Goal: Information Seeking & Learning: Learn about a topic

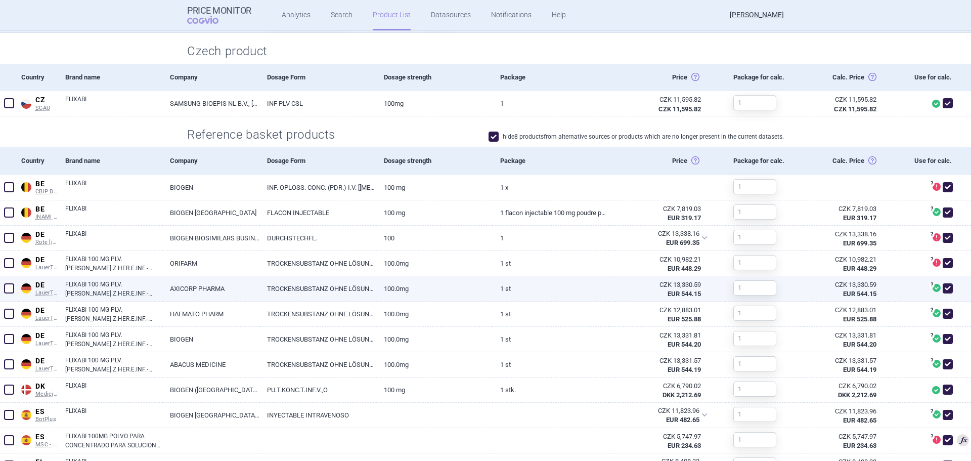
scroll to position [253, 0]
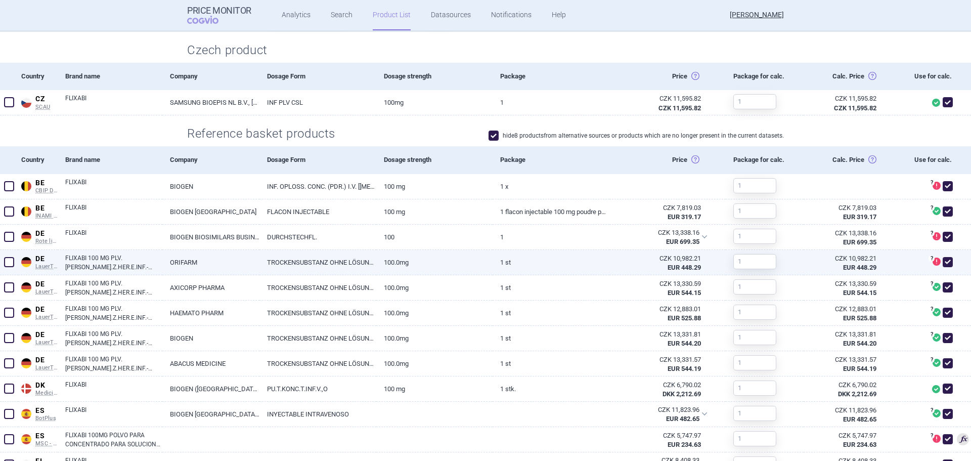
click at [7, 262] on span at bounding box center [9, 262] width 10 height 10
checkbox input "true"
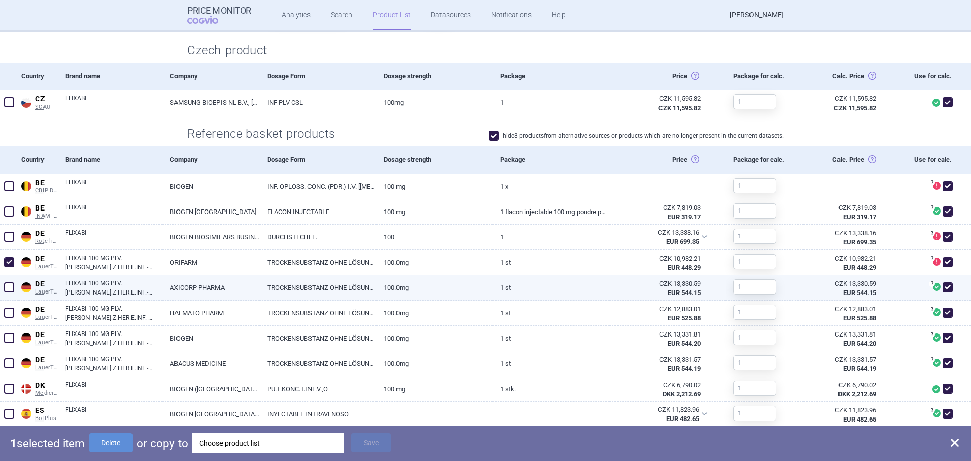
click at [10, 284] on span at bounding box center [9, 287] width 10 height 10
checkbox input "true"
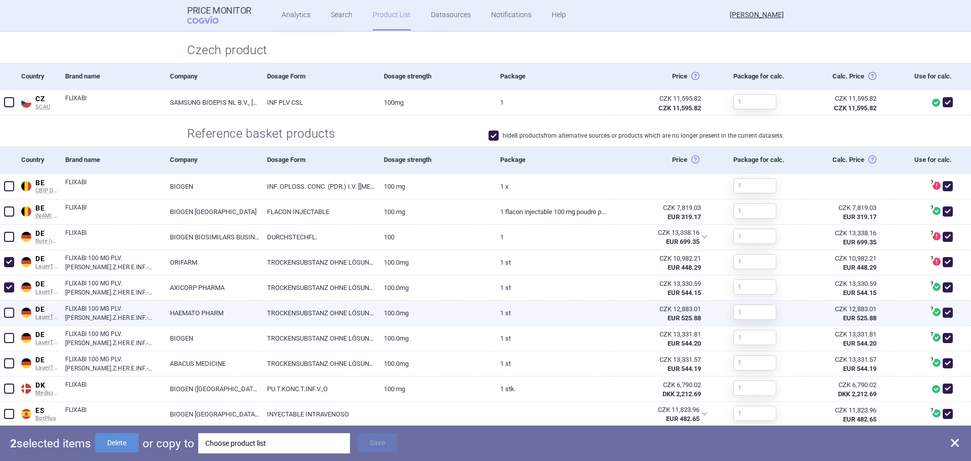
click at [10, 312] on span at bounding box center [9, 313] width 10 height 10
checkbox input "true"
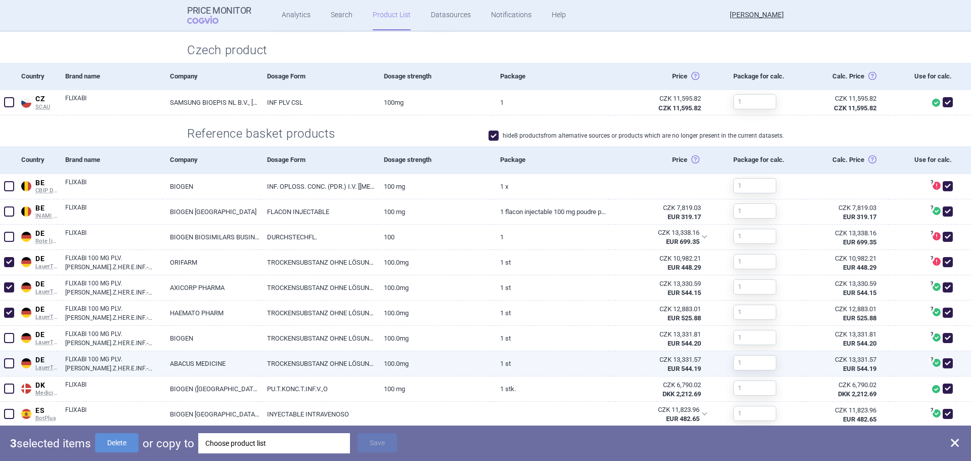
click at [12, 364] on span at bounding box center [9, 363] width 10 height 10
checkbox input "true"
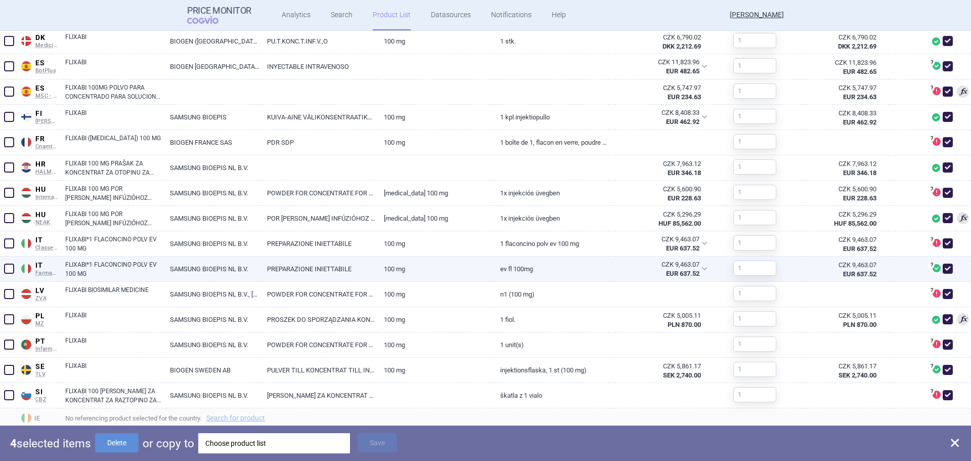
scroll to position [652, 0]
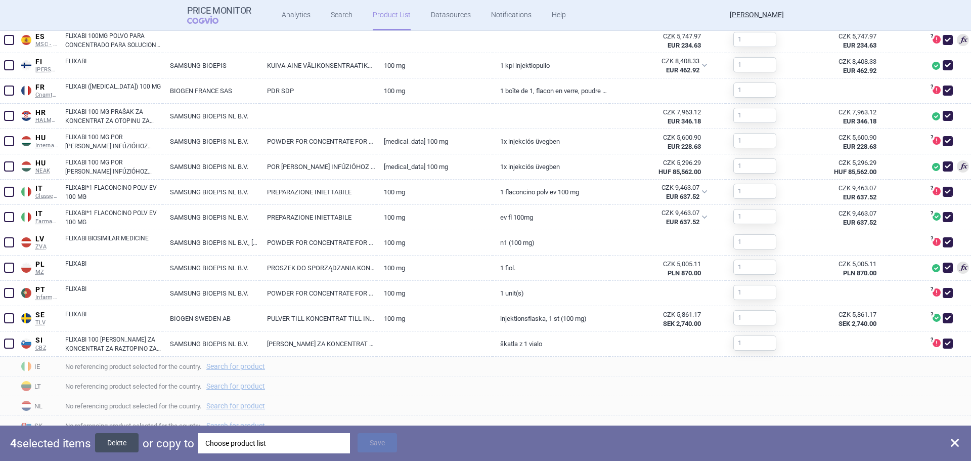
click at [127, 448] on button "Delete" at bounding box center [116, 442] width 43 height 19
checkbox input "false"
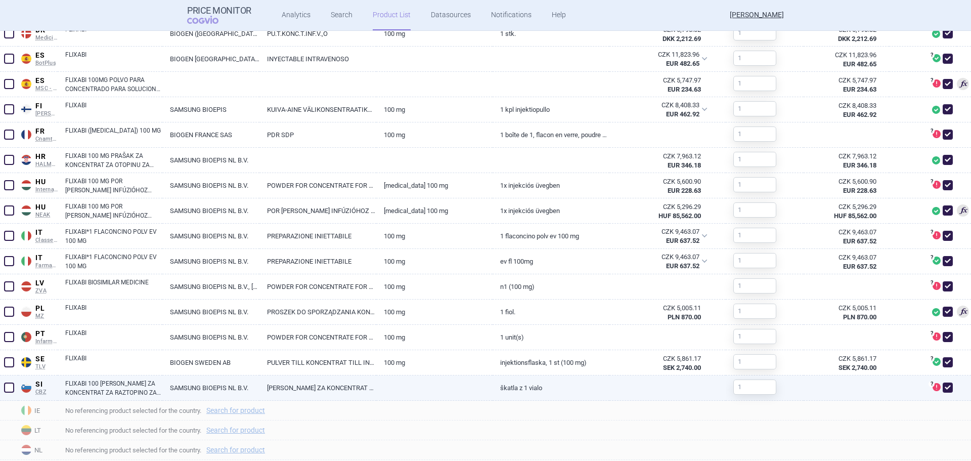
scroll to position [450, 0]
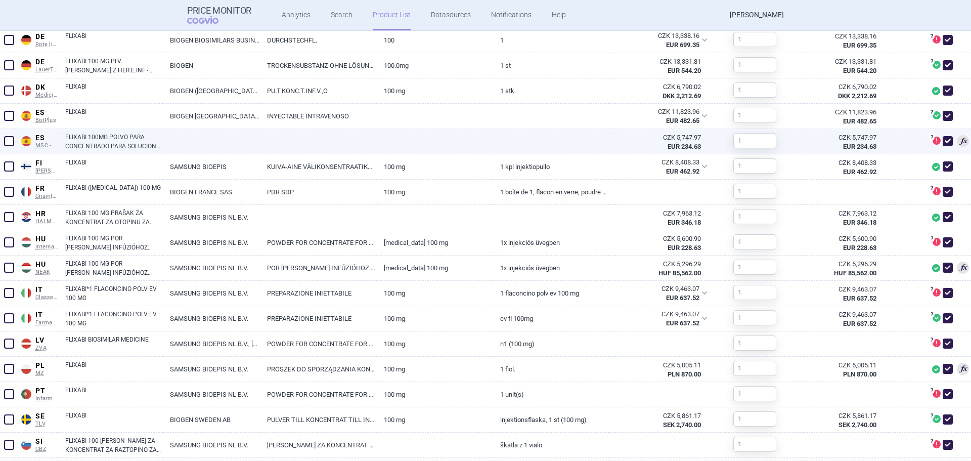
click at [943, 141] on span at bounding box center [948, 141] width 10 height 10
checkbox input "false"
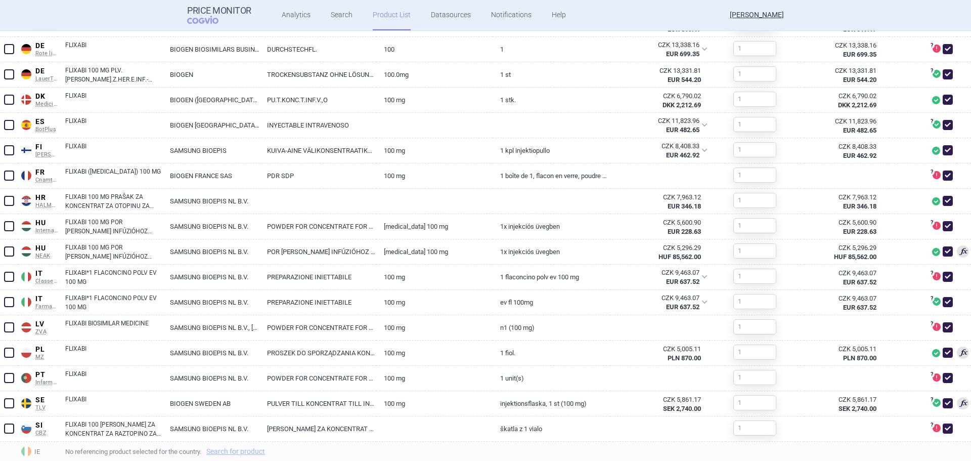
scroll to position [455, 0]
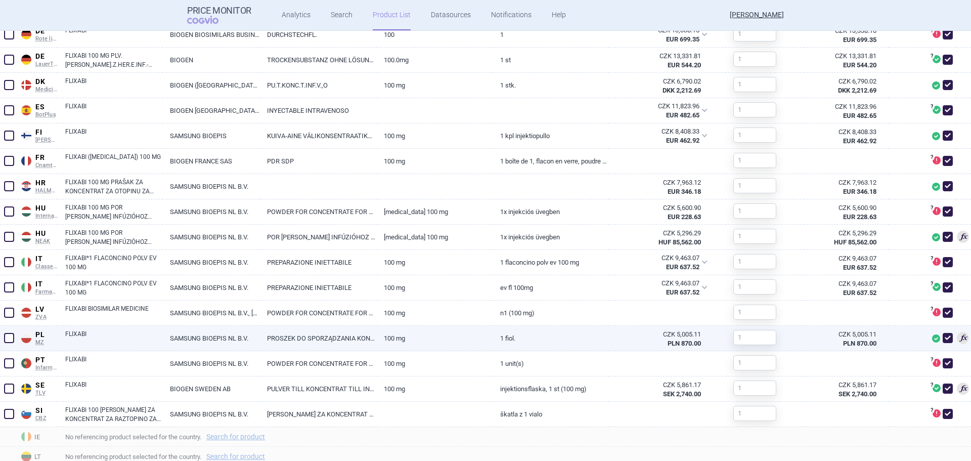
click at [943, 338] on span at bounding box center [948, 338] width 10 height 10
click at [943, 334] on span at bounding box center [948, 338] width 10 height 10
checkbox input "true"
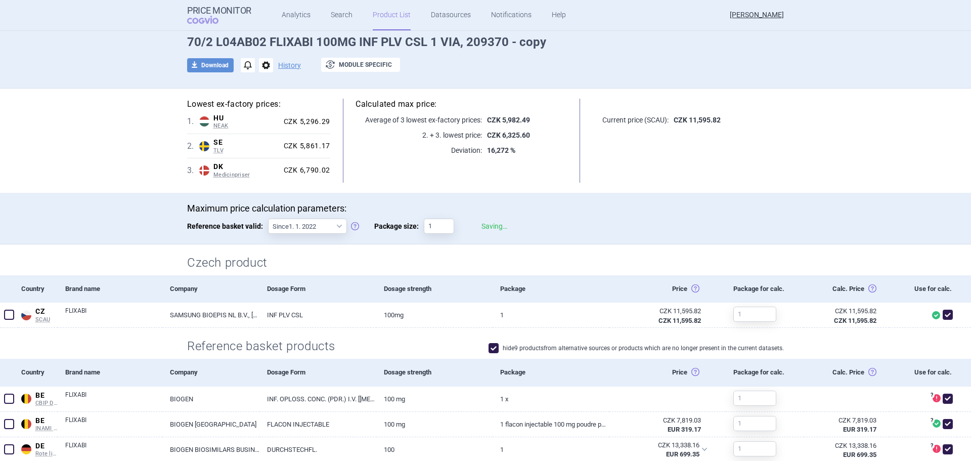
scroll to position [0, 0]
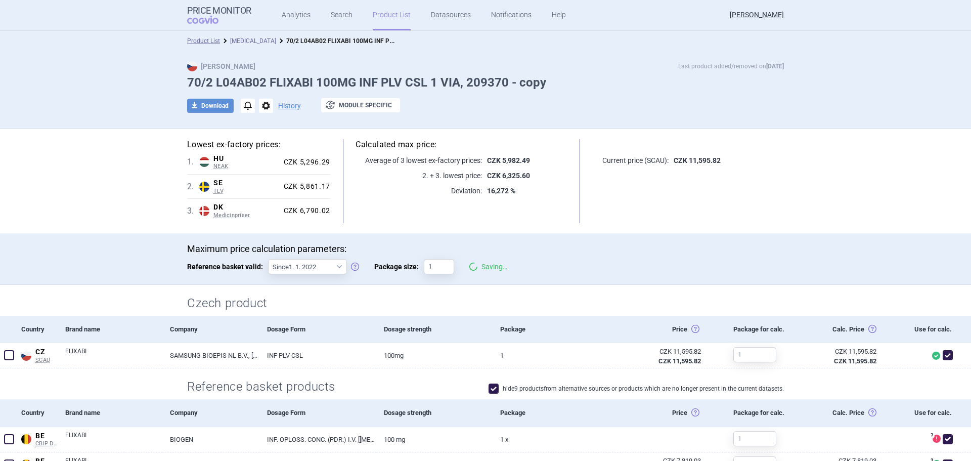
click at [256, 40] on link "[MEDICAL_DATA]" at bounding box center [253, 40] width 46 height 7
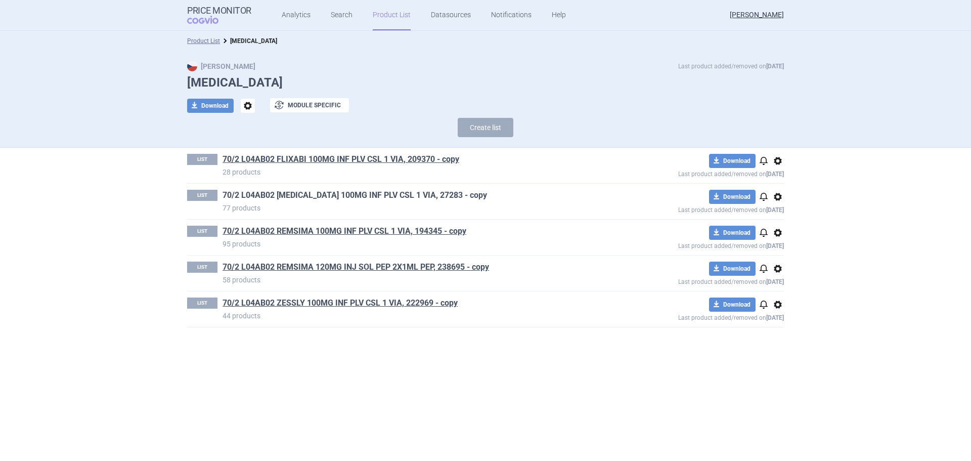
click at [347, 199] on link "70/2 L04AB02 [MEDICAL_DATA] 100MG INF PLV CSL 1 VIA, 27283 - copy" at bounding box center [355, 195] width 265 height 11
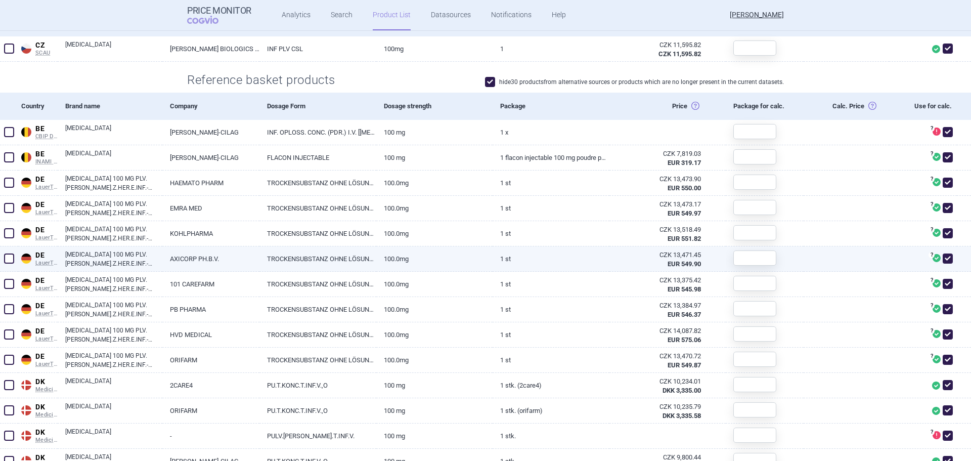
scroll to position [303, 0]
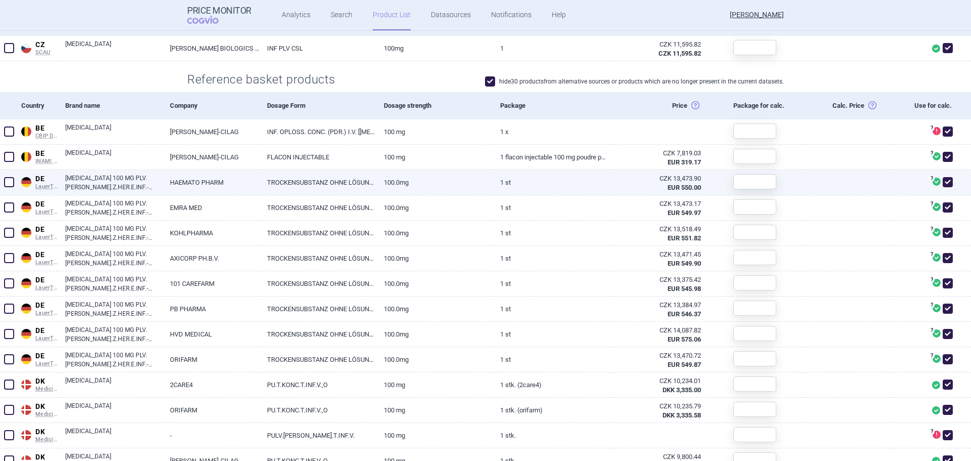
click at [8, 182] on span at bounding box center [9, 182] width 10 height 10
checkbox input "true"
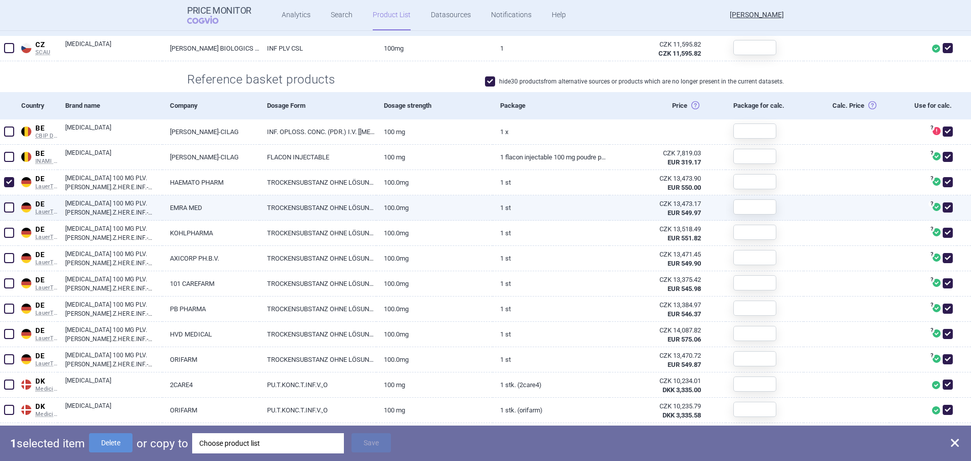
click at [10, 204] on span at bounding box center [9, 207] width 10 height 10
checkbox input "true"
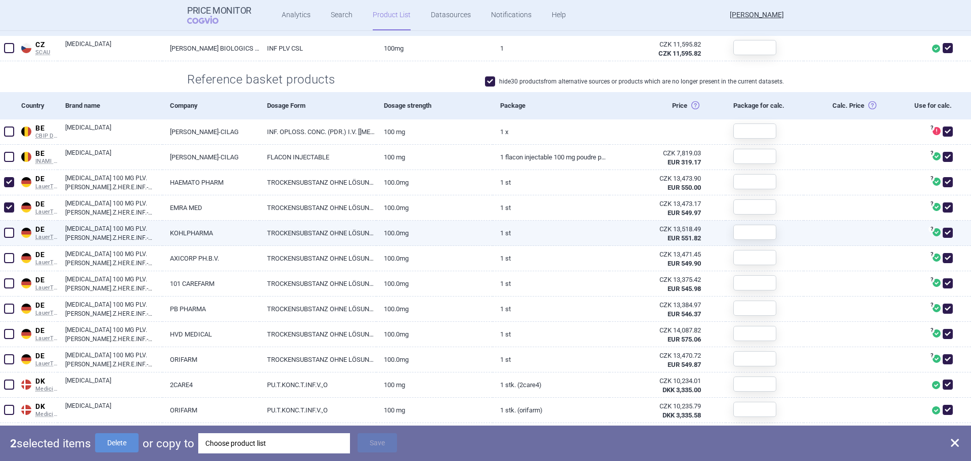
click at [4, 227] on span at bounding box center [9, 232] width 15 height 15
checkbox input "true"
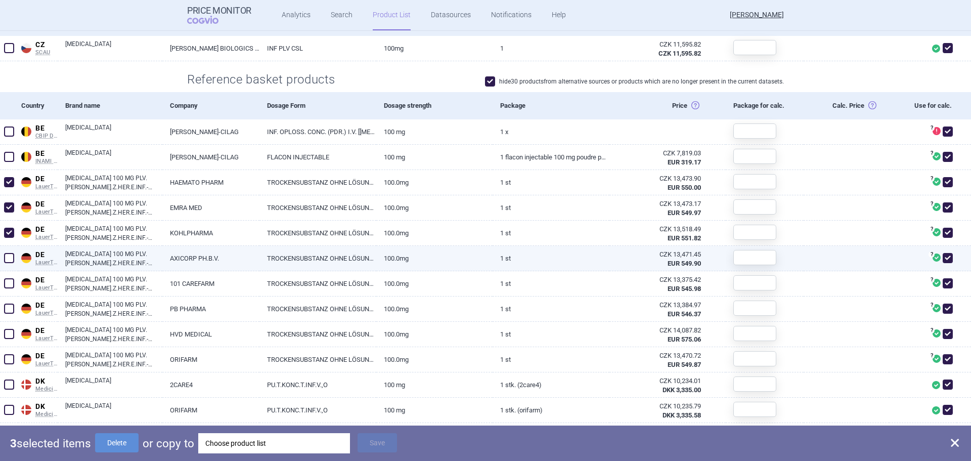
click at [7, 260] on span at bounding box center [9, 258] width 10 height 10
checkbox input "true"
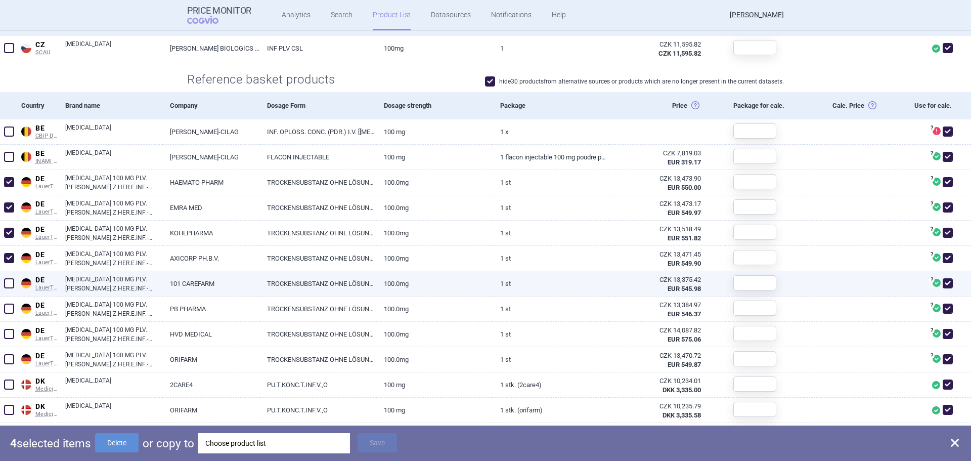
click at [8, 279] on span at bounding box center [9, 283] width 10 height 10
checkbox input "true"
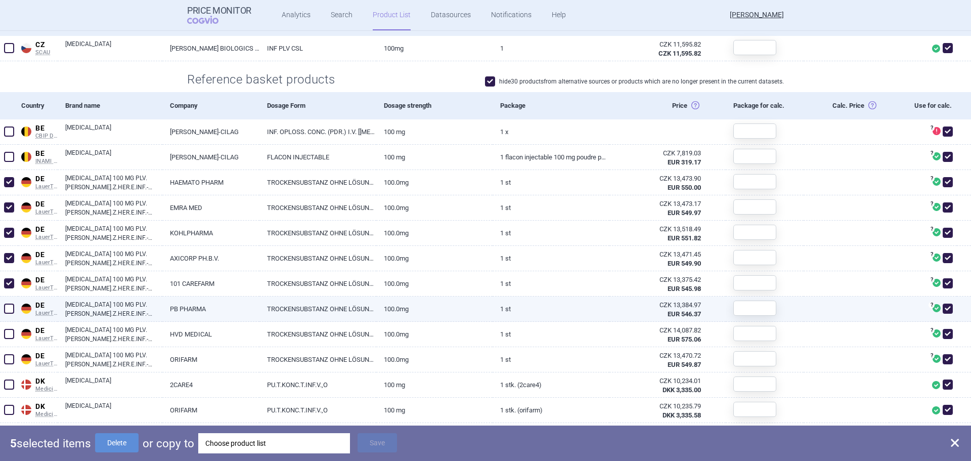
click at [10, 310] on span at bounding box center [9, 308] width 10 height 10
checkbox input "true"
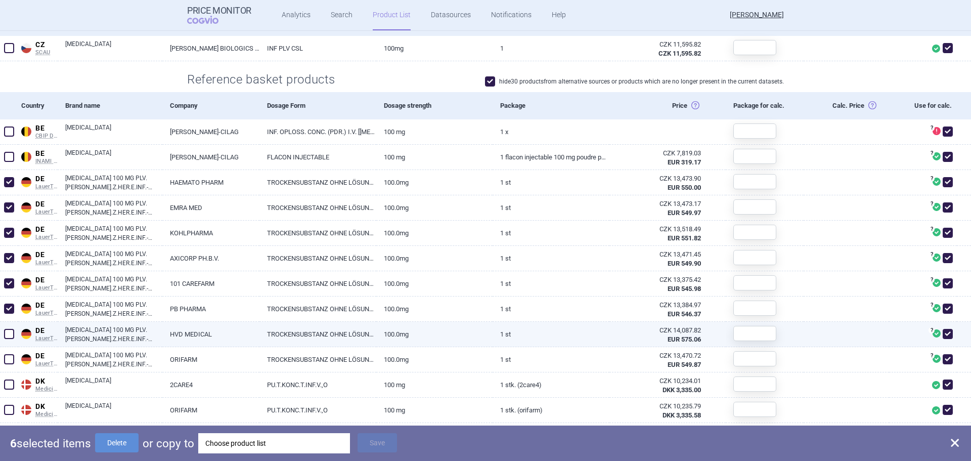
click at [10, 333] on span at bounding box center [9, 334] width 10 height 10
checkbox input "true"
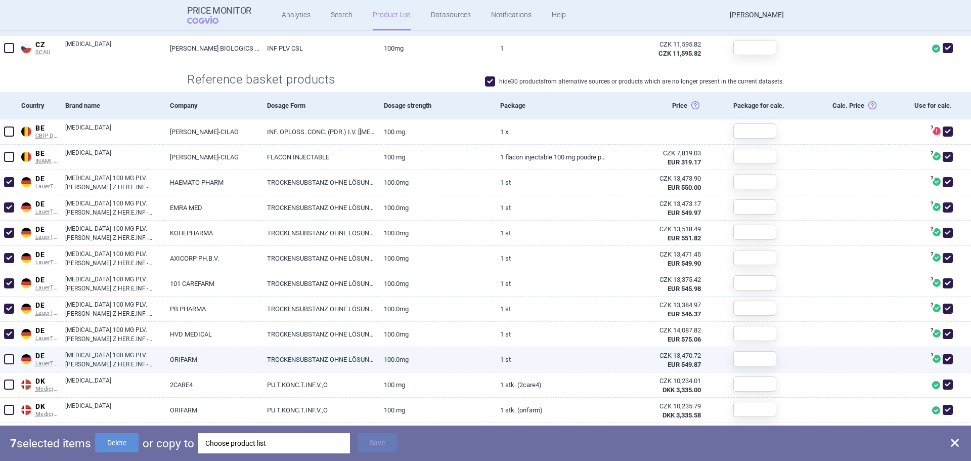
click at [12, 361] on span at bounding box center [9, 359] width 10 height 10
checkbox input "true"
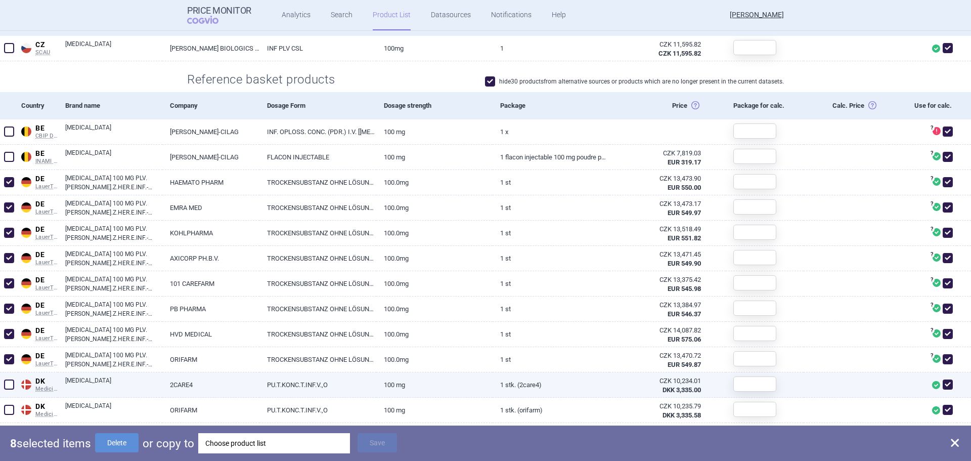
click at [11, 382] on span at bounding box center [9, 384] width 10 height 10
checkbox input "true"
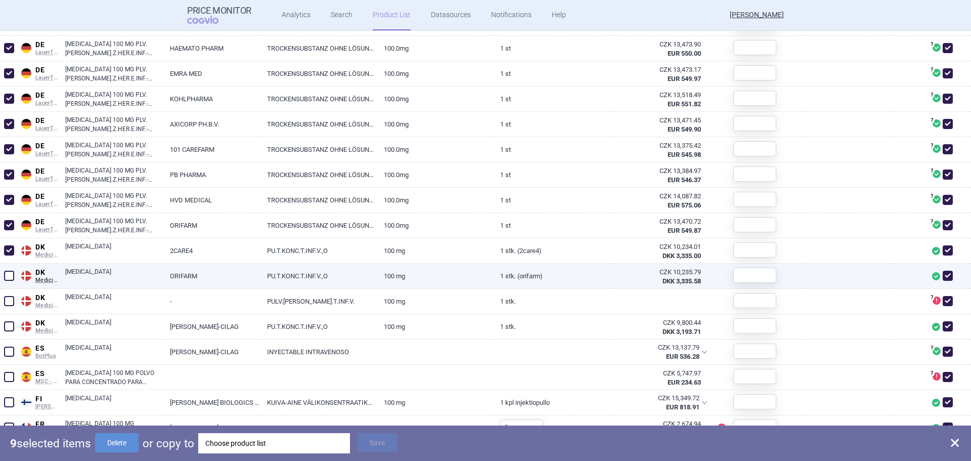
scroll to position [455, 0]
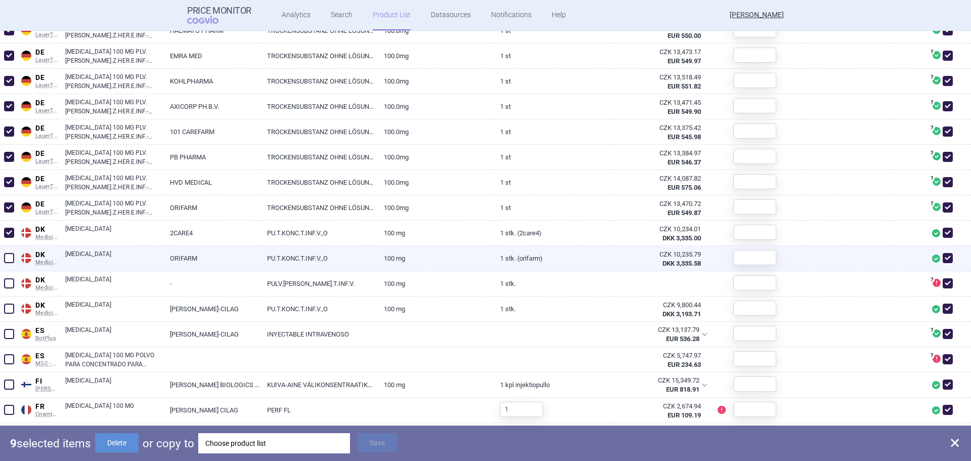
click at [8, 259] on span at bounding box center [9, 258] width 10 height 10
checkbox input "true"
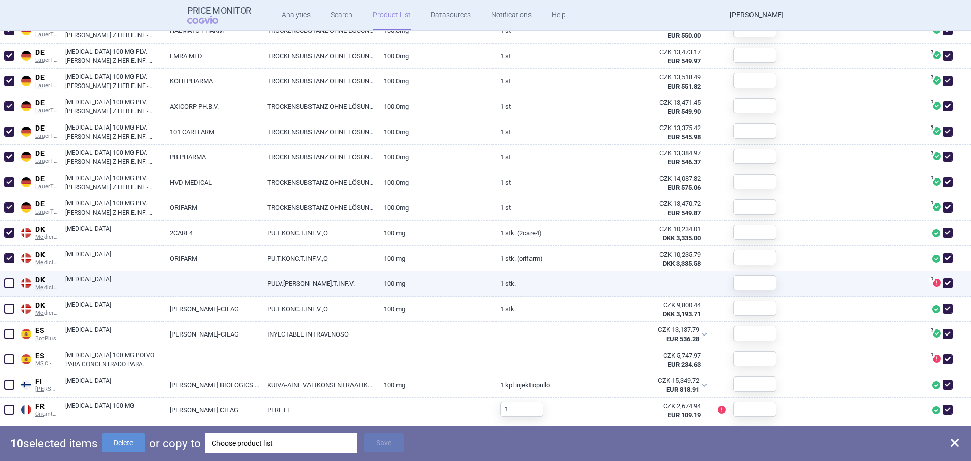
click at [5, 285] on span at bounding box center [9, 283] width 10 height 10
checkbox input "true"
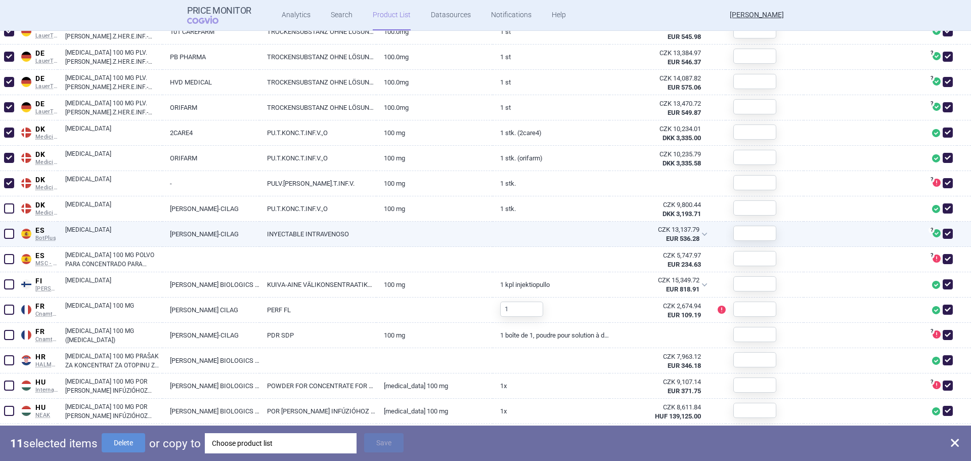
scroll to position [556, 0]
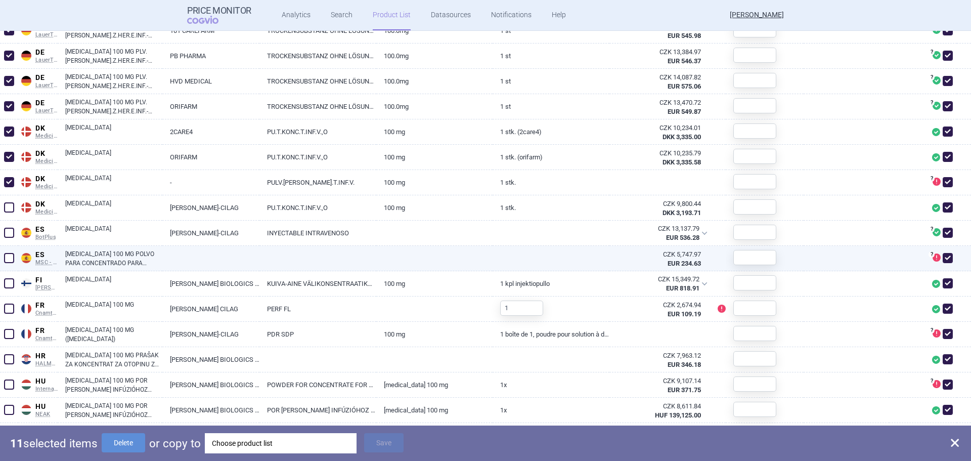
click at [7, 259] on span at bounding box center [9, 258] width 10 height 10
checkbox input "true"
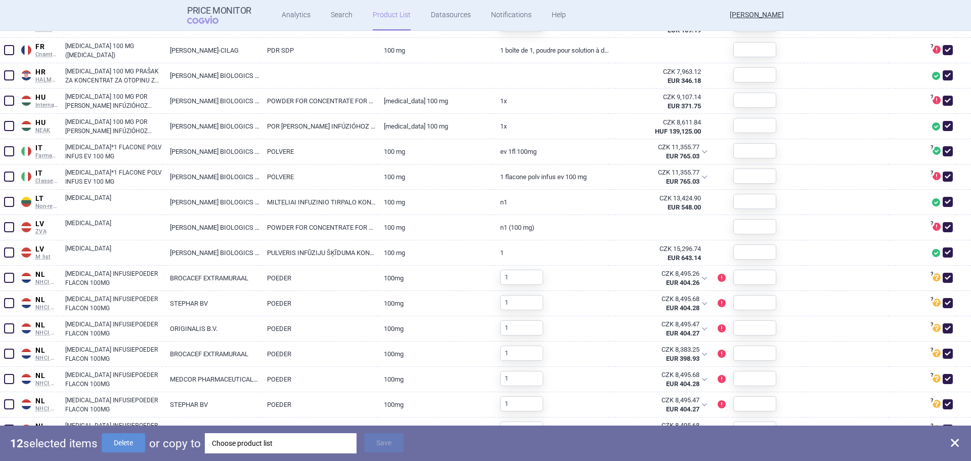
scroll to position [860, 0]
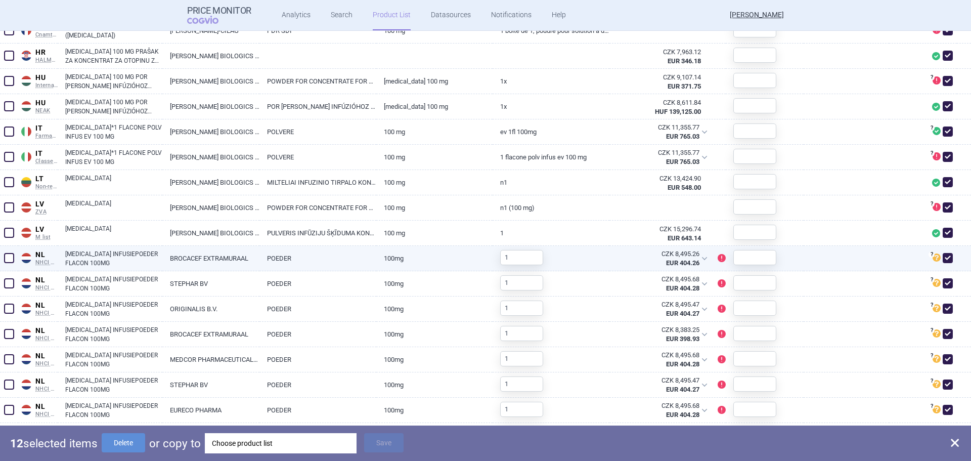
click at [8, 260] on span at bounding box center [9, 258] width 10 height 10
checkbox input "true"
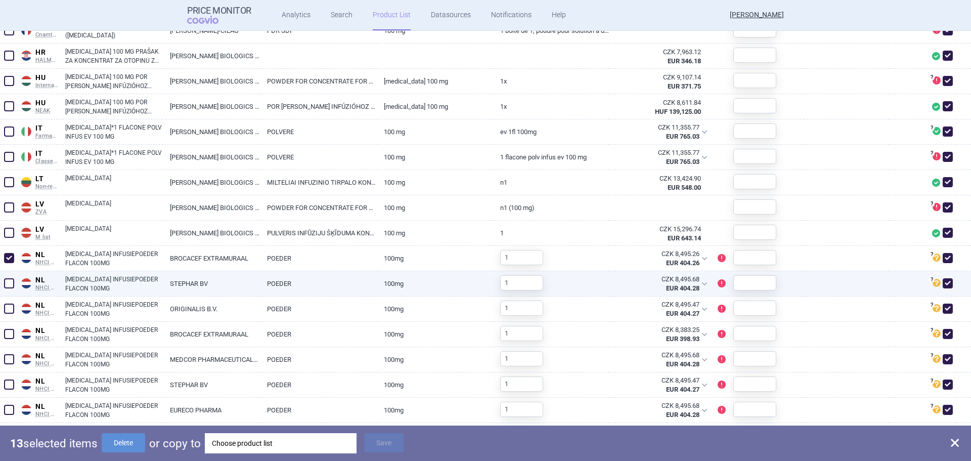
click at [7, 279] on span at bounding box center [9, 283] width 10 height 10
checkbox input "true"
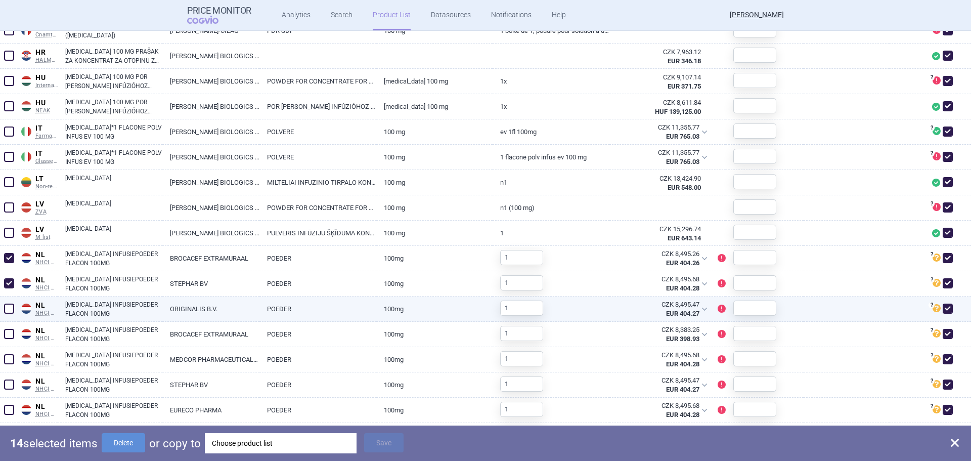
click at [7, 302] on span at bounding box center [9, 308] width 15 height 15
checkbox input "true"
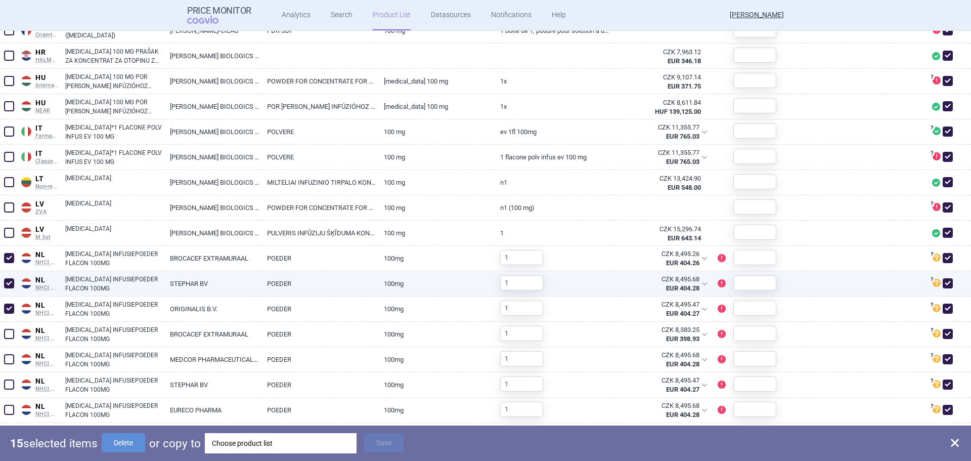
scroll to position [910, 0]
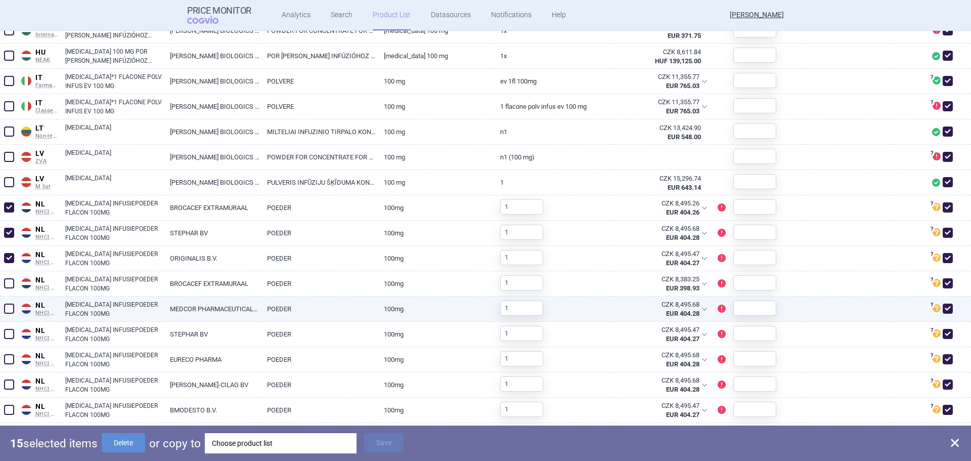
click at [12, 306] on span at bounding box center [9, 308] width 10 height 10
checkbox input "true"
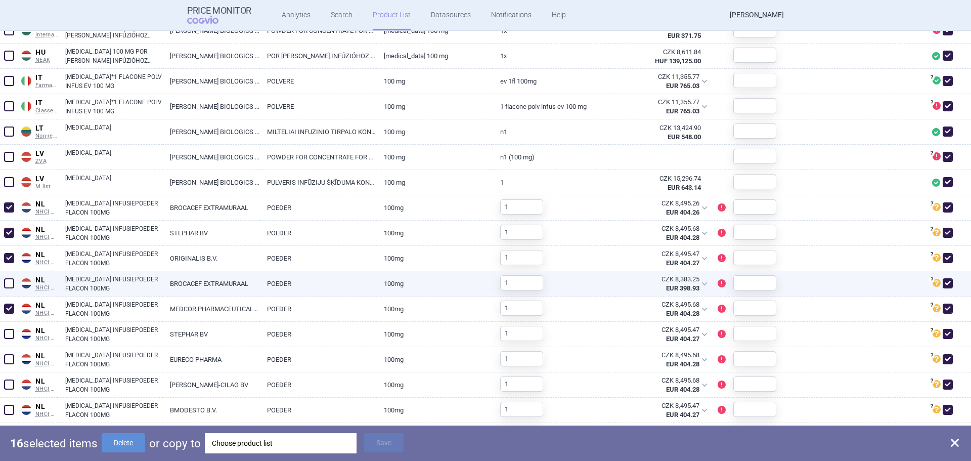
click at [8, 286] on span at bounding box center [9, 283] width 10 height 10
checkbox input "true"
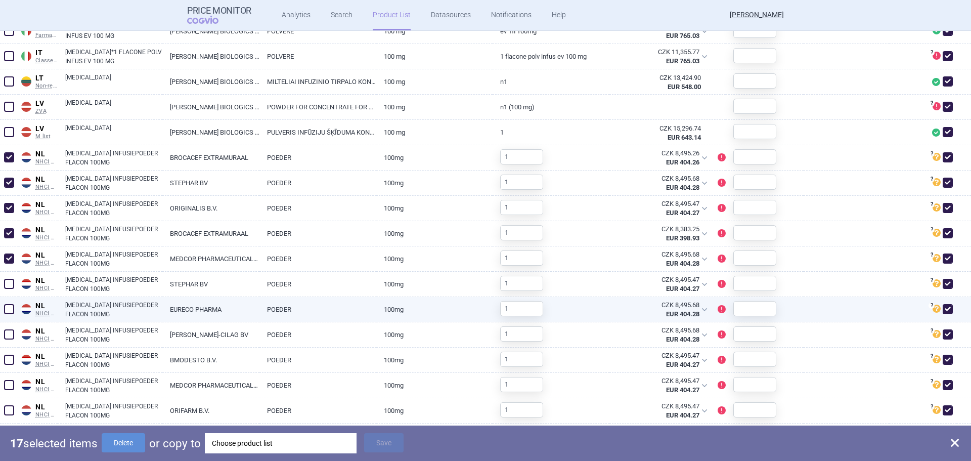
scroll to position [961, 0]
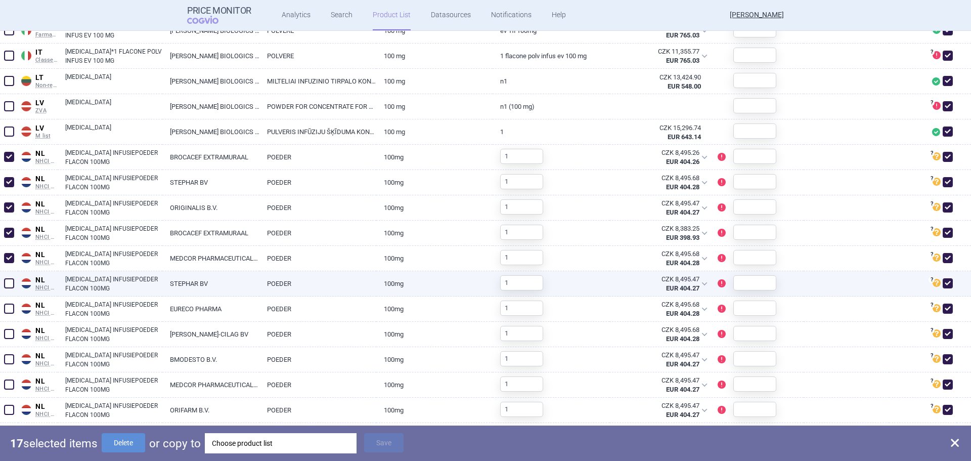
click at [12, 286] on span at bounding box center [9, 283] width 10 height 10
checkbox input "true"
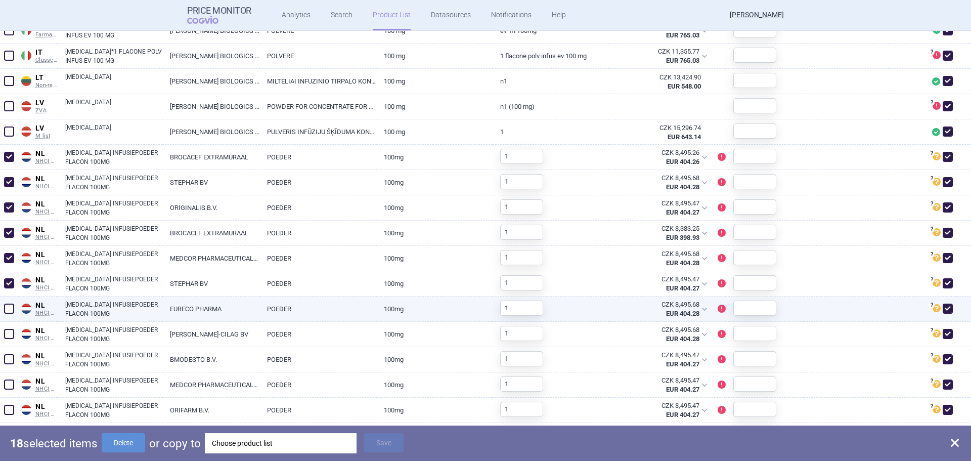
click at [13, 309] on span at bounding box center [9, 308] width 10 height 10
checkbox input "true"
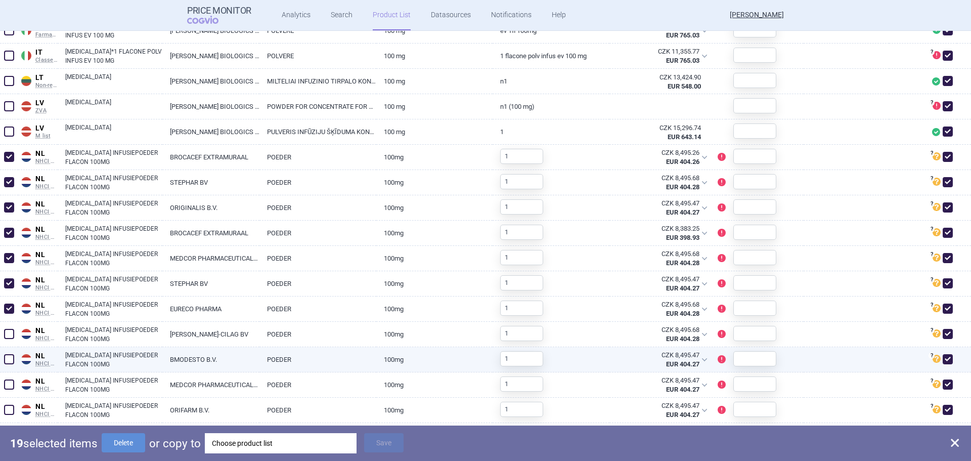
click at [11, 356] on span at bounding box center [9, 359] width 10 height 10
checkbox input "true"
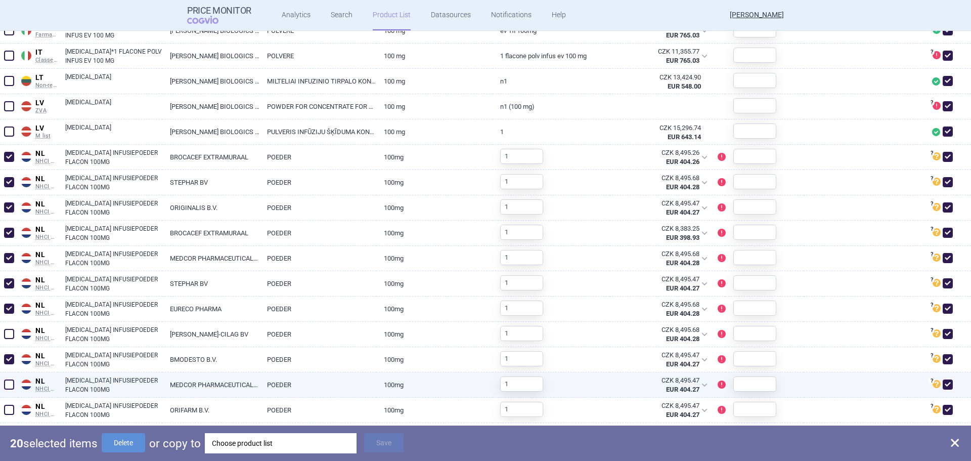
click at [9, 388] on span at bounding box center [9, 384] width 10 height 10
checkbox input "true"
drag, startPoint x: 11, startPoint y: 407, endPoint x: 26, endPoint y: 384, distance: 27.5
click at [12, 407] on span at bounding box center [9, 410] width 10 height 10
checkbox input "true"
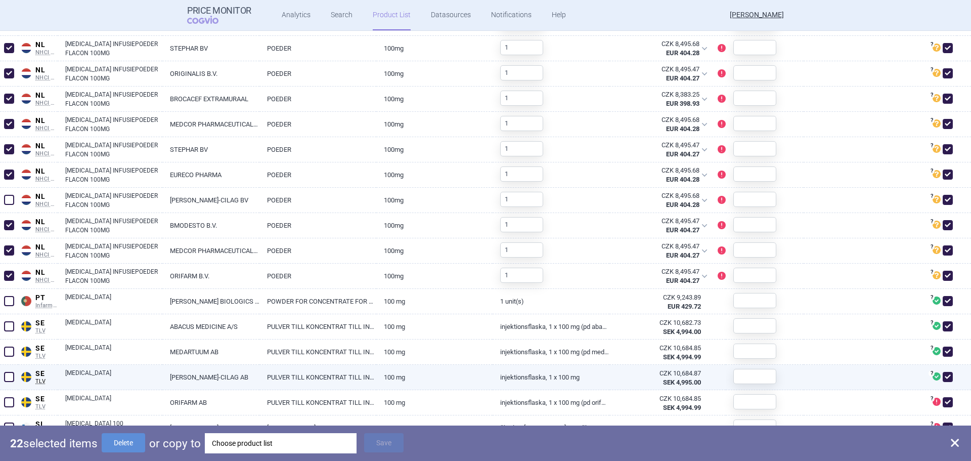
scroll to position [1113, 0]
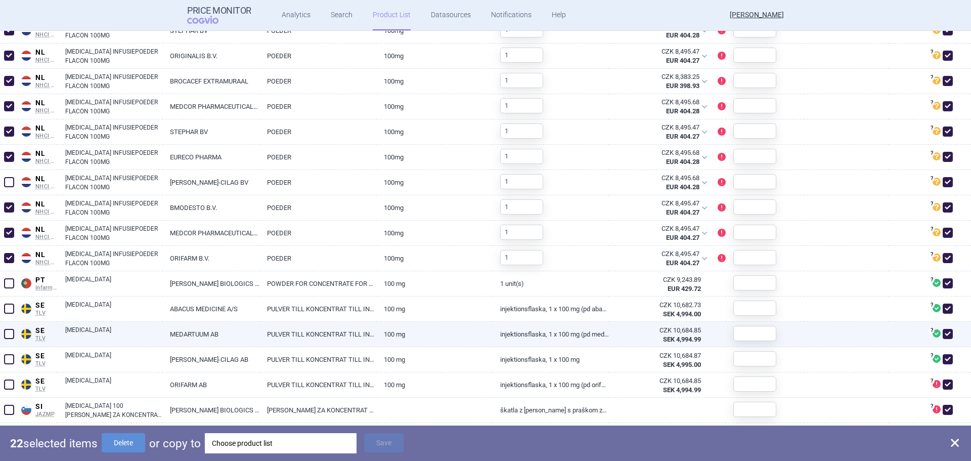
click at [11, 337] on span at bounding box center [9, 334] width 10 height 10
checkbox input "true"
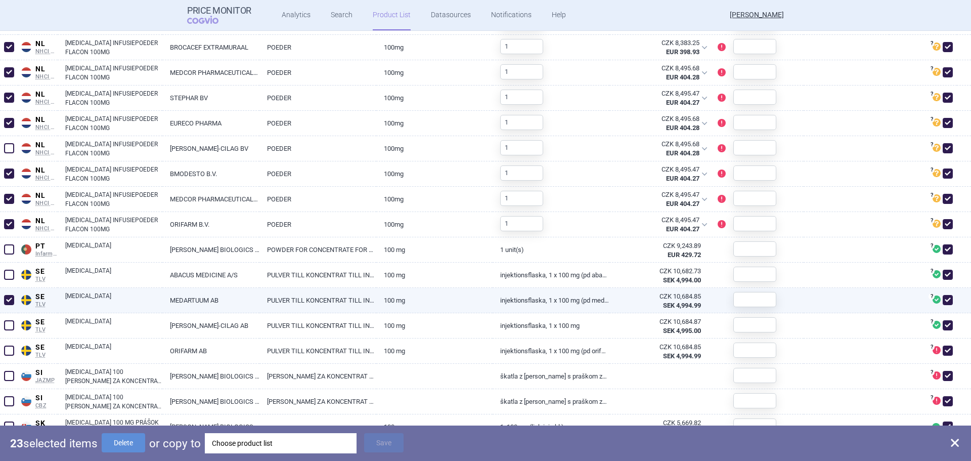
scroll to position [1163, 0]
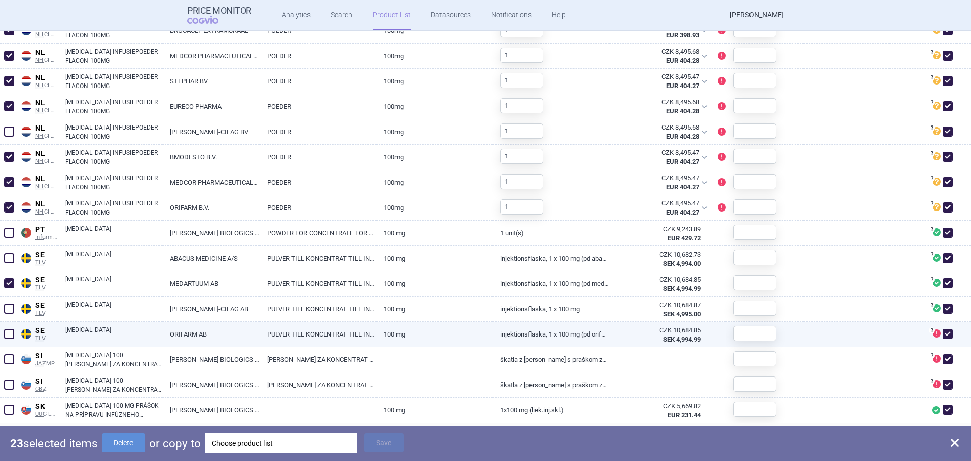
click at [10, 338] on span at bounding box center [9, 334] width 10 height 10
checkbox input "true"
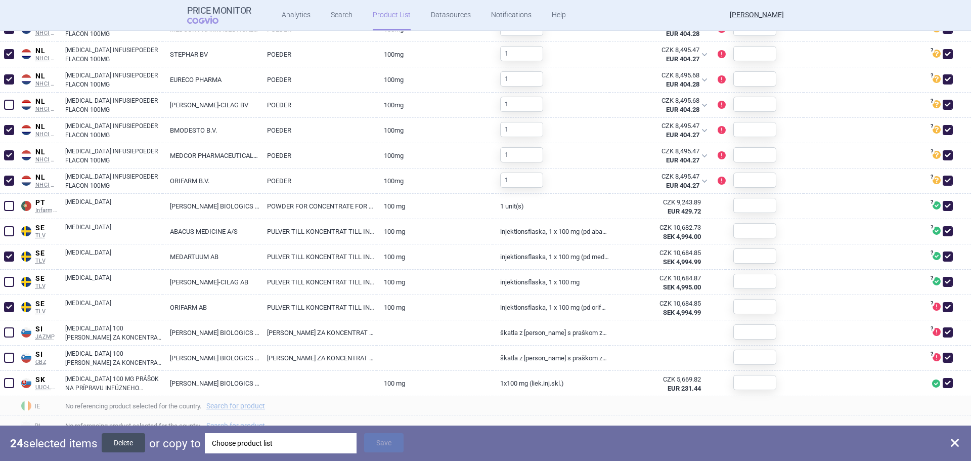
click at [123, 442] on button "Delete" at bounding box center [123, 442] width 43 height 19
checkbox input "false"
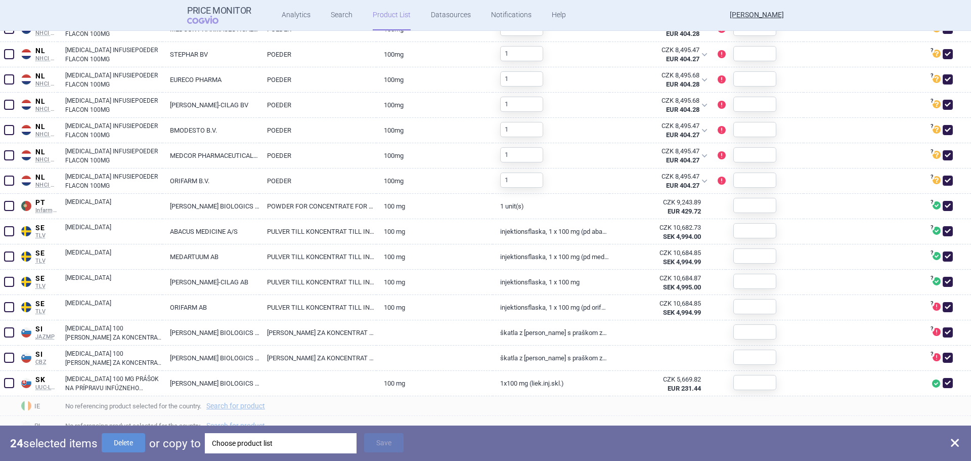
checkbox input "false"
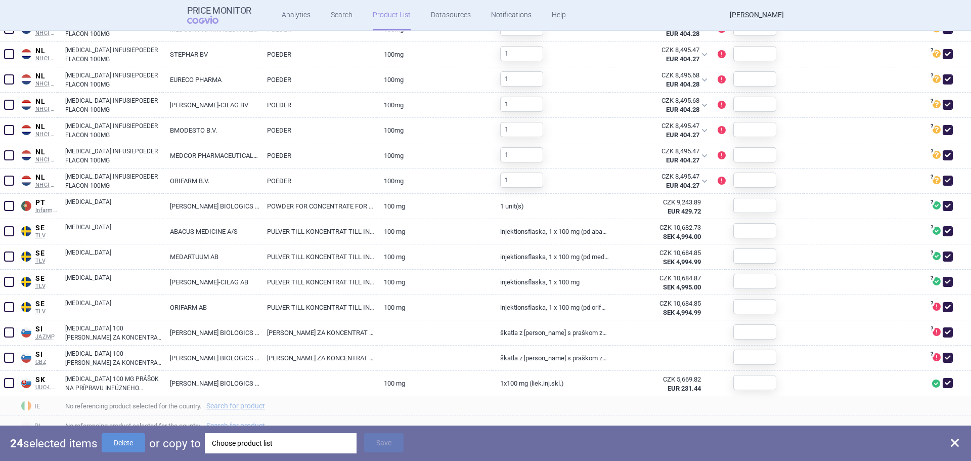
checkbox input "false"
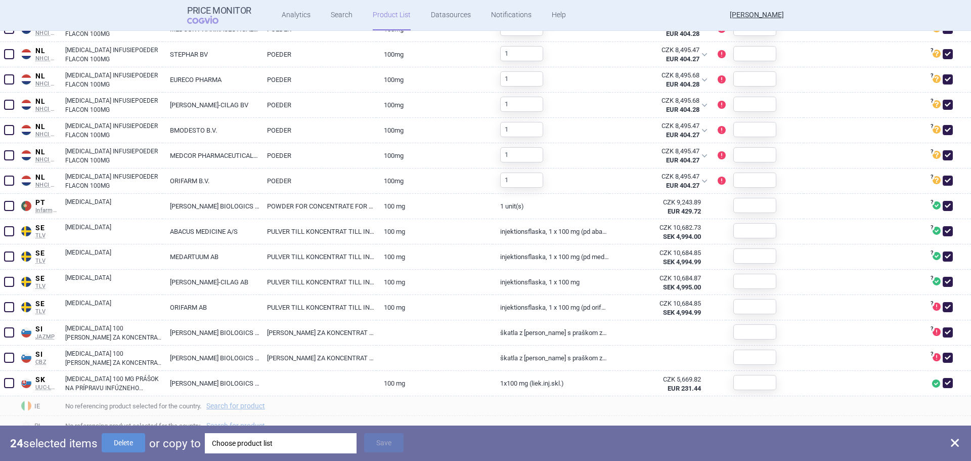
checkbox input "false"
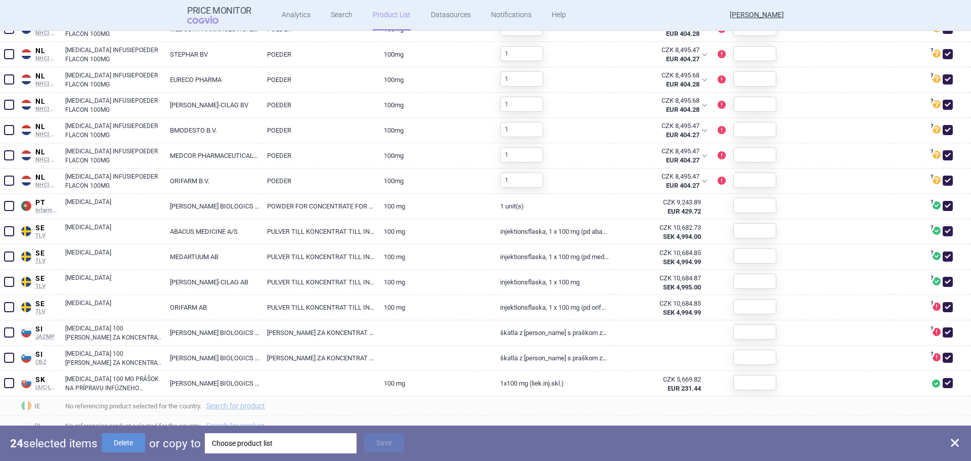
checkbox input "false"
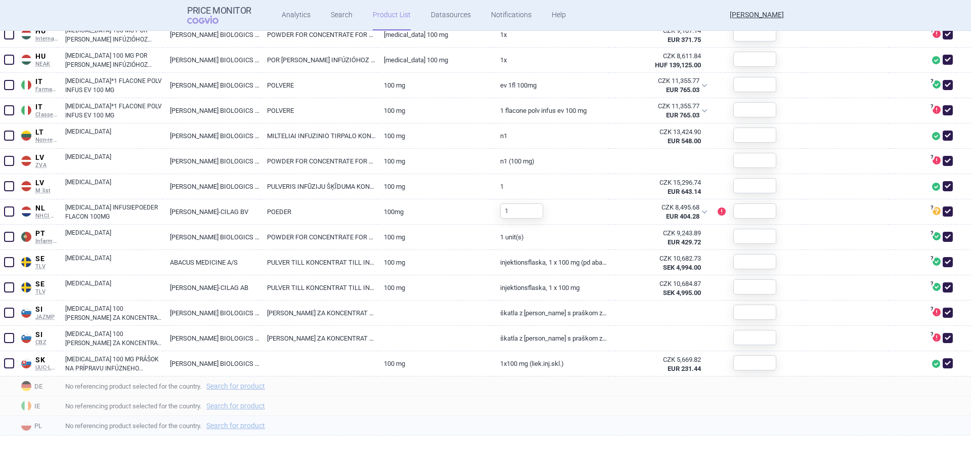
scroll to position [603, 0]
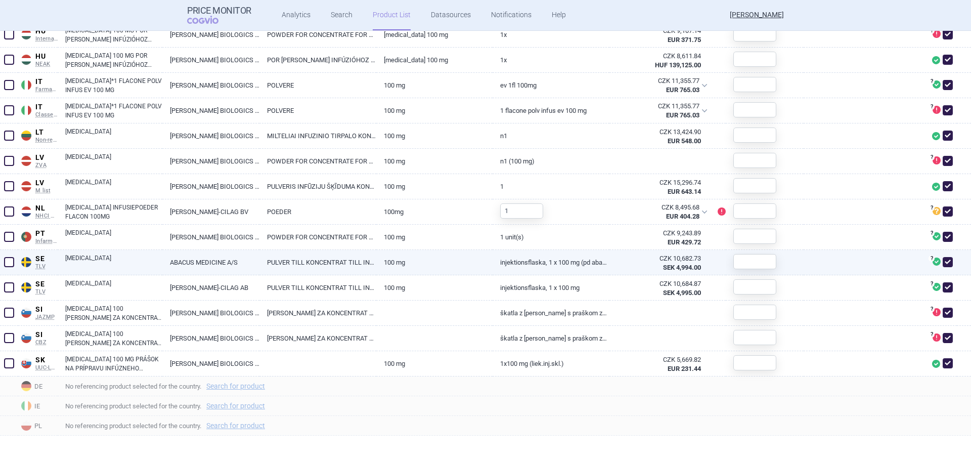
click at [7, 260] on span at bounding box center [9, 262] width 10 height 10
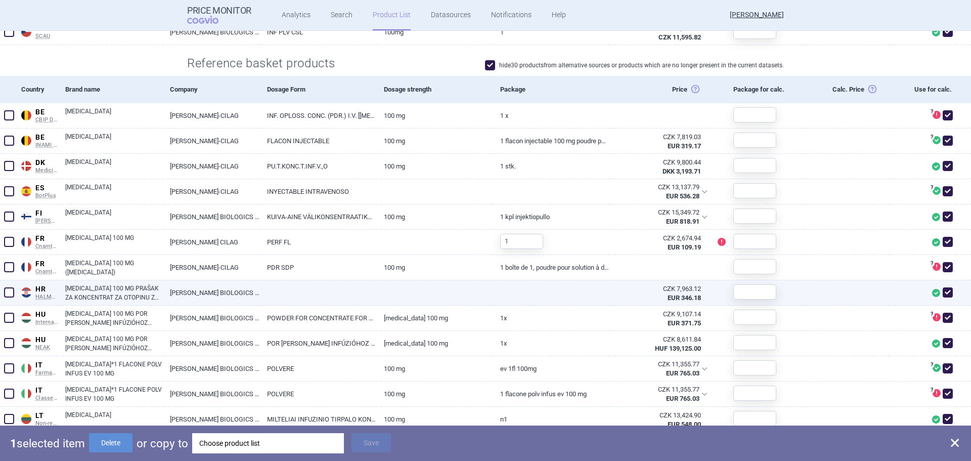
scroll to position [299, 0]
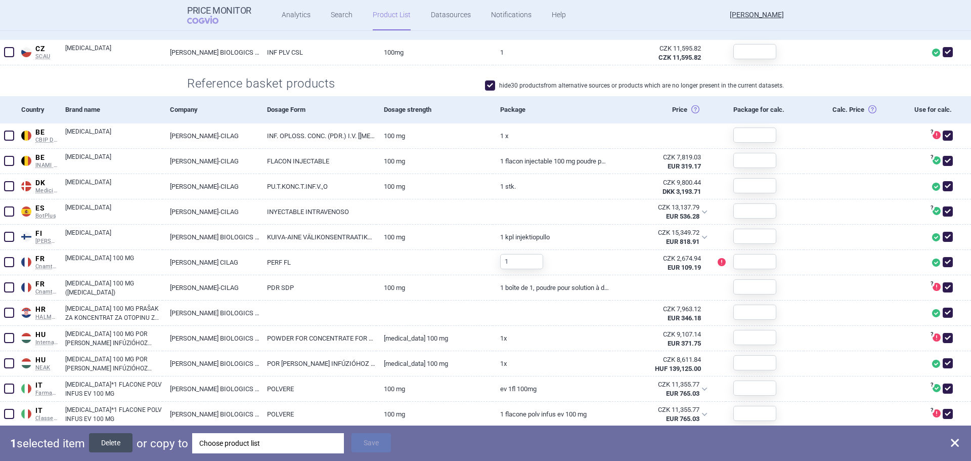
click at [120, 445] on button "Delete" at bounding box center [110, 442] width 43 height 19
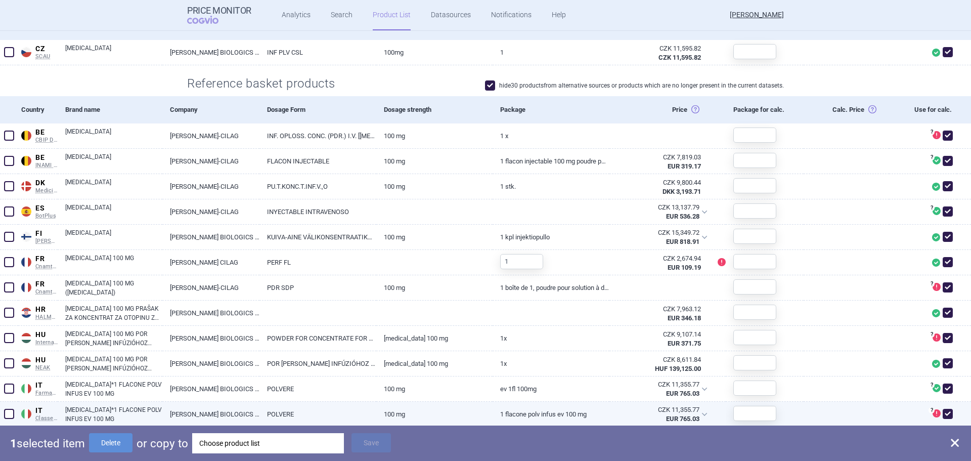
checkbox input "false"
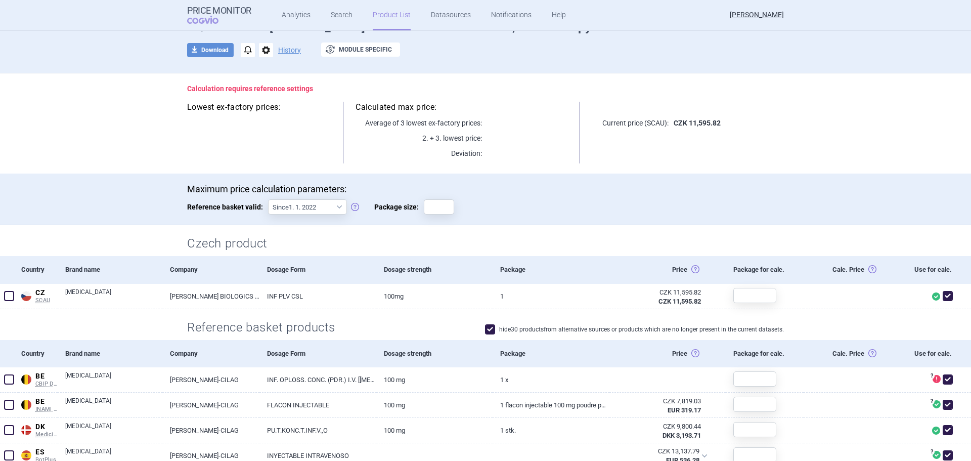
scroll to position [0, 0]
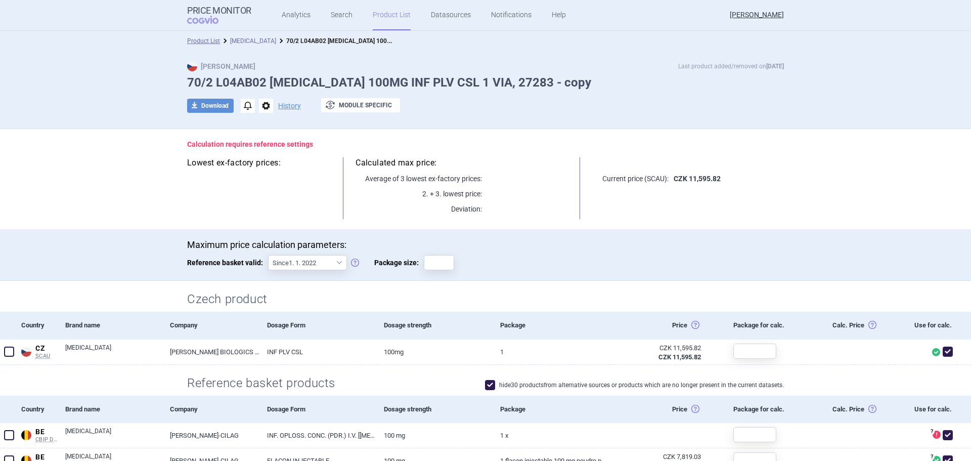
click at [252, 39] on link "[MEDICAL_DATA]" at bounding box center [253, 40] width 46 height 7
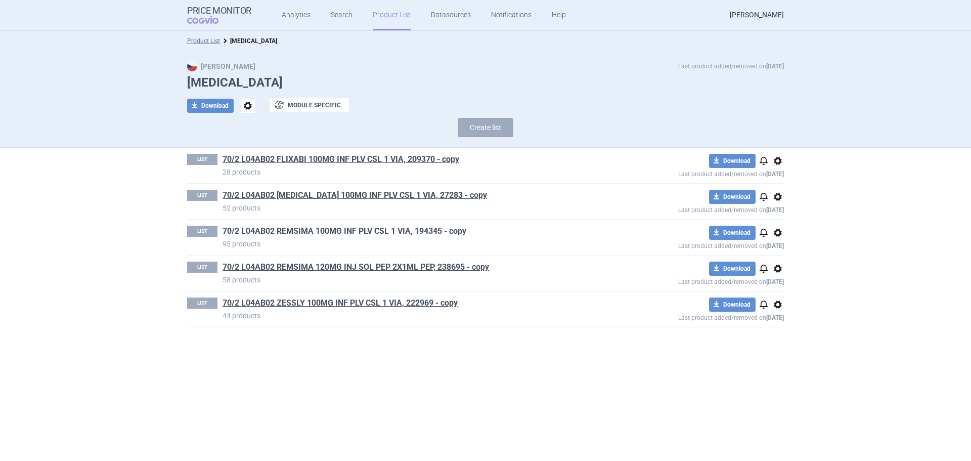
click at [311, 233] on link "70/2 L04AB02 REMSIMA 100MG INF PLV CSL 1 VIA, 194345 - copy" at bounding box center [345, 231] width 244 height 11
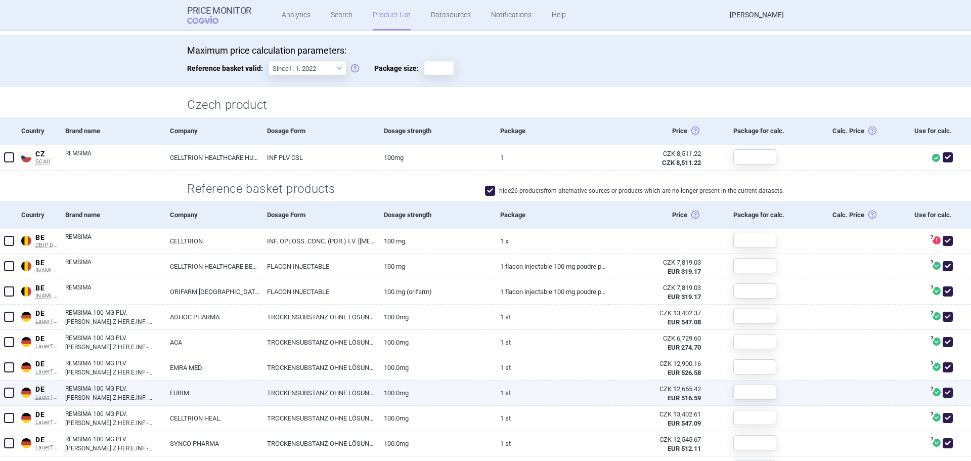
scroll to position [253, 0]
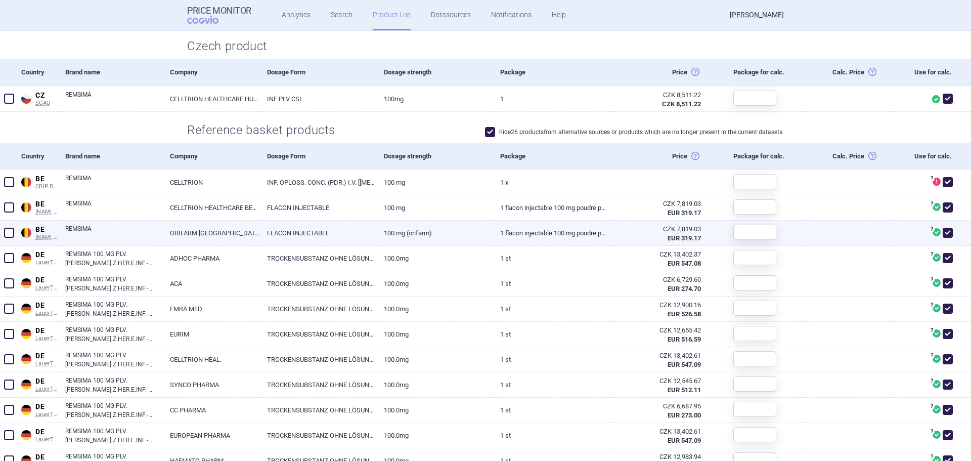
click at [10, 234] on span at bounding box center [9, 233] width 10 height 10
checkbox input "true"
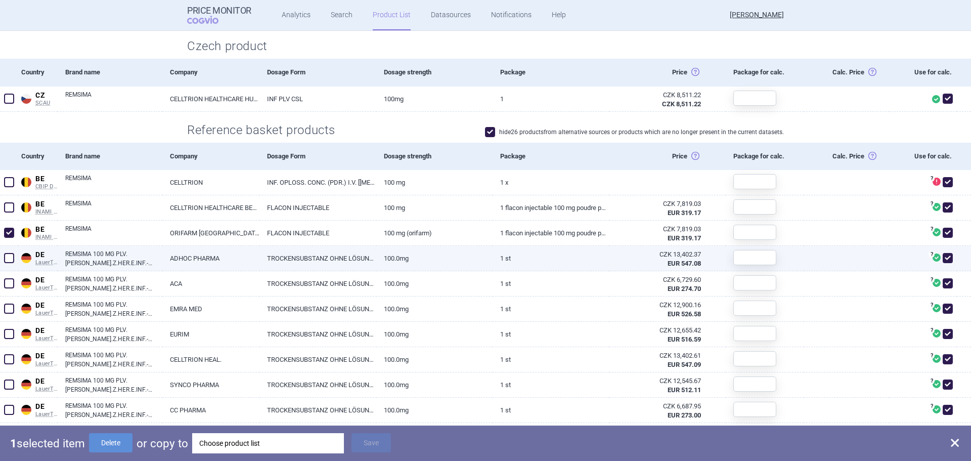
click at [10, 257] on span at bounding box center [9, 258] width 10 height 10
checkbox input "true"
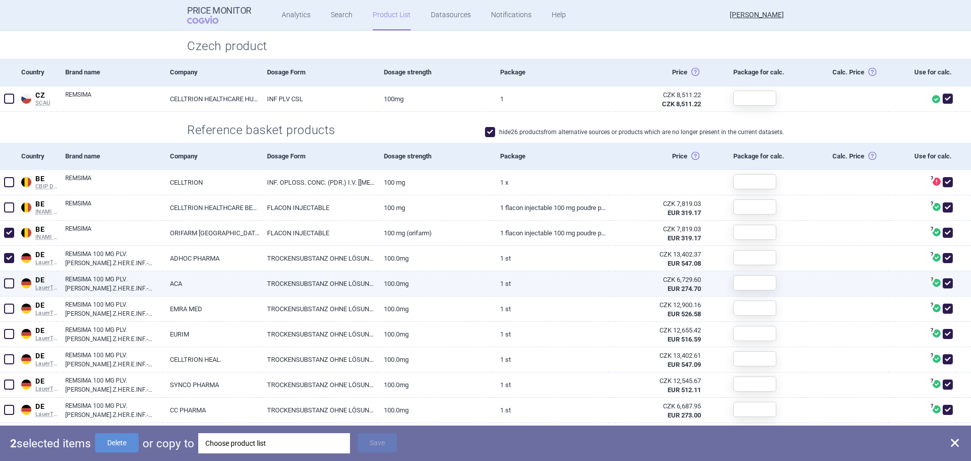
click at [10, 284] on span at bounding box center [9, 283] width 10 height 10
checkbox input "true"
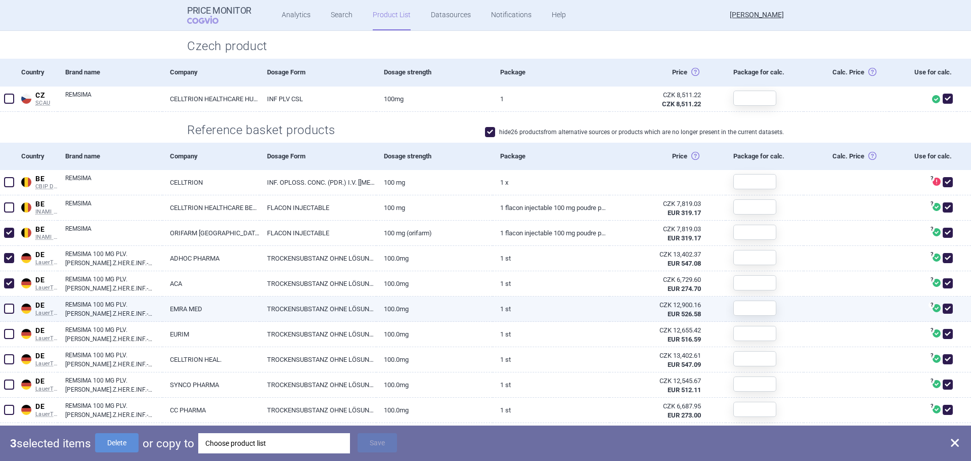
drag, startPoint x: 8, startPoint y: 313, endPoint x: 7, endPoint y: 321, distance: 7.7
click at [9, 313] on span at bounding box center [9, 308] width 10 height 10
checkbox input "true"
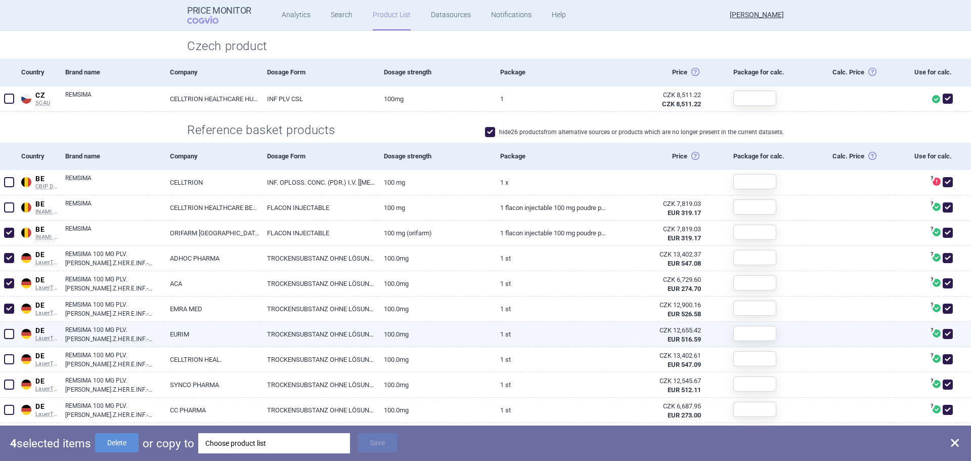
click at [9, 338] on span at bounding box center [9, 333] width 15 height 15
checkbox input "true"
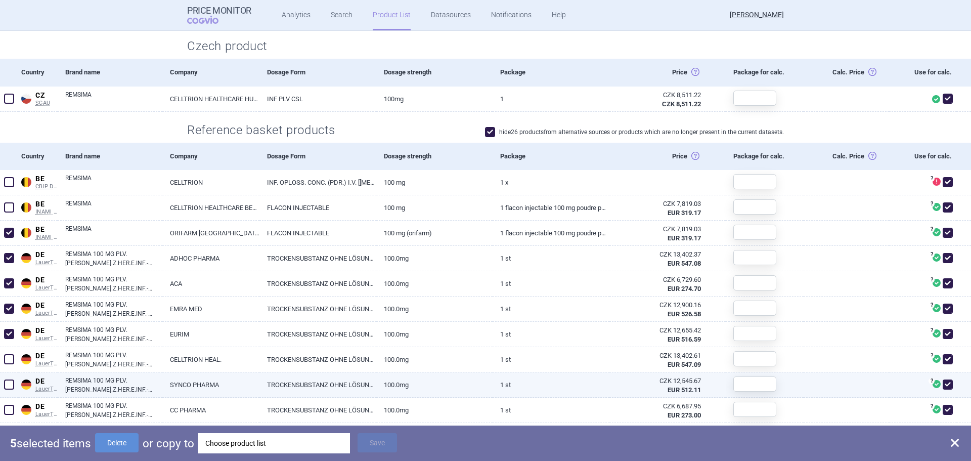
click at [9, 386] on span at bounding box center [9, 384] width 10 height 10
checkbox input "true"
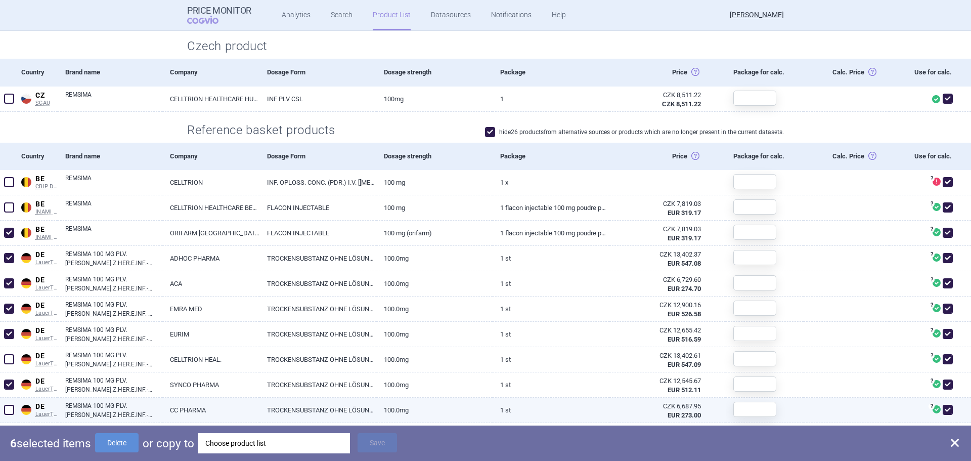
click at [11, 410] on span at bounding box center [9, 410] width 10 height 10
checkbox input "true"
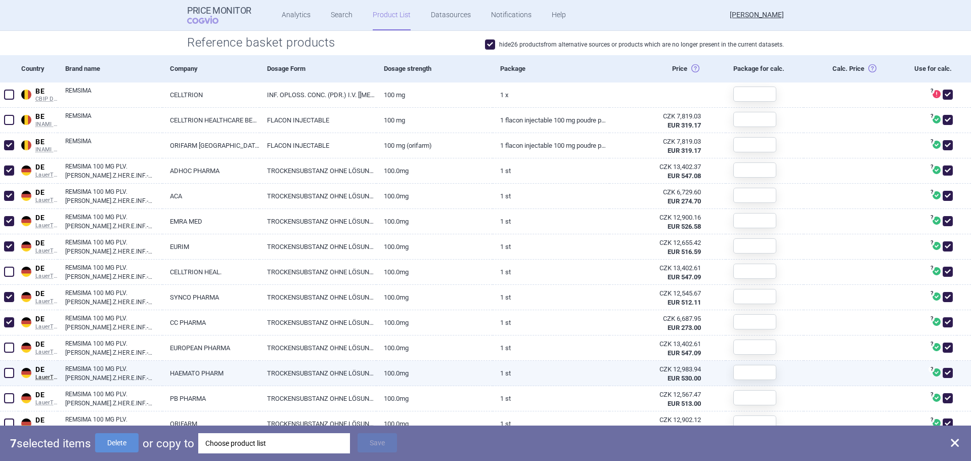
scroll to position [354, 0]
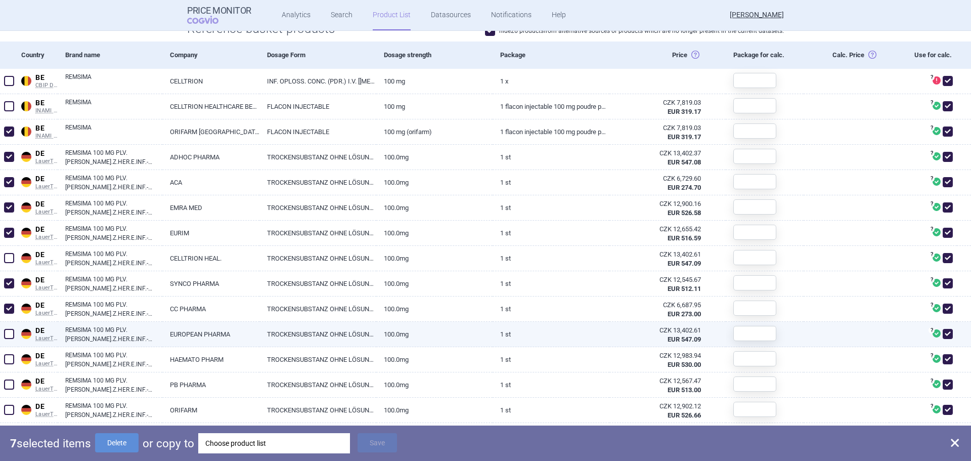
click at [10, 335] on span at bounding box center [9, 334] width 10 height 10
checkbox input "true"
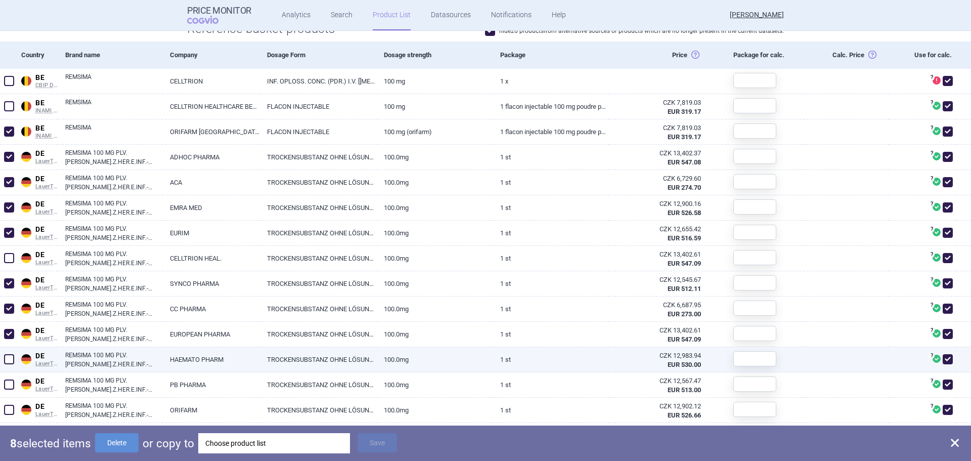
drag, startPoint x: 8, startPoint y: 359, endPoint x: 8, endPoint y: 371, distance: 12.1
click at [8, 359] on span at bounding box center [9, 359] width 10 height 10
checkbox input "true"
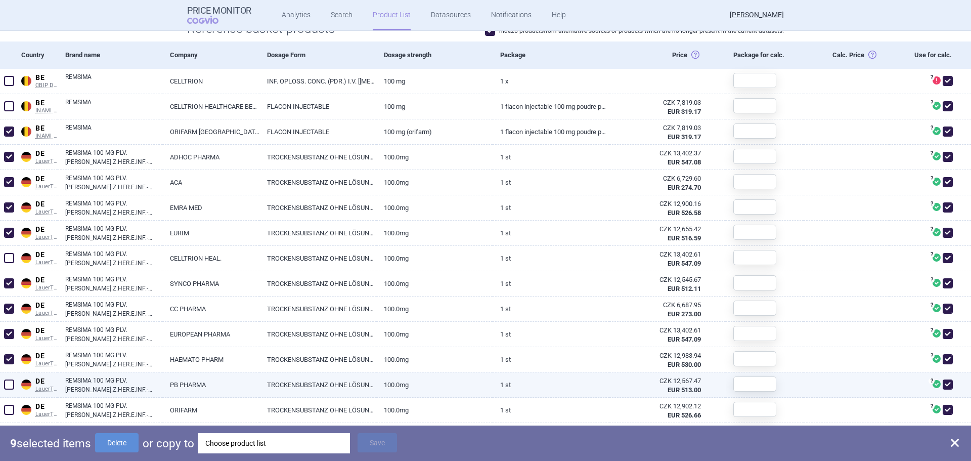
drag, startPoint x: 7, startPoint y: 383, endPoint x: 2, endPoint y: 410, distance: 26.9
click at [8, 384] on span at bounding box center [9, 384] width 10 height 10
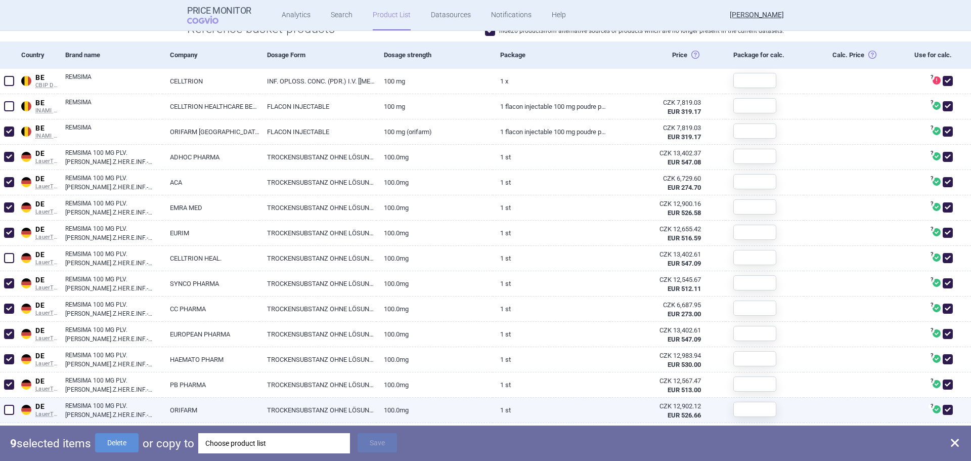
checkbox input "true"
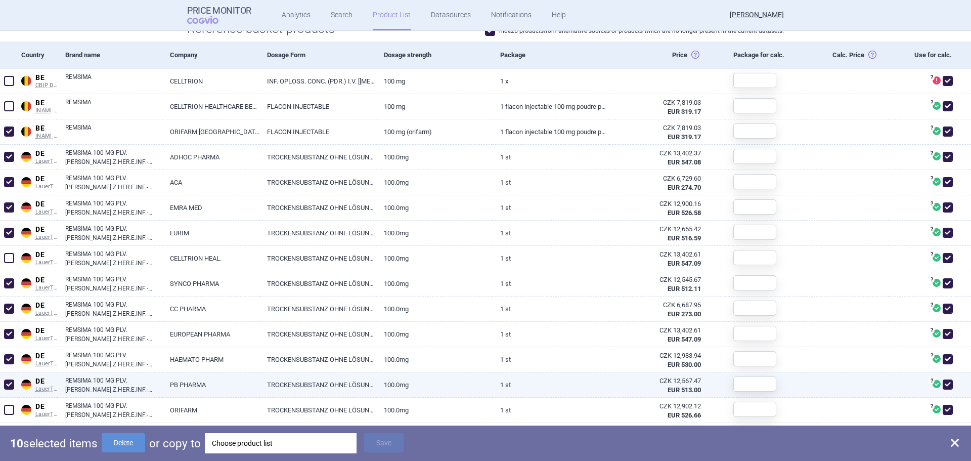
drag, startPoint x: 8, startPoint y: 412, endPoint x: 16, endPoint y: 390, distance: 23.2
click at [8, 411] on span at bounding box center [9, 410] width 10 height 10
checkbox input "true"
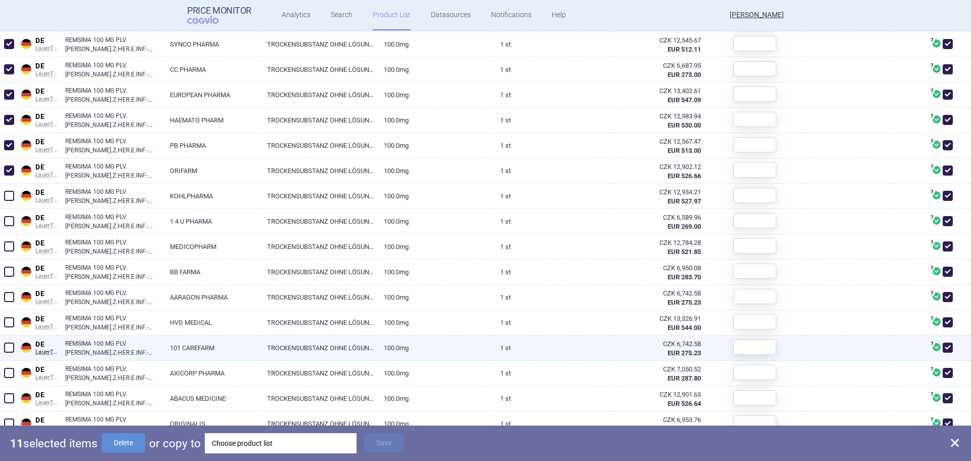
scroll to position [607, 0]
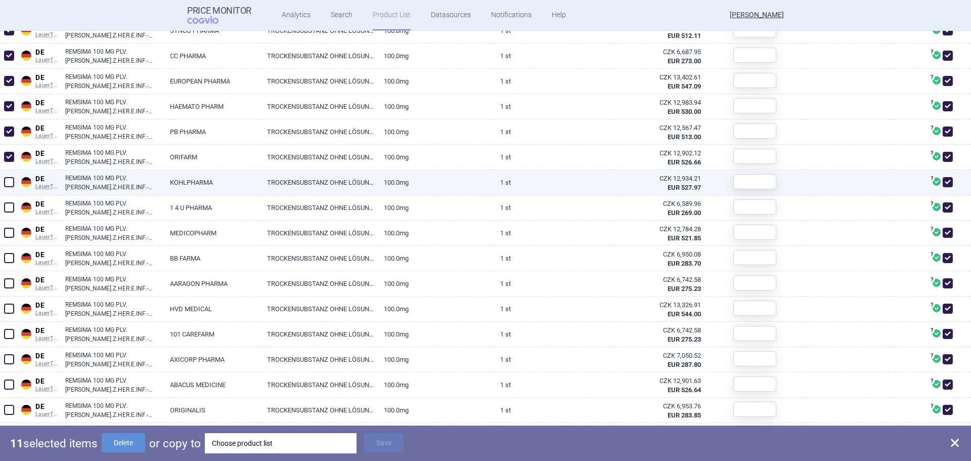
click at [11, 184] on span at bounding box center [9, 182] width 10 height 10
checkbox input "true"
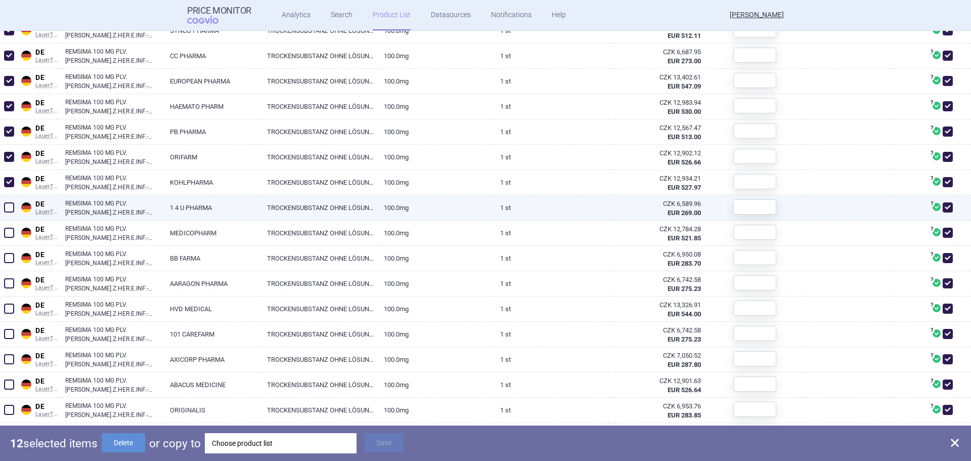
click at [10, 208] on span at bounding box center [9, 207] width 10 height 10
checkbox input "true"
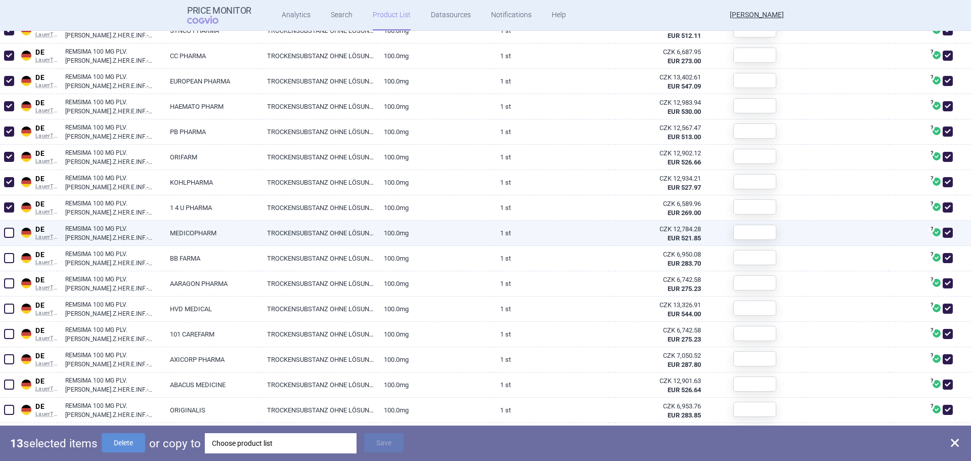
click at [8, 238] on span at bounding box center [9, 232] width 15 height 15
checkbox input "true"
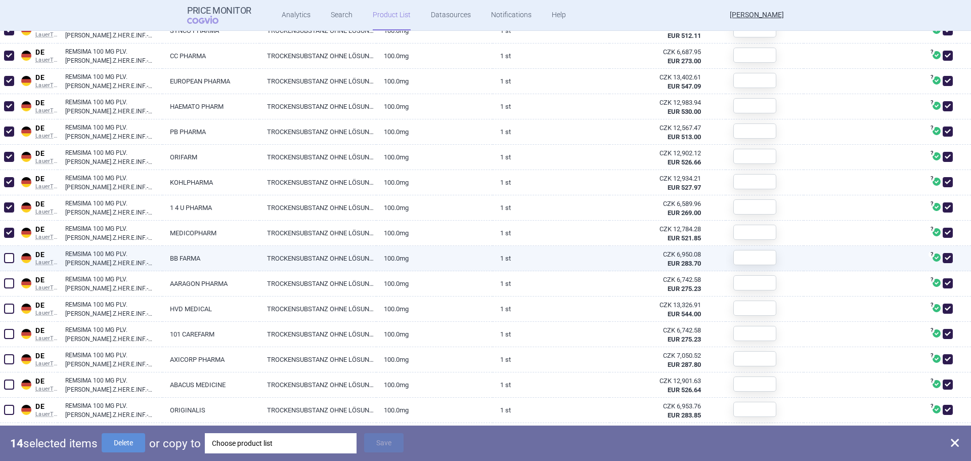
click at [11, 256] on span at bounding box center [9, 258] width 10 height 10
checkbox input "true"
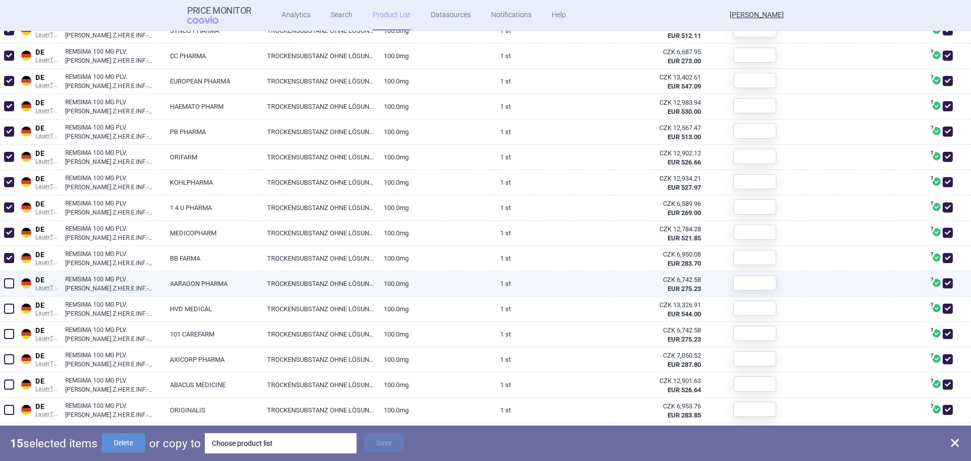
click at [10, 286] on span at bounding box center [9, 283] width 10 height 10
checkbox input "true"
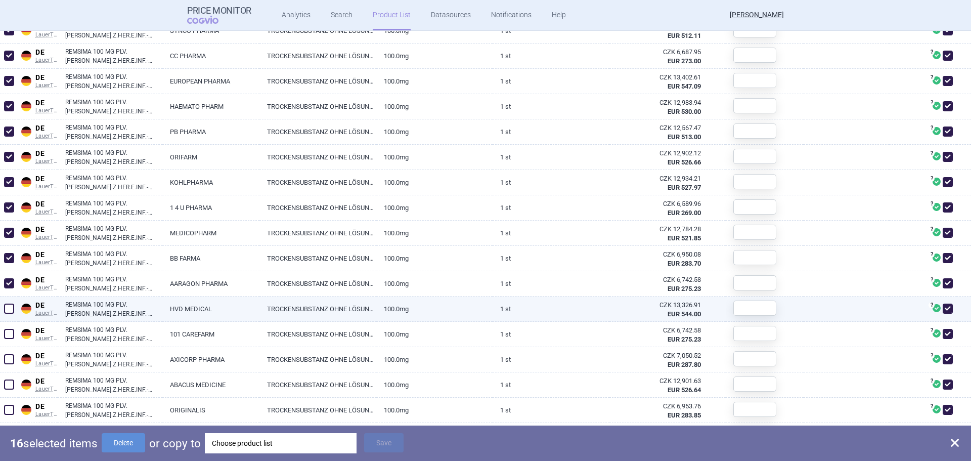
click at [7, 316] on div at bounding box center [9, 308] width 18 height 25
click at [11, 309] on span at bounding box center [9, 308] width 10 height 10
checkbox input "true"
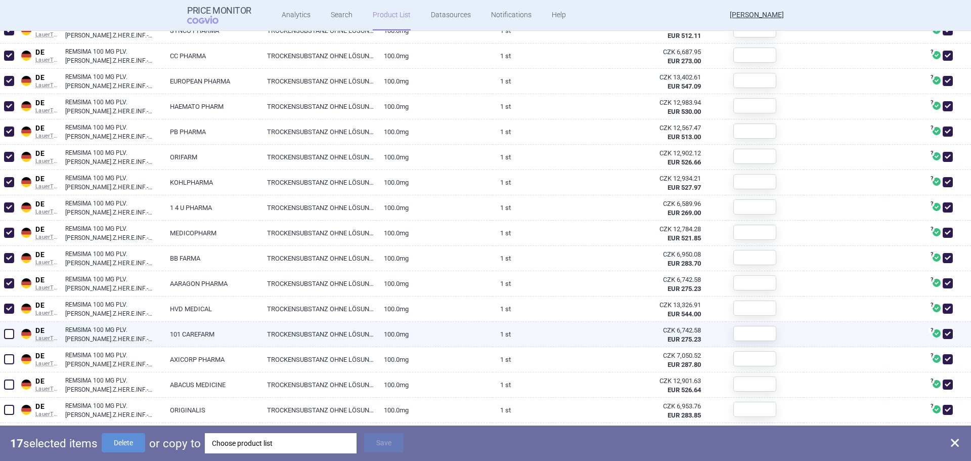
click at [9, 332] on span at bounding box center [9, 334] width 10 height 10
checkbox input "true"
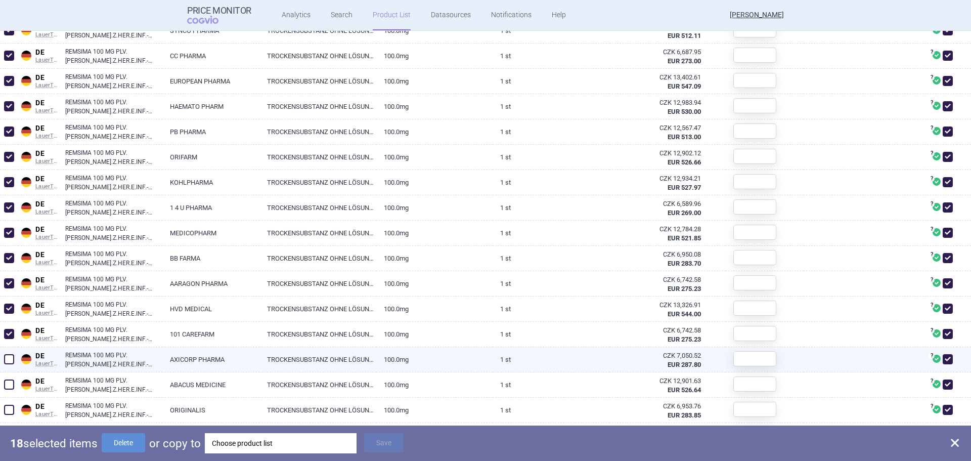
click at [10, 357] on span at bounding box center [9, 359] width 10 height 10
checkbox input "true"
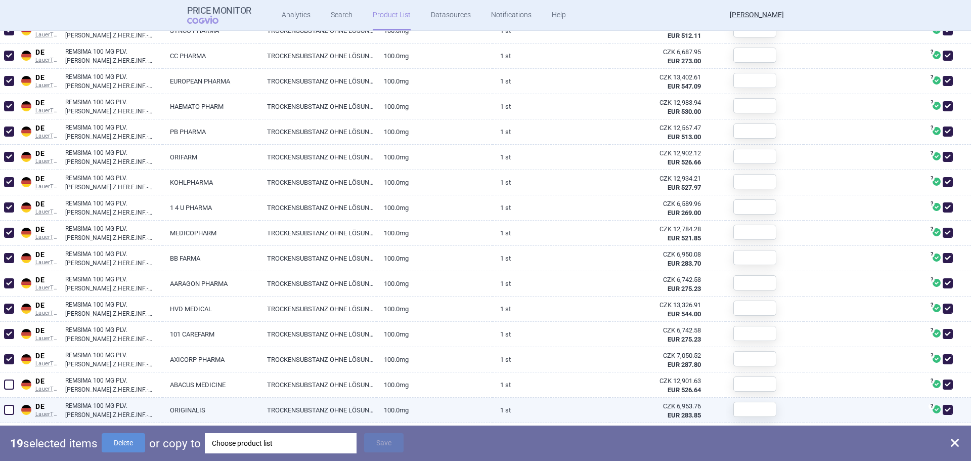
drag, startPoint x: 8, startPoint y: 383, endPoint x: 11, endPoint y: 400, distance: 17.1
click at [9, 384] on span at bounding box center [9, 384] width 10 height 10
checkbox input "true"
click at [9, 406] on span at bounding box center [9, 410] width 10 height 10
checkbox input "true"
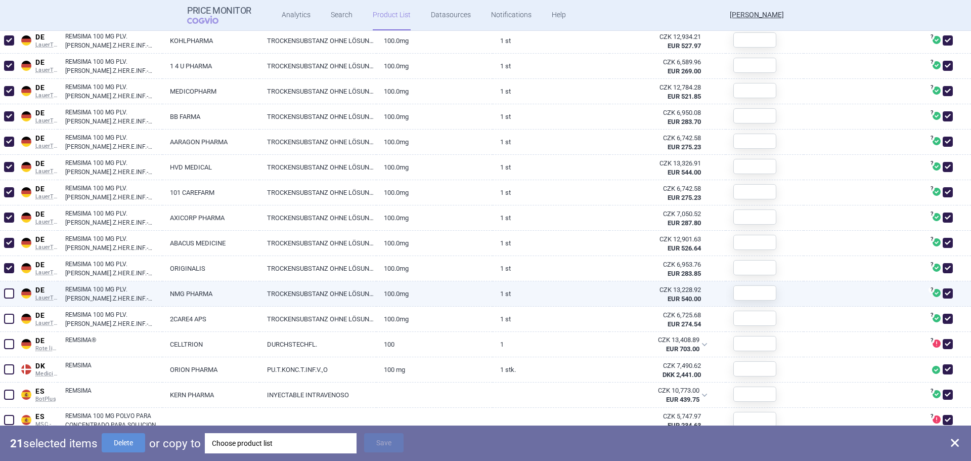
scroll to position [809, 0]
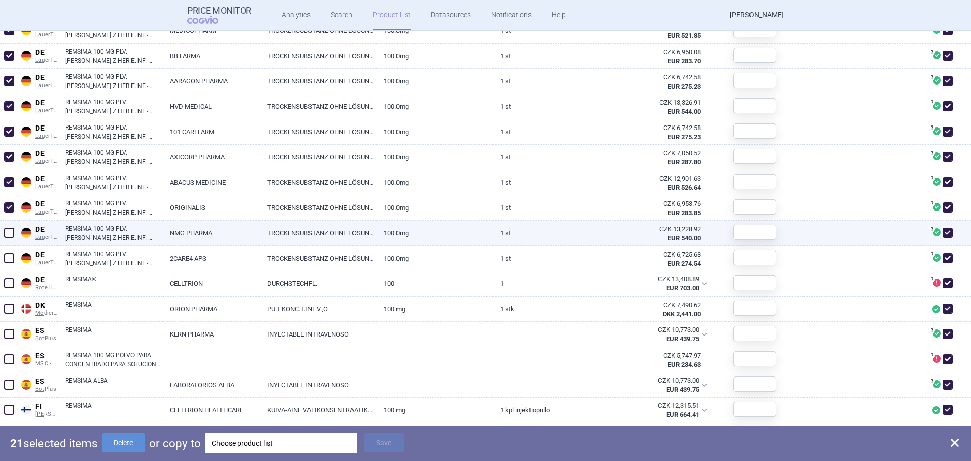
click at [7, 234] on span at bounding box center [9, 233] width 10 height 10
checkbox input "true"
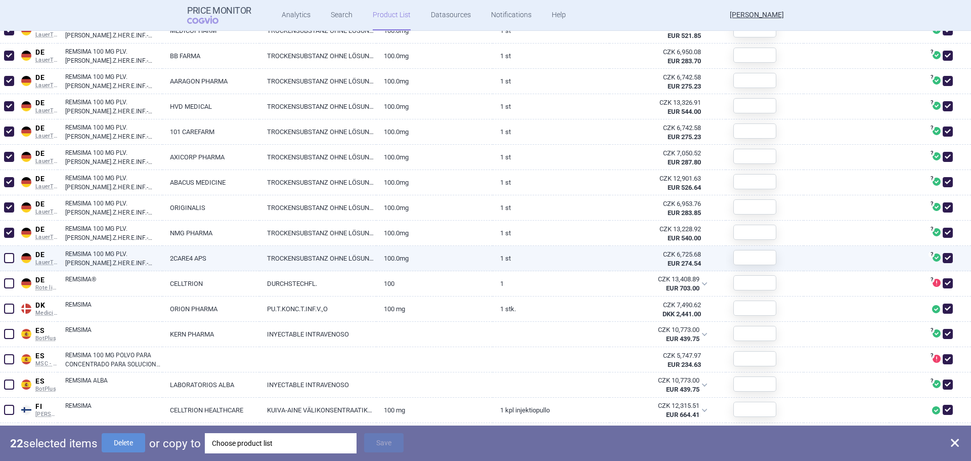
click at [8, 260] on span at bounding box center [9, 258] width 10 height 10
checkbox input "true"
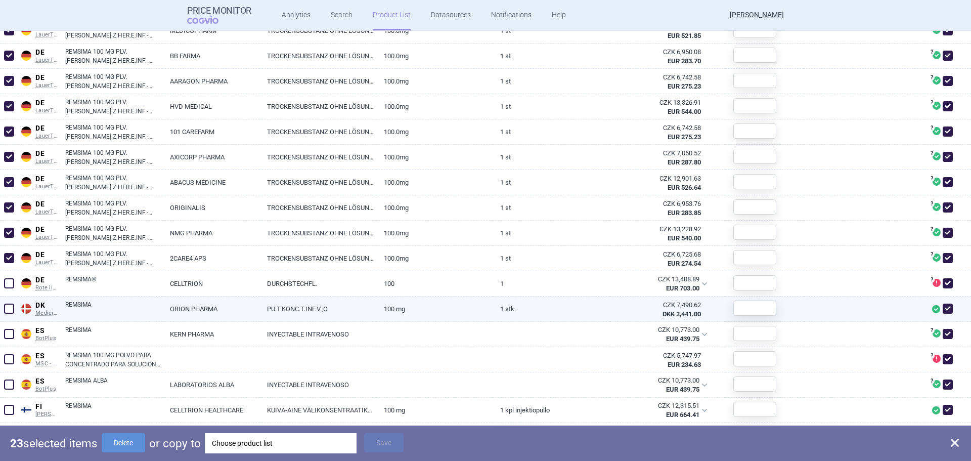
click at [9, 311] on span at bounding box center [9, 308] width 10 height 10
checkbox input "true"
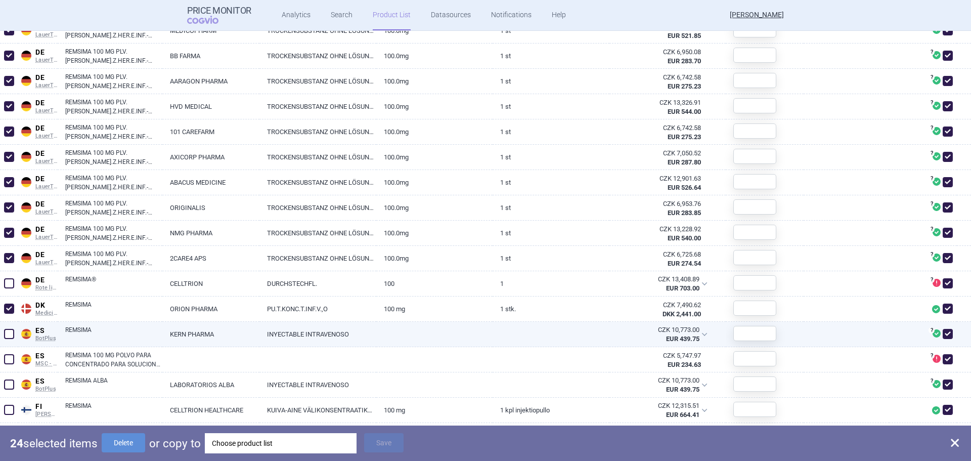
click at [12, 329] on span at bounding box center [9, 334] width 10 height 10
checkbox input "true"
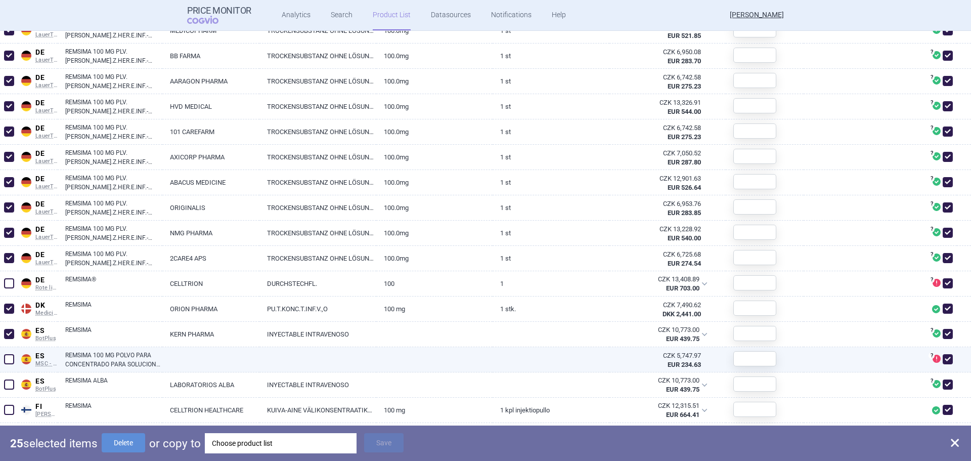
click at [12, 357] on span at bounding box center [9, 359] width 10 height 10
checkbox input "true"
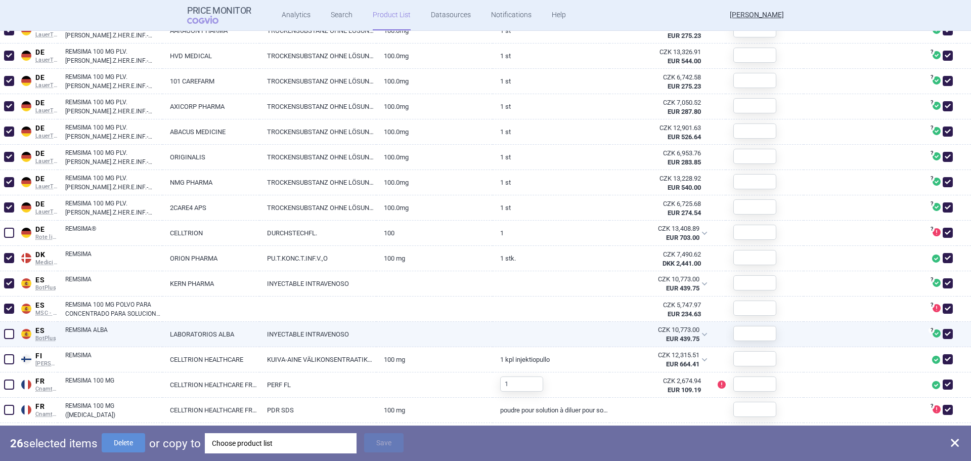
click at [8, 335] on span at bounding box center [9, 334] width 10 height 10
checkbox input "true"
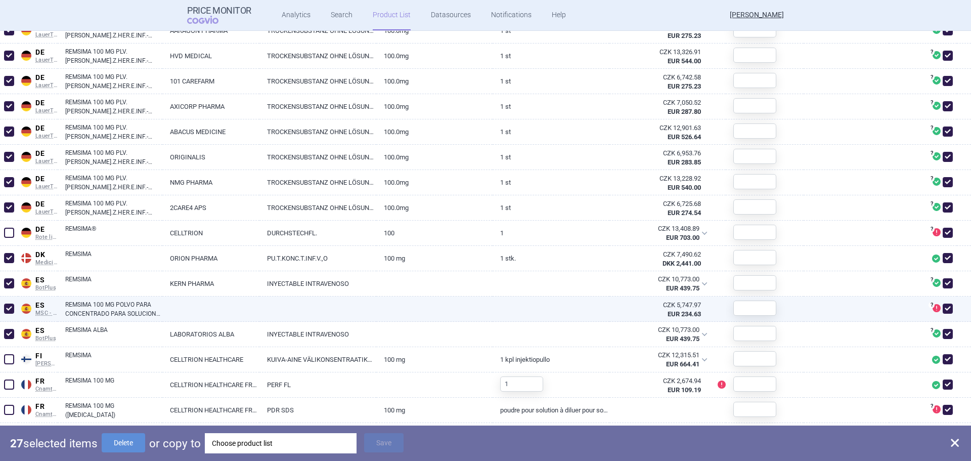
click at [7, 305] on span at bounding box center [9, 308] width 10 height 10
click at [8, 309] on span at bounding box center [9, 308] width 10 height 10
checkbox input "true"
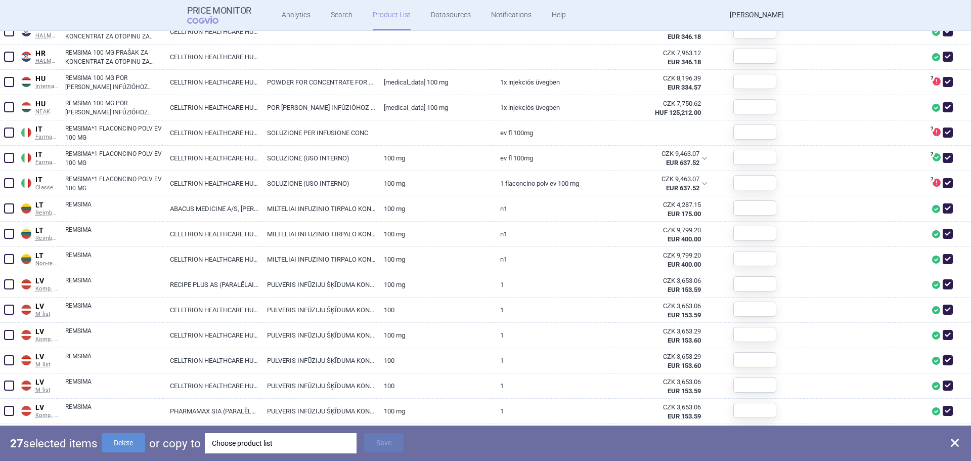
scroll to position [1264, 0]
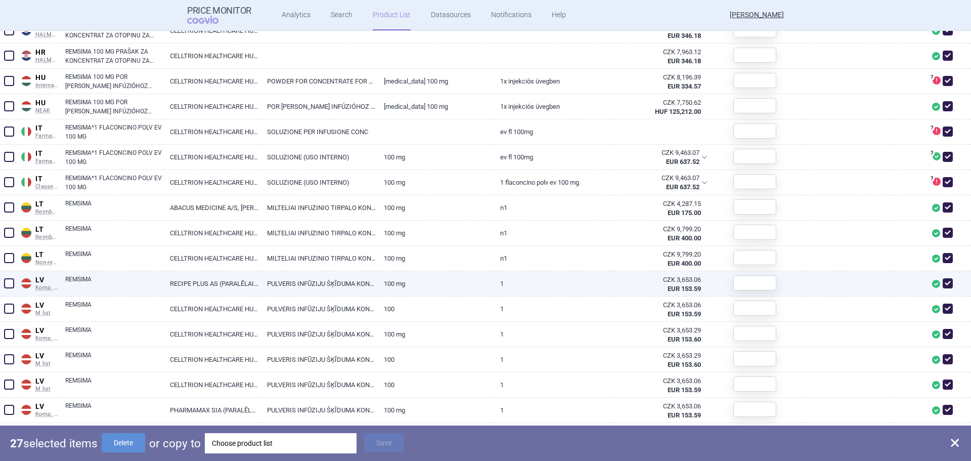
click at [12, 284] on span at bounding box center [9, 283] width 10 height 10
checkbox input "true"
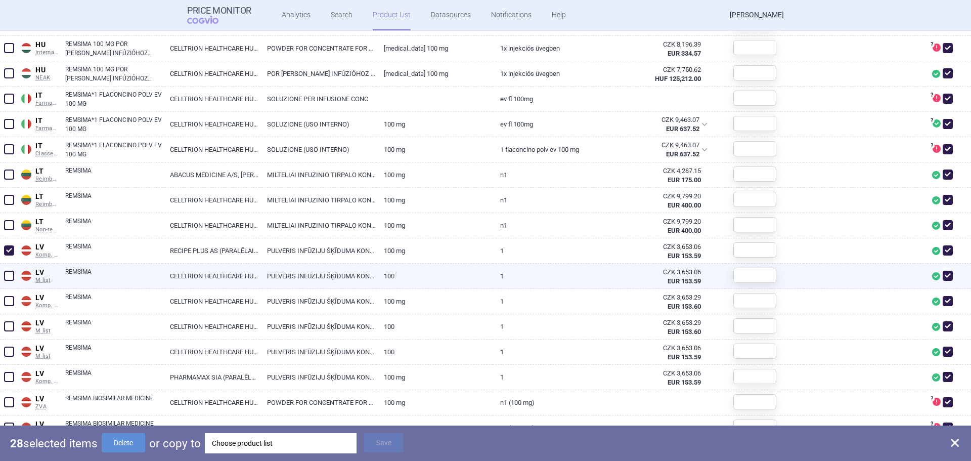
scroll to position [1315, 0]
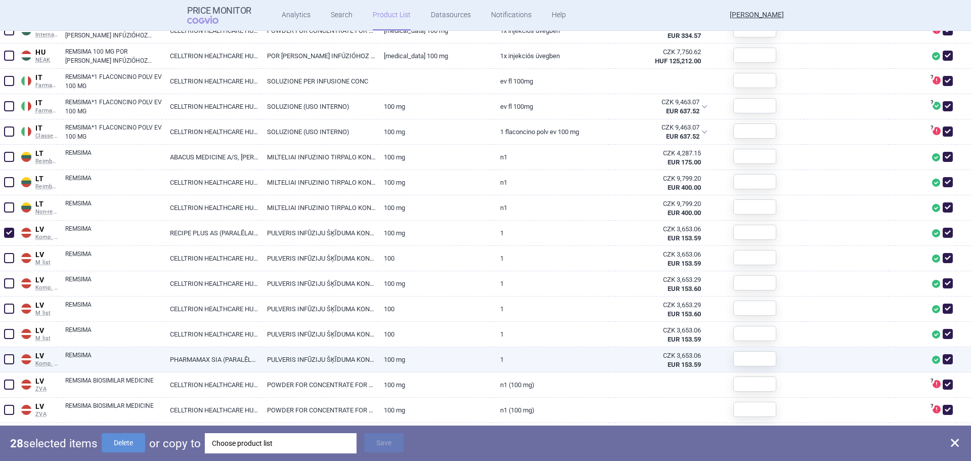
click at [9, 358] on span at bounding box center [9, 359] width 10 height 10
checkbox input "true"
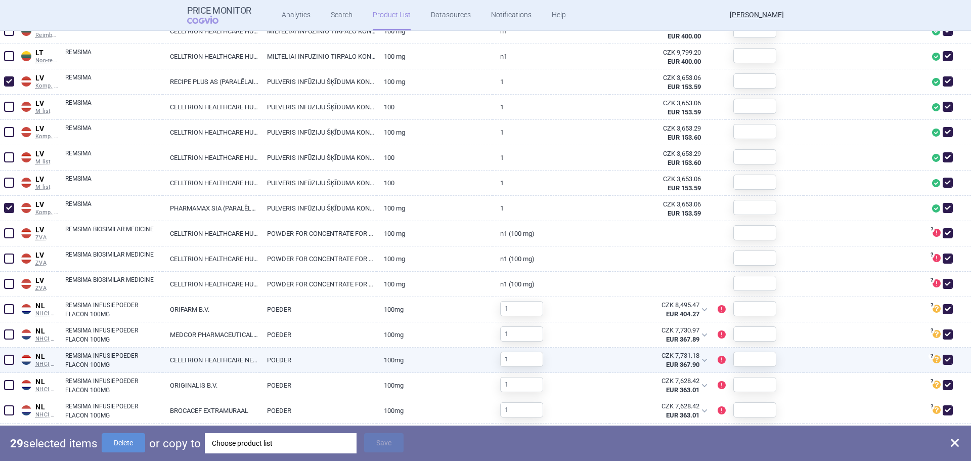
scroll to position [1467, 0]
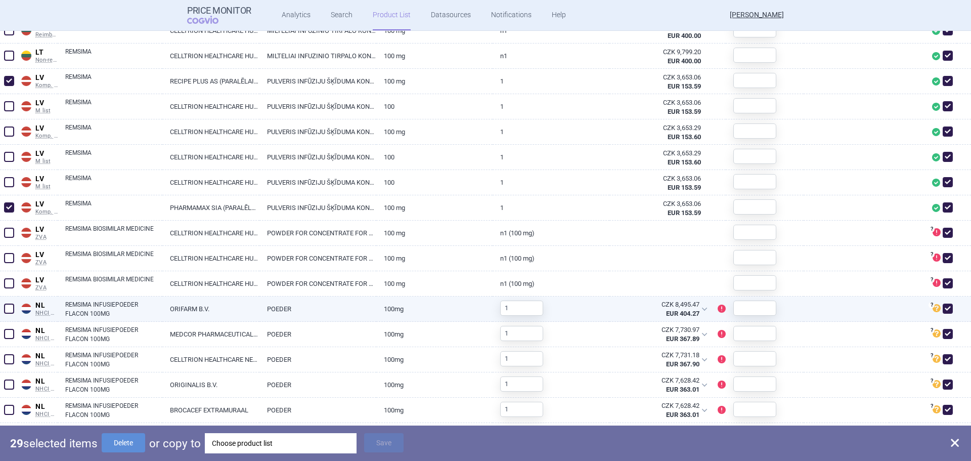
click at [9, 309] on span at bounding box center [9, 308] width 10 height 10
checkbox input "true"
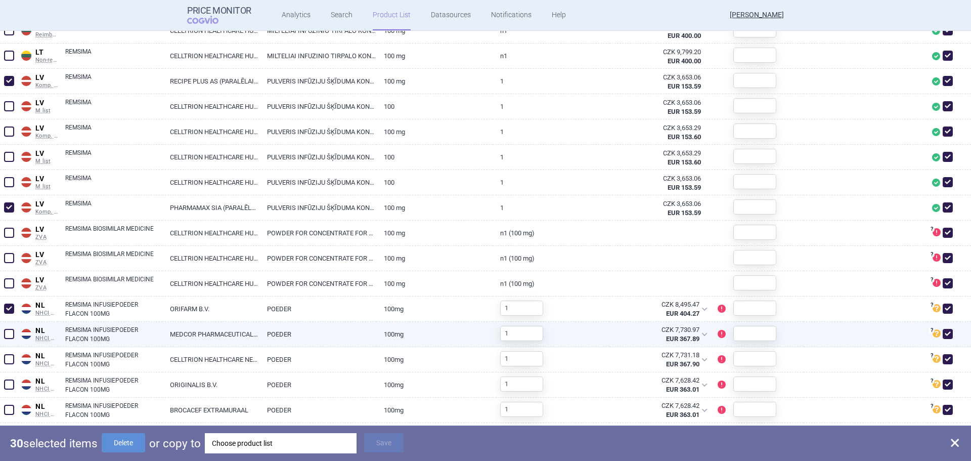
click at [11, 331] on span at bounding box center [9, 334] width 10 height 10
checkbox input "true"
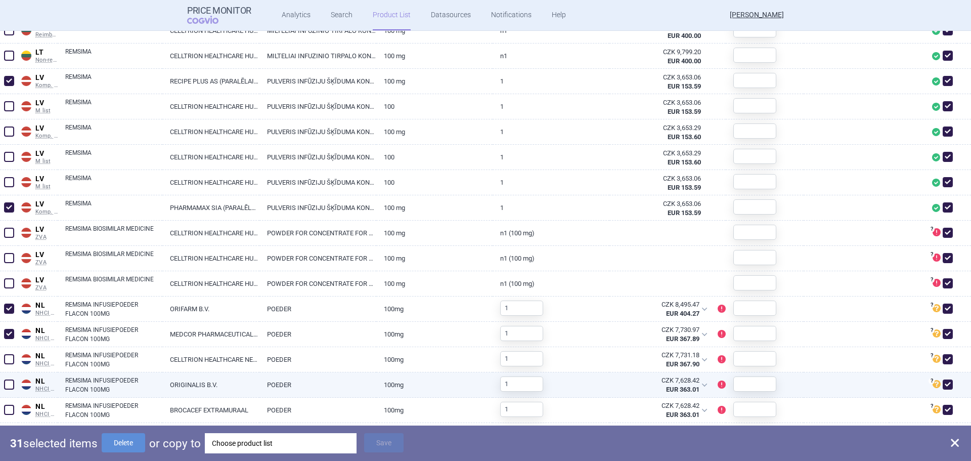
click at [6, 383] on span at bounding box center [9, 384] width 10 height 10
checkbox input "true"
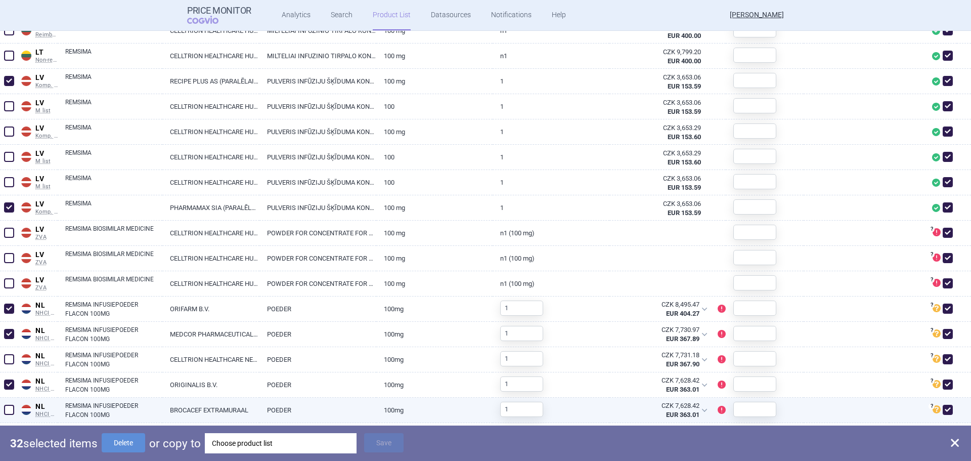
click at [10, 412] on span at bounding box center [9, 410] width 10 height 10
checkbox input "true"
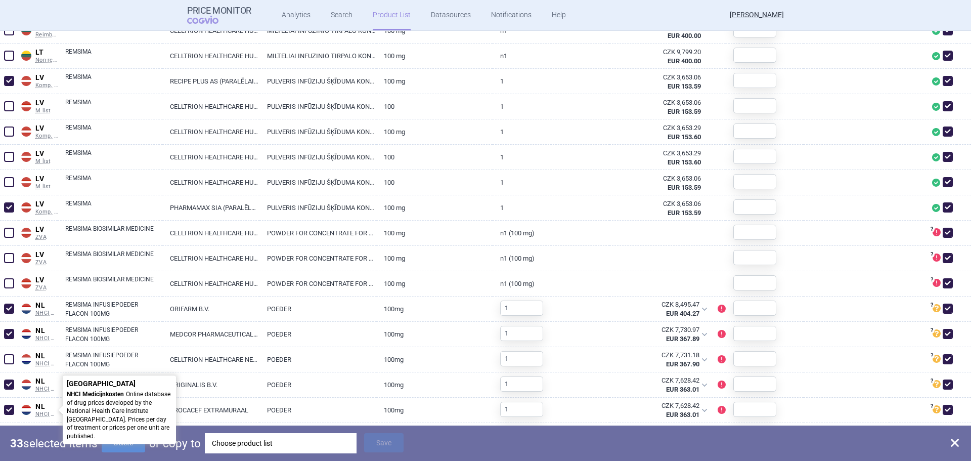
scroll to position [1618, 0]
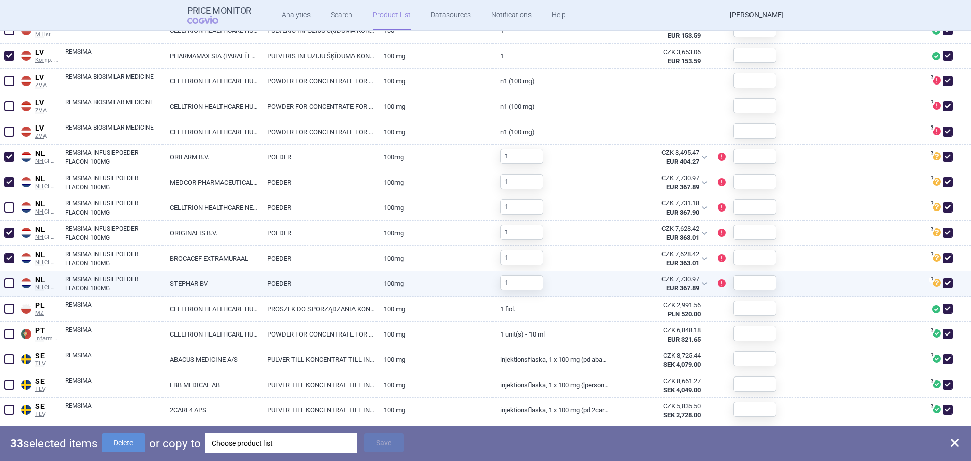
click at [6, 284] on span at bounding box center [9, 283] width 10 height 10
checkbox input "true"
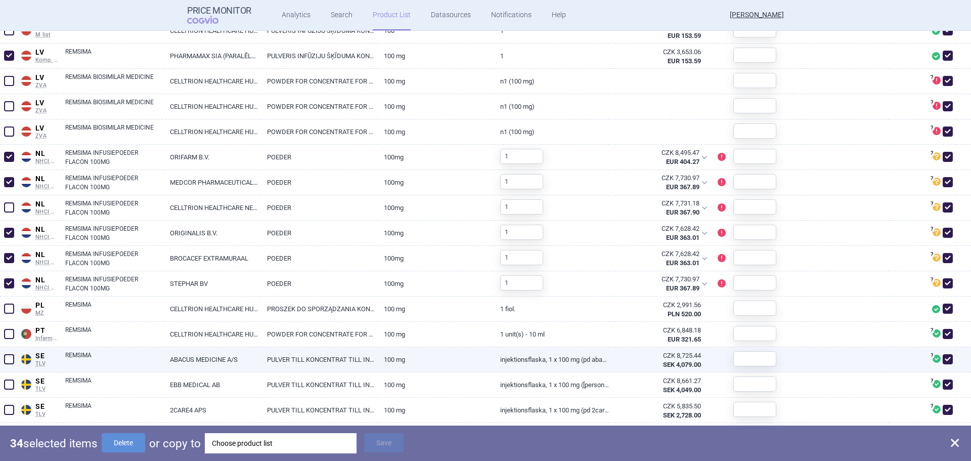
click at [10, 362] on span at bounding box center [9, 359] width 10 height 10
checkbox input "true"
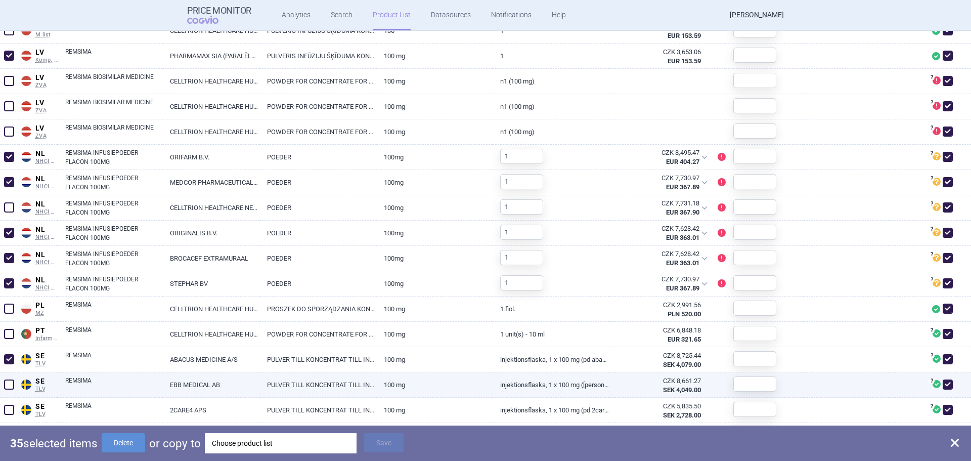
click at [14, 389] on span at bounding box center [9, 384] width 15 height 15
checkbox input "true"
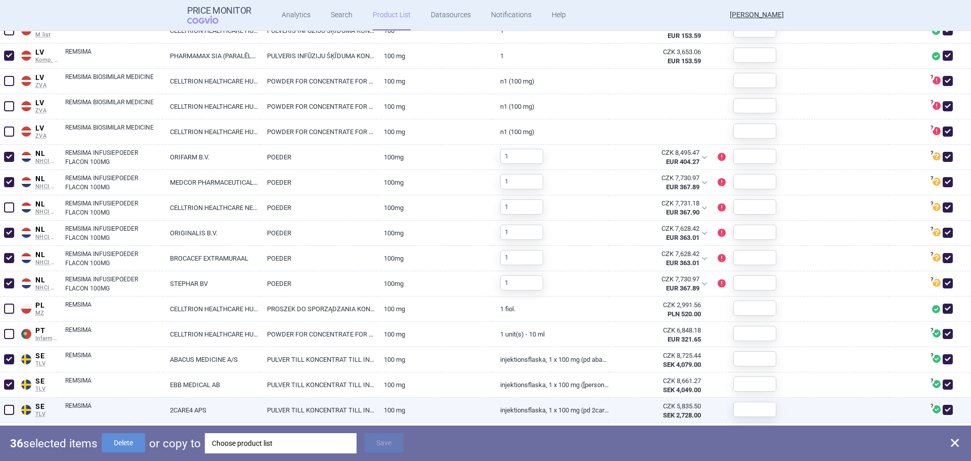
click at [12, 409] on span at bounding box center [9, 410] width 10 height 10
checkbox input "true"
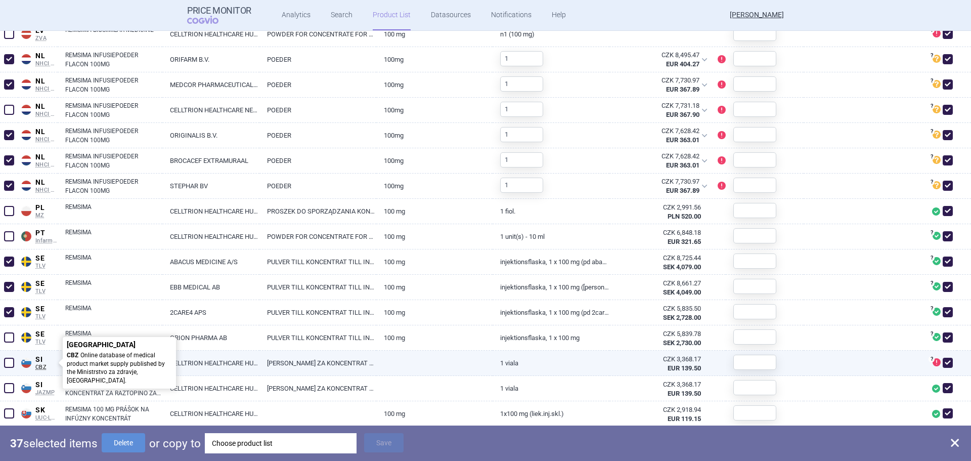
scroll to position [1720, 0]
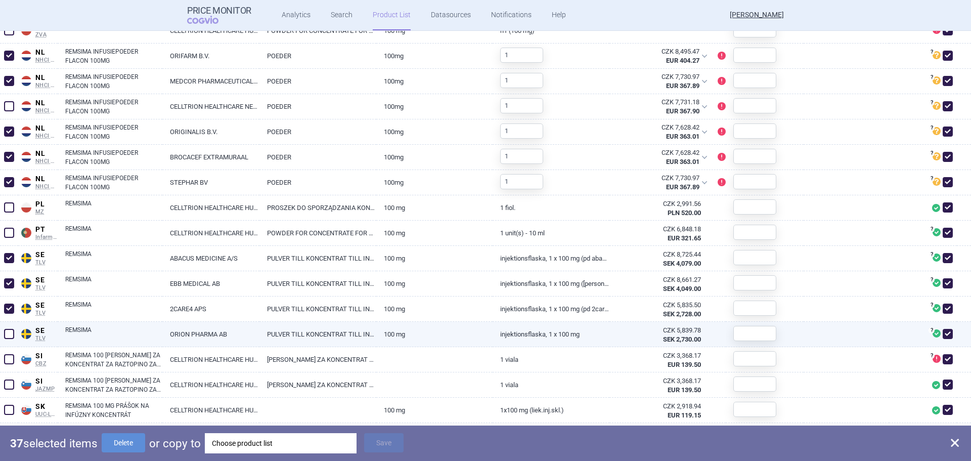
click at [9, 335] on span at bounding box center [9, 334] width 10 height 10
checkbox input "true"
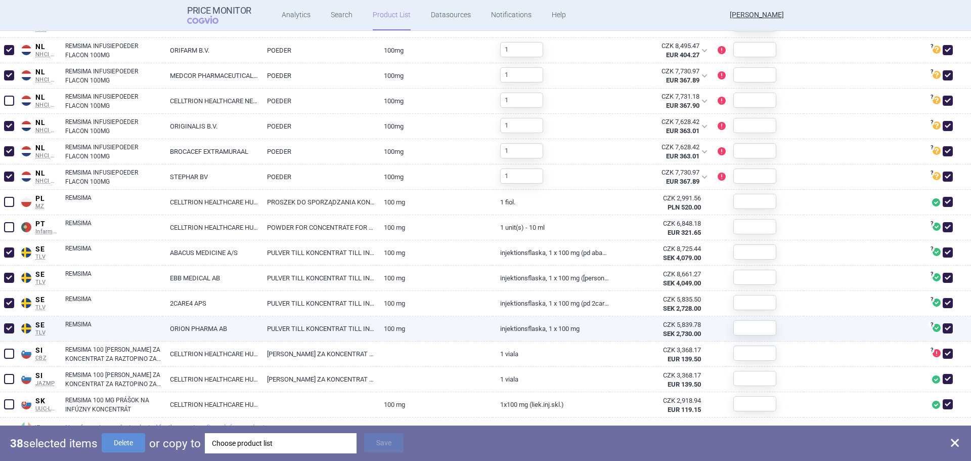
scroll to position [1727, 0]
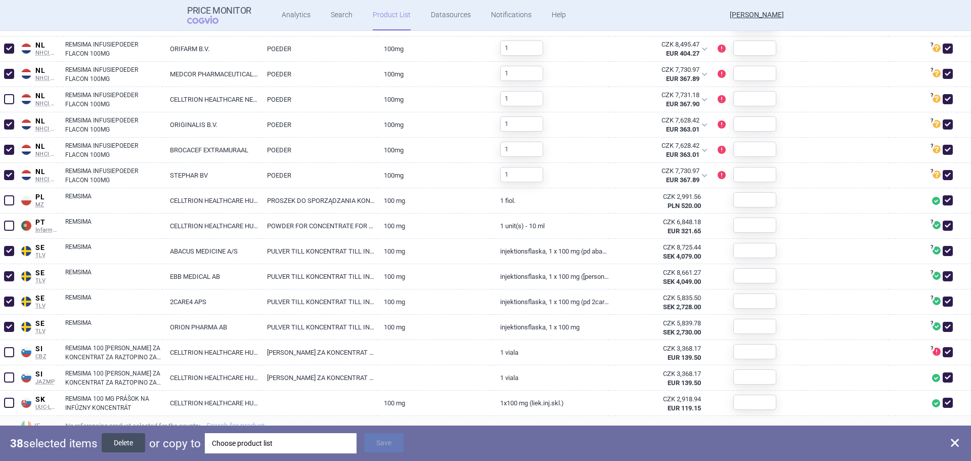
click at [139, 437] on button "Delete" at bounding box center [123, 442] width 43 height 19
checkbox input "false"
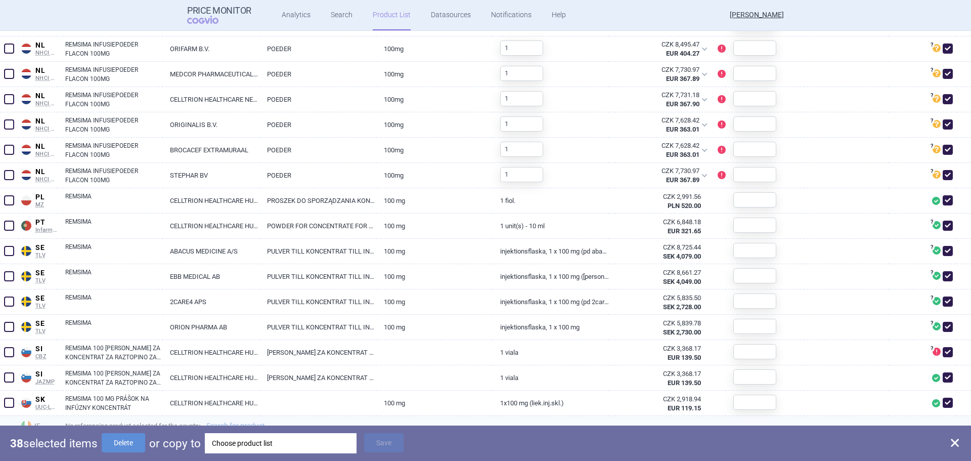
checkbox input "false"
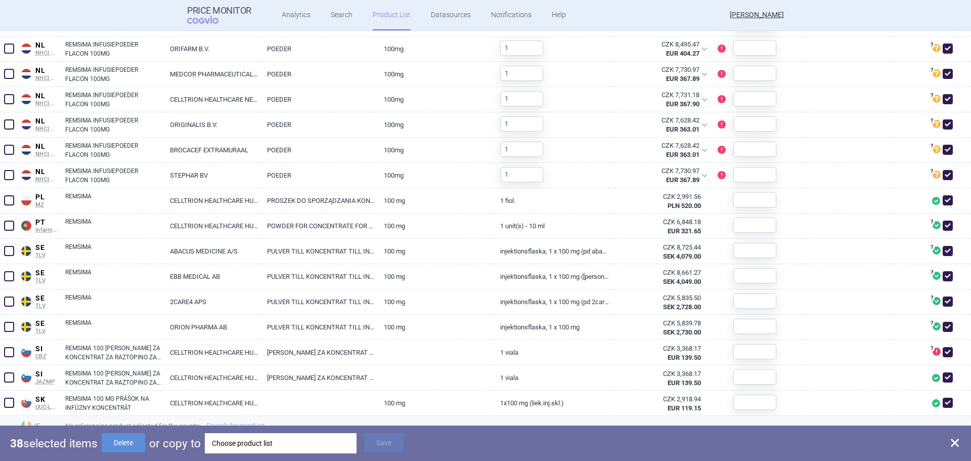
checkbox input "false"
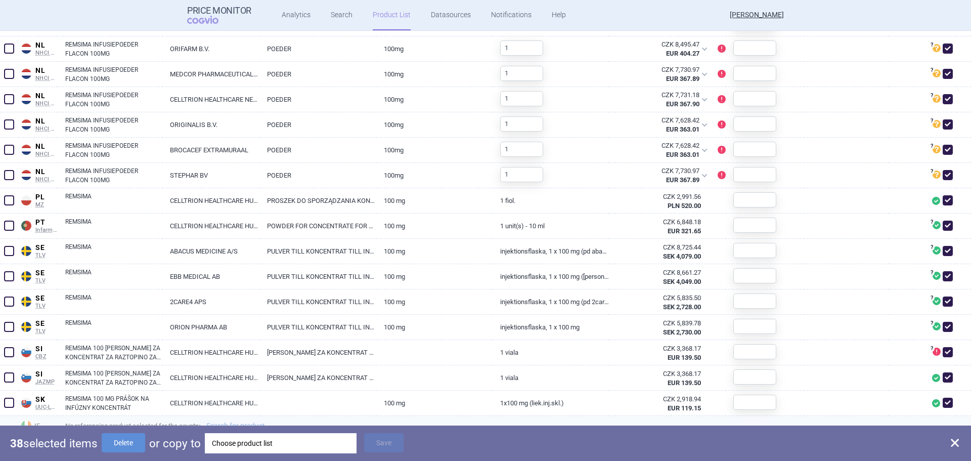
checkbox input "false"
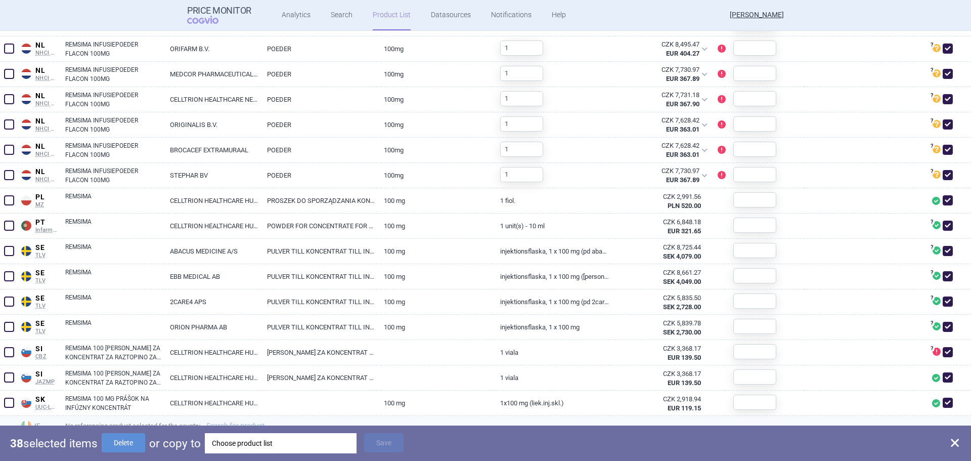
checkbox input "false"
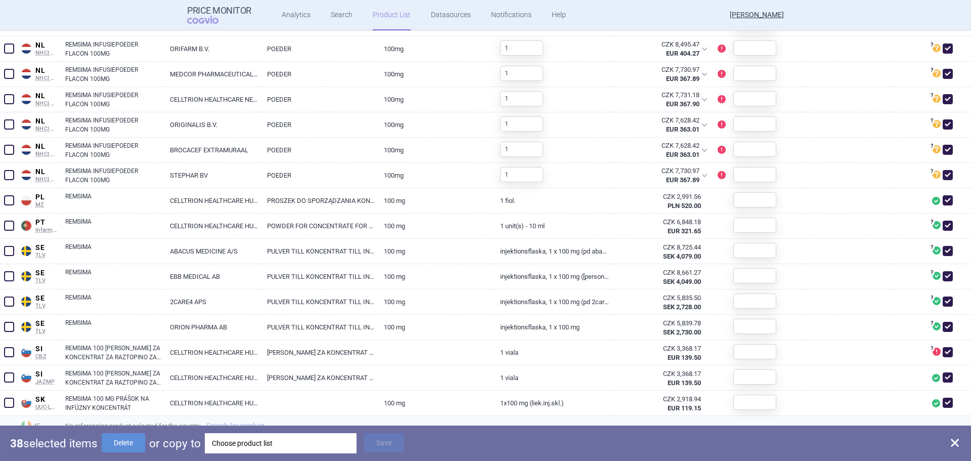
checkbox input "false"
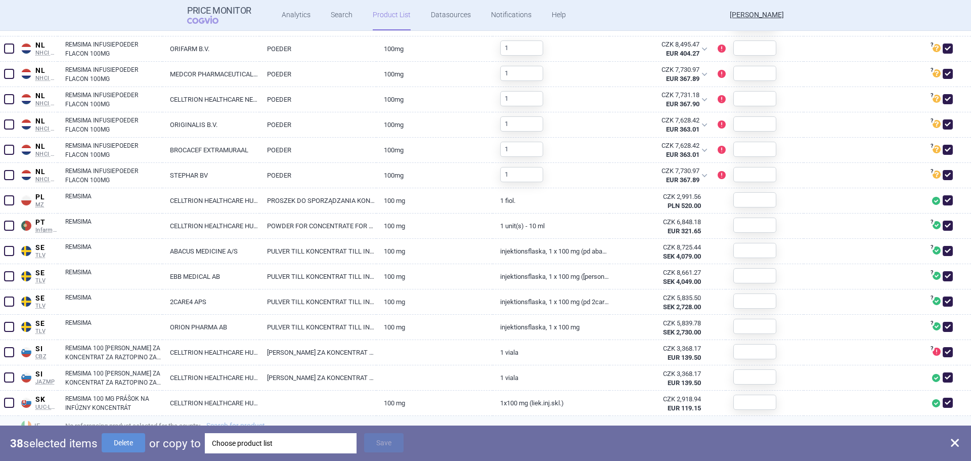
checkbox input "false"
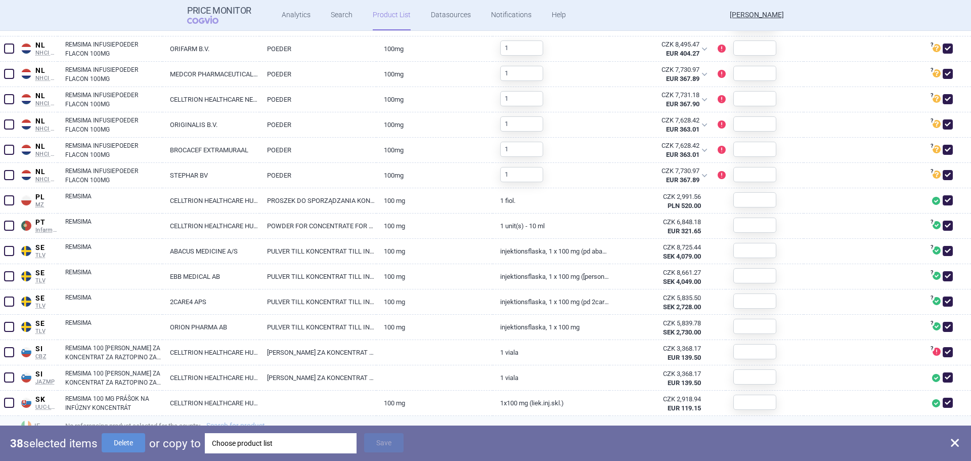
checkbox input "false"
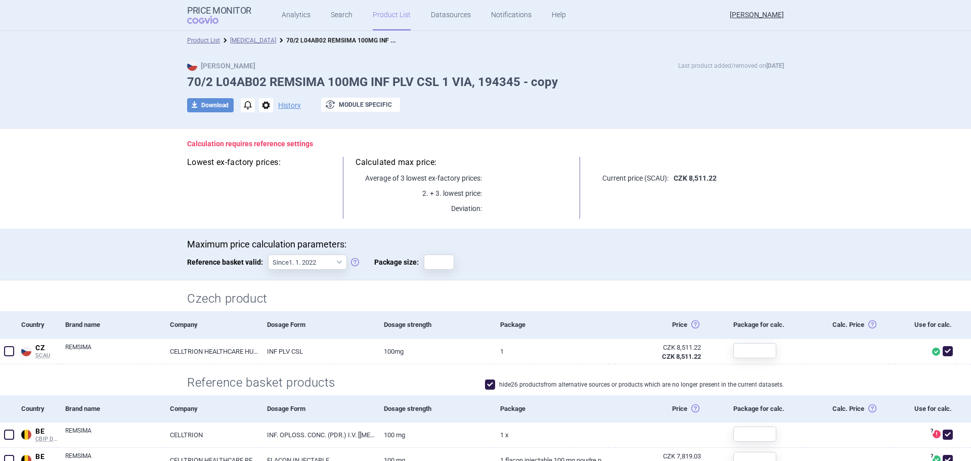
scroll to position [0, 0]
click at [255, 42] on link "[MEDICAL_DATA]" at bounding box center [253, 40] width 46 height 7
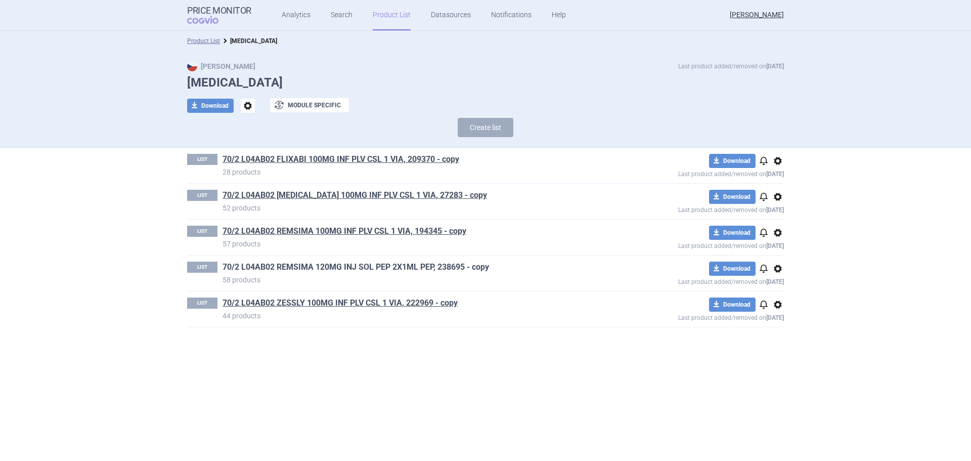
click at [278, 266] on link "70/2 L04AB02 REMSIMA 120MG INJ SOL PEP 2X1ML PEP, 238695 - copy" at bounding box center [356, 266] width 267 height 11
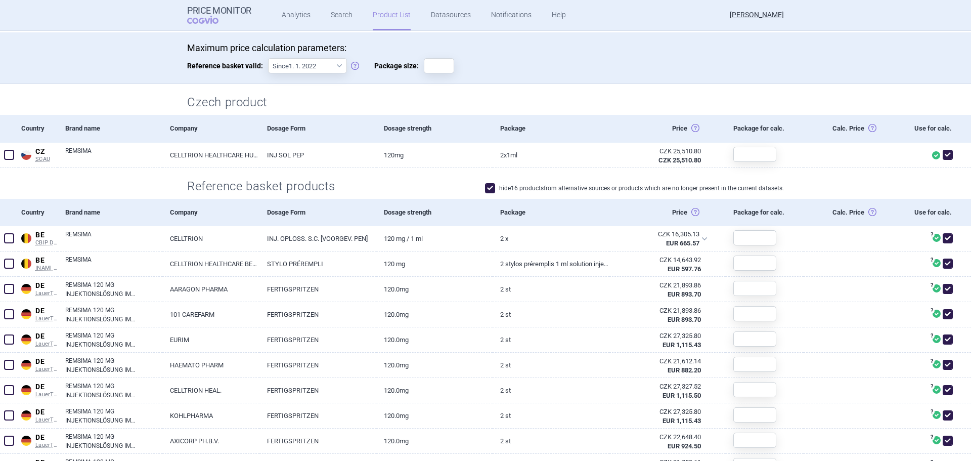
scroll to position [202, 0]
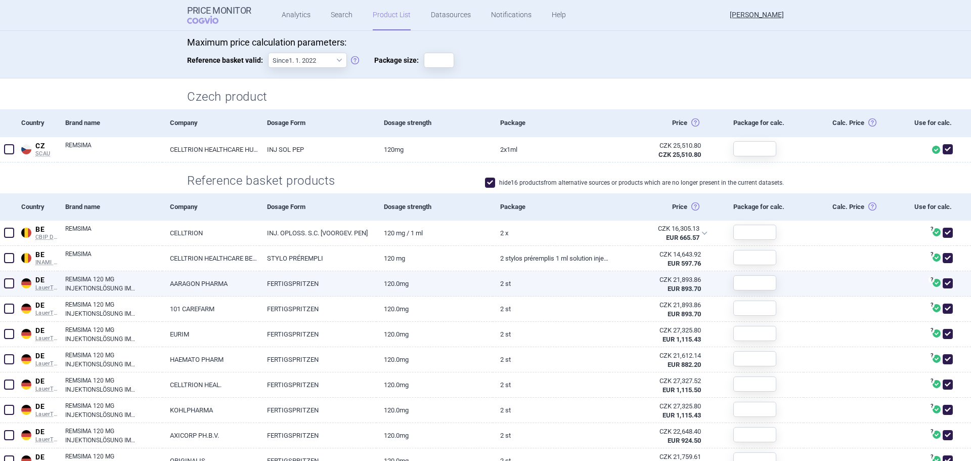
click at [10, 281] on span at bounding box center [9, 283] width 10 height 10
checkbox input "true"
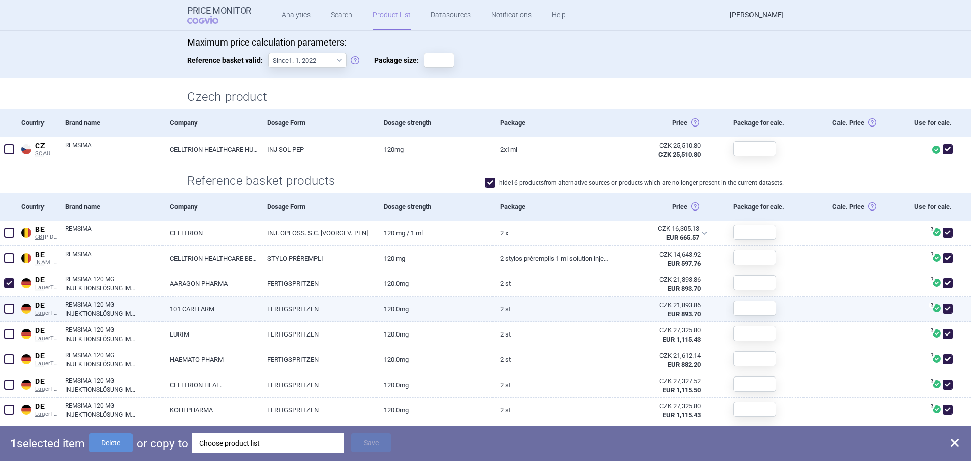
click at [6, 308] on span at bounding box center [9, 308] width 10 height 10
checkbox input "true"
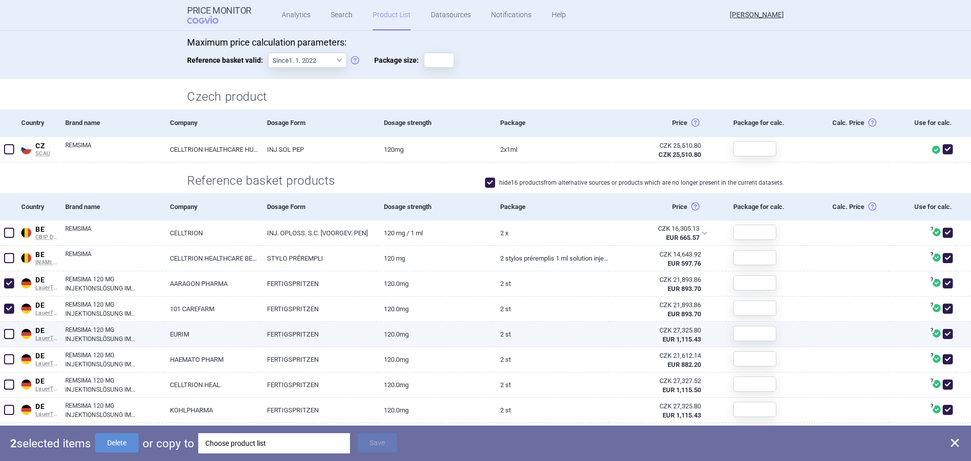
click at [7, 337] on span at bounding box center [9, 334] width 10 height 10
checkbox input "true"
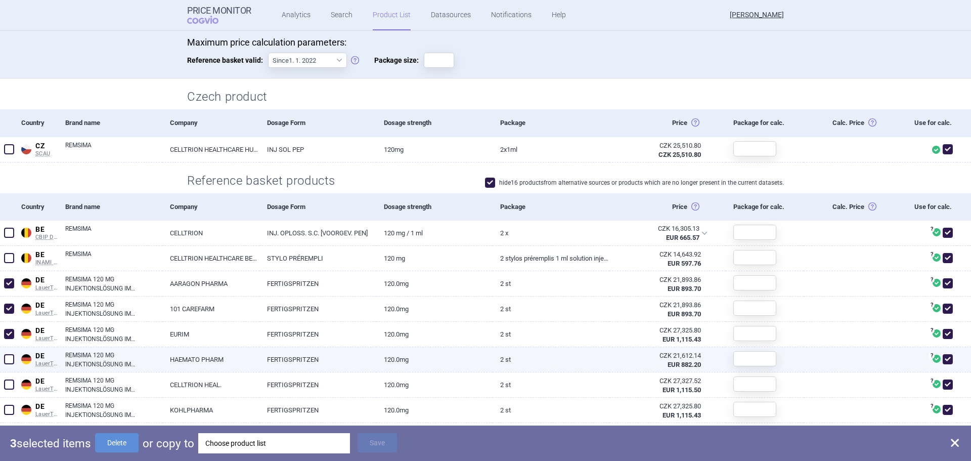
click at [15, 363] on span at bounding box center [9, 359] width 15 height 15
checkbox input "true"
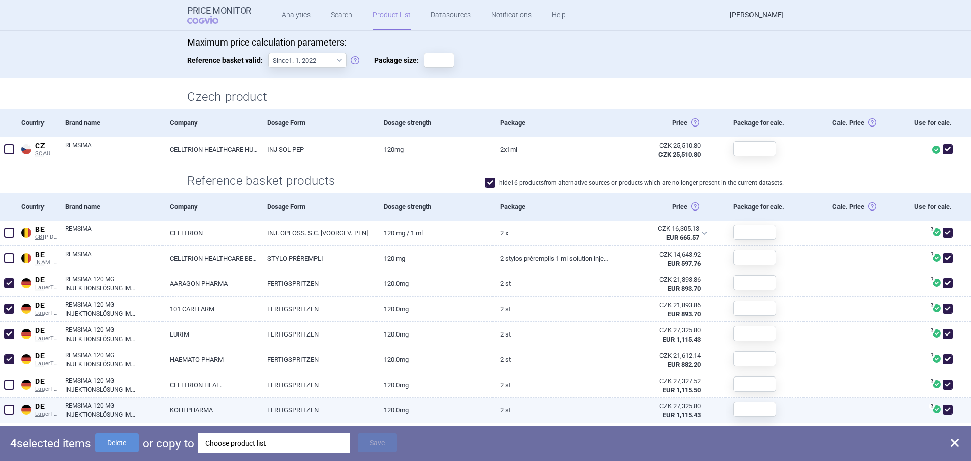
click at [11, 406] on span at bounding box center [9, 410] width 10 height 10
checkbox input "true"
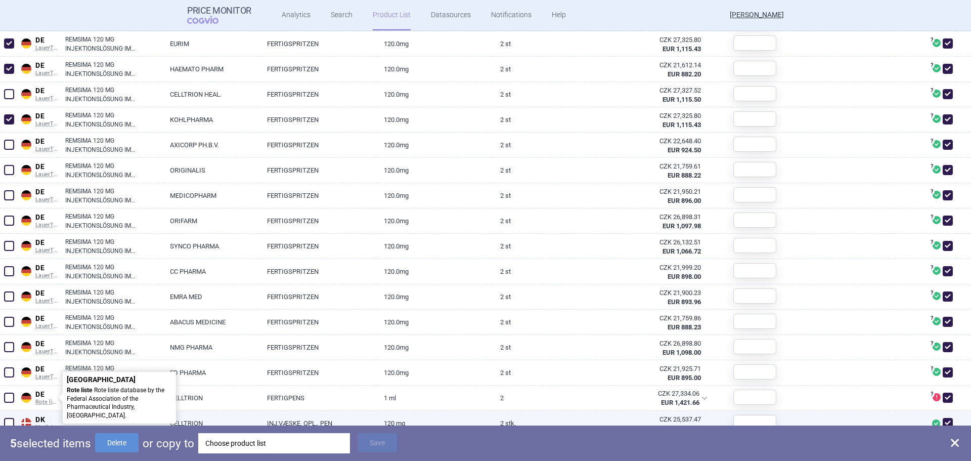
scroll to position [556, 0]
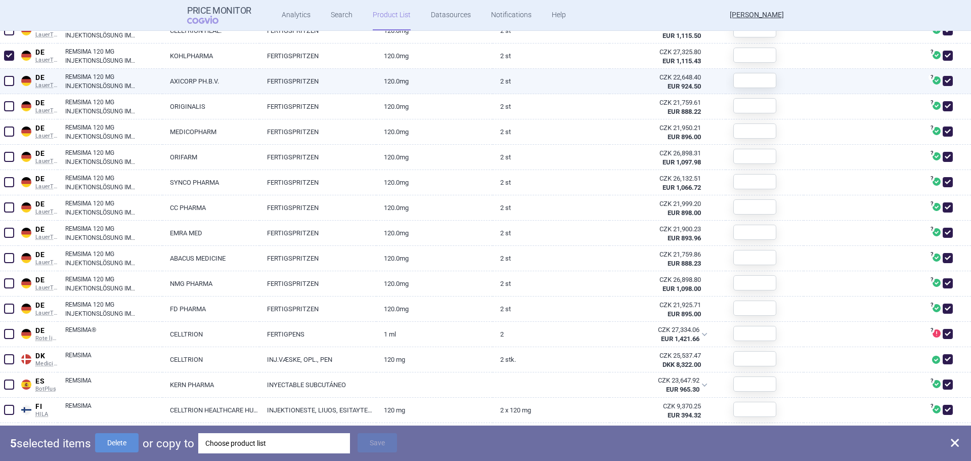
click at [9, 82] on span at bounding box center [9, 81] width 10 height 10
checkbox input "true"
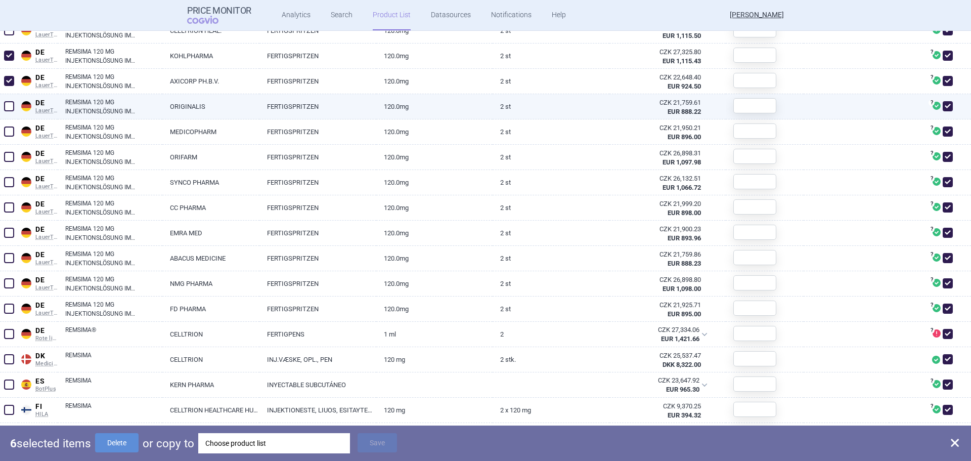
click at [14, 104] on span at bounding box center [9, 106] width 10 height 10
checkbox input "true"
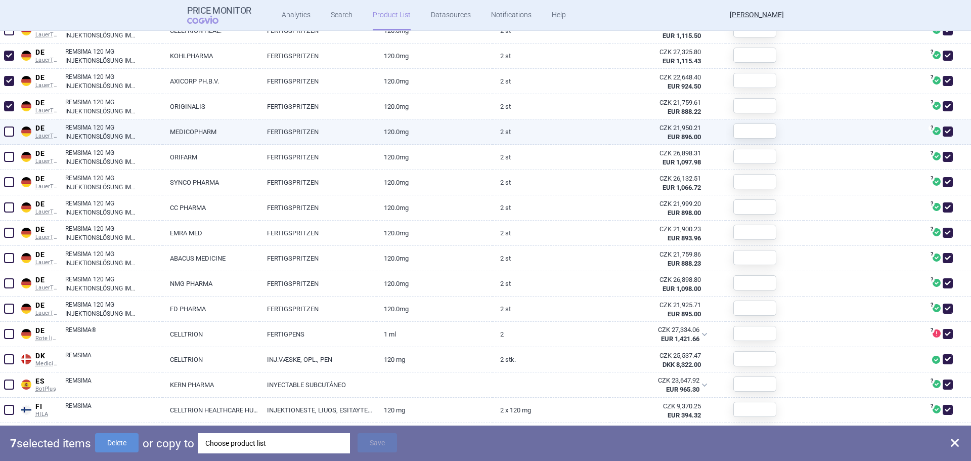
click at [6, 143] on div at bounding box center [9, 131] width 18 height 25
drag, startPoint x: 8, startPoint y: 160, endPoint x: 6, endPoint y: 134, distance: 25.8
click at [8, 160] on span at bounding box center [9, 157] width 10 height 10
checkbox input "true"
click at [6, 133] on span at bounding box center [9, 131] width 10 height 10
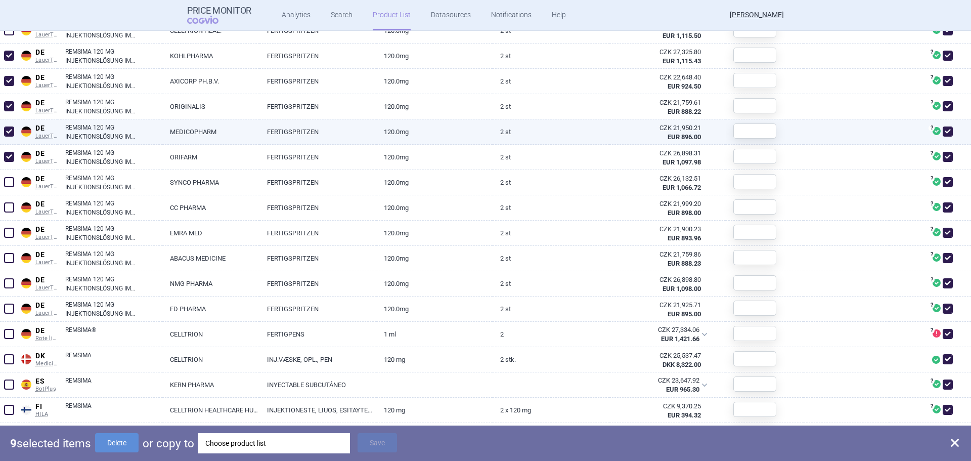
checkbox input "true"
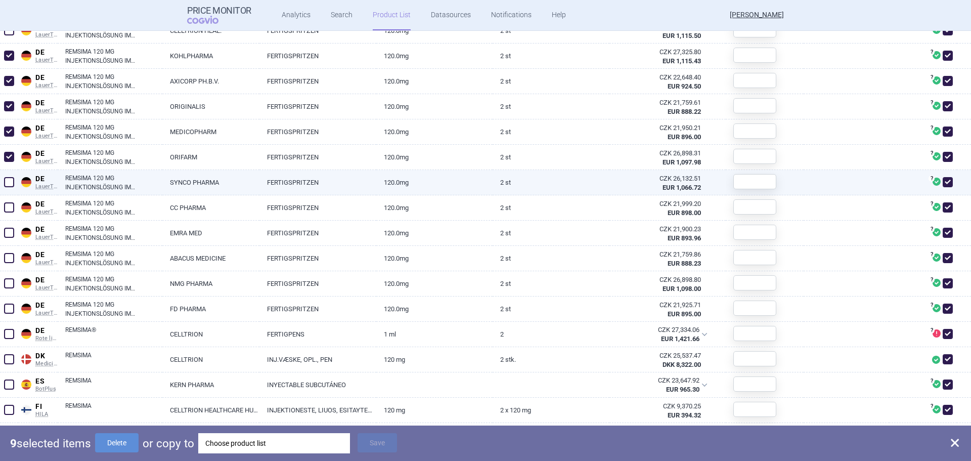
click at [6, 182] on span at bounding box center [9, 182] width 10 height 10
checkbox input "true"
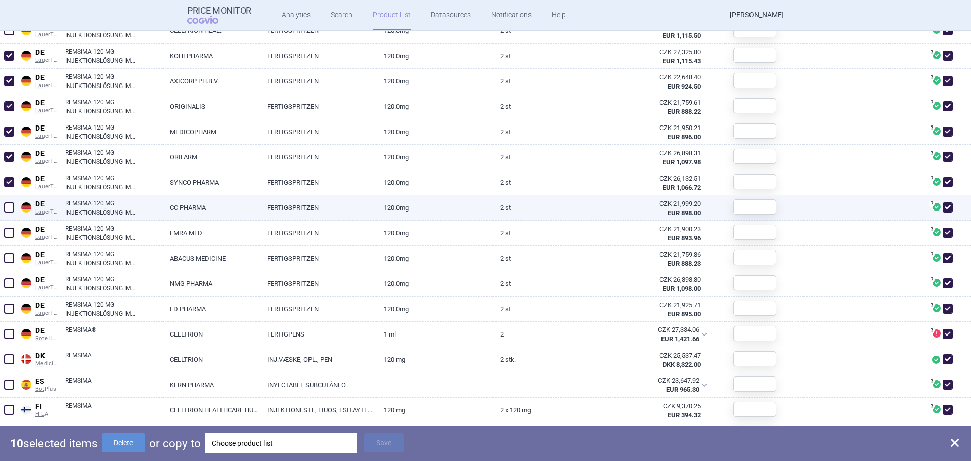
click at [6, 207] on span at bounding box center [9, 207] width 10 height 10
checkbox input "true"
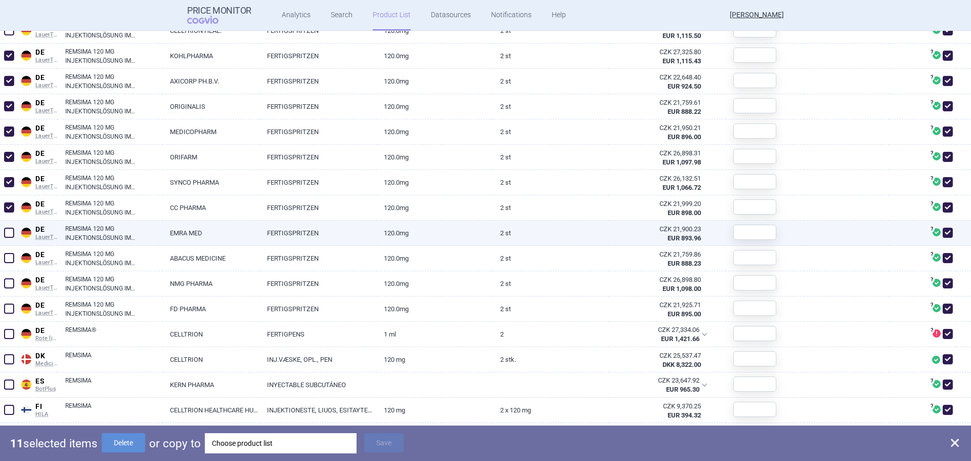
click at [7, 230] on span at bounding box center [9, 233] width 10 height 10
checkbox input "true"
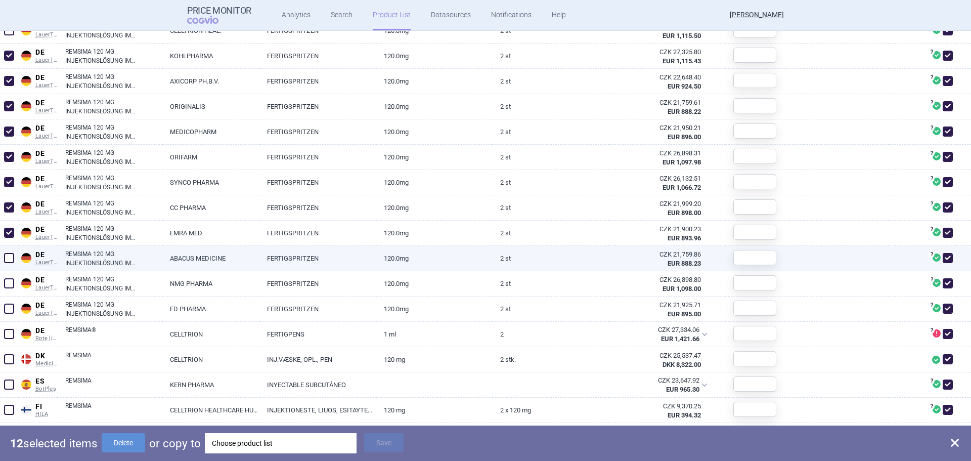
click at [7, 255] on span at bounding box center [9, 258] width 10 height 10
checkbox input "true"
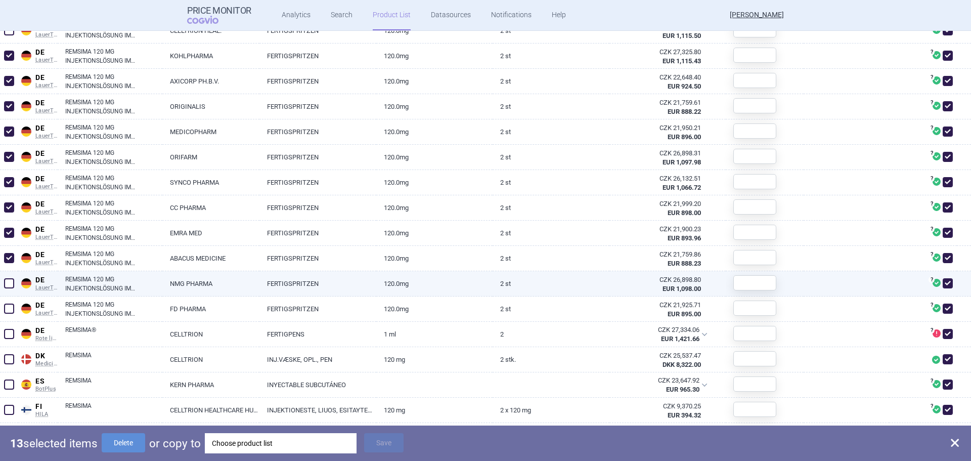
click at [7, 281] on span at bounding box center [9, 283] width 10 height 10
checkbox input "true"
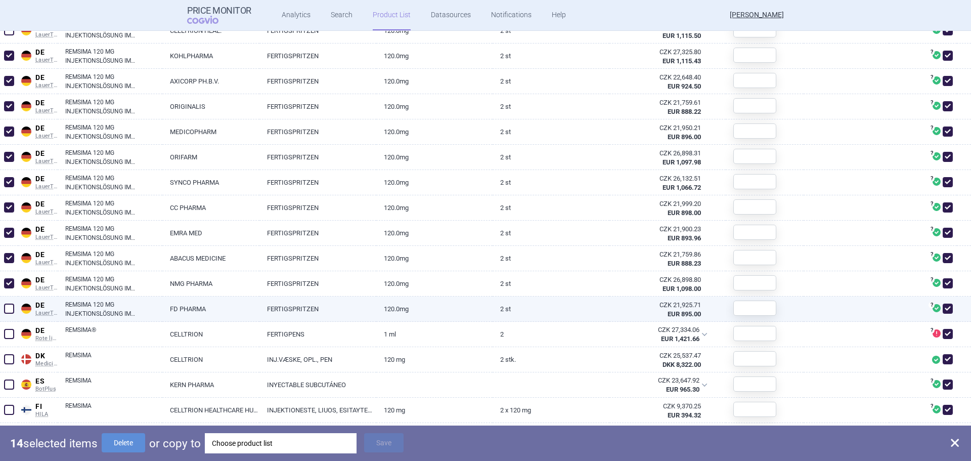
click at [4, 313] on span at bounding box center [9, 308] width 10 height 10
checkbox input "true"
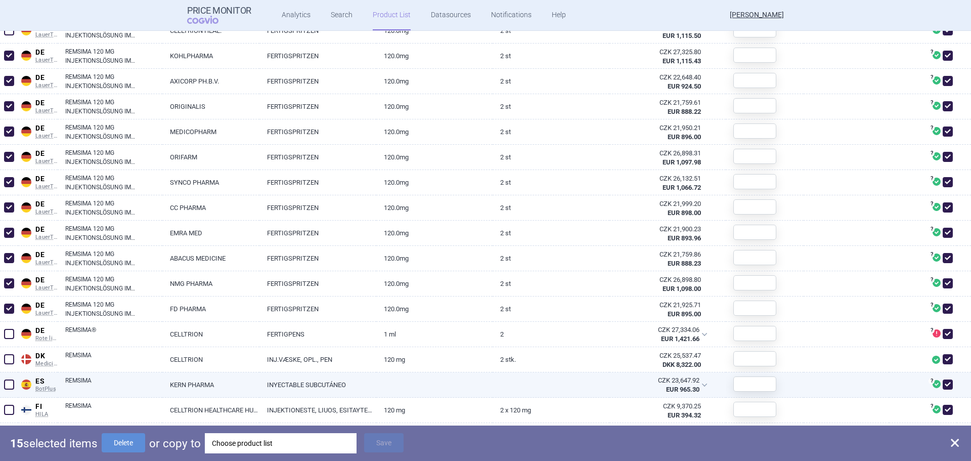
click at [6, 384] on span at bounding box center [9, 384] width 10 height 10
checkbox input "true"
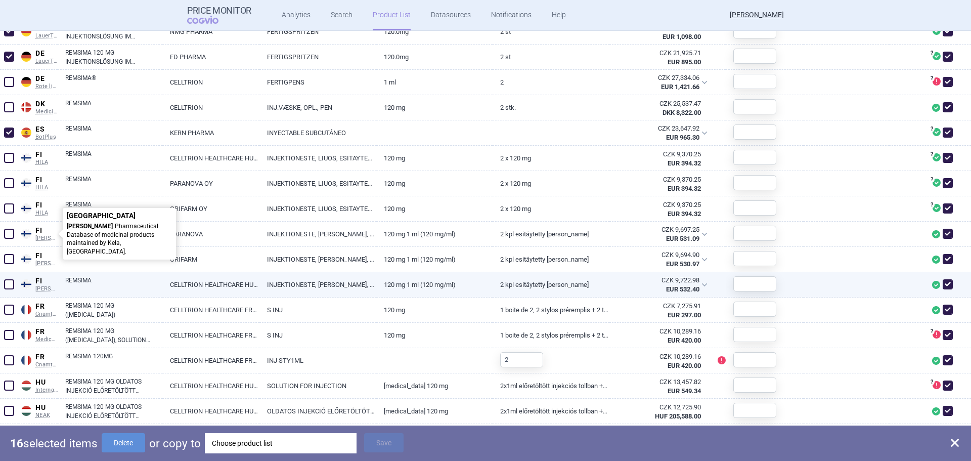
scroll to position [809, 0]
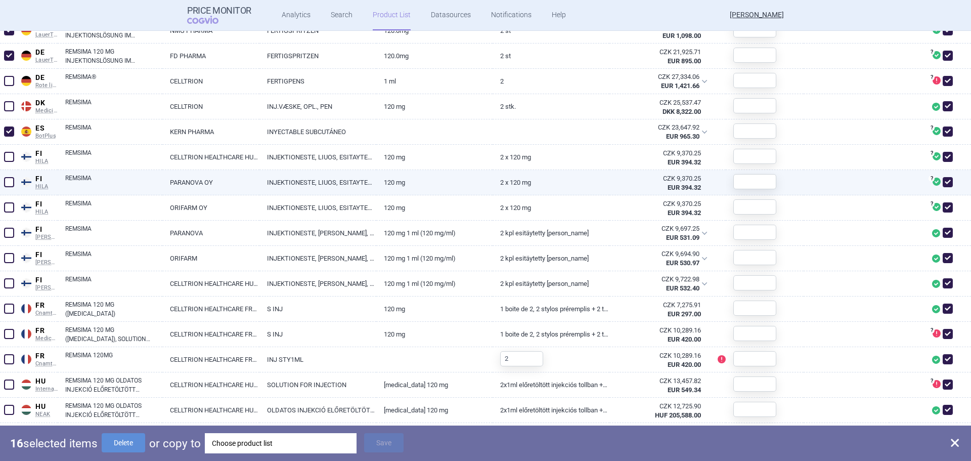
click at [10, 185] on span at bounding box center [9, 182] width 10 height 10
checkbox input "true"
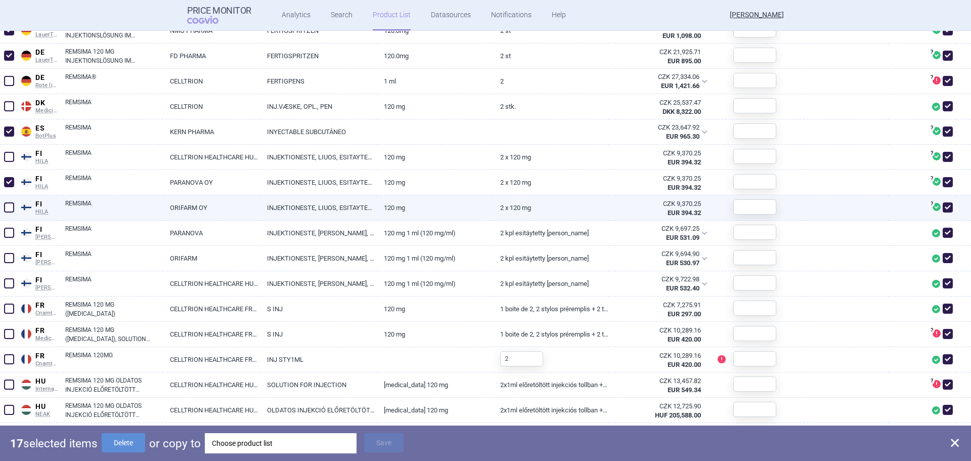
click at [4, 212] on span at bounding box center [9, 207] width 15 height 15
checkbox input "true"
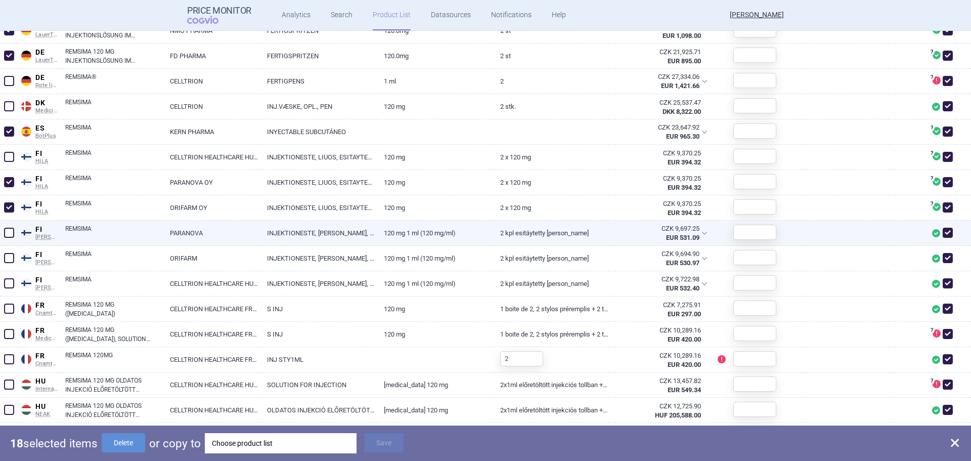
click at [0, 238] on div at bounding box center [9, 233] width 18 height 25
click at [11, 231] on span at bounding box center [9, 233] width 10 height 10
checkbox input "true"
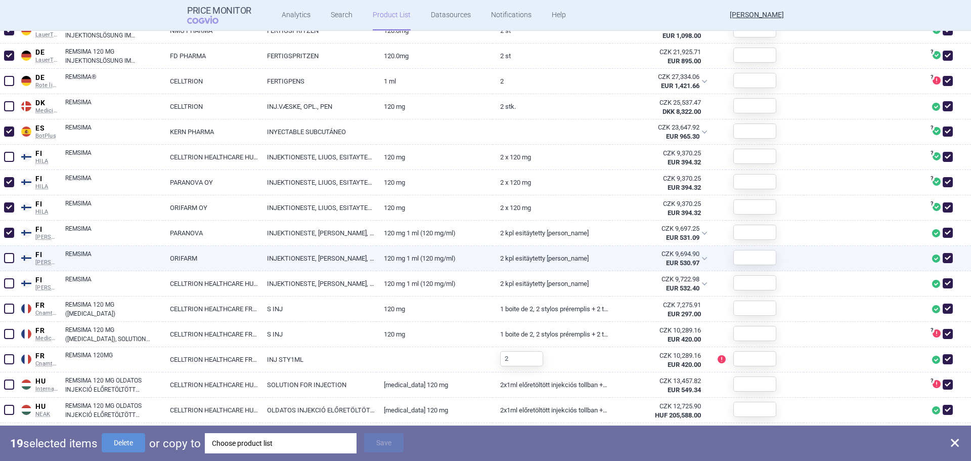
click at [9, 255] on span at bounding box center [9, 258] width 10 height 10
checkbox input "true"
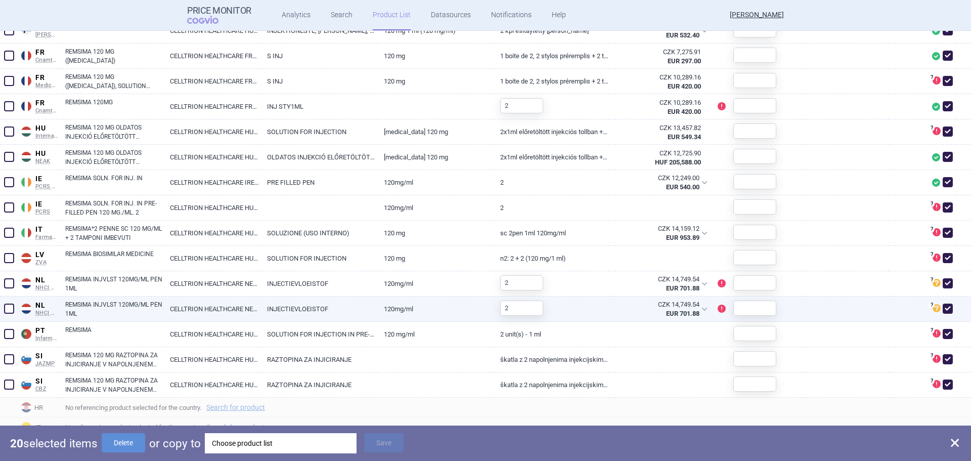
scroll to position [1123, 0]
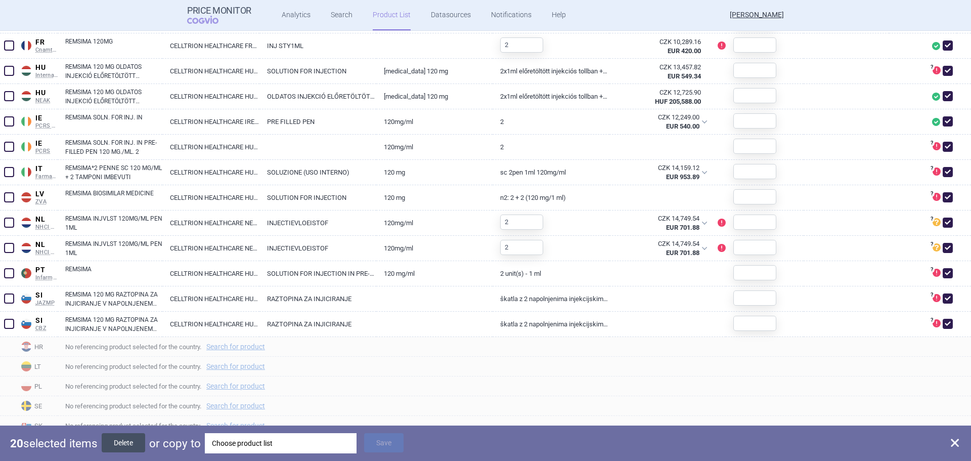
click at [129, 443] on button "Delete" at bounding box center [123, 442] width 43 height 19
checkbox input "false"
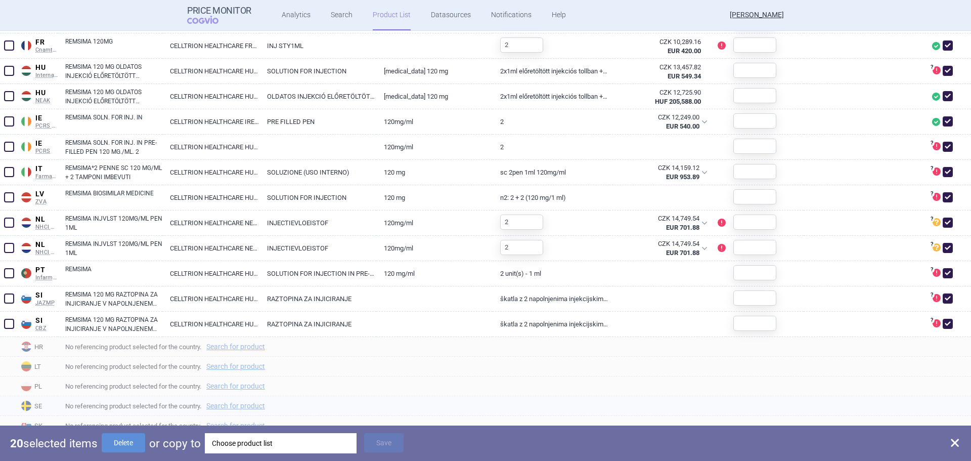
checkbox input "false"
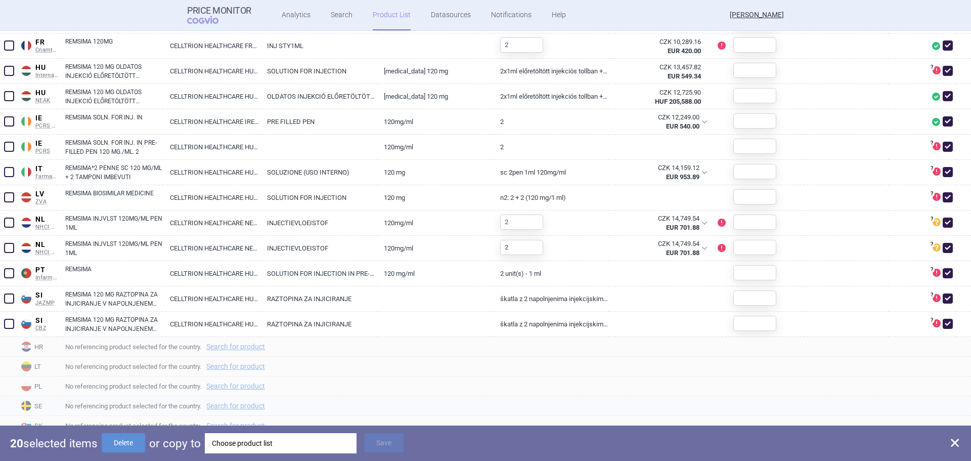
checkbox input "false"
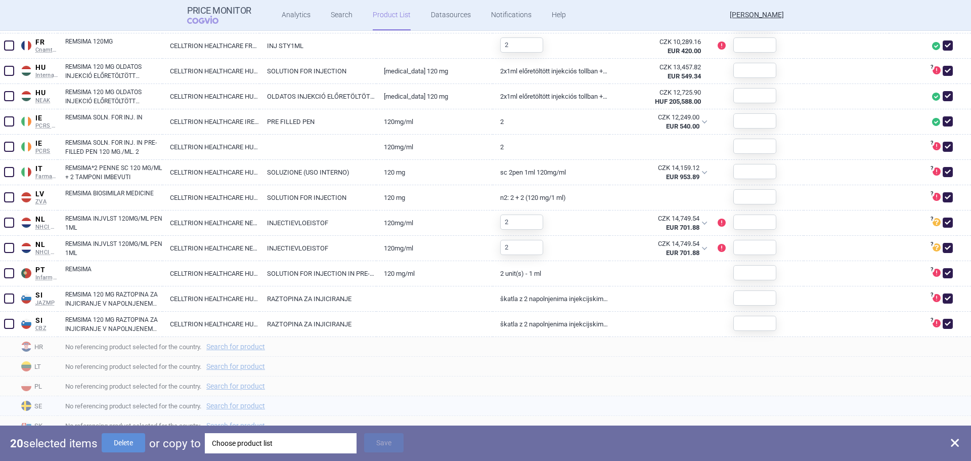
checkbox input "false"
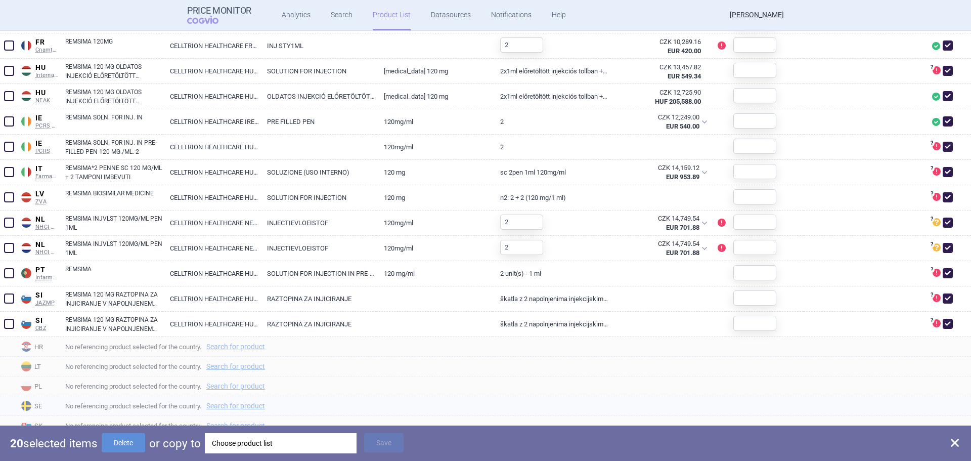
checkbox input "false"
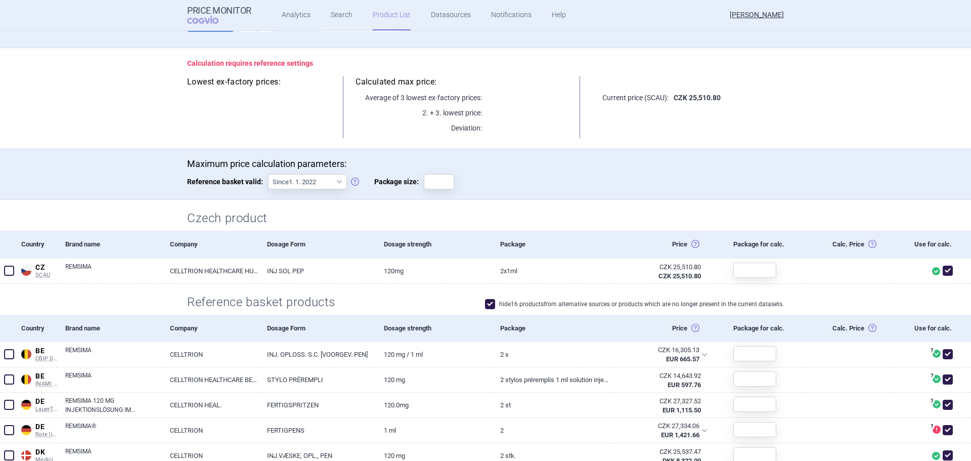
scroll to position [0, 0]
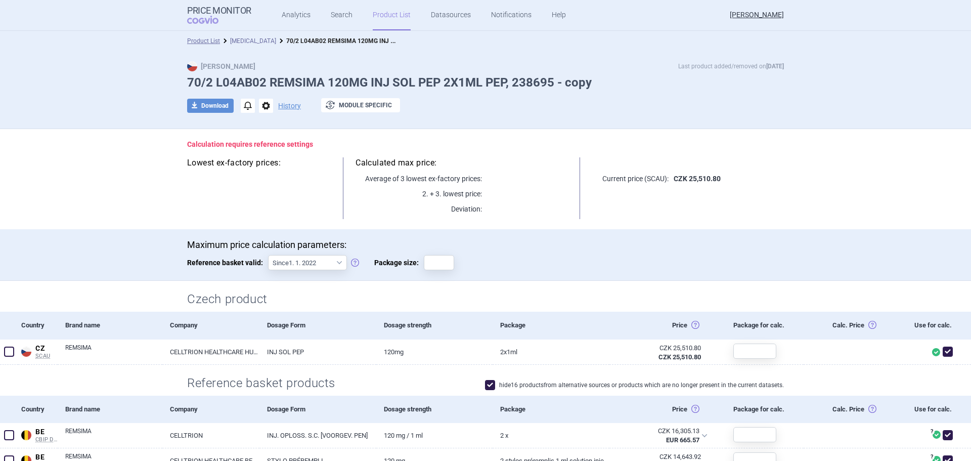
click at [244, 39] on link "[MEDICAL_DATA]" at bounding box center [253, 40] width 46 height 7
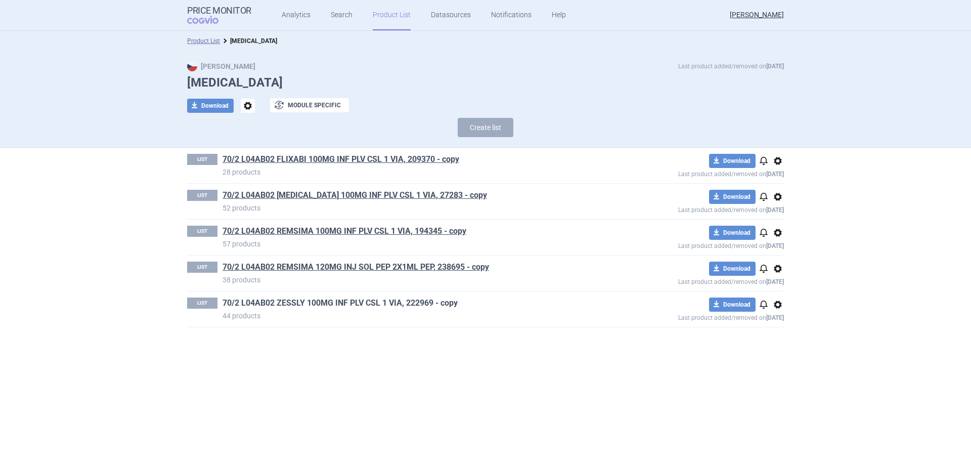
click at [290, 299] on link "70/2 L04AB02 ZESSLY 100MG INF PLV CSL 1 VIA, 222969 - copy" at bounding box center [340, 302] width 235 height 11
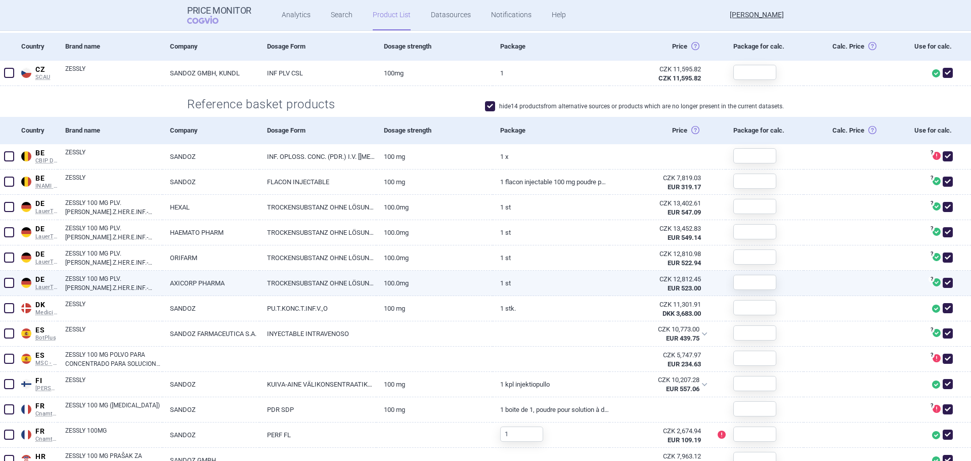
scroll to position [303, 0]
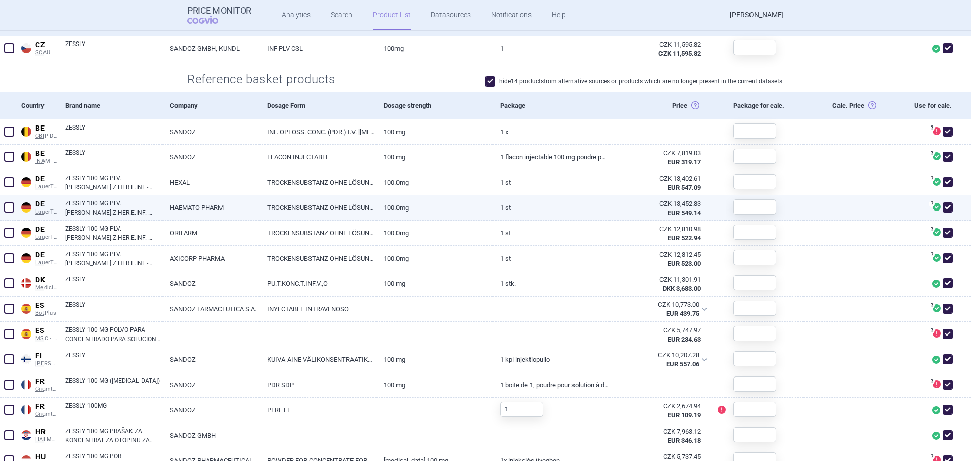
click at [10, 206] on span at bounding box center [9, 207] width 10 height 10
checkbox input "true"
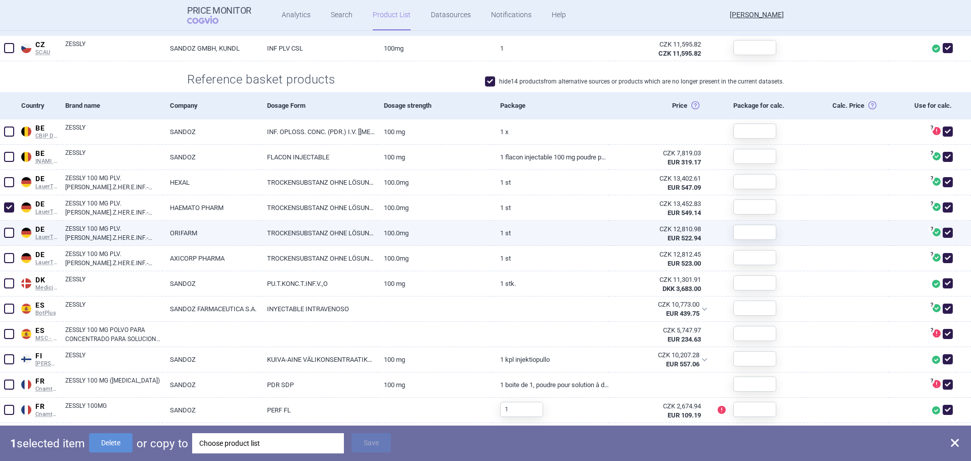
click at [9, 241] on div at bounding box center [9, 233] width 18 height 25
click at [9, 237] on span at bounding box center [9, 233] width 10 height 10
checkbox input "true"
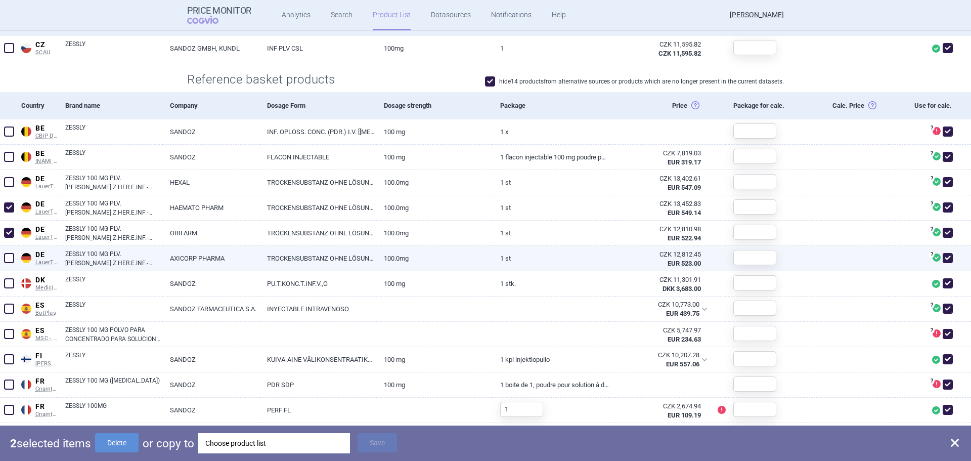
click at [7, 257] on span at bounding box center [9, 258] width 10 height 10
checkbox input "true"
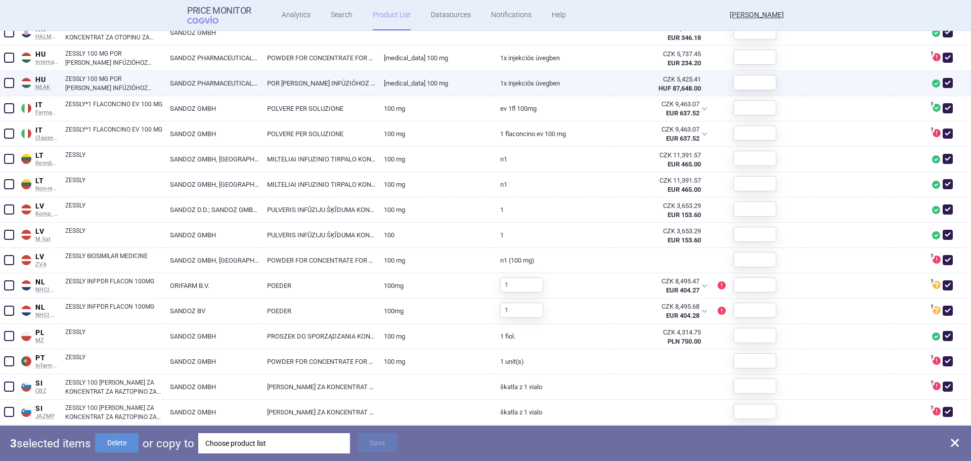
scroll to position [708, 0]
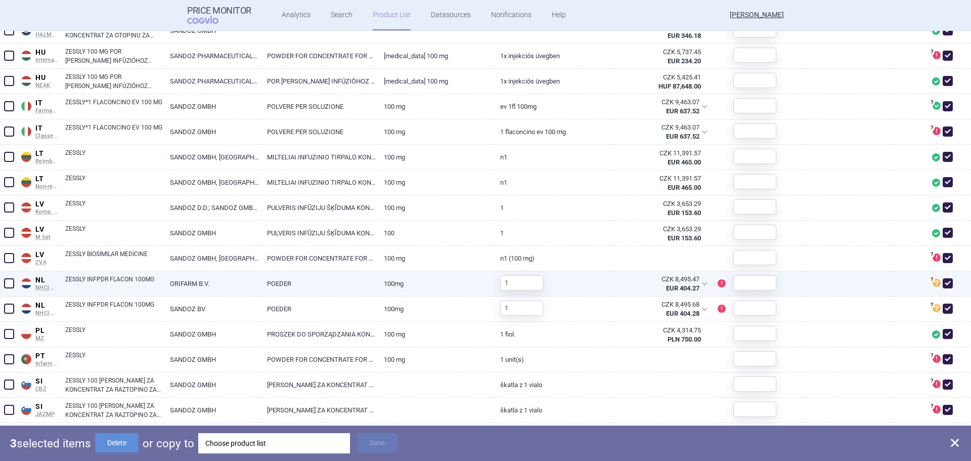
click at [9, 284] on span at bounding box center [9, 283] width 10 height 10
checkbox input "true"
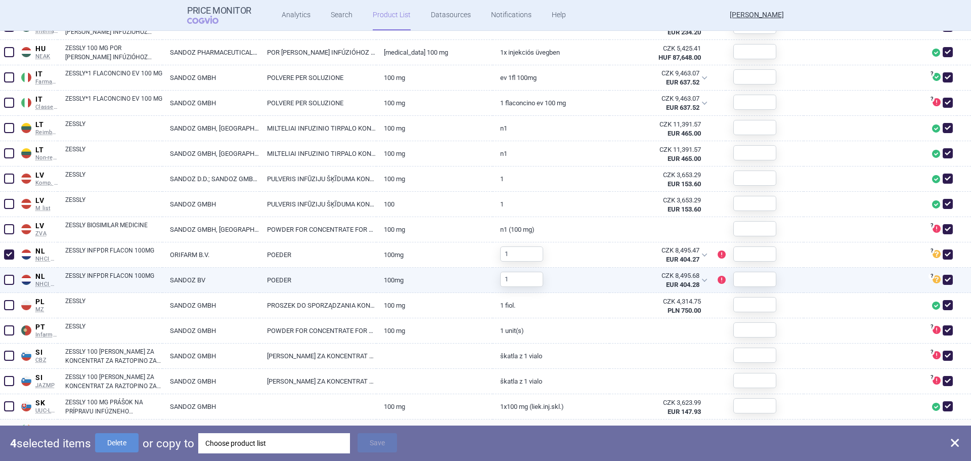
scroll to position [760, 0]
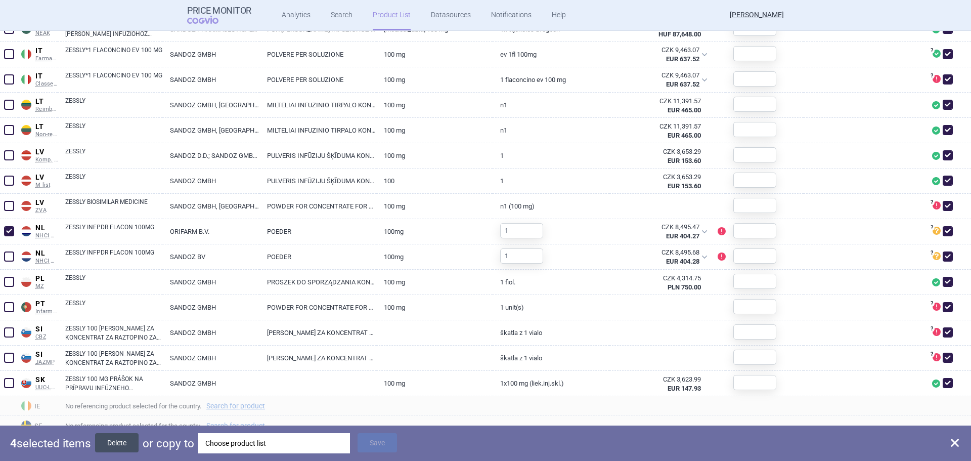
click at [119, 444] on button "Delete" at bounding box center [116, 442] width 43 height 19
checkbox input "false"
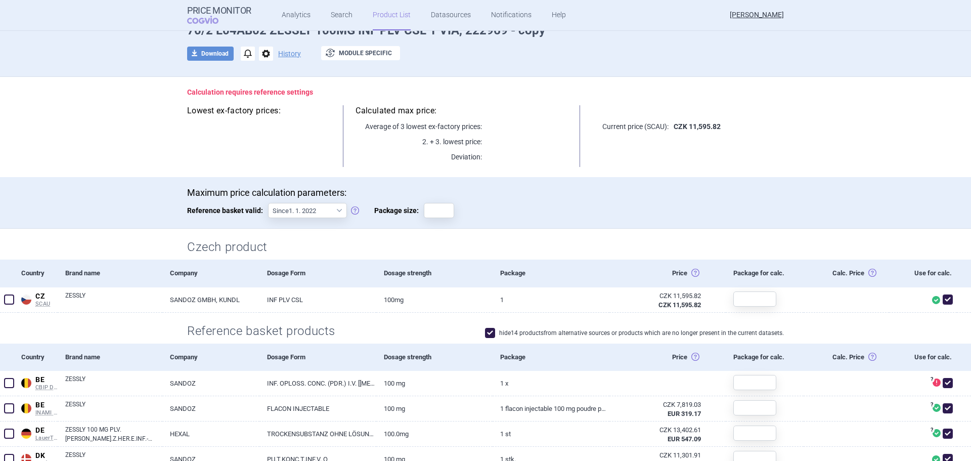
scroll to position [0, 0]
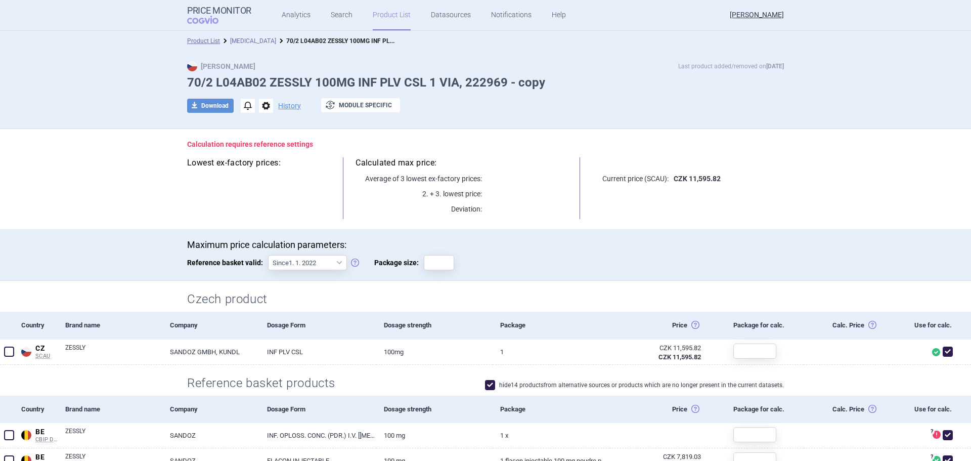
click at [255, 39] on link "[MEDICAL_DATA]" at bounding box center [253, 40] width 46 height 7
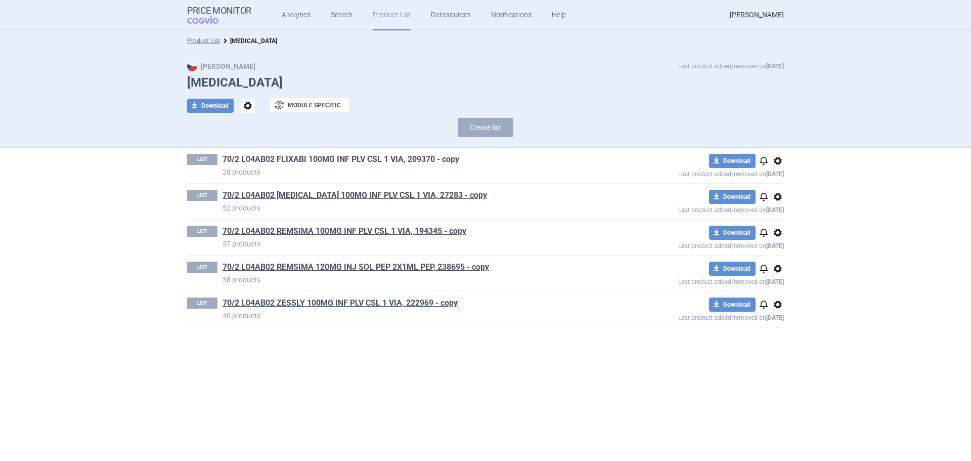
click at [329, 154] on link "70/2 L04AB02 FLIXABI 100MG INF PLV CSL 1 VIA, 209370 - copy" at bounding box center [341, 159] width 237 height 11
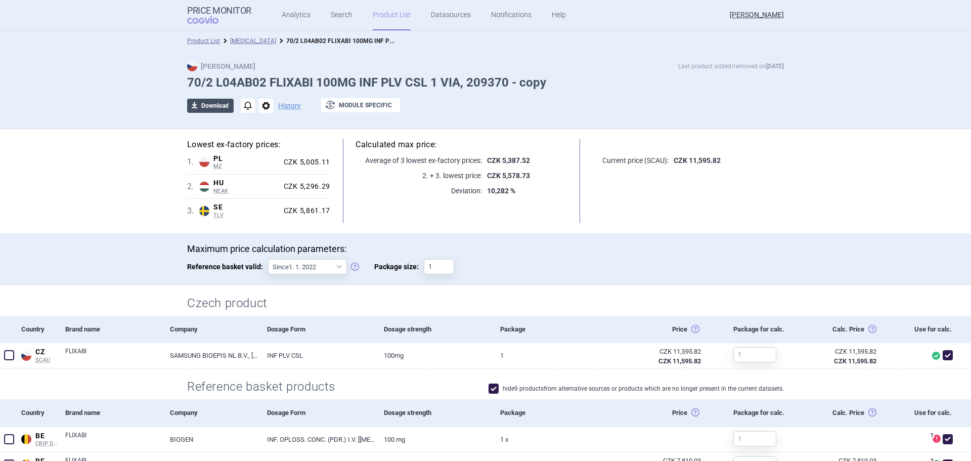
click at [205, 104] on button "download Download" at bounding box center [210, 106] width 47 height 14
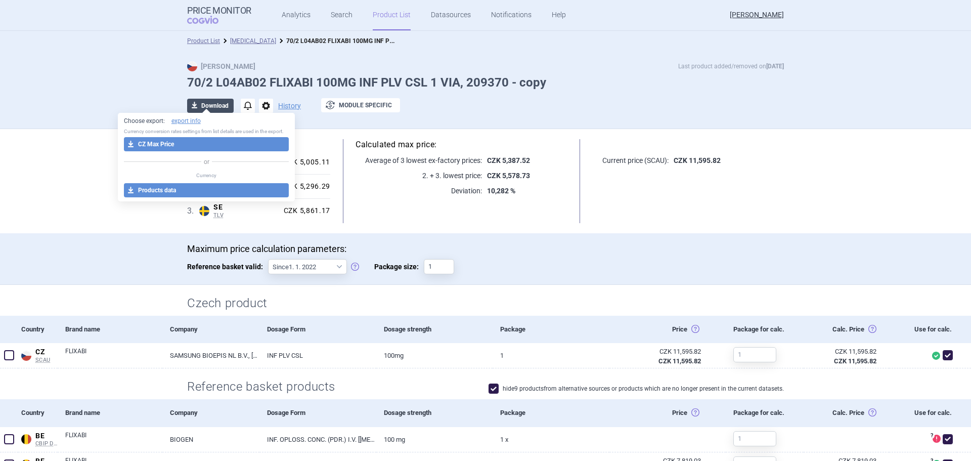
select select "EUR"
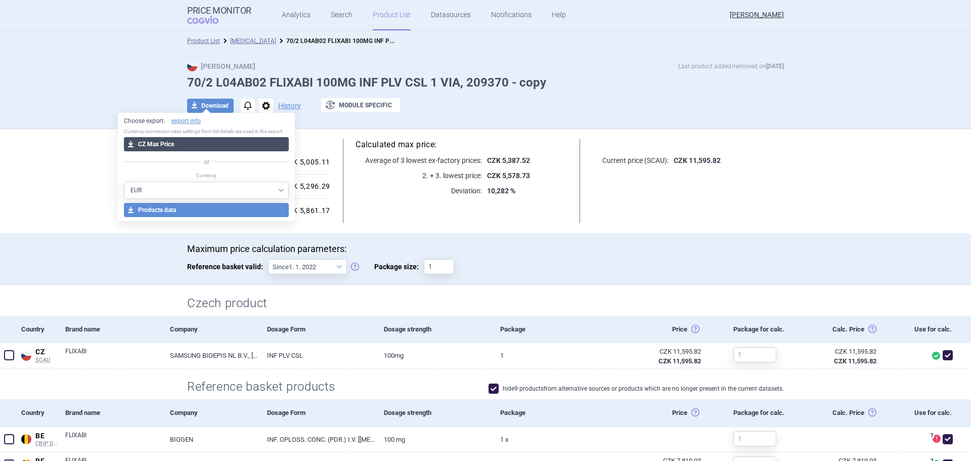
click at [194, 147] on button "download CZ Max Price" at bounding box center [206, 144] width 165 height 14
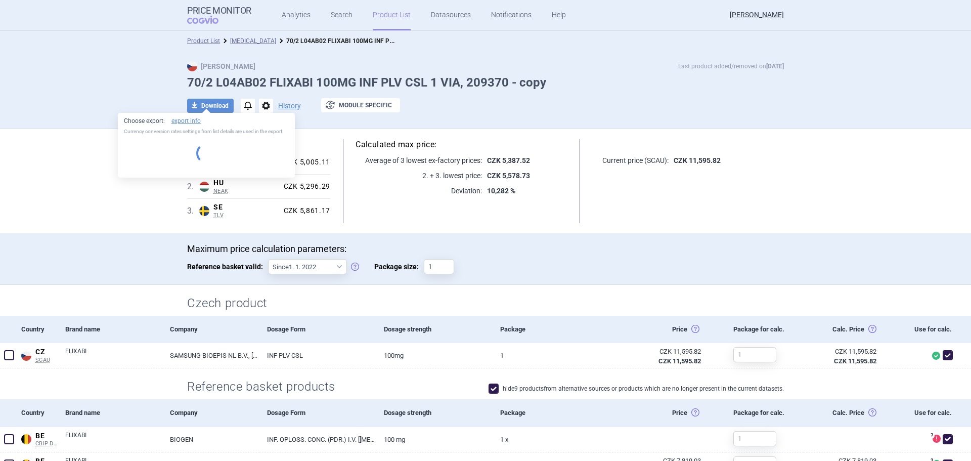
select select "EUR"
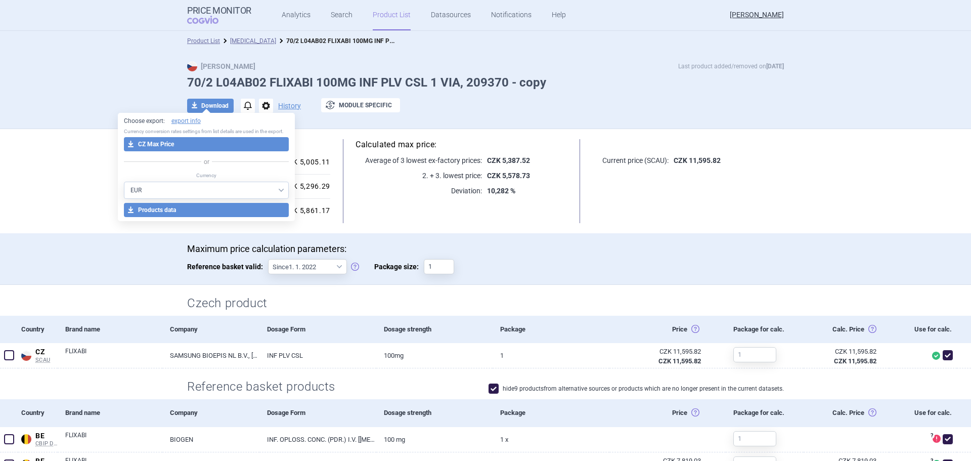
click at [350, 135] on div "Lowest ex-factory prices: 1 . PL MZ Poland MZ List of reimbursed medicinal prod…" at bounding box center [485, 181] width 637 height 104
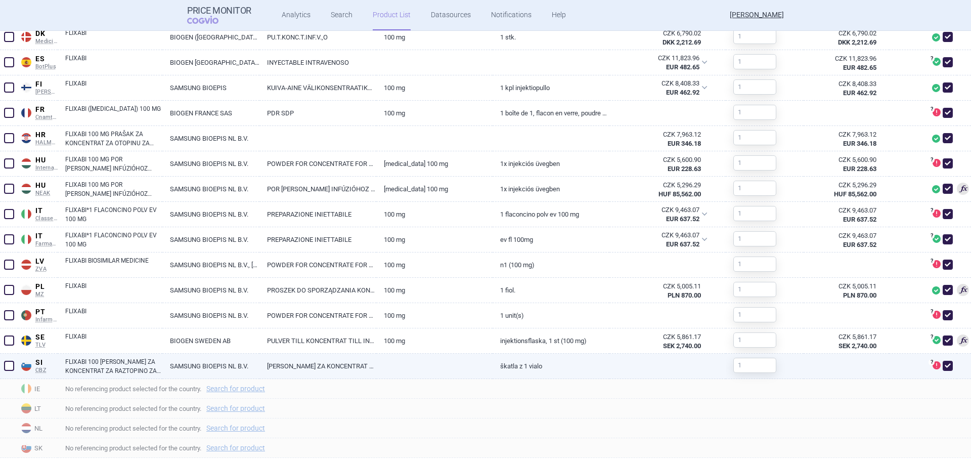
scroll to position [506, 0]
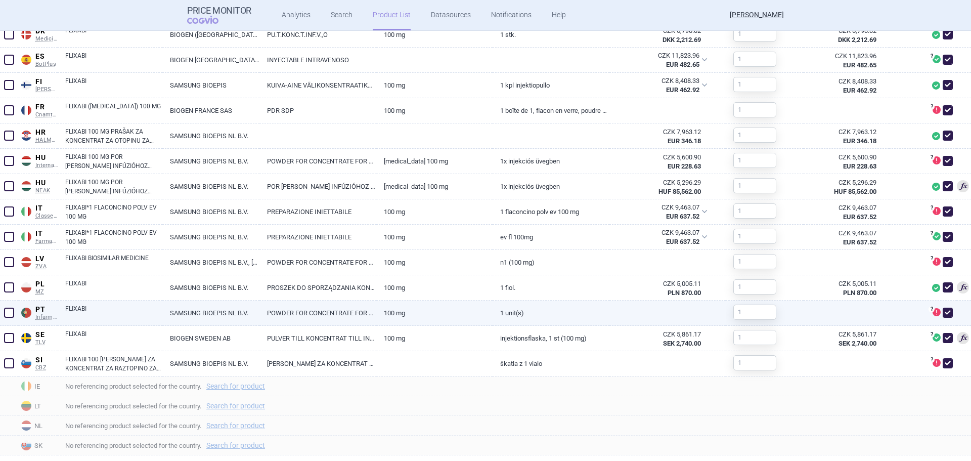
drag, startPoint x: 937, startPoint y: 338, endPoint x: 937, endPoint y: 323, distance: 14.7
click at [943, 338] on span at bounding box center [948, 338] width 10 height 10
checkbox input "false"
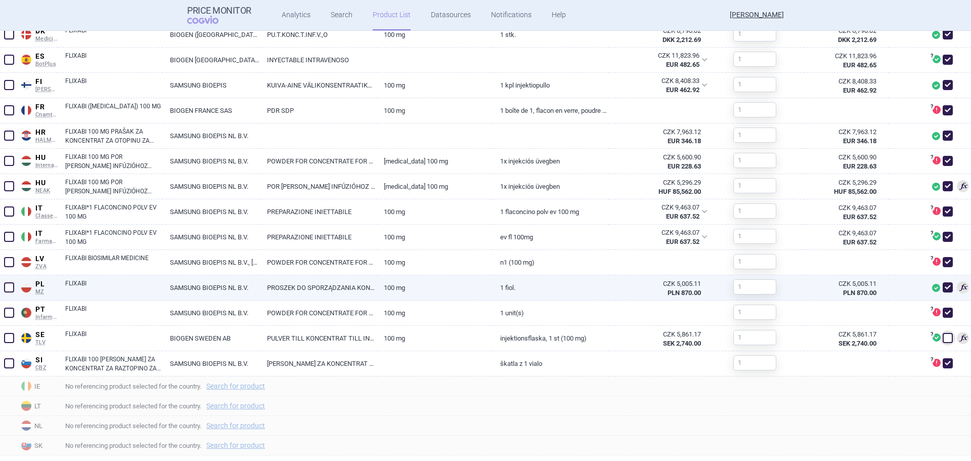
click at [943, 286] on span at bounding box center [948, 287] width 10 height 10
checkbox input "false"
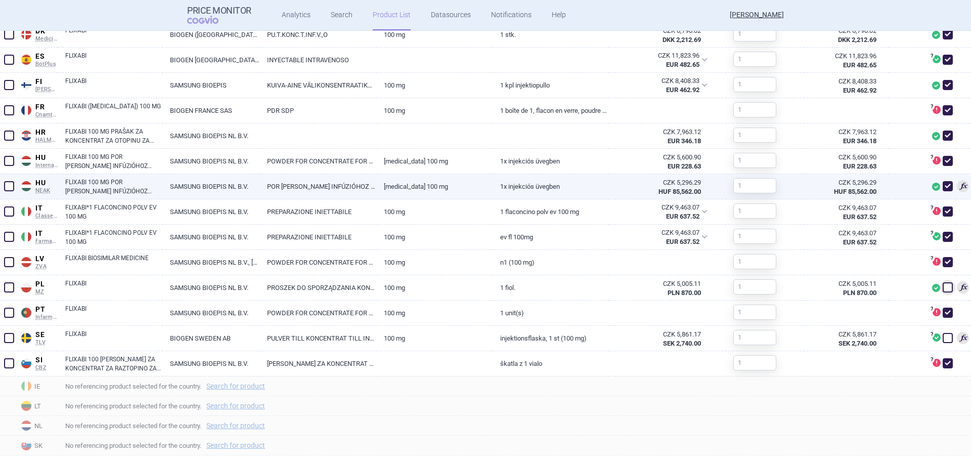
click at [943, 185] on span at bounding box center [948, 186] width 10 height 10
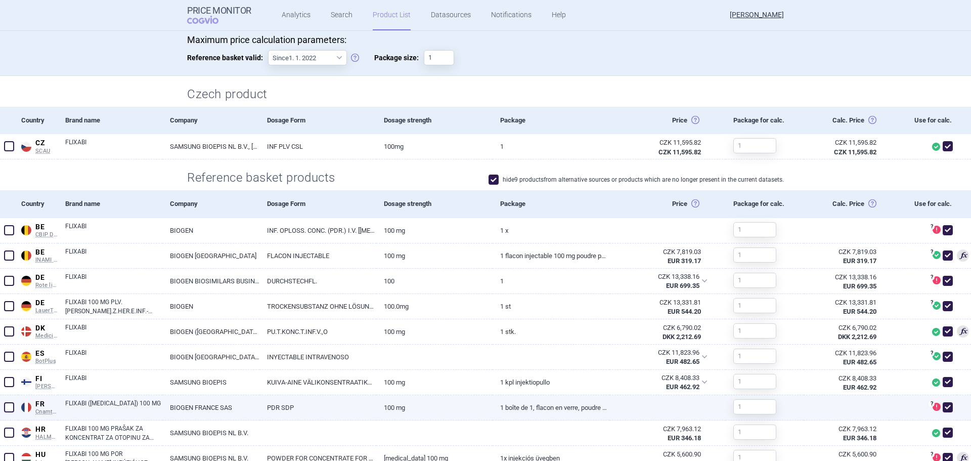
scroll to position [354, 0]
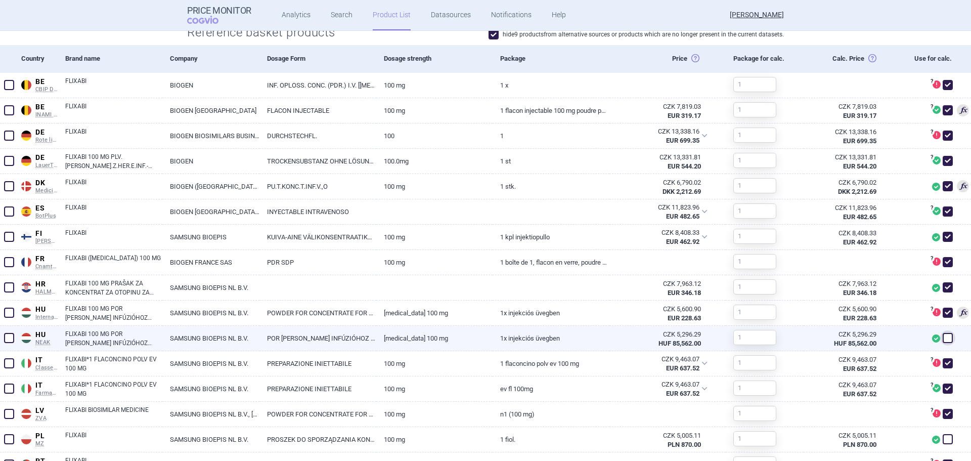
click at [943, 333] on span at bounding box center [948, 338] width 10 height 10
checkbox input "true"
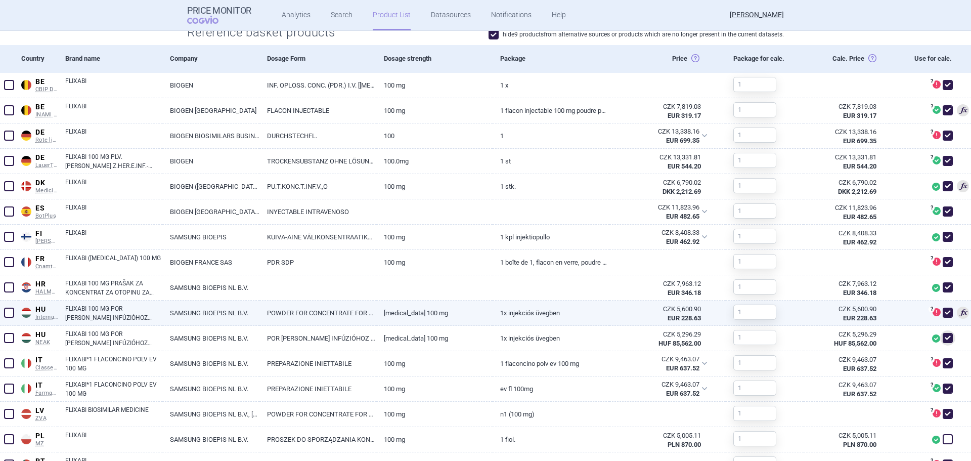
click at [943, 308] on span at bounding box center [948, 313] width 10 height 10
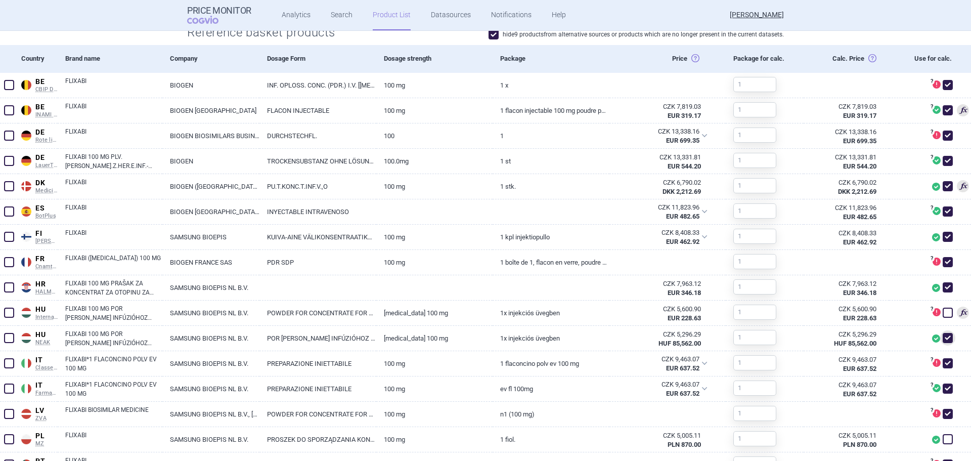
checkbox input "false"
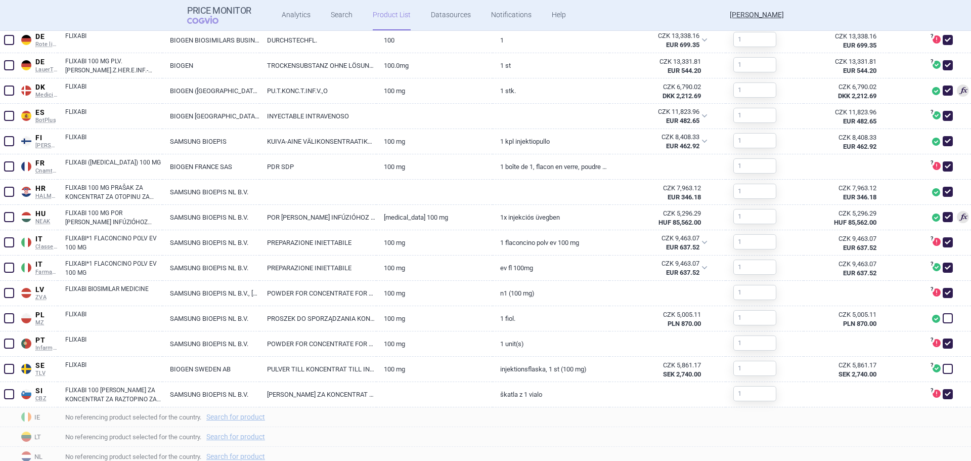
scroll to position [500, 0]
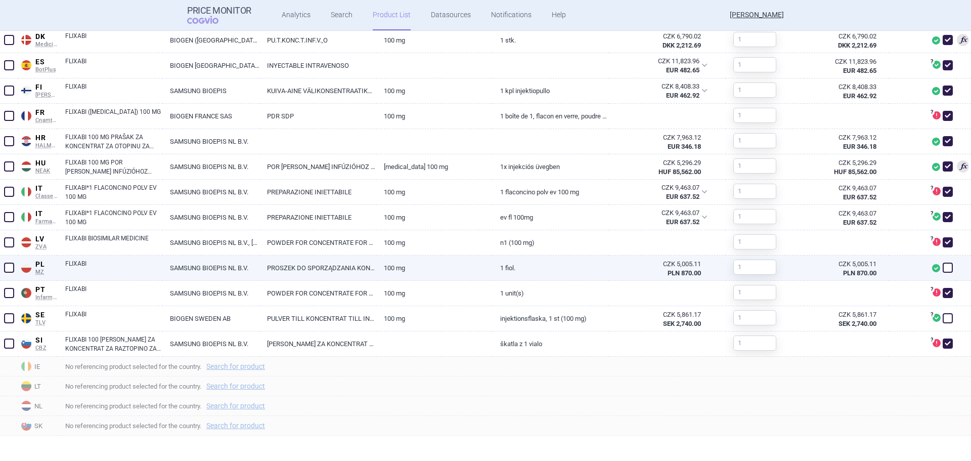
click at [943, 268] on span at bounding box center [948, 267] width 10 height 10
checkbox input "true"
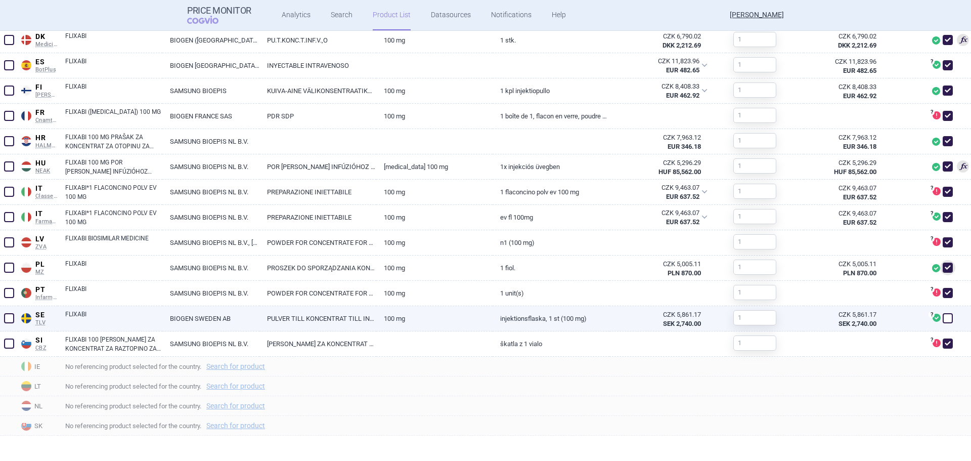
click at [943, 316] on span at bounding box center [948, 318] width 10 height 10
checkbox input "true"
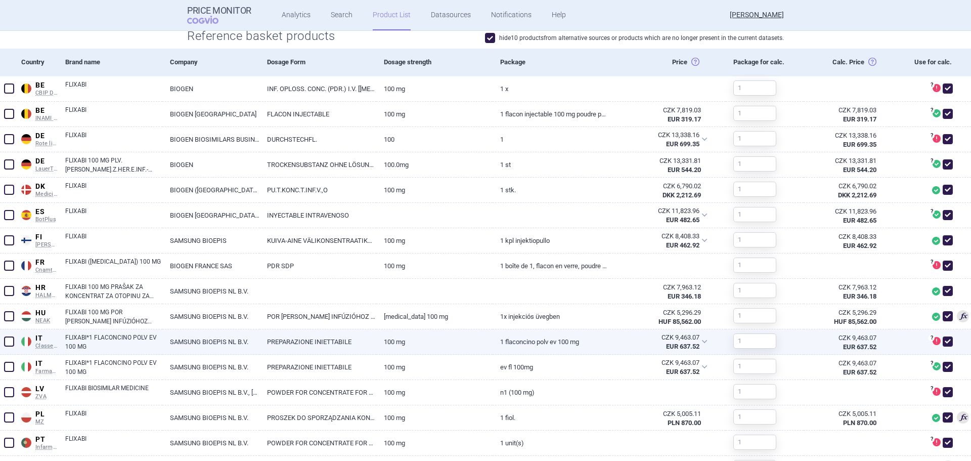
scroll to position [354, 0]
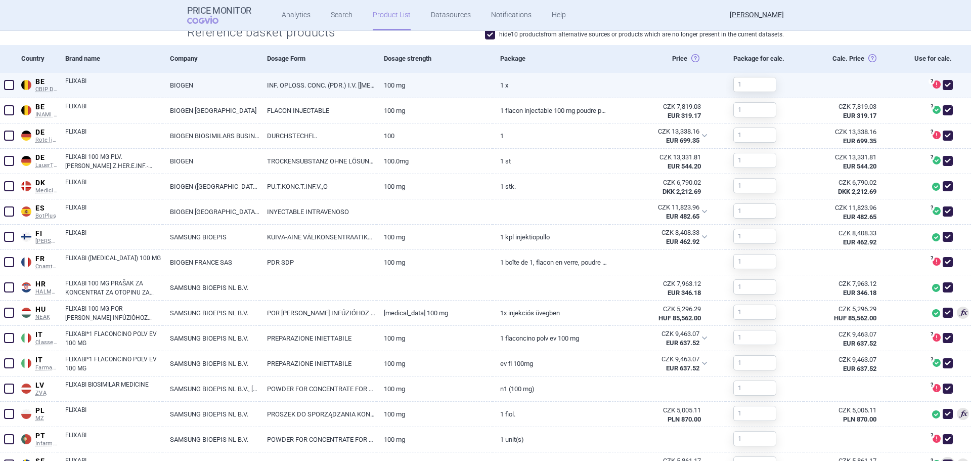
click at [943, 87] on span at bounding box center [948, 85] width 10 height 10
checkbox input "false"
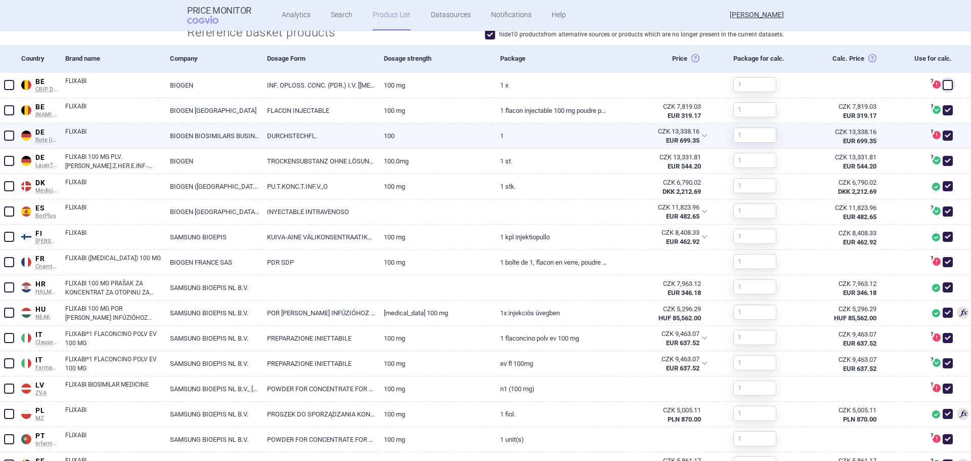
click at [943, 132] on span at bounding box center [948, 135] width 10 height 10
checkbox input "false"
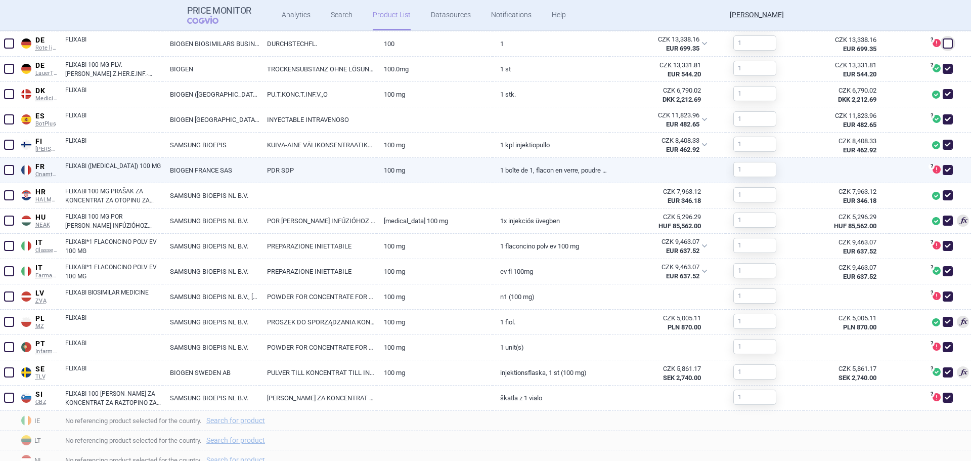
scroll to position [455, 0]
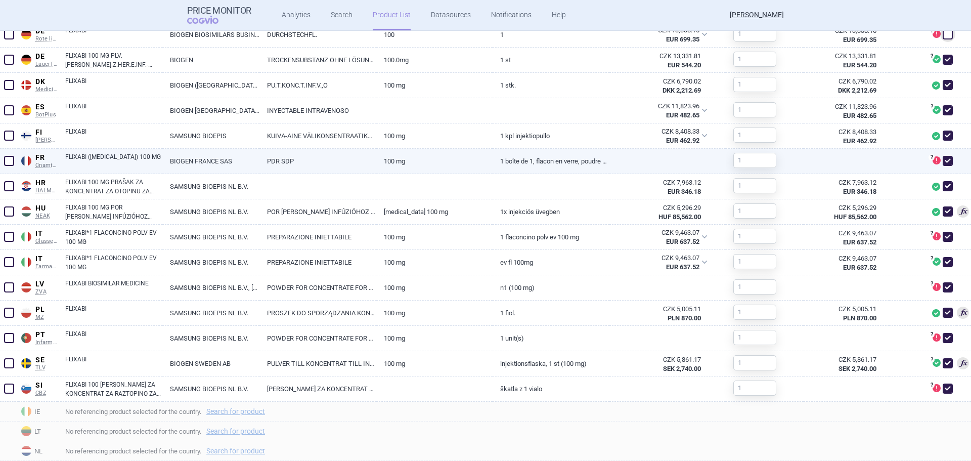
click at [943, 160] on span at bounding box center [948, 161] width 10 height 10
checkbox input "false"
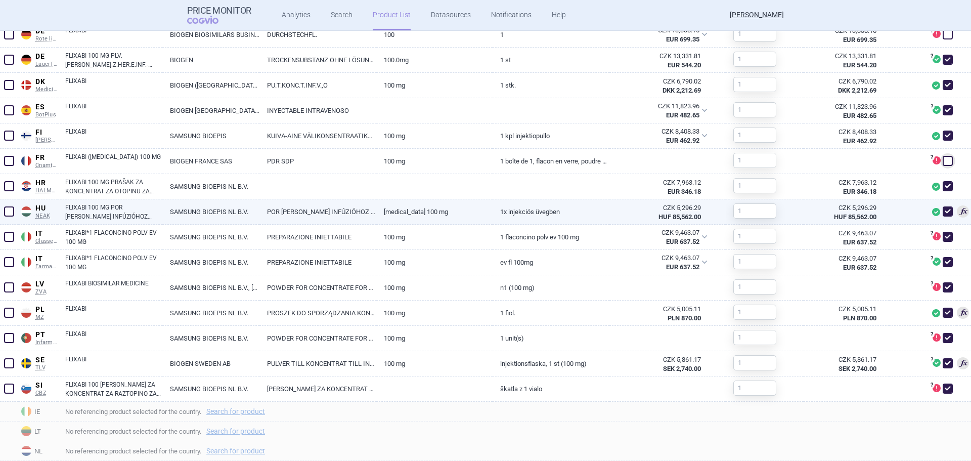
scroll to position [500, 0]
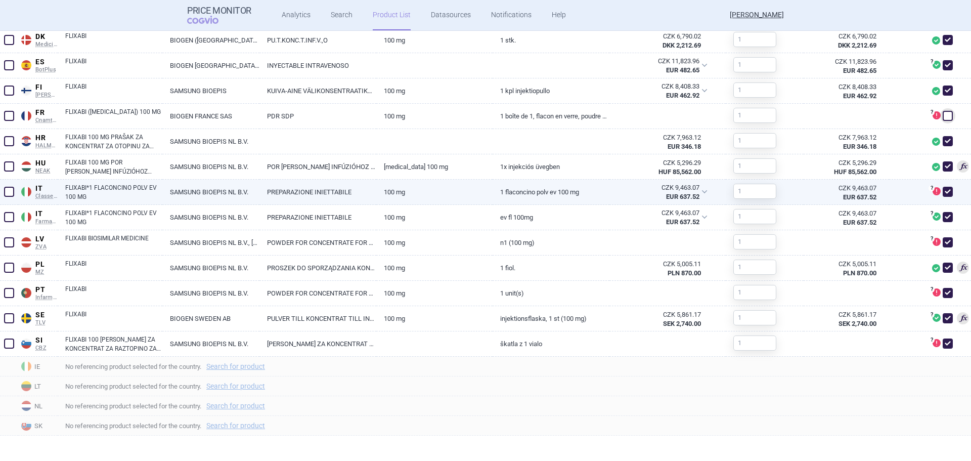
click at [944, 191] on span at bounding box center [948, 192] width 10 height 10
checkbox input "false"
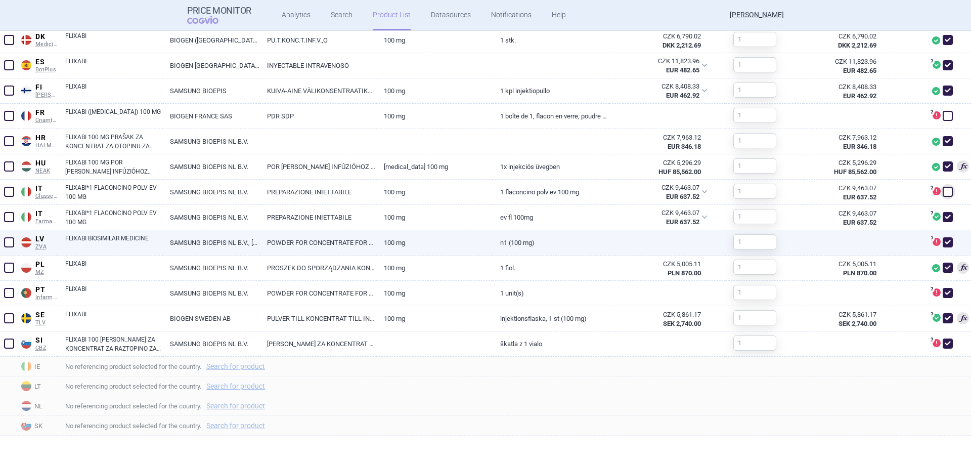
click at [943, 242] on span at bounding box center [948, 242] width 10 height 10
checkbox input "false"
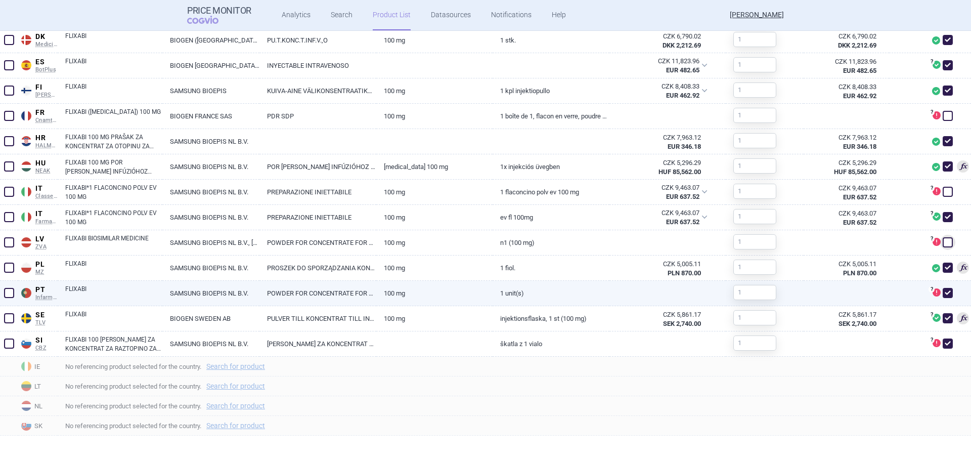
click at [943, 292] on span at bounding box center [948, 293] width 10 height 10
checkbox input "false"
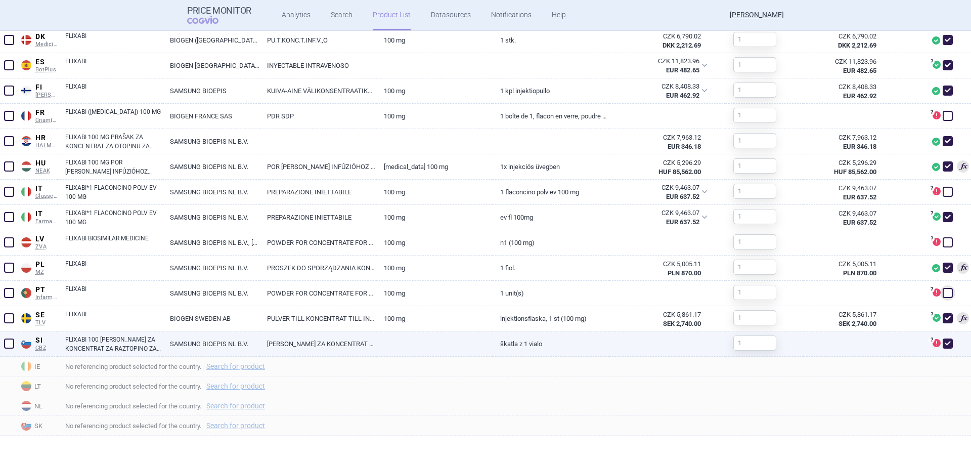
click at [943, 342] on span at bounding box center [948, 343] width 10 height 10
checkbox input "false"
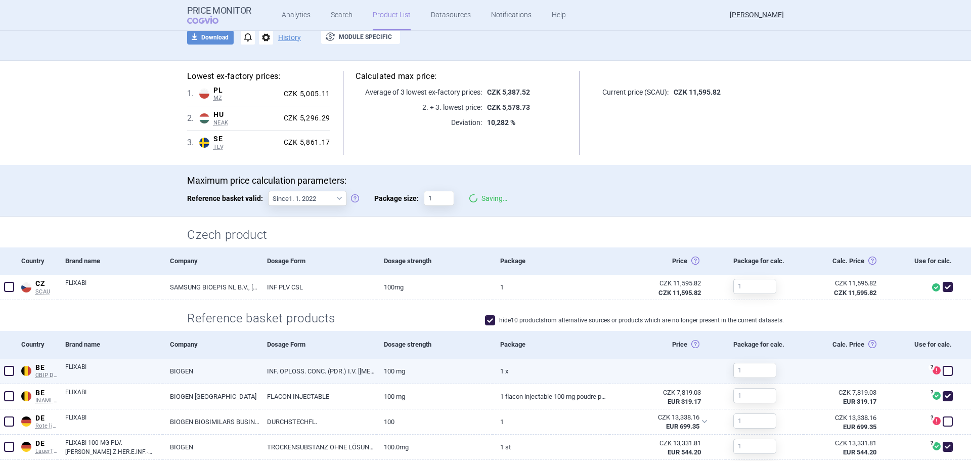
scroll to position [0, 0]
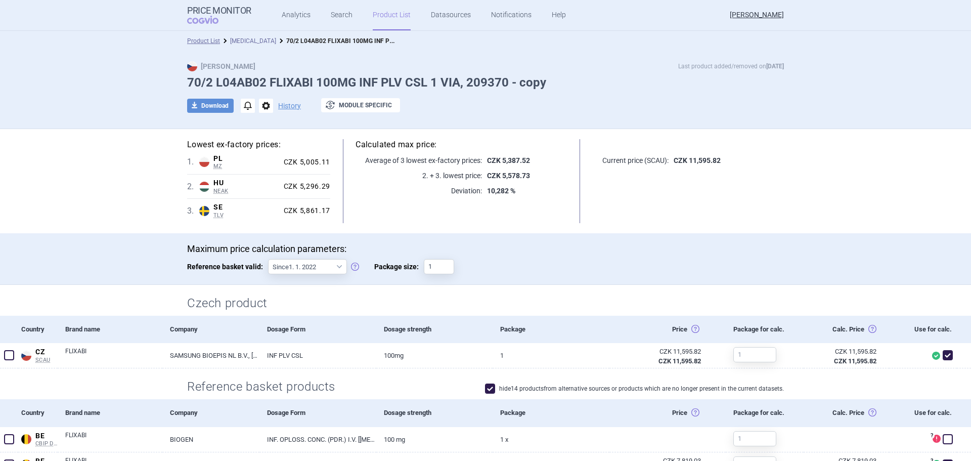
click at [244, 40] on link "[MEDICAL_DATA]" at bounding box center [253, 40] width 46 height 7
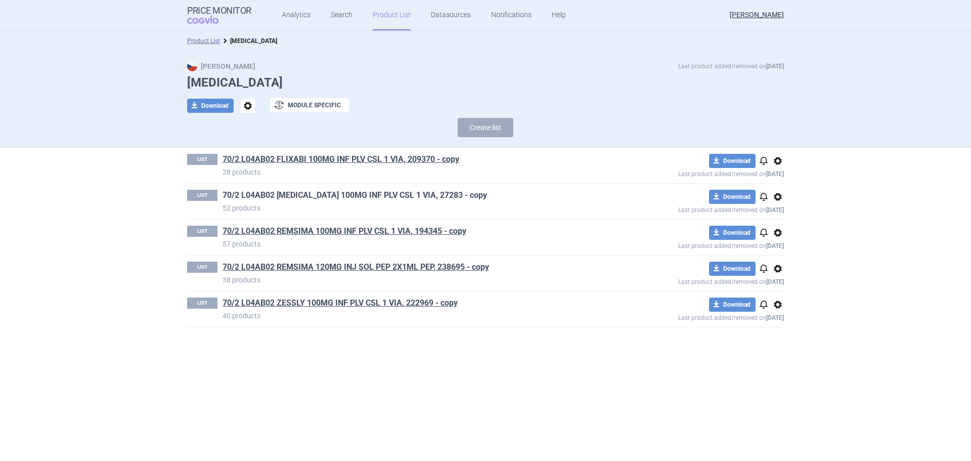
click at [312, 196] on link "70/2 L04AB02 [MEDICAL_DATA] 100MG INF PLV CSL 1 VIA, 27283 - copy" at bounding box center [355, 195] width 265 height 11
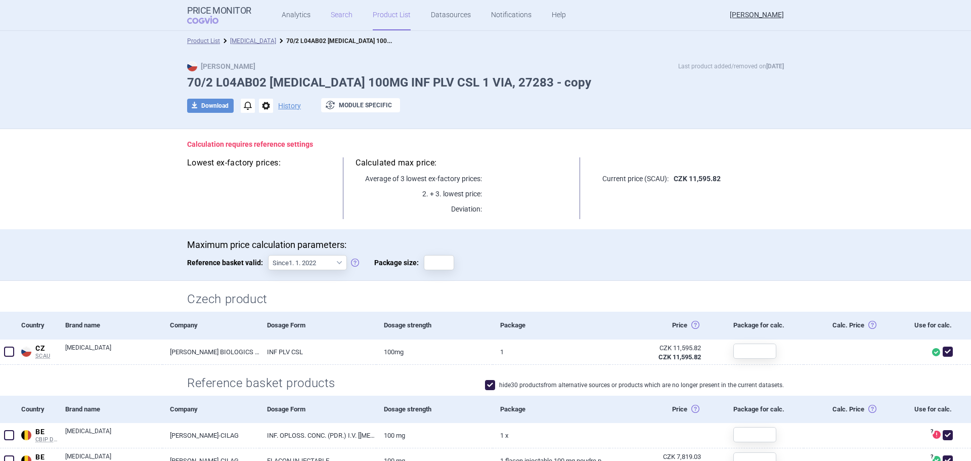
click at [331, 12] on link "Search" at bounding box center [342, 15] width 22 height 30
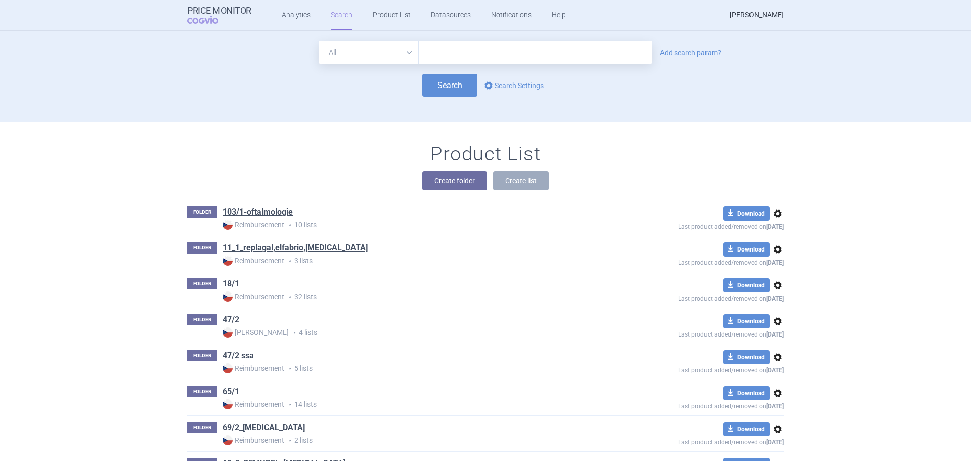
click at [443, 55] on input "text" at bounding box center [536, 52] width 234 height 23
click at [403, 55] on select "All Brand Name ATC Company Active Substance Country Newer than" at bounding box center [369, 52] width 100 height 23
select select "brandName"
click at [319, 41] on select "All Brand Name ATC Company Active Substance Country Newer than" at bounding box center [369, 52] width 100 height 23
click at [443, 57] on input "text" at bounding box center [536, 52] width 234 height 23
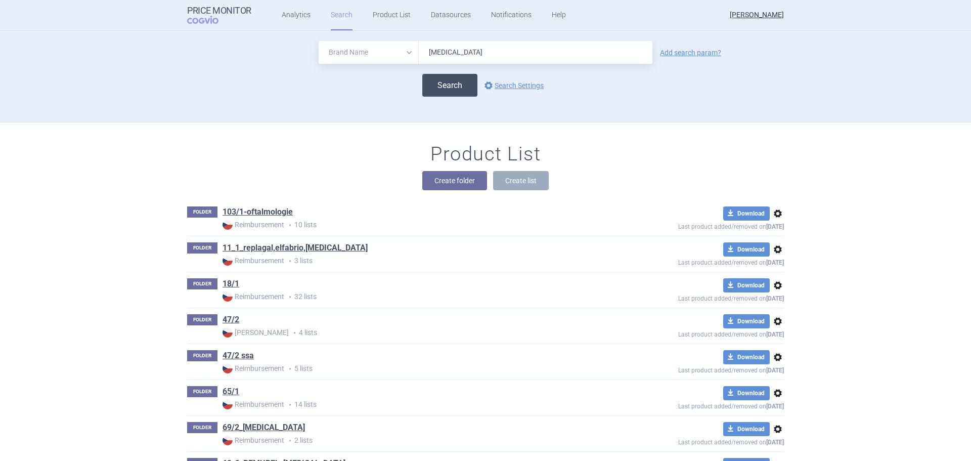
click at [457, 79] on button "Search" at bounding box center [449, 85] width 55 height 23
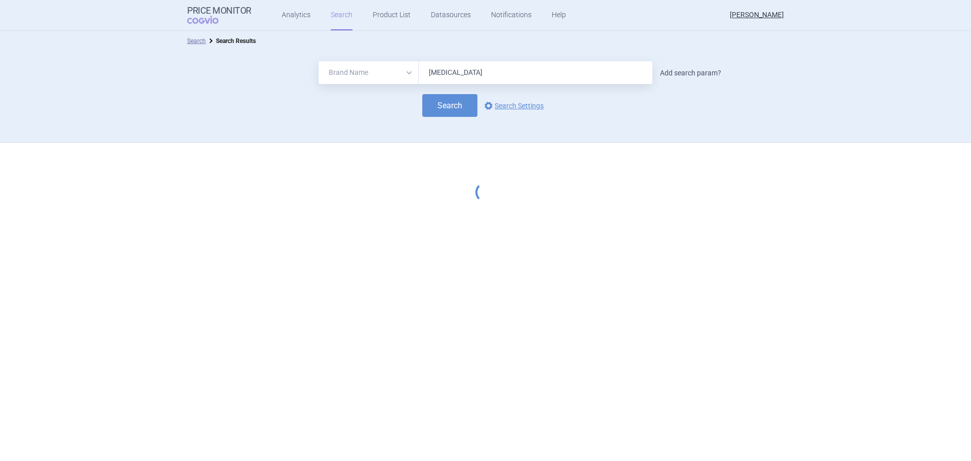
click at [695, 72] on link "Add search param?" at bounding box center [690, 72] width 61 height 7
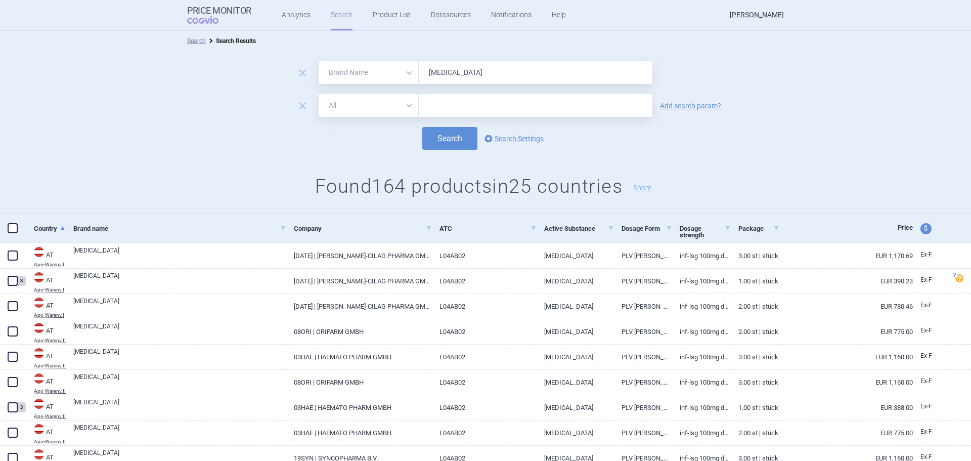
drag, startPoint x: 390, startPoint y: 117, endPoint x: 388, endPoint y: 109, distance: 7.9
click at [390, 116] on form "remove All Brand Name ATC Company Active Substance Country Newer than [MEDICAL_…" at bounding box center [485, 105] width 971 height 89
click at [389, 108] on select "All Brand Name ATC Company Active Substance Country Newer than" at bounding box center [369, 105] width 100 height 23
click at [319, 94] on select "All Brand Name ATC Company Active Substance Country Newer than" at bounding box center [369, 105] width 100 height 23
click at [458, 106] on input "text" at bounding box center [536, 105] width 234 height 23
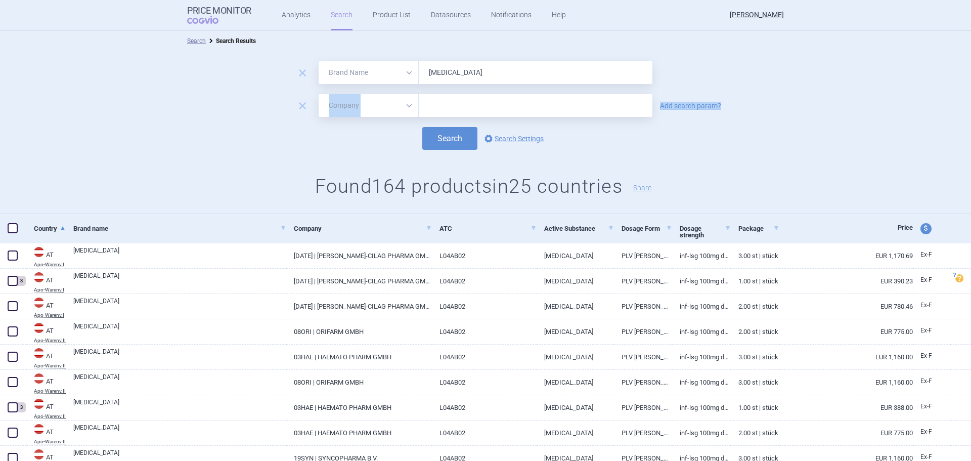
click at [456, 107] on input "text" at bounding box center [536, 105] width 234 height 23
drag, startPoint x: 555, startPoint y: 103, endPoint x: 577, endPoint y: 132, distance: 35.8
click at [556, 103] on input "text" at bounding box center [536, 105] width 234 height 23
drag, startPoint x: 587, startPoint y: 137, endPoint x: 546, endPoint y: 130, distance: 42.0
click at [589, 137] on div "Search options Search Settings" at bounding box center [485, 138] width 971 height 23
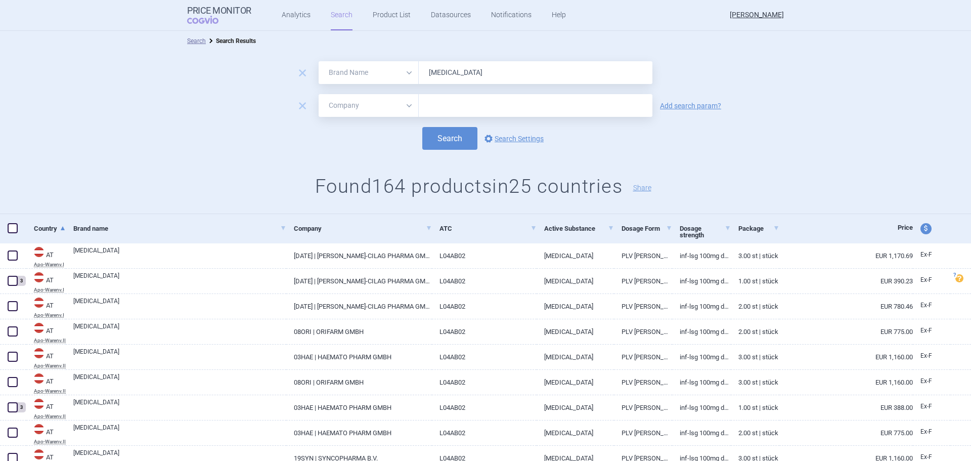
click at [453, 102] on input "text" at bounding box center [536, 105] width 234 height 23
click at [457, 139] on button "Search" at bounding box center [449, 138] width 55 height 23
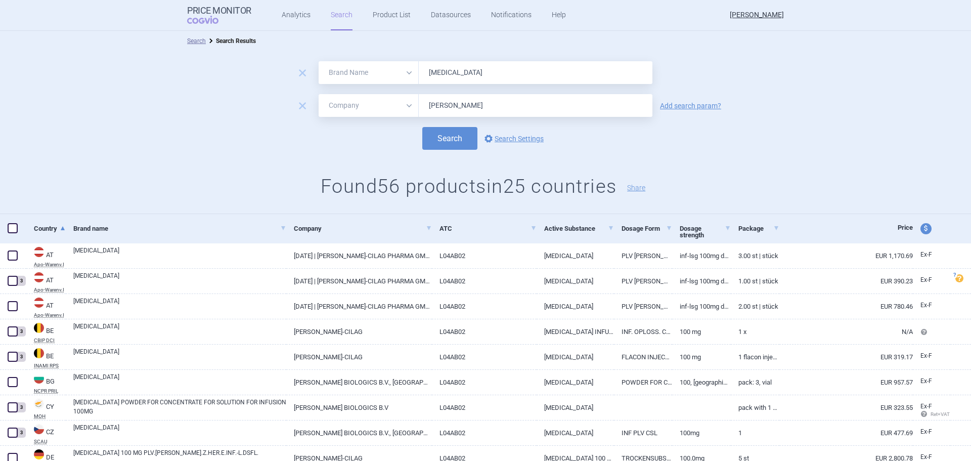
drag, startPoint x: 458, startPoint y: 72, endPoint x: 389, endPoint y: 75, distance: 68.3
click at [389, 75] on div "All Brand Name ATC Company Active Substance Country Newer than [MEDICAL_DATA]" at bounding box center [486, 72] width 334 height 23
drag, startPoint x: 458, startPoint y: 108, endPoint x: 397, endPoint y: 112, distance: 60.8
click at [397, 112] on div "All Brand Name ATC Company Active Substance Country Newer than [PERSON_NAME]" at bounding box center [486, 105] width 334 height 23
click at [439, 139] on button "Search" at bounding box center [449, 138] width 55 height 23
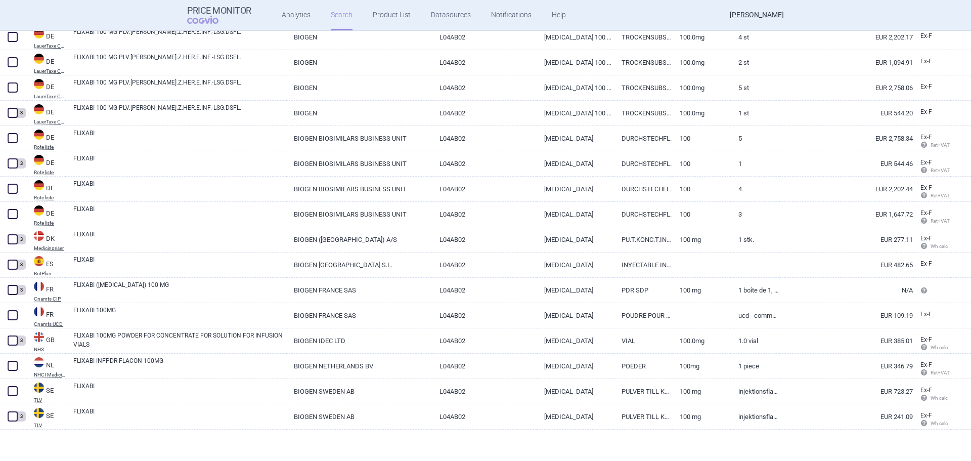
scroll to position [296, 0]
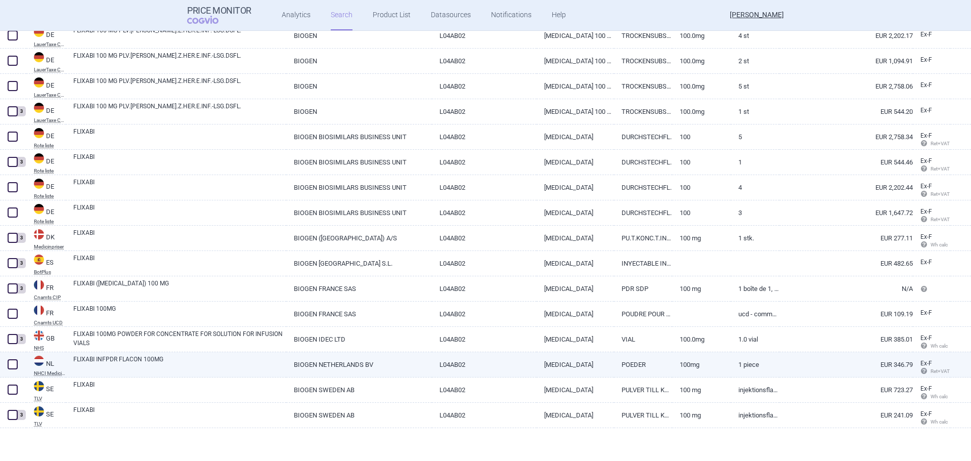
click at [10, 367] on span at bounding box center [13, 364] width 10 height 10
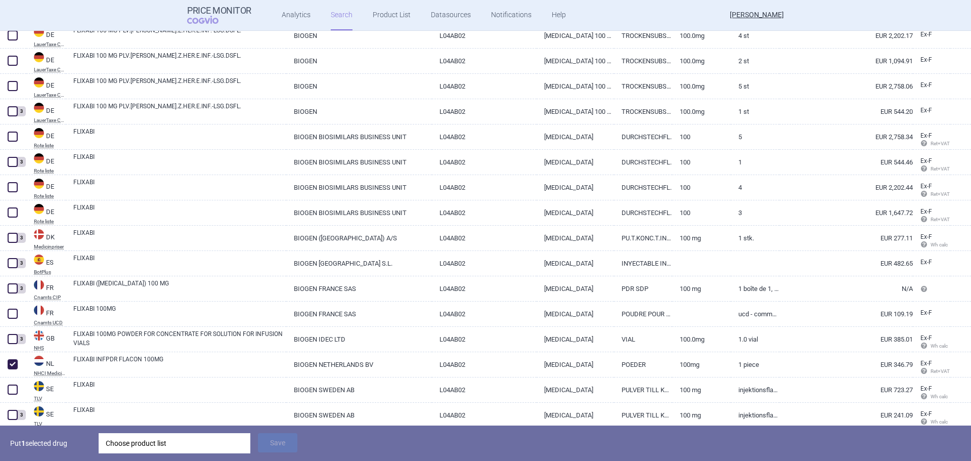
click at [132, 448] on div "Choose product list" at bounding box center [175, 443] width 138 height 20
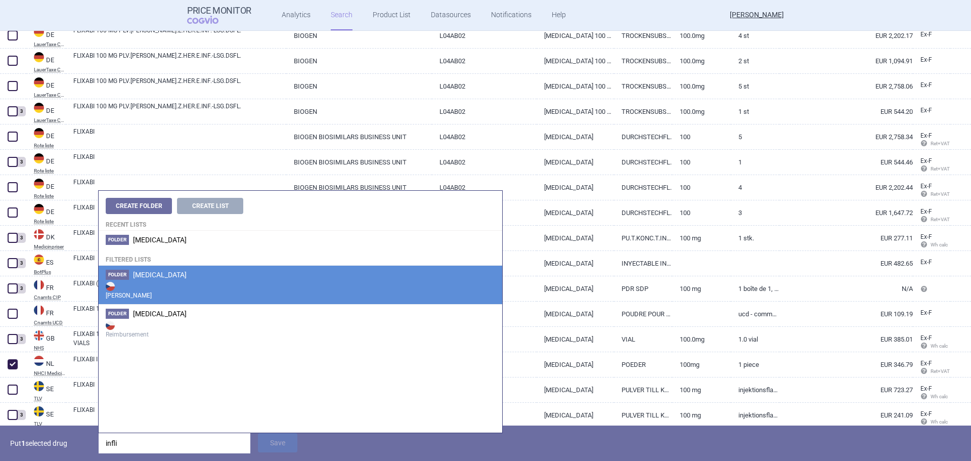
click at [176, 293] on strong "[PERSON_NAME]" at bounding box center [300, 290] width 389 height 20
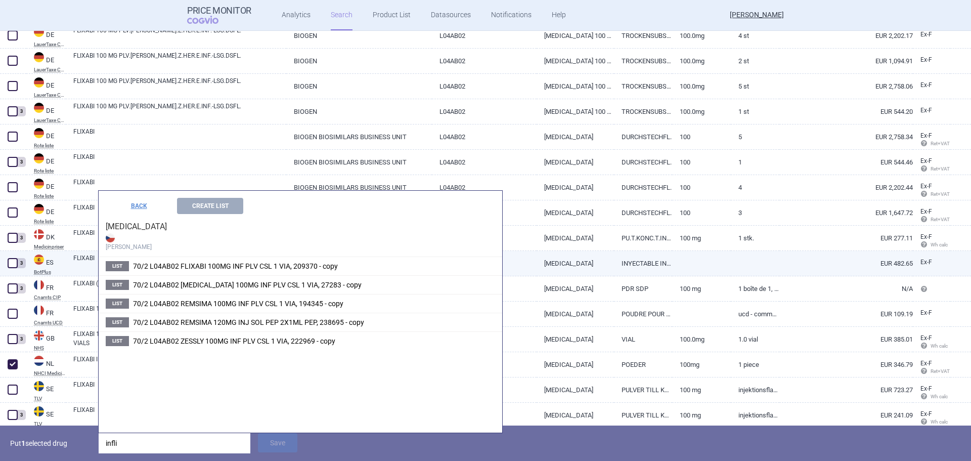
click at [210, 265] on span "70/2 L04AB02 FLIXABI 100MG INF PLV CSL 1 VIA, 209370 - copy" at bounding box center [235, 266] width 205 height 8
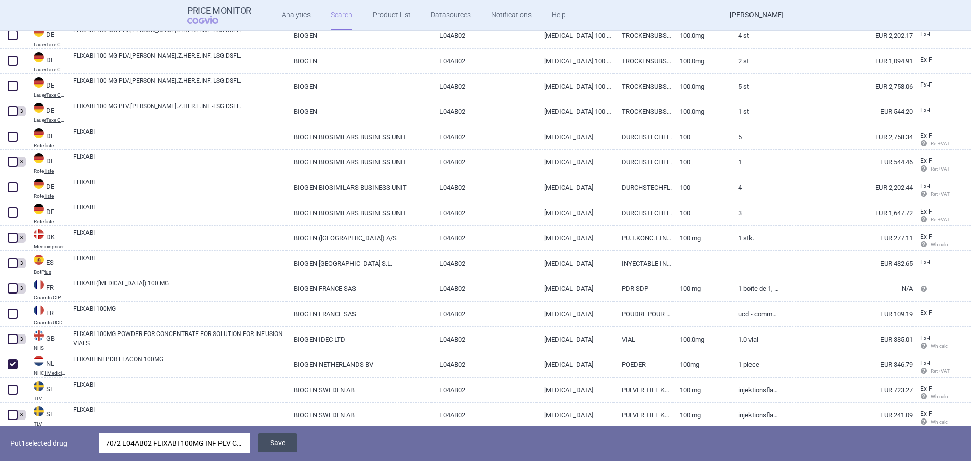
click at [289, 438] on button "Save" at bounding box center [277, 442] width 39 height 19
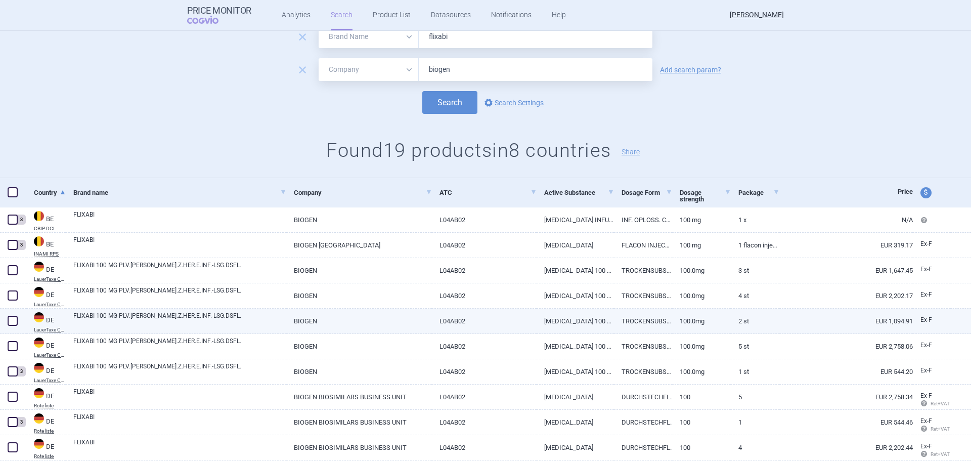
scroll to position [0, 0]
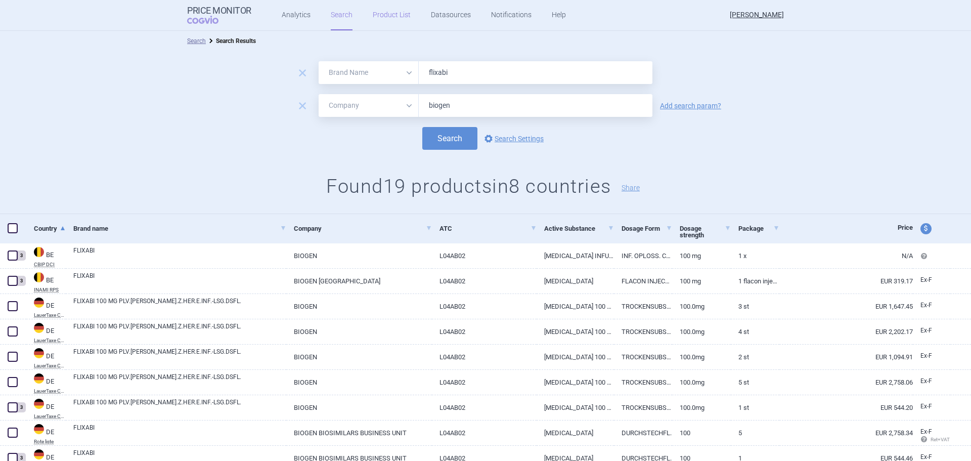
click at [379, 14] on link "Product List" at bounding box center [392, 15] width 38 height 30
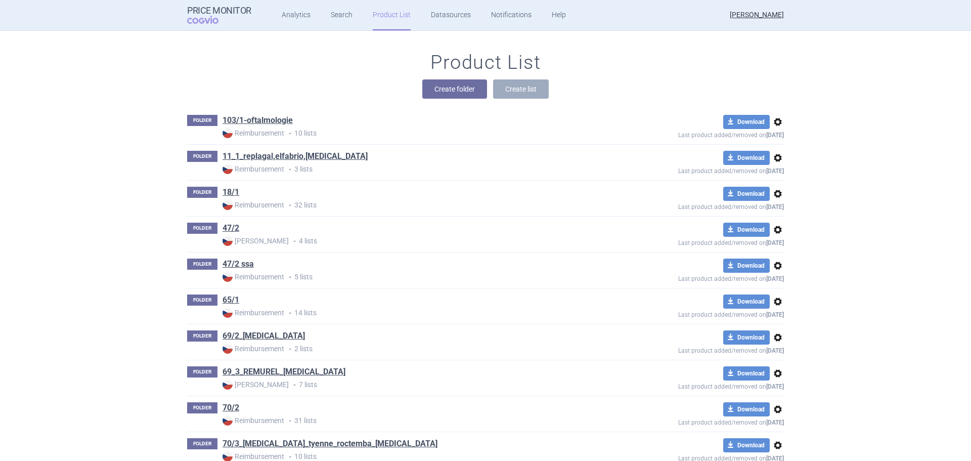
scroll to position [4670, 0]
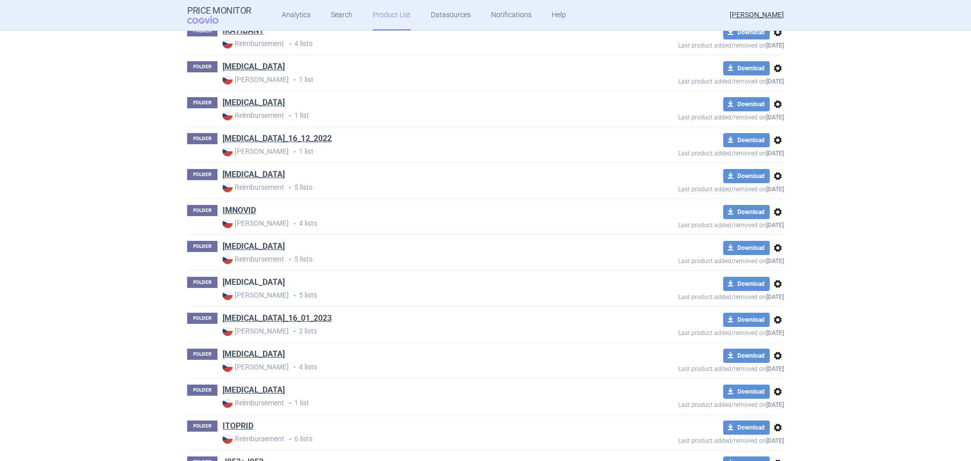
click at [258, 284] on link "[MEDICAL_DATA]" at bounding box center [254, 282] width 62 height 11
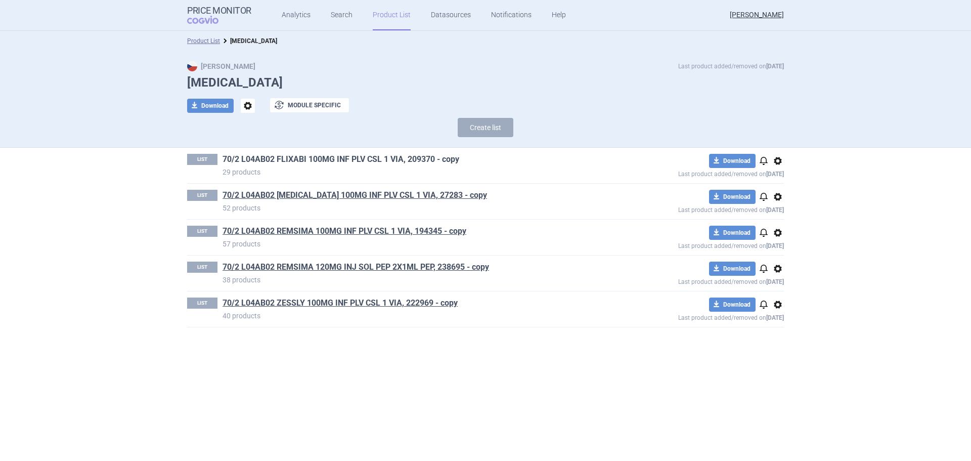
click at [336, 160] on link "70/2 L04AB02 FLIXABI 100MG INF PLV CSL 1 VIA, 209370 - copy" at bounding box center [341, 159] width 237 height 11
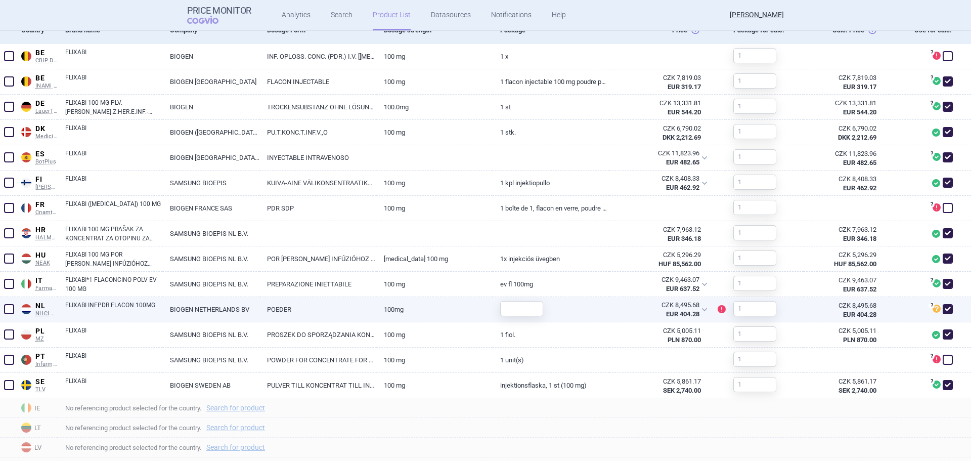
scroll to position [440, 0]
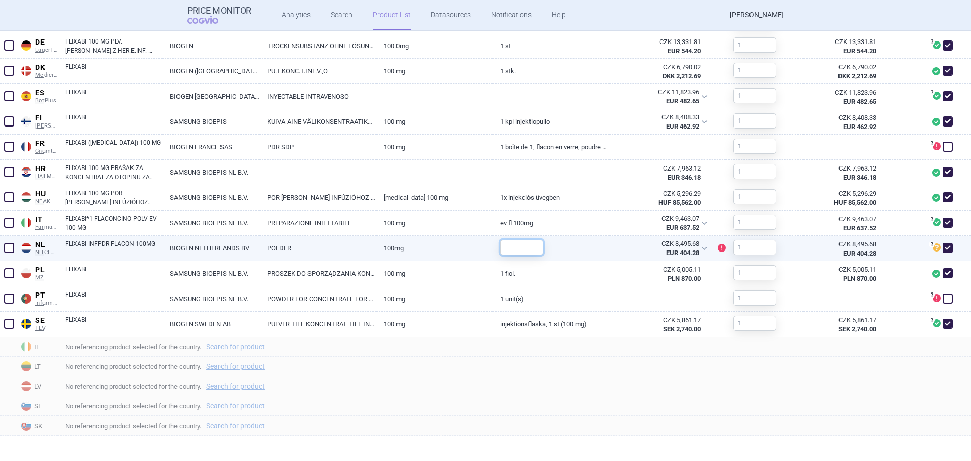
click at [534, 245] on input "text" at bounding box center [521, 247] width 43 height 15
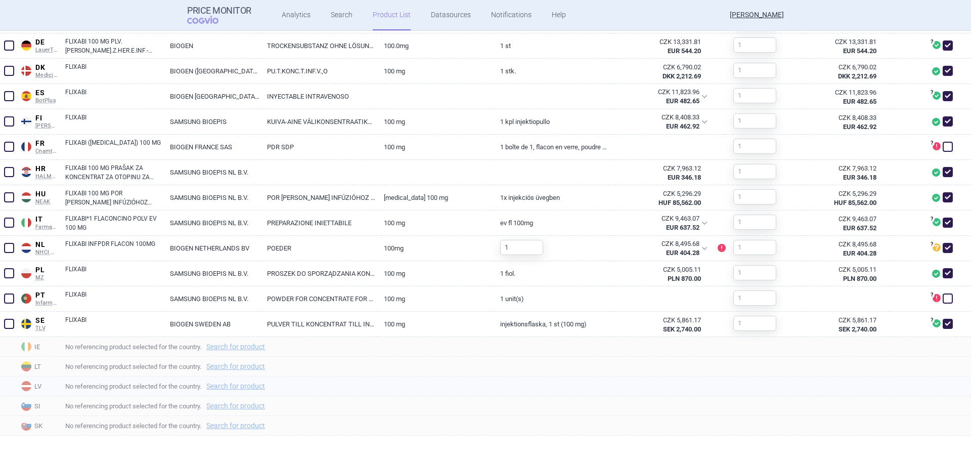
click at [676, 390] on span "No referencing product selected for the country. Search for product" at bounding box center [518, 386] width 906 height 12
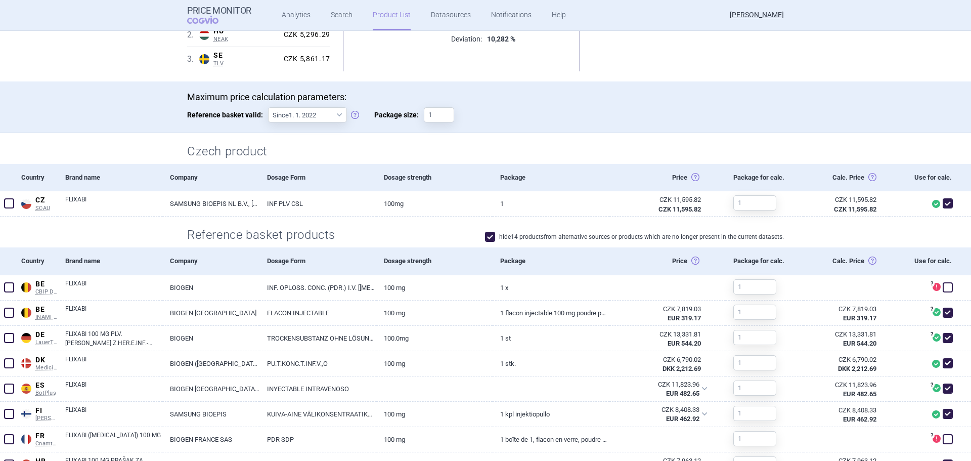
scroll to position [0, 0]
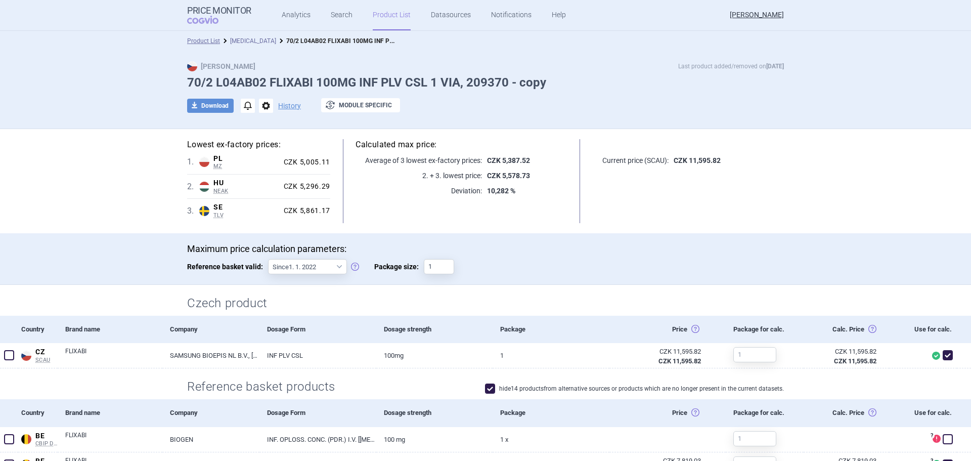
click at [255, 42] on link "[MEDICAL_DATA]" at bounding box center [253, 40] width 46 height 7
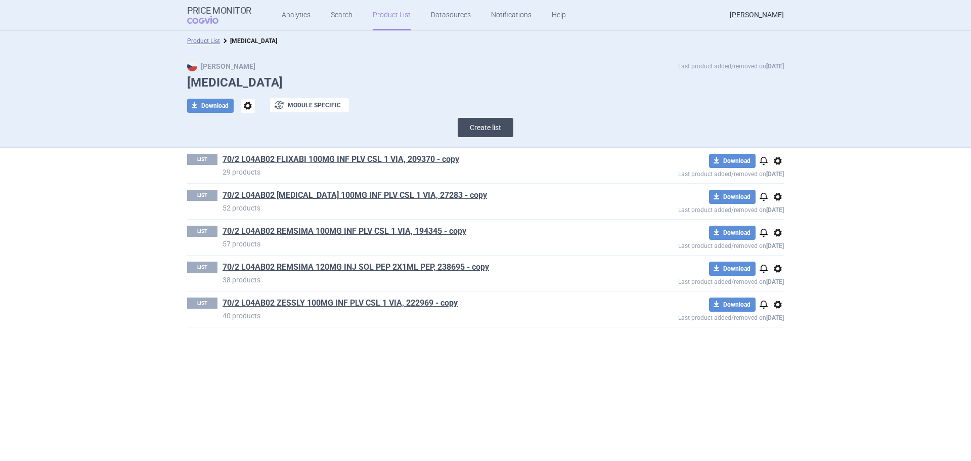
click at [484, 124] on button "Create list" at bounding box center [486, 127] width 56 height 19
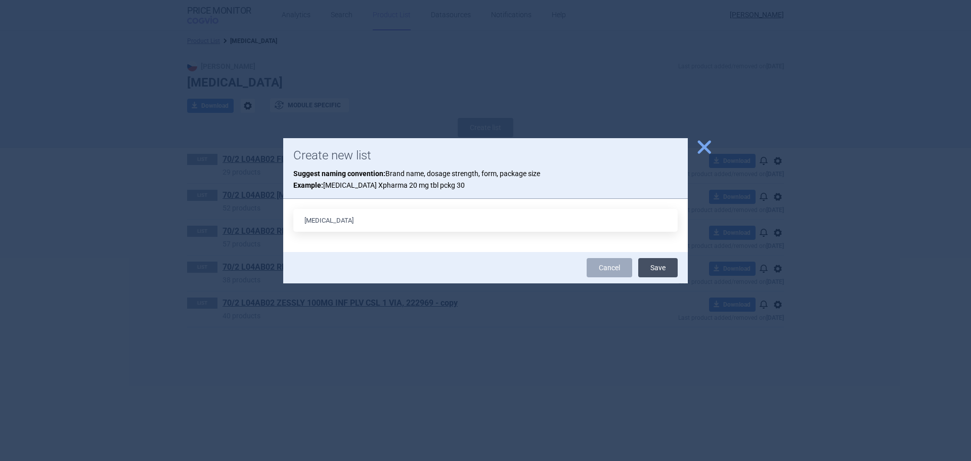
click at [672, 266] on button "Save" at bounding box center [657, 267] width 39 height 19
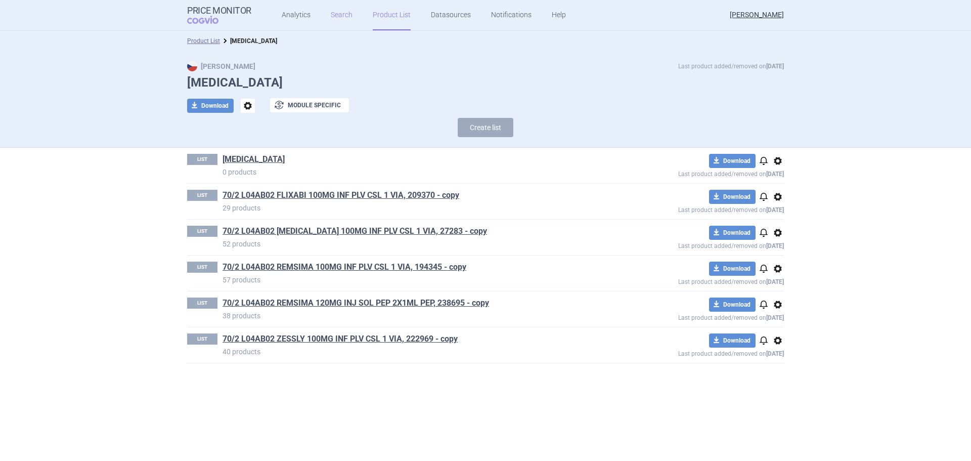
click at [331, 16] on link "Search" at bounding box center [342, 15] width 22 height 30
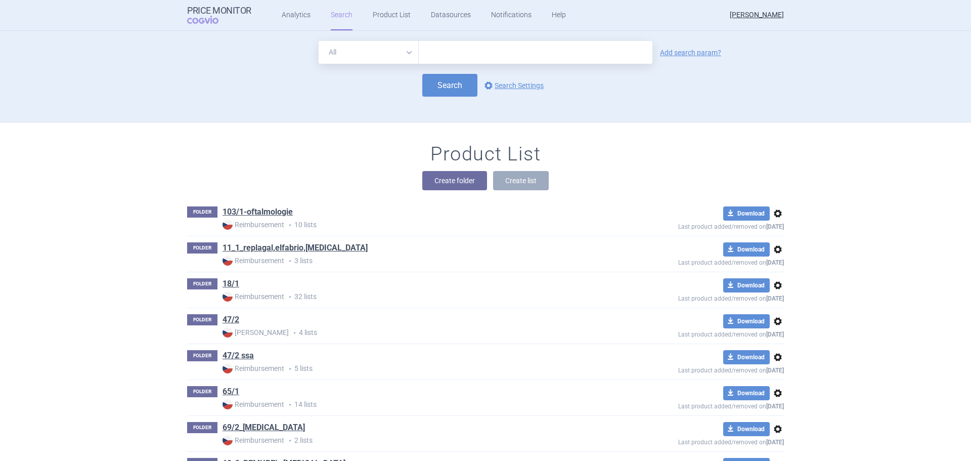
click at [461, 57] on input "text" at bounding box center [536, 52] width 234 height 23
click at [436, 91] on button "Search" at bounding box center [449, 85] width 55 height 23
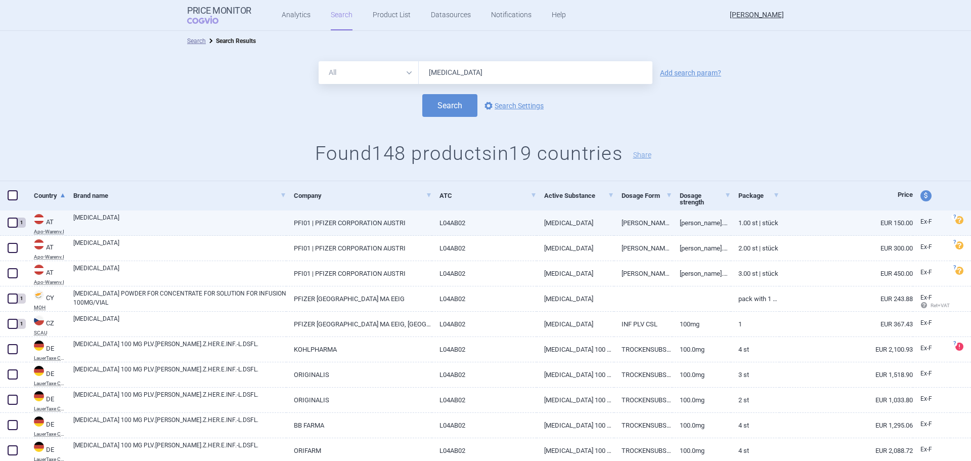
click at [13, 225] on span at bounding box center [13, 222] width 10 height 10
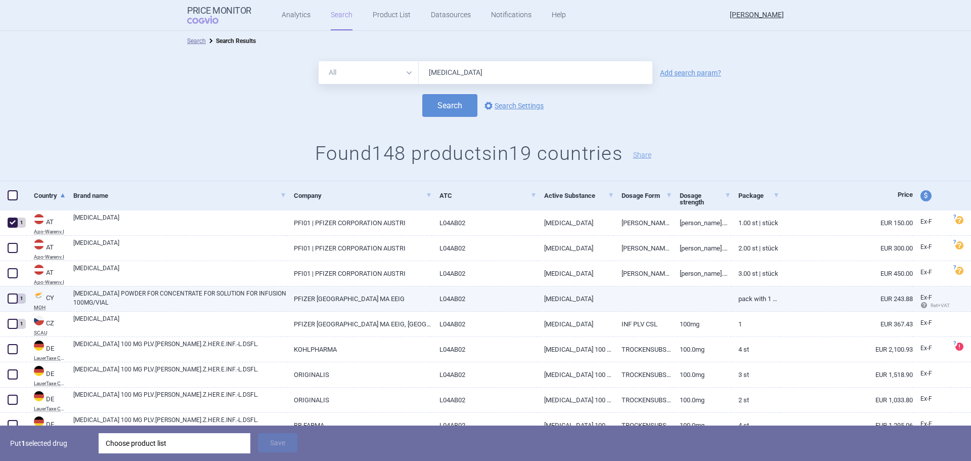
click at [14, 299] on span at bounding box center [13, 298] width 10 height 10
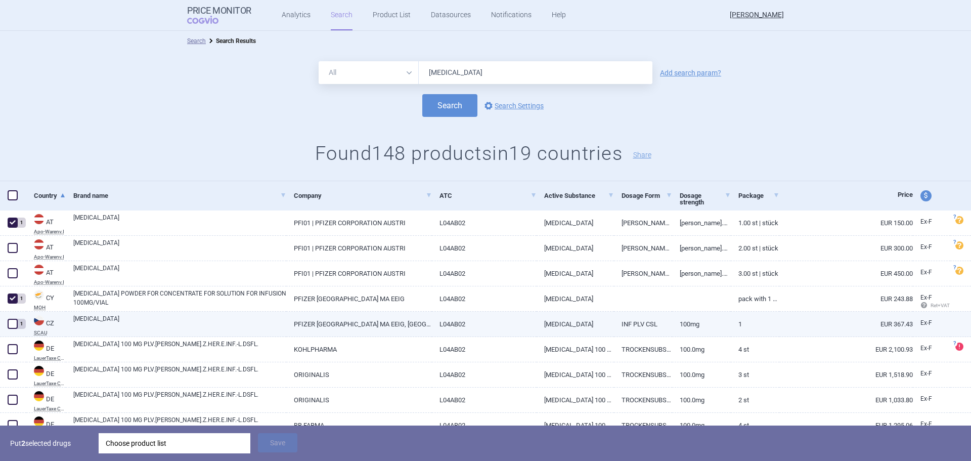
click at [13, 320] on span at bounding box center [13, 324] width 10 height 10
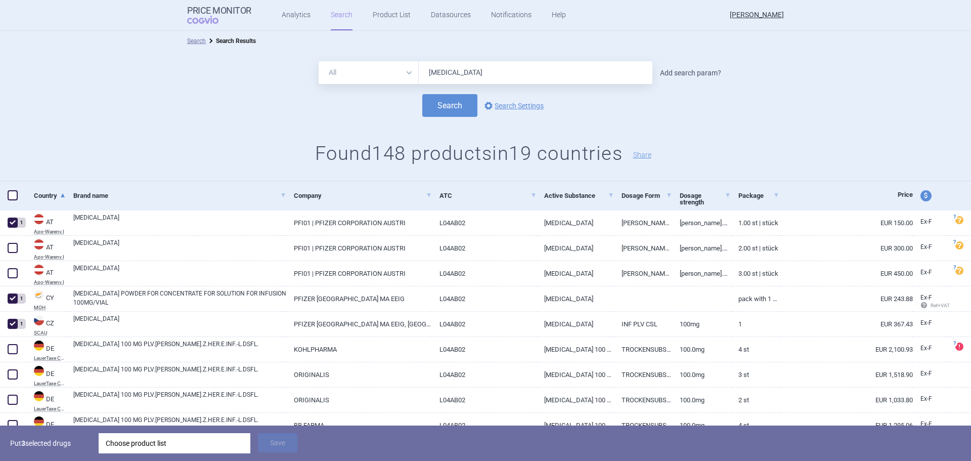
click at [699, 72] on link "Add search param?" at bounding box center [690, 72] width 61 height 7
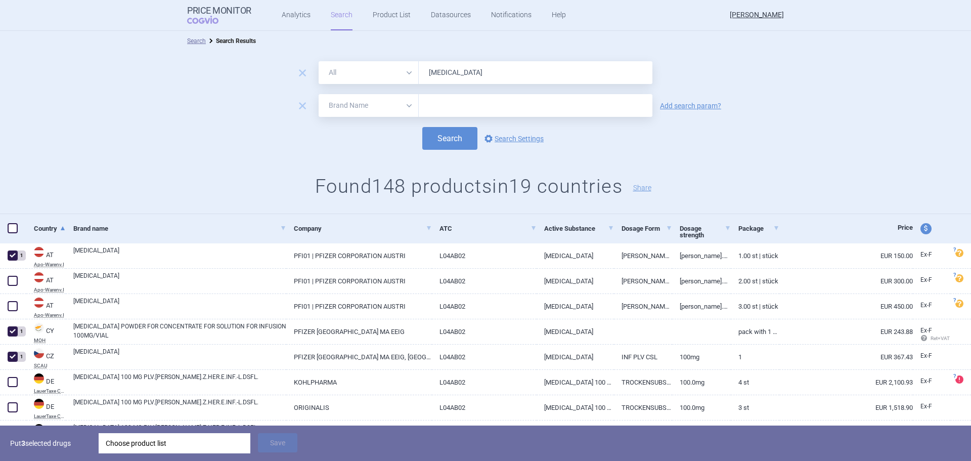
click at [381, 79] on select "All Brand Name ATC Company Active Substance Country Newer than" at bounding box center [369, 72] width 100 height 23
click at [480, 108] on input "text" at bounding box center [536, 105] width 234 height 23
click at [388, 76] on select "All Brand Name ATC Company Active Substance Country Newer than" at bounding box center [369, 72] width 100 height 23
click at [280, 103] on div "remove All Brand Name ATC Company Active Substance Country Newer than Add searc…" at bounding box center [485, 105] width 971 height 23
click at [399, 106] on select "All Brand Name ATC Company Active Substance Country Newer than" at bounding box center [369, 105] width 100 height 23
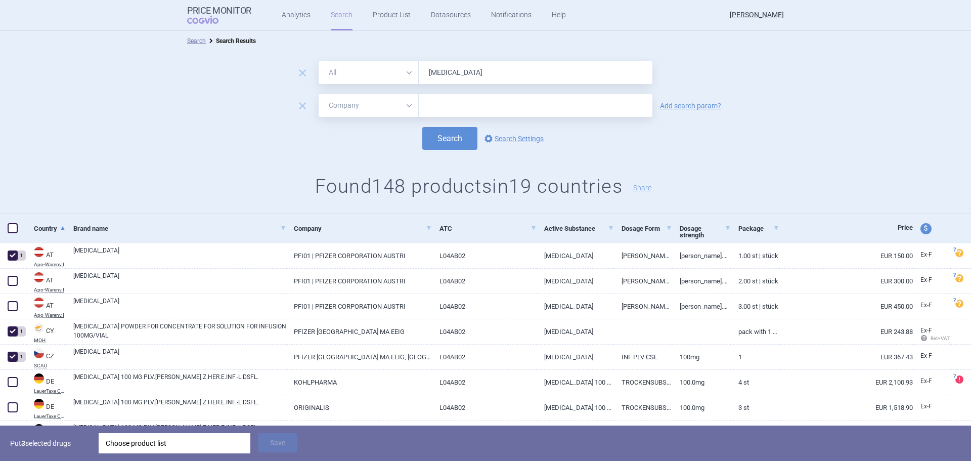
click at [319, 94] on select "All Brand Name ATC Company Active Substance Country Newer than" at bounding box center [369, 105] width 100 height 23
click at [421, 104] on input "text" at bounding box center [536, 105] width 234 height 23
click at [300, 72] on span "remove" at bounding box center [302, 73] width 14 height 14
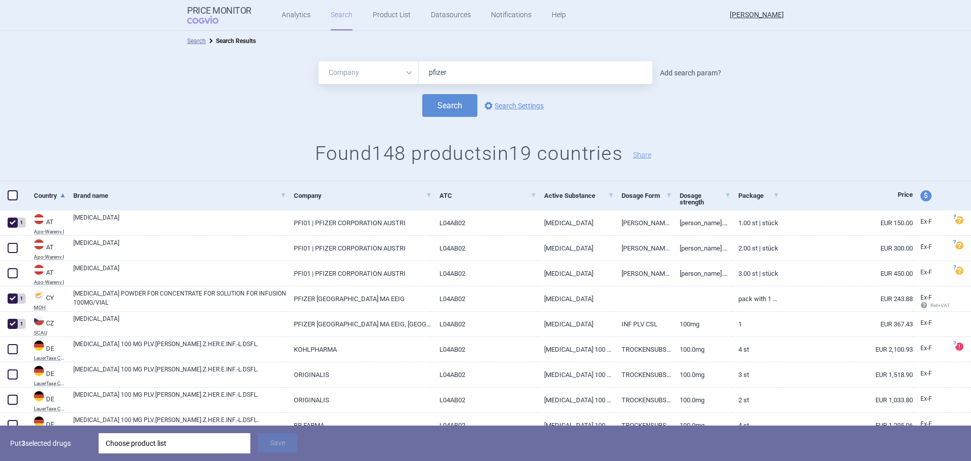
click at [705, 74] on link "Add search param?" at bounding box center [690, 72] width 61 height 7
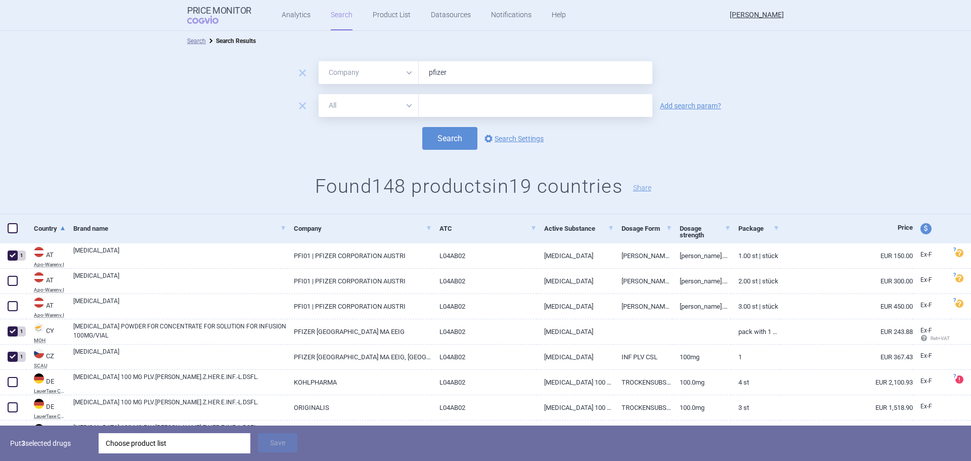
click at [399, 108] on select "All Brand Name ATC Company Active Substance Country Newer than" at bounding box center [369, 105] width 100 height 23
click at [319, 94] on select "All Brand Name ATC Company Active Substance Country Newer than" at bounding box center [369, 105] width 100 height 23
click at [432, 106] on input "text" at bounding box center [536, 105] width 234 height 23
click at [456, 135] on button "Search" at bounding box center [449, 138] width 55 height 23
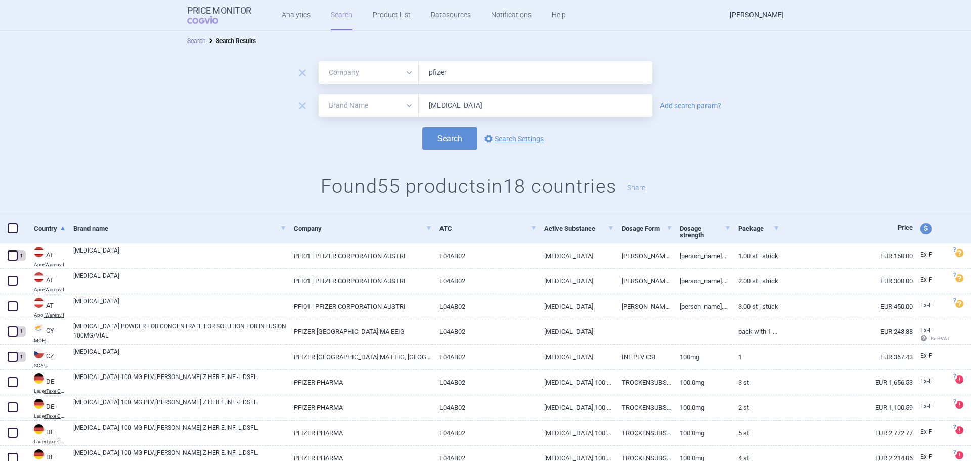
scroll to position [51, 0]
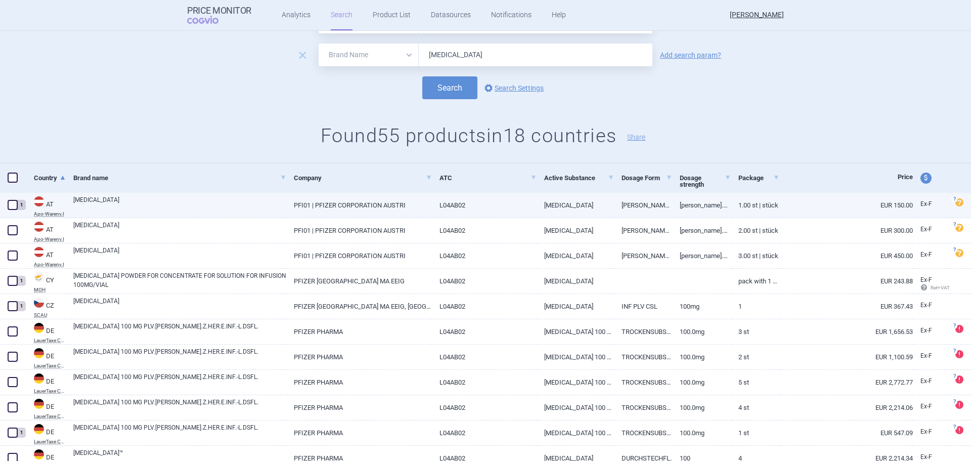
click at [12, 205] on span at bounding box center [13, 205] width 10 height 10
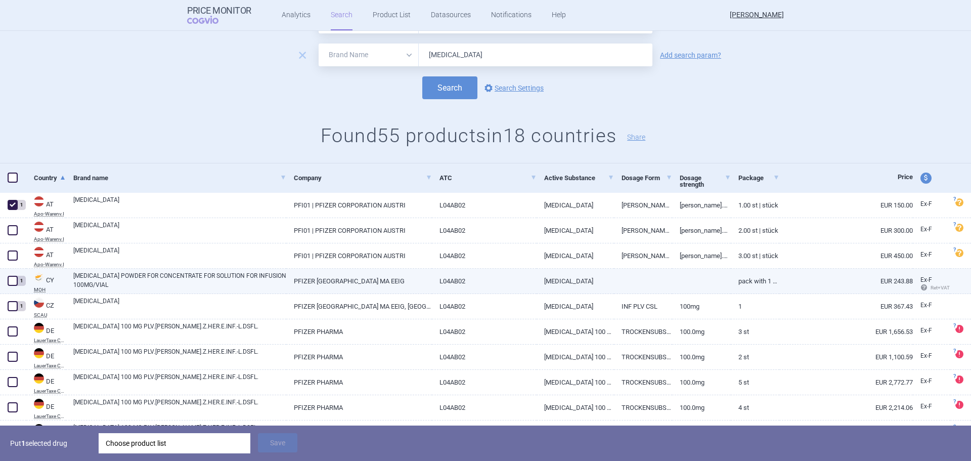
click at [14, 281] on span at bounding box center [13, 281] width 10 height 10
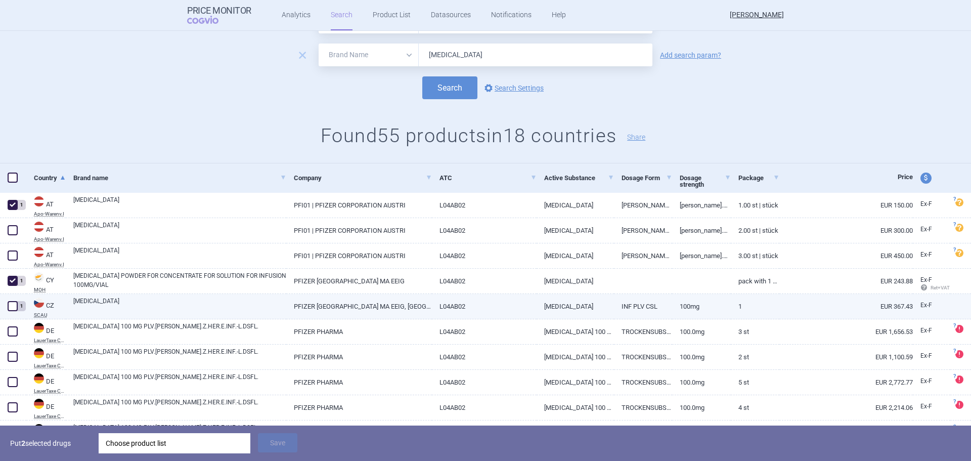
click at [13, 306] on span at bounding box center [13, 306] width 10 height 10
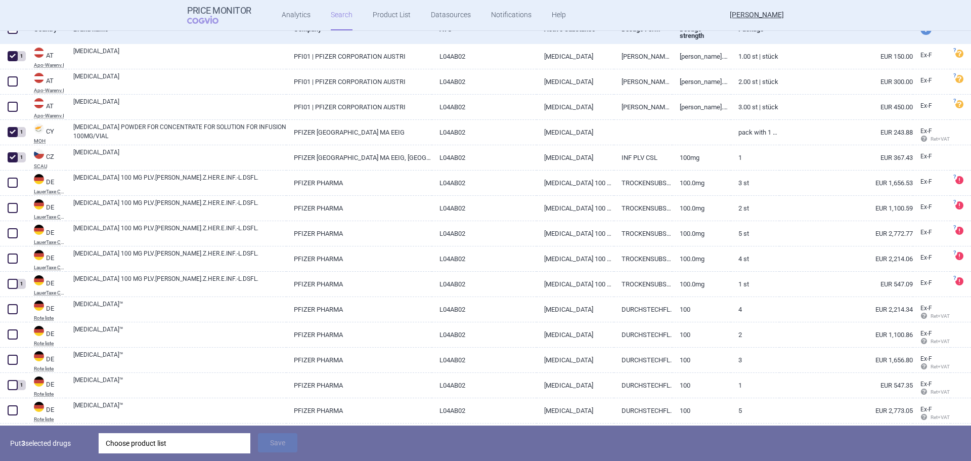
scroll to position [202, 0]
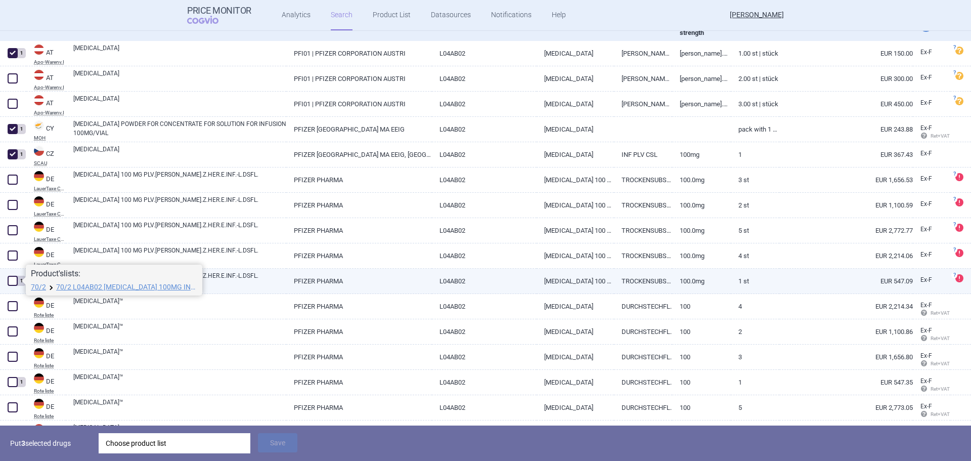
click at [13, 281] on span at bounding box center [13, 281] width 10 height 10
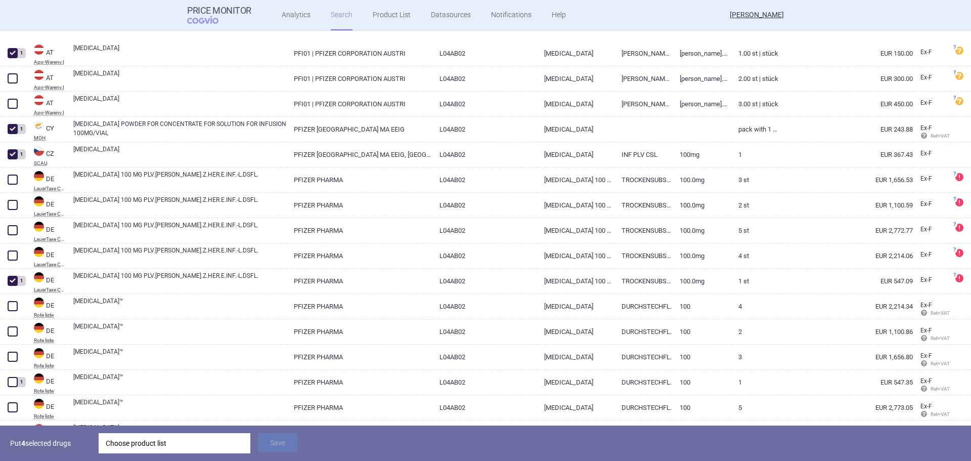
scroll to position [253, 0]
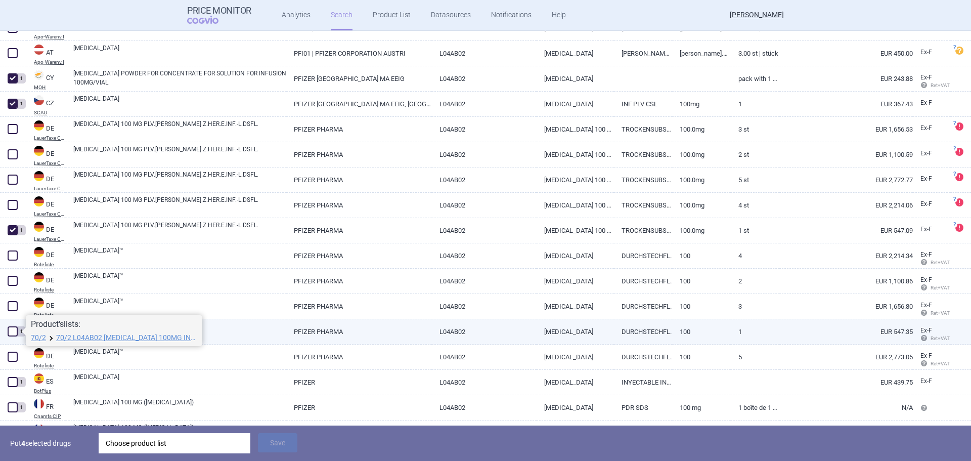
click at [10, 330] on span at bounding box center [13, 331] width 10 height 10
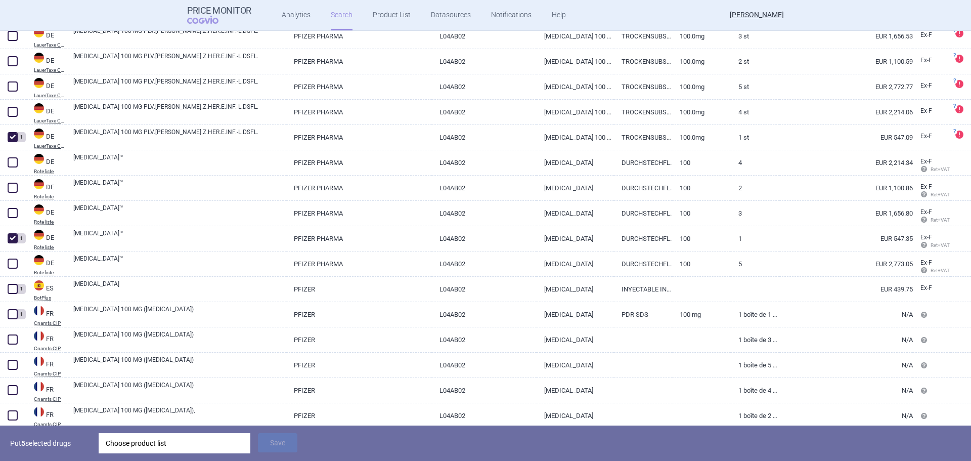
scroll to position [354, 0]
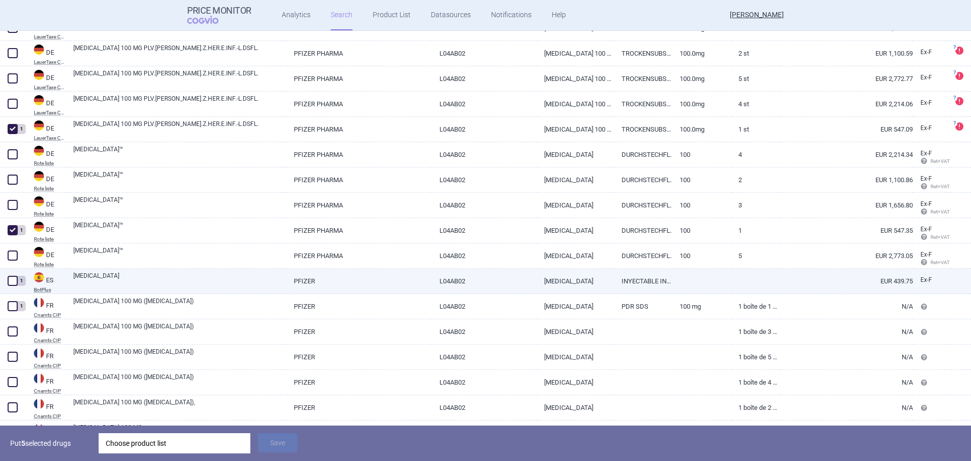
click at [12, 278] on span at bounding box center [13, 281] width 10 height 10
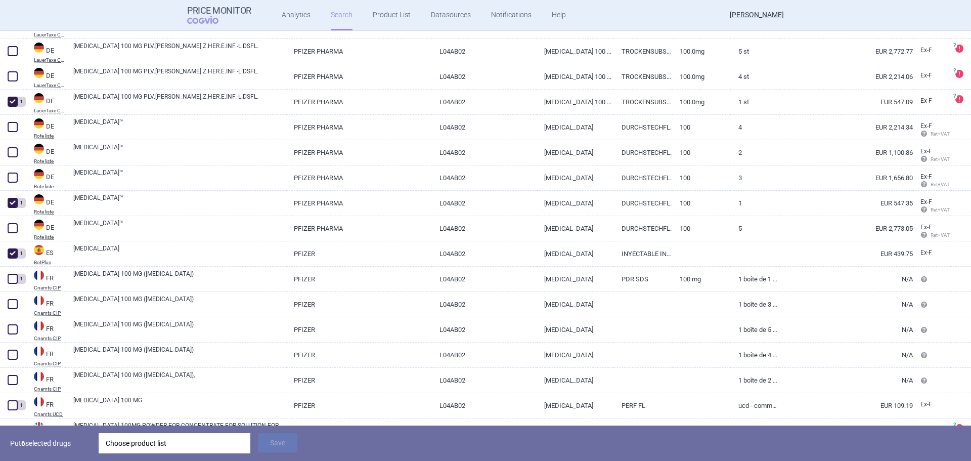
scroll to position [405, 0]
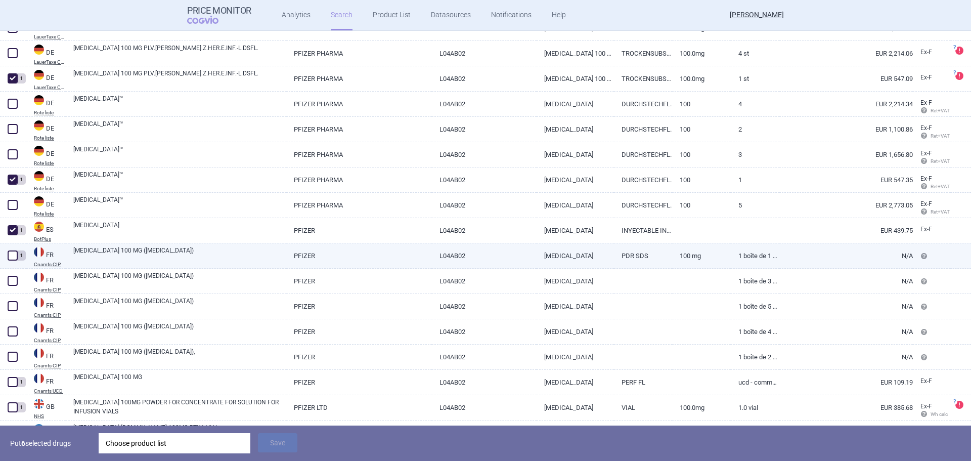
click at [12, 260] on span at bounding box center [13, 255] width 10 height 10
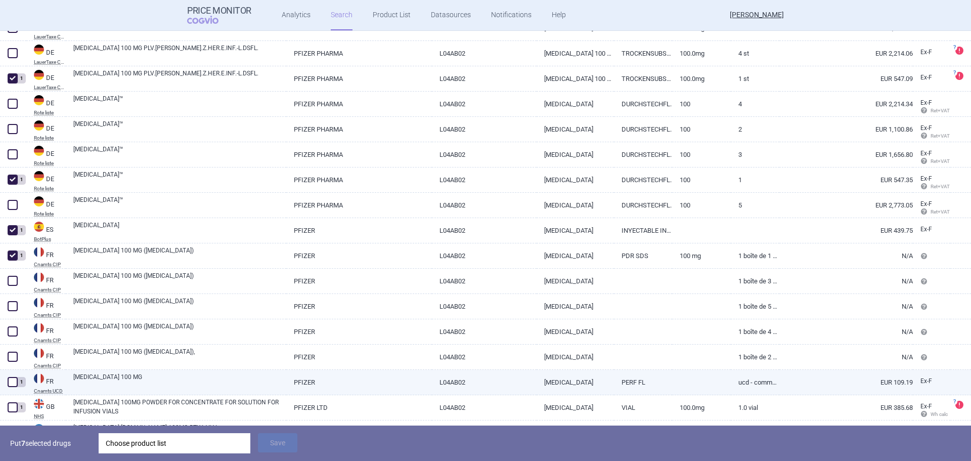
click at [12, 383] on span at bounding box center [13, 382] width 10 height 10
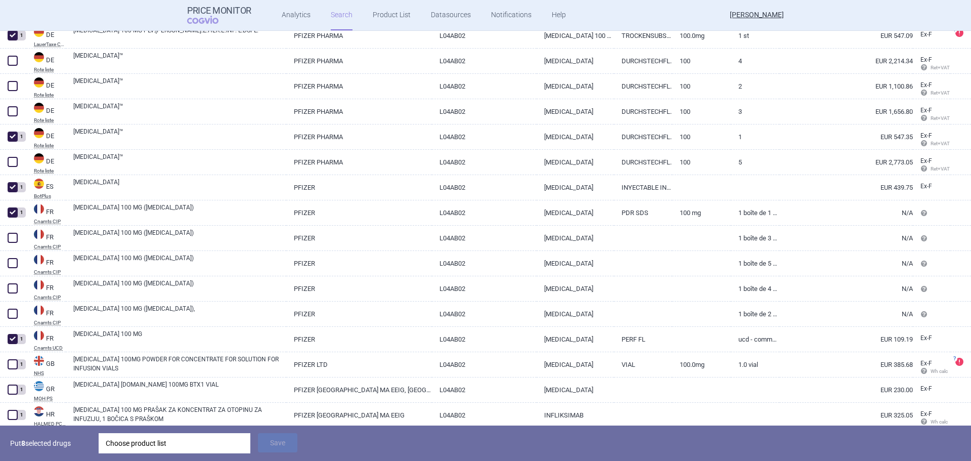
scroll to position [506, 0]
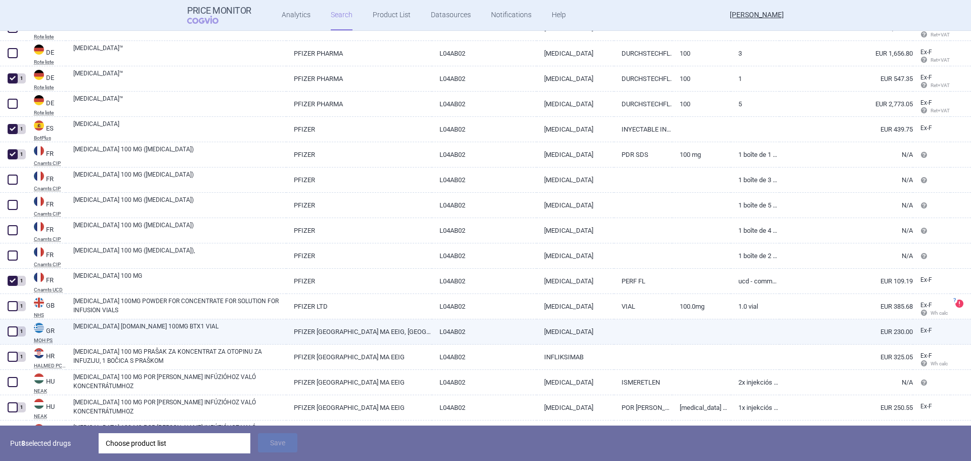
click at [11, 331] on span at bounding box center [13, 331] width 10 height 10
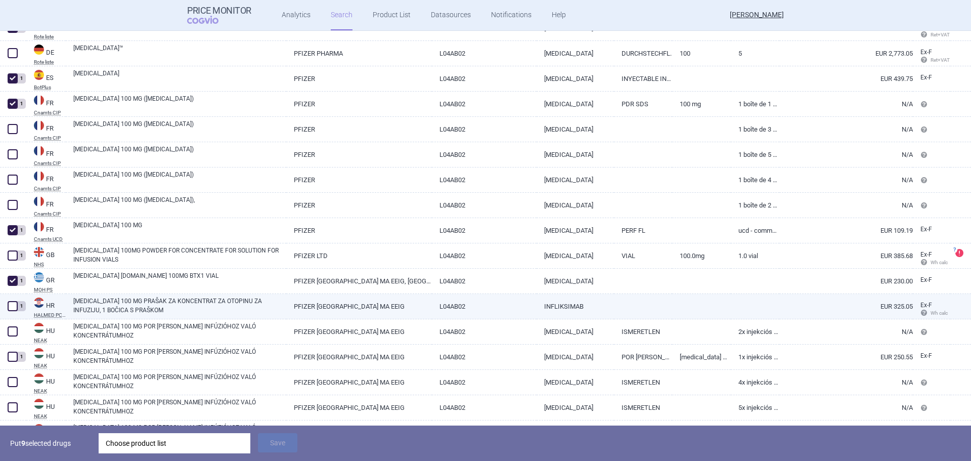
click at [10, 310] on span at bounding box center [13, 306] width 10 height 10
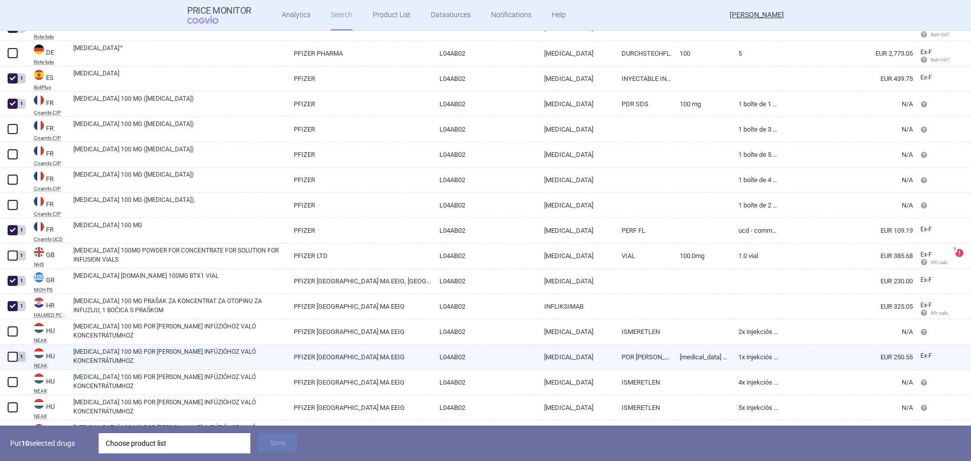
click at [15, 360] on span at bounding box center [13, 357] width 10 height 10
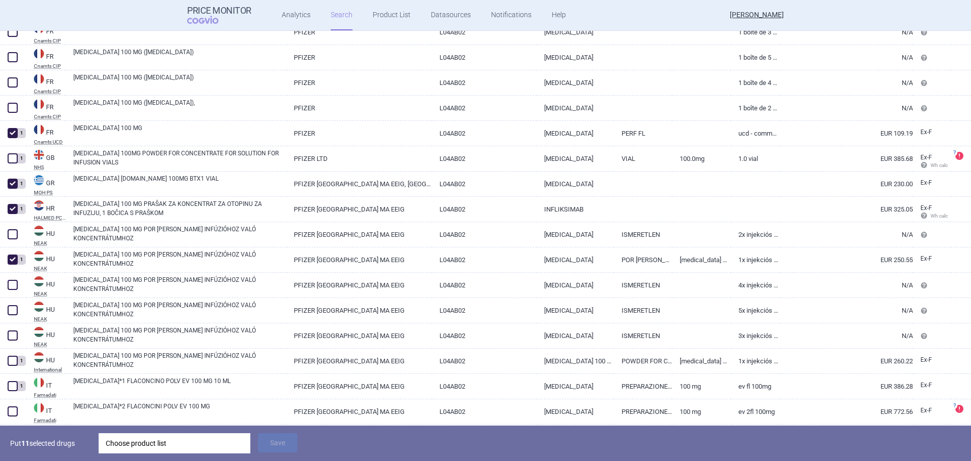
scroll to position [658, 0]
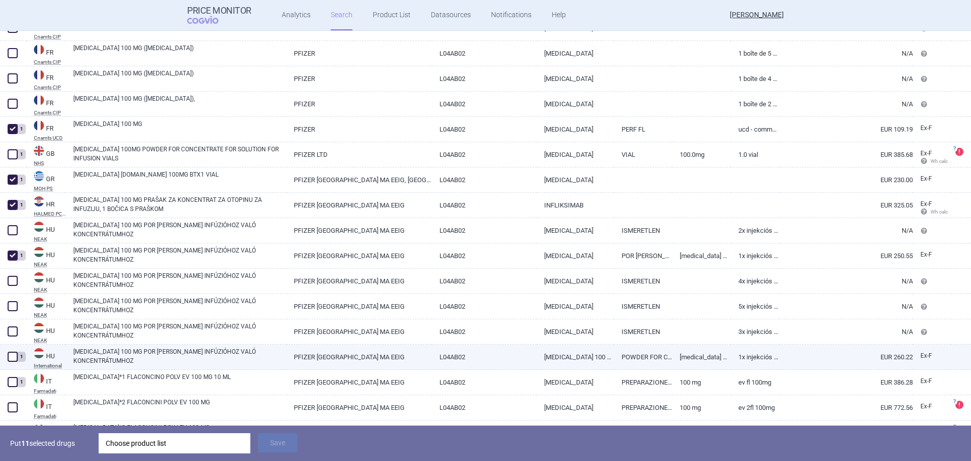
click at [12, 360] on span at bounding box center [13, 357] width 10 height 10
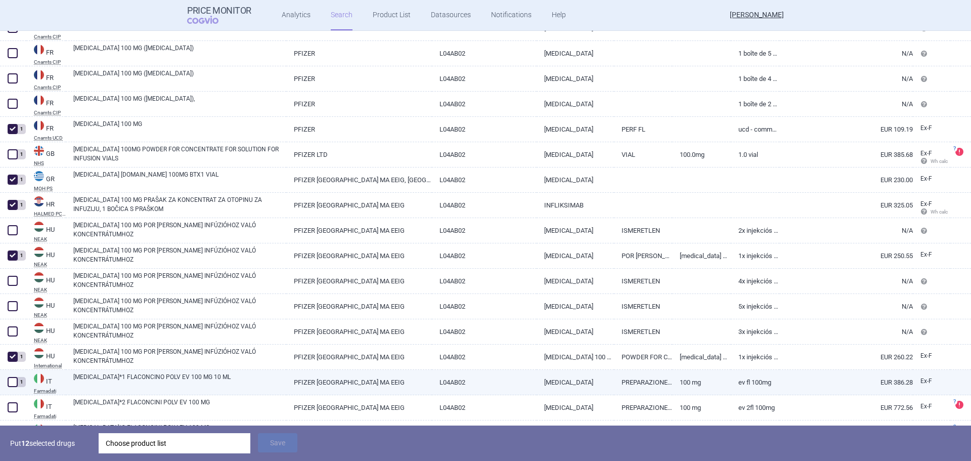
click at [14, 381] on span at bounding box center [13, 382] width 10 height 10
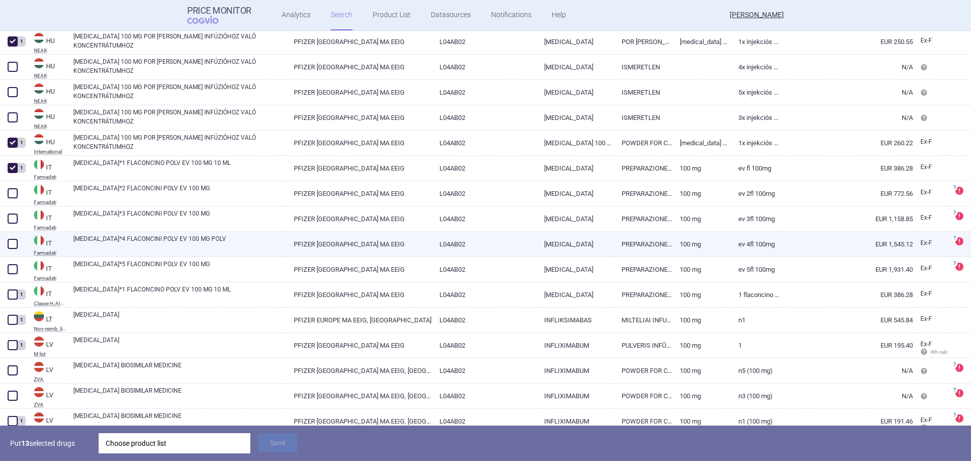
scroll to position [910, 0]
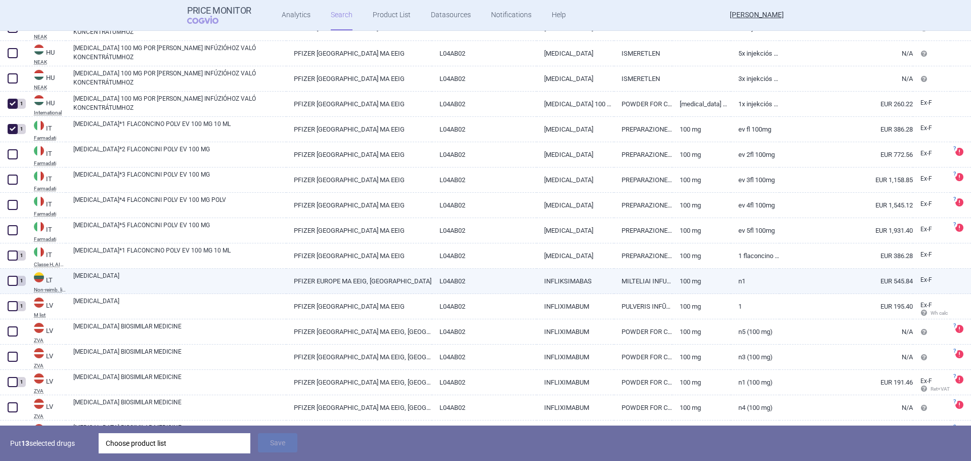
click at [9, 280] on span at bounding box center [13, 281] width 10 height 10
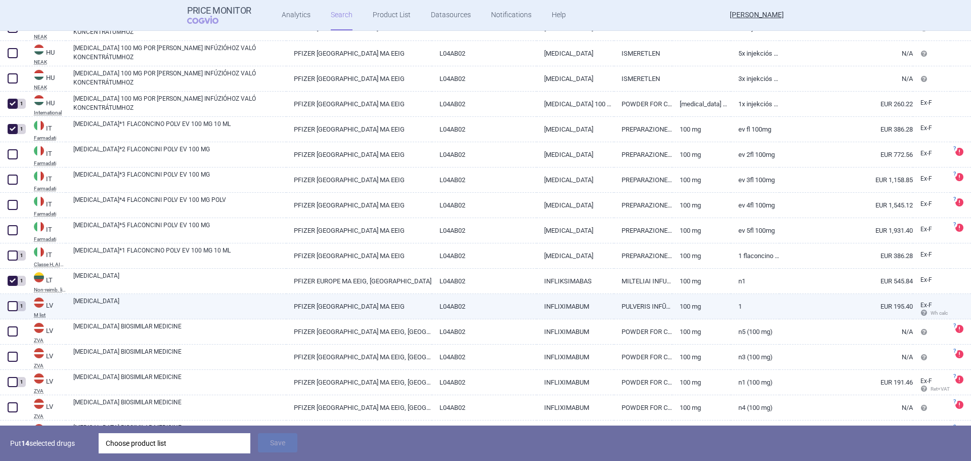
click at [13, 307] on span at bounding box center [13, 306] width 10 height 10
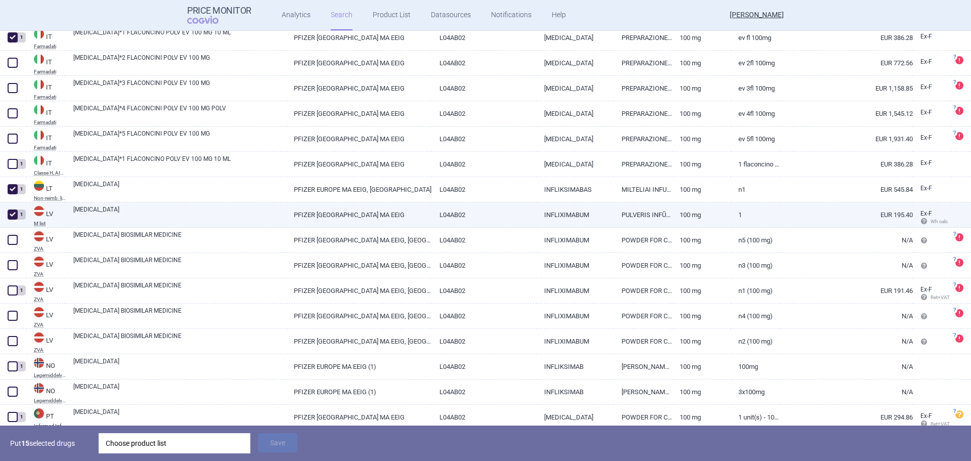
scroll to position [1012, 0]
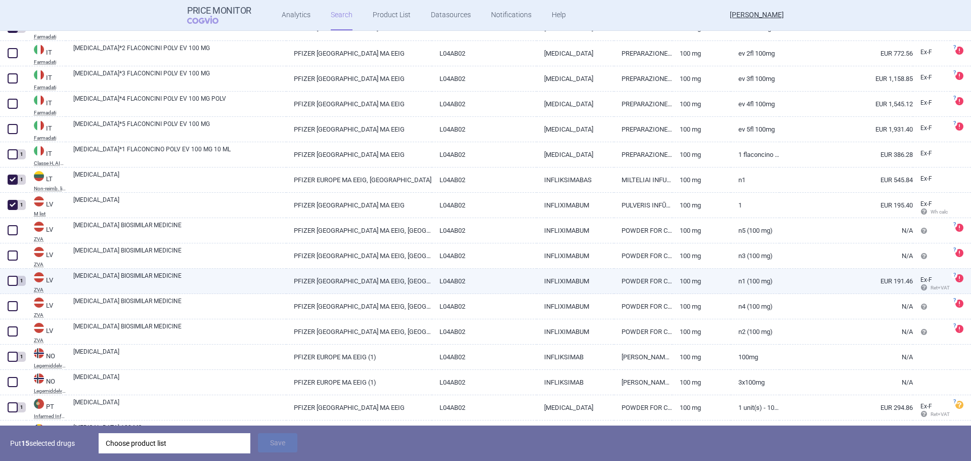
click at [12, 280] on span at bounding box center [13, 281] width 10 height 10
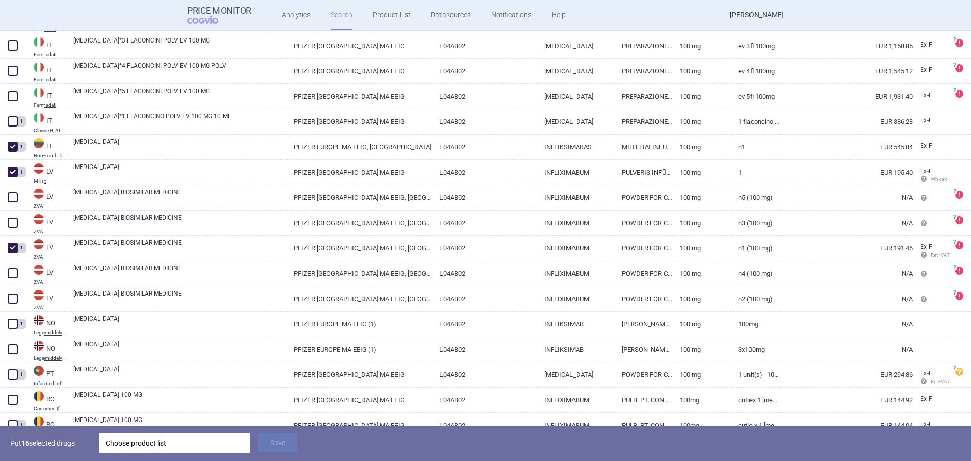
scroll to position [1062, 0]
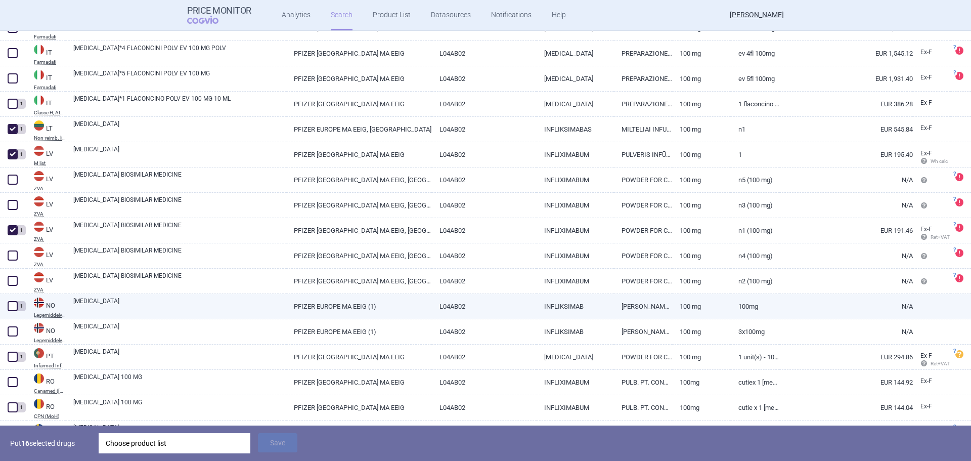
click at [10, 306] on span at bounding box center [13, 306] width 10 height 10
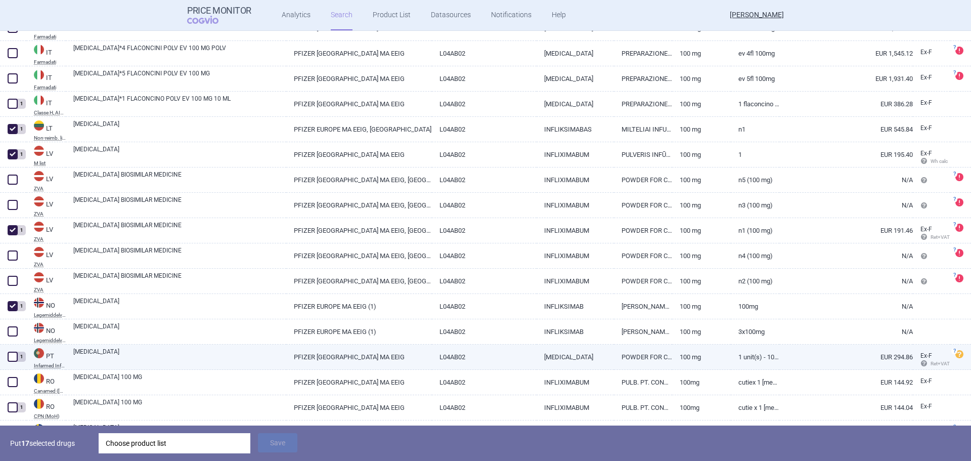
click at [11, 357] on span at bounding box center [13, 357] width 10 height 10
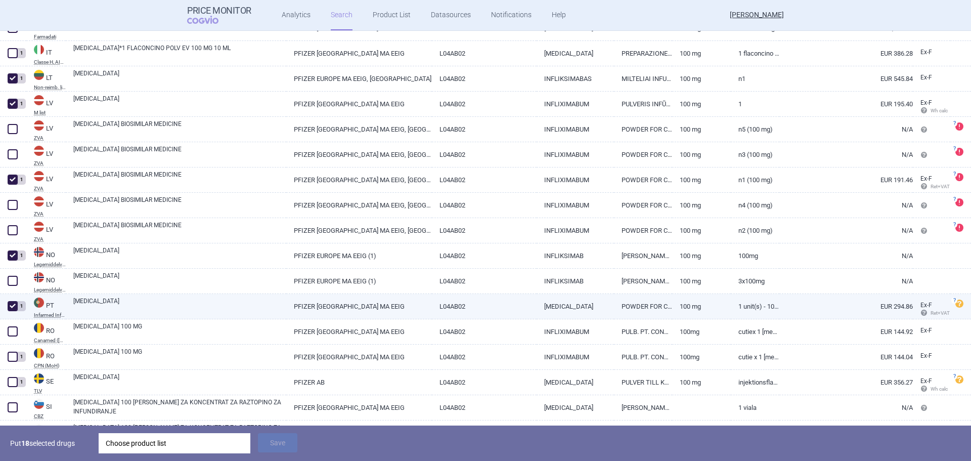
click at [14, 354] on span at bounding box center [13, 357] width 10 height 10
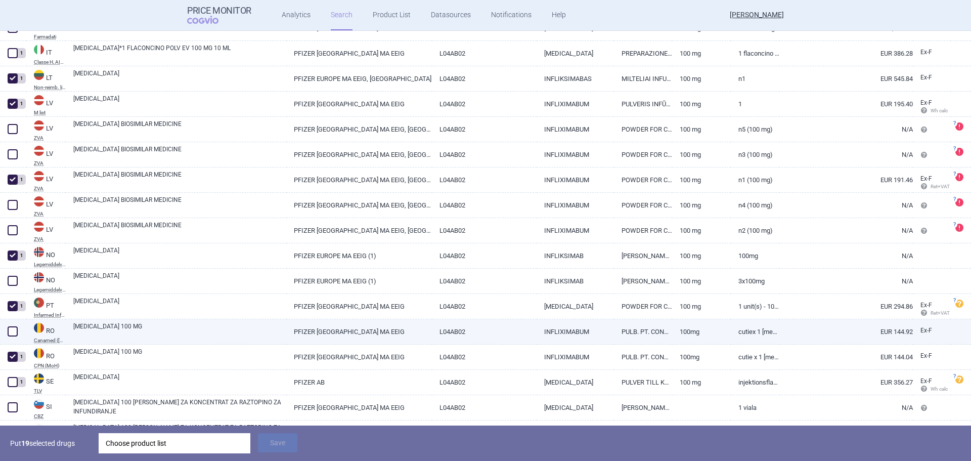
click at [17, 331] on span at bounding box center [13, 331] width 10 height 10
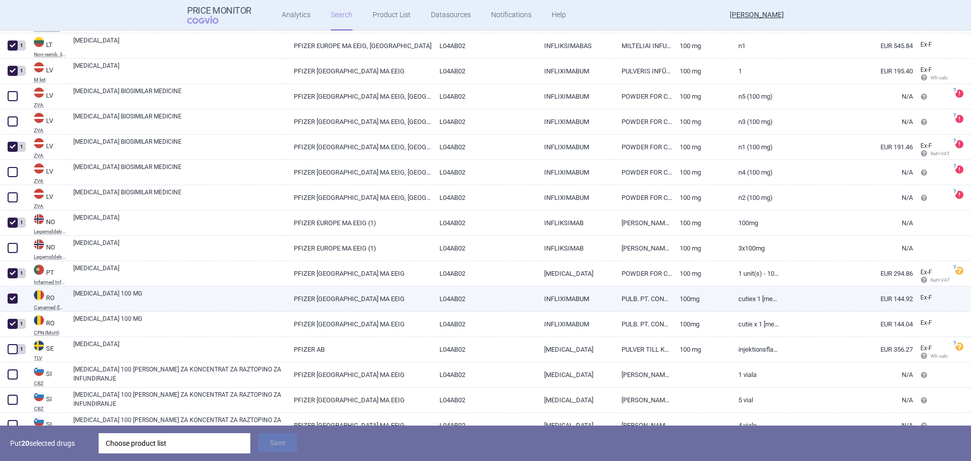
scroll to position [1163, 0]
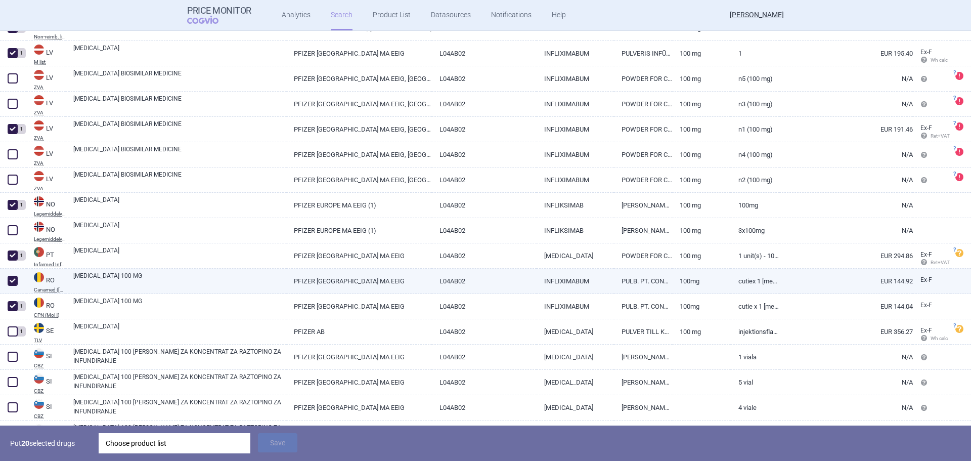
click at [17, 333] on span at bounding box center [13, 331] width 10 height 10
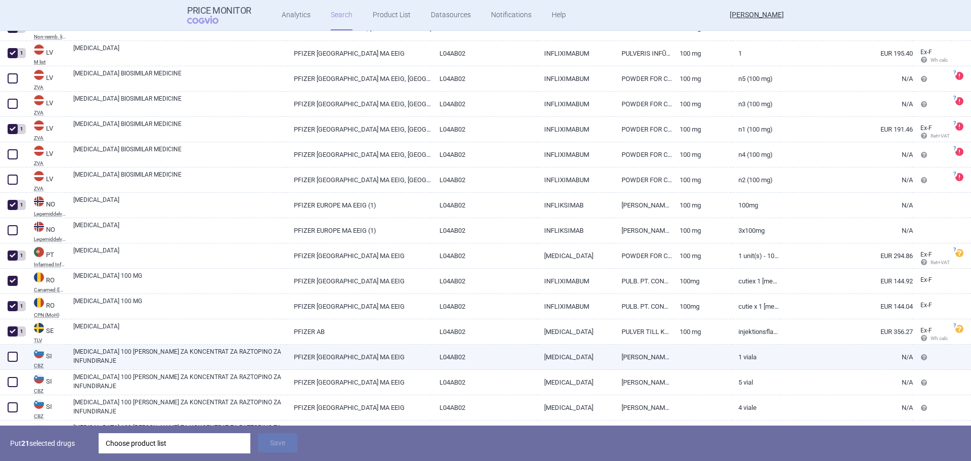
click at [11, 357] on span at bounding box center [13, 357] width 10 height 10
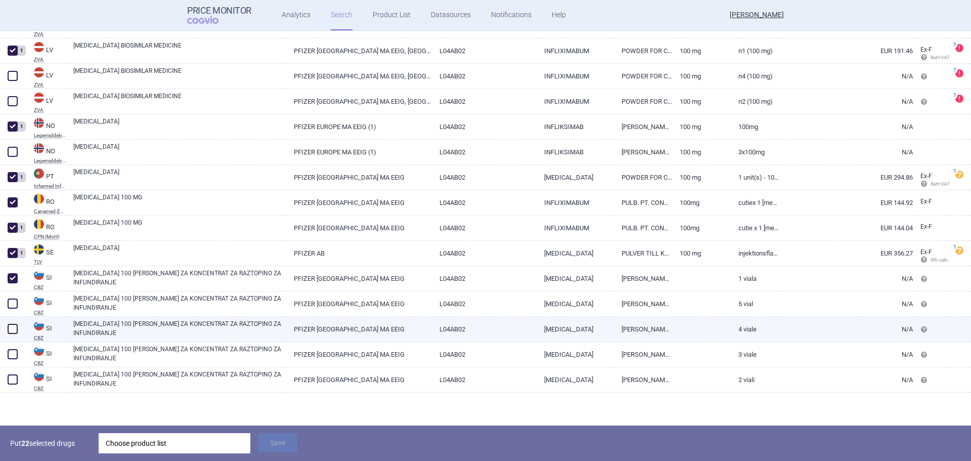
scroll to position [1191, 0]
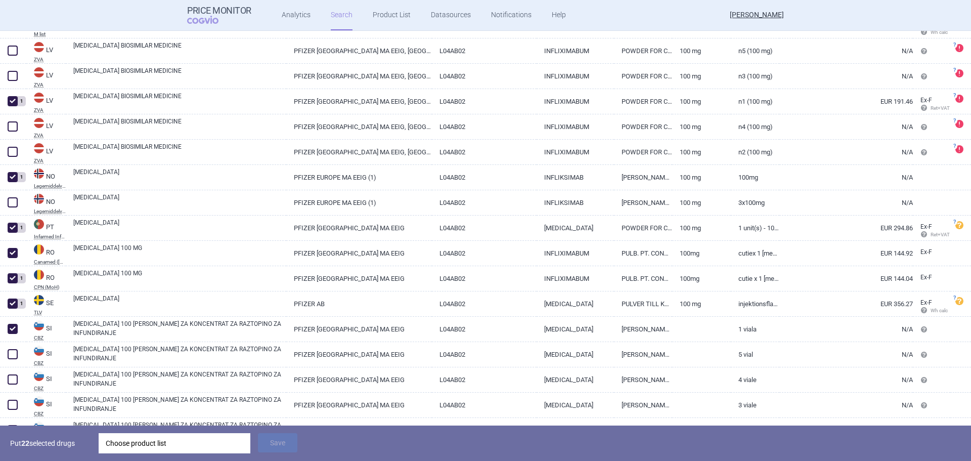
click at [119, 438] on div "Choose product list" at bounding box center [175, 443] width 138 height 20
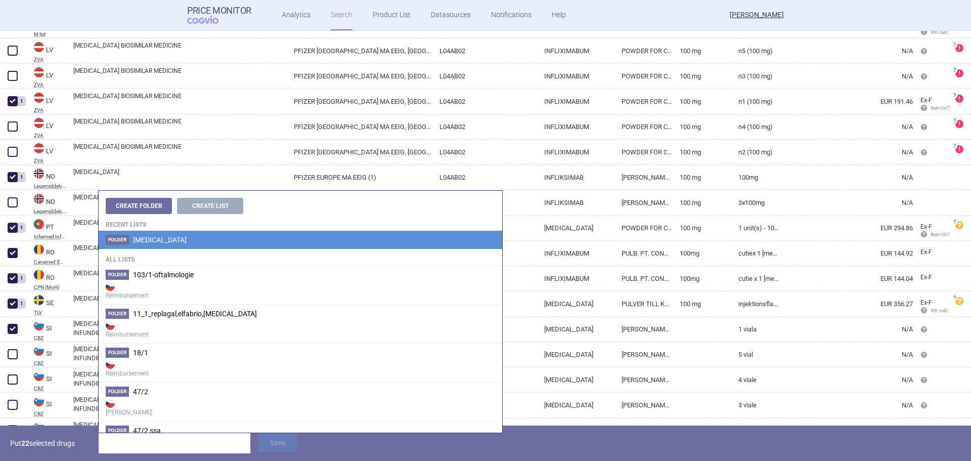
click at [154, 245] on li "Folder [MEDICAL_DATA]" at bounding box center [301, 240] width 404 height 18
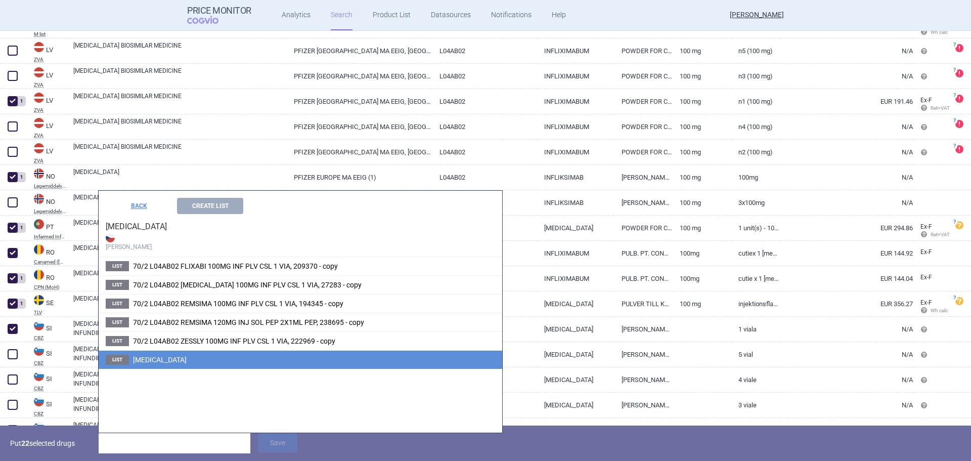
click at [141, 363] on span "[MEDICAL_DATA]" at bounding box center [160, 360] width 54 height 8
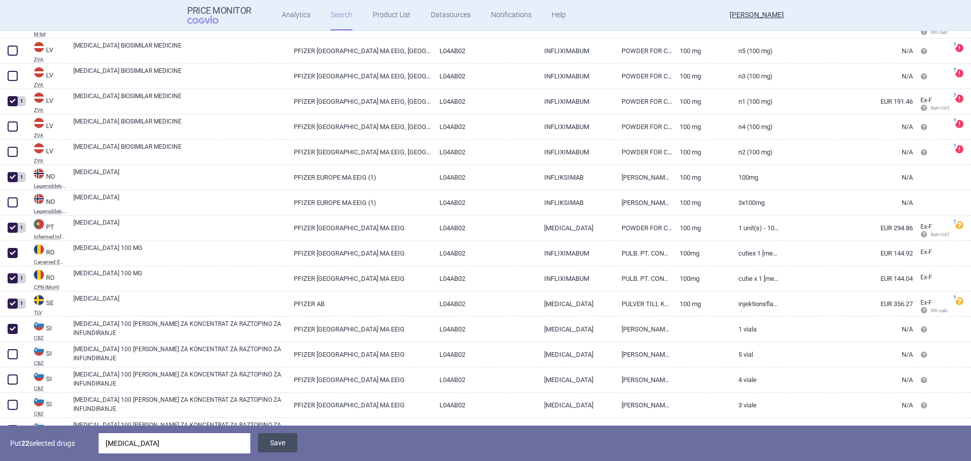
click at [266, 444] on button "Save" at bounding box center [277, 442] width 39 height 19
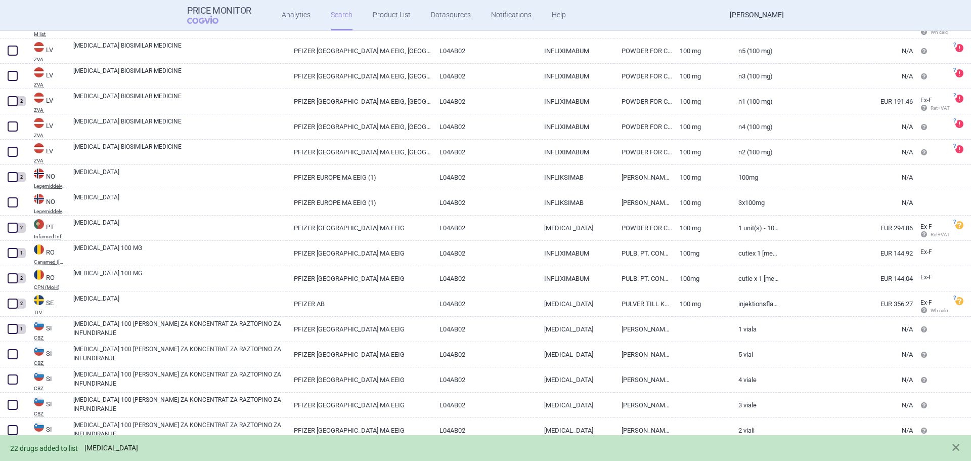
click at [101, 449] on link "[MEDICAL_DATA]" at bounding box center [111, 448] width 54 height 9
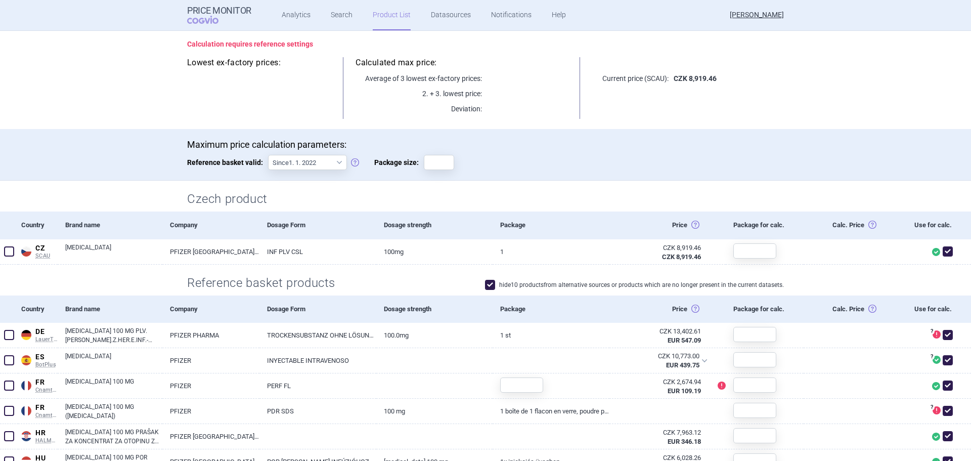
scroll to position [101, 0]
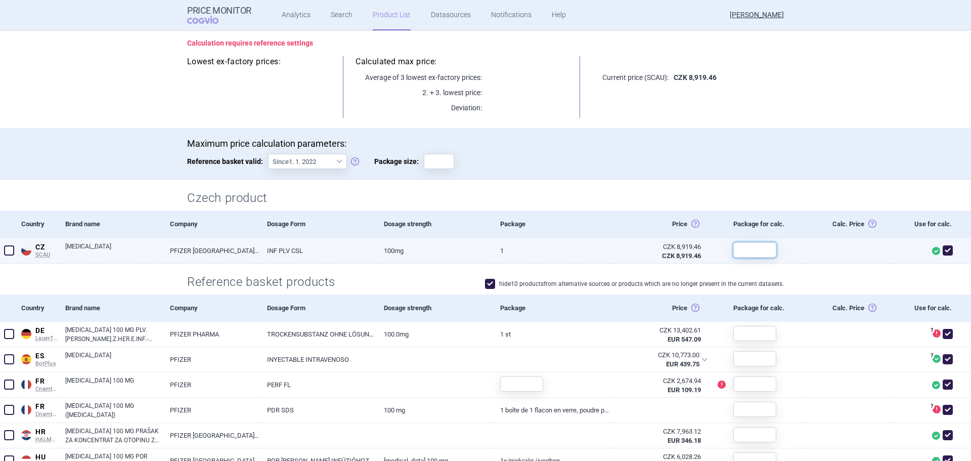
click at [758, 250] on input "text" at bounding box center [754, 249] width 43 height 15
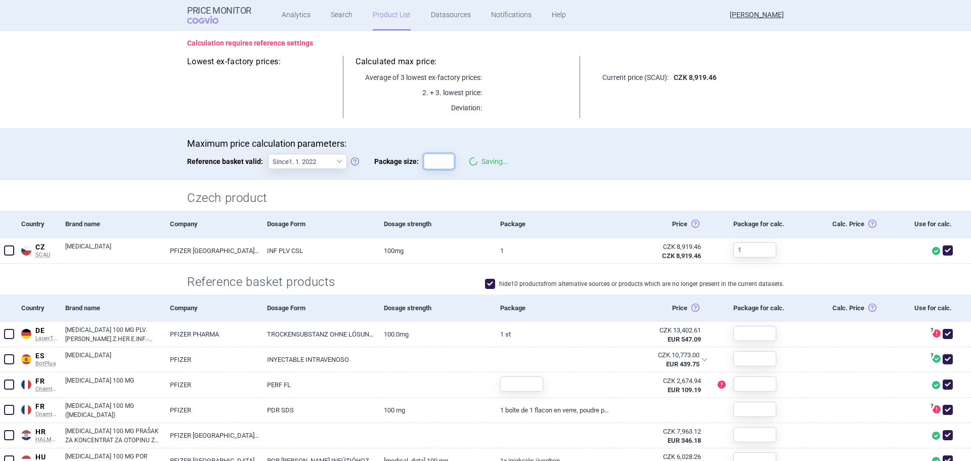
click at [435, 168] on input "Package size:" at bounding box center [439, 161] width 30 height 15
click at [407, 208] on div "Czech product" at bounding box center [485, 195] width 637 height 31
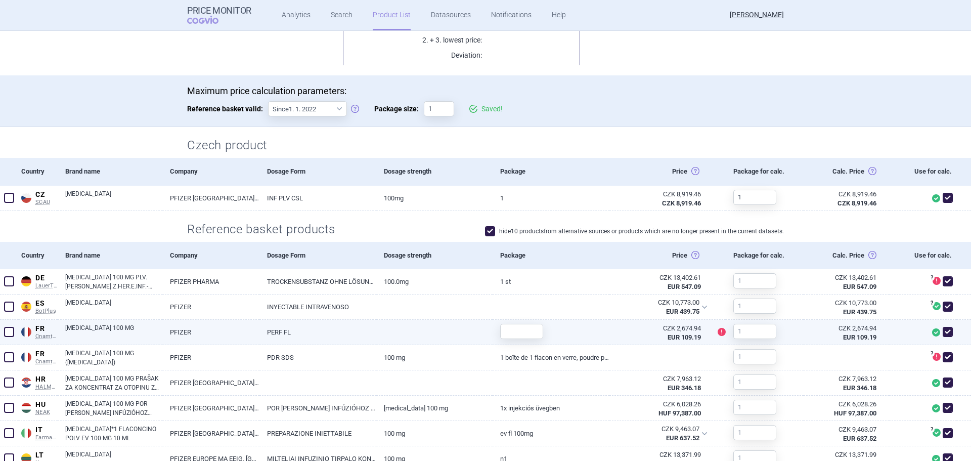
scroll to position [202, 0]
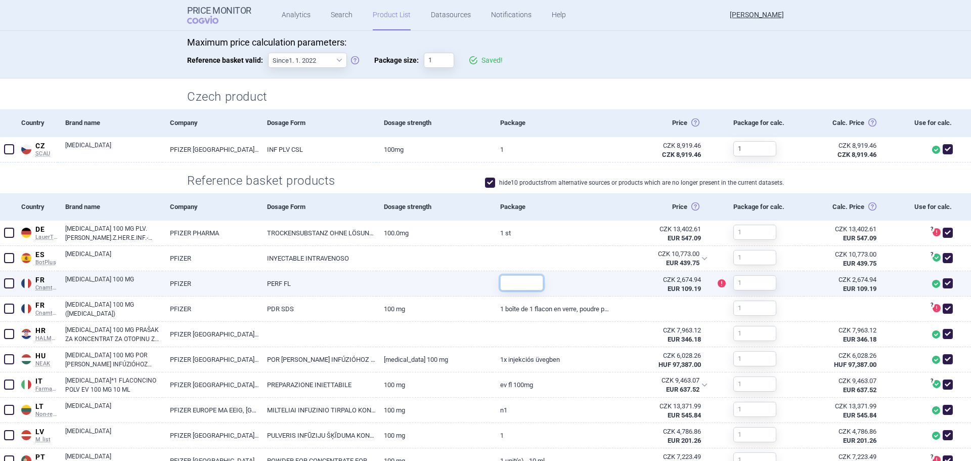
click at [532, 286] on input "text" at bounding box center [521, 282] width 43 height 15
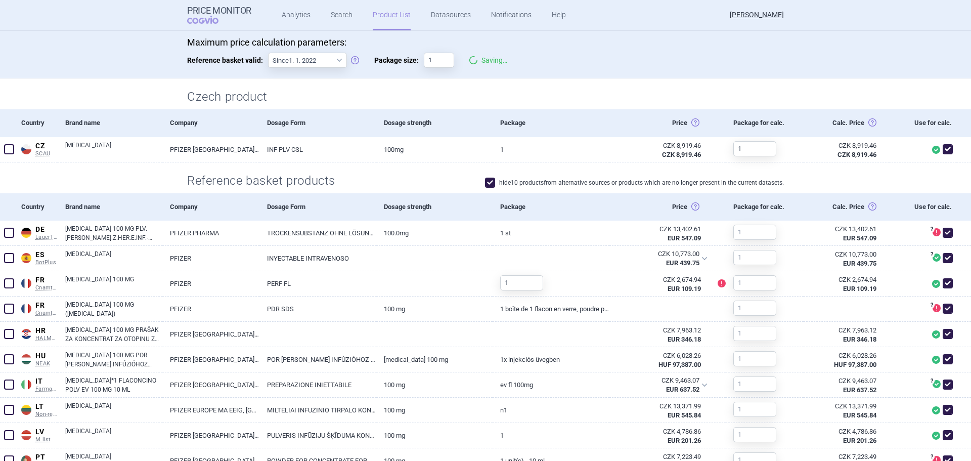
click at [668, 98] on h2 "Czech product" at bounding box center [485, 97] width 597 height 17
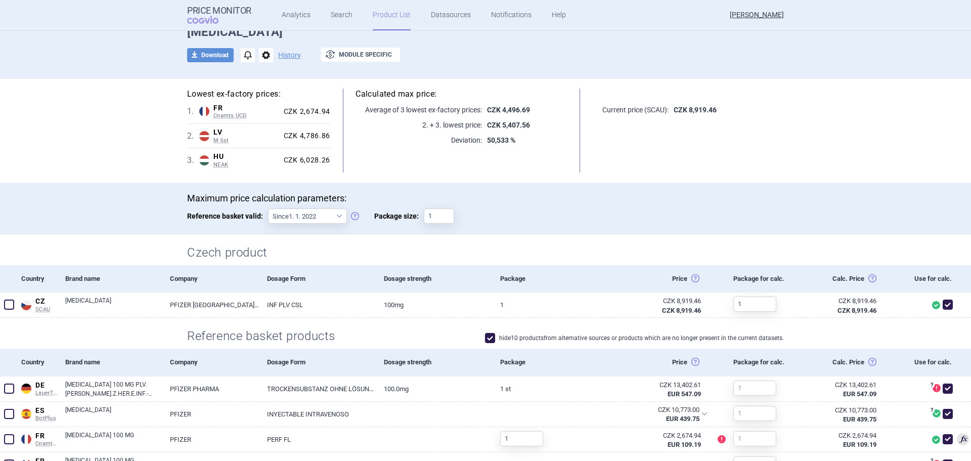
scroll to position [0, 0]
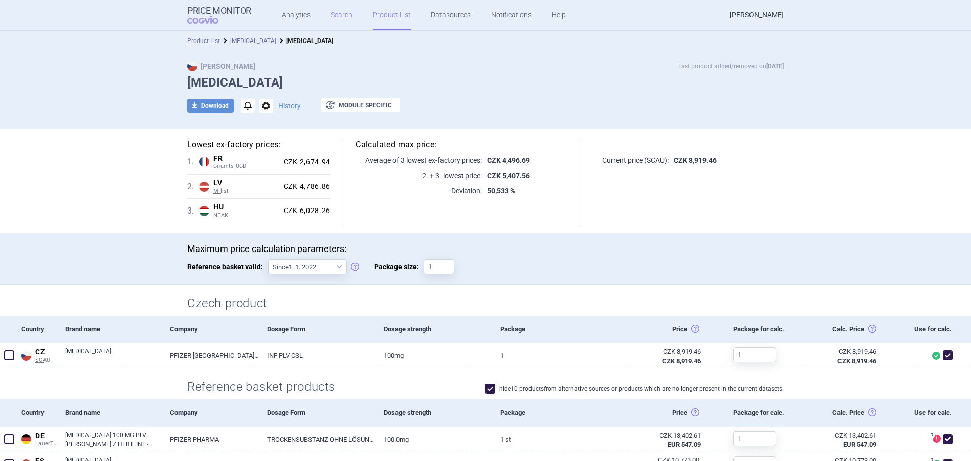
click at [338, 12] on link "Search" at bounding box center [342, 15] width 22 height 30
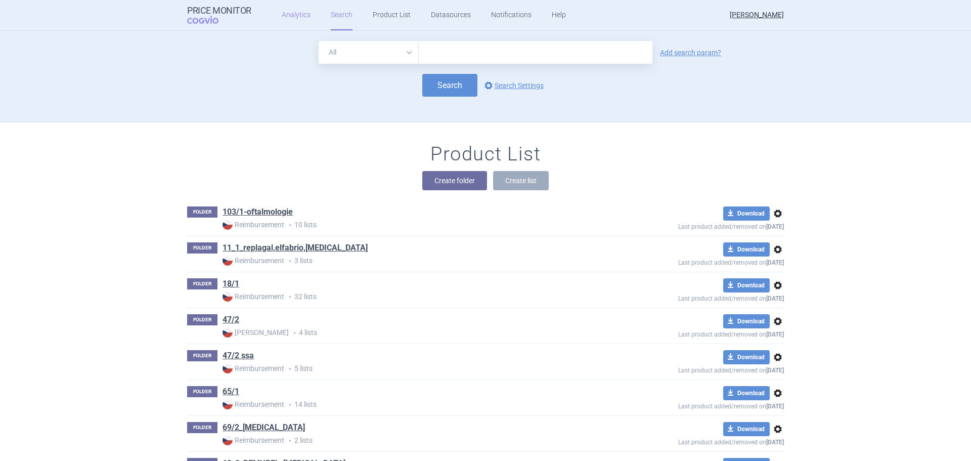
click at [282, 17] on link "Analytics" at bounding box center [296, 15] width 29 height 30
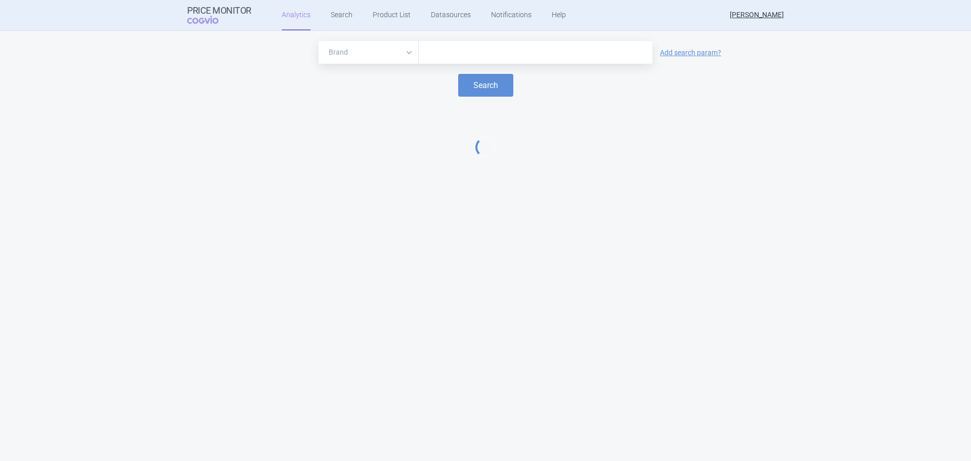
click at [466, 50] on input "text" at bounding box center [536, 52] width 224 height 13
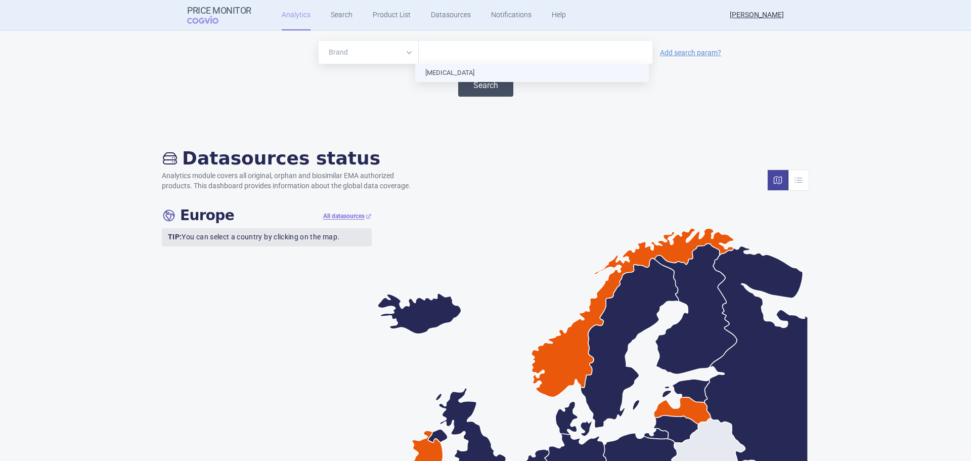
drag, startPoint x: 449, startPoint y: 76, endPoint x: 455, endPoint y: 74, distance: 6.6
click at [471, 77] on button "Search" at bounding box center [485, 85] width 55 height 23
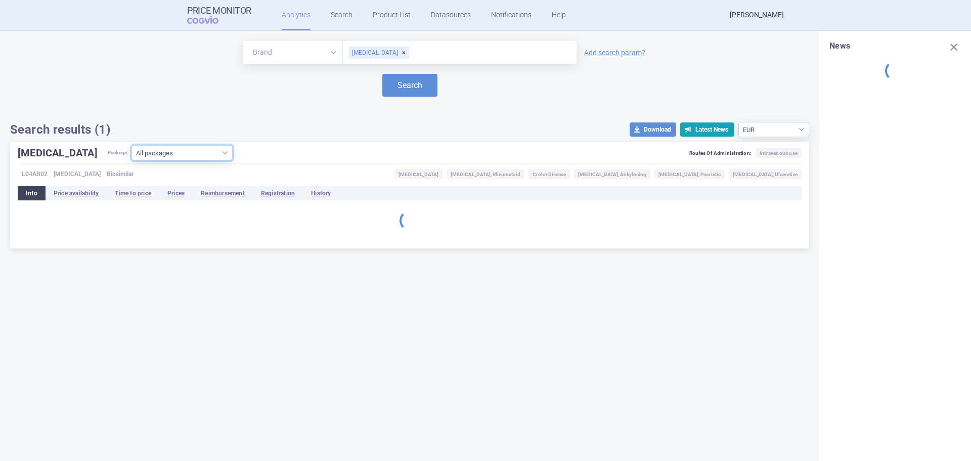
click at [198, 146] on select "All packages 100MG INF PLV CSL 1 VIA ( 29 ) 100MG INF PLV CSL 2 VIA ( 8 ) 100MG…" at bounding box center [182, 152] width 101 height 15
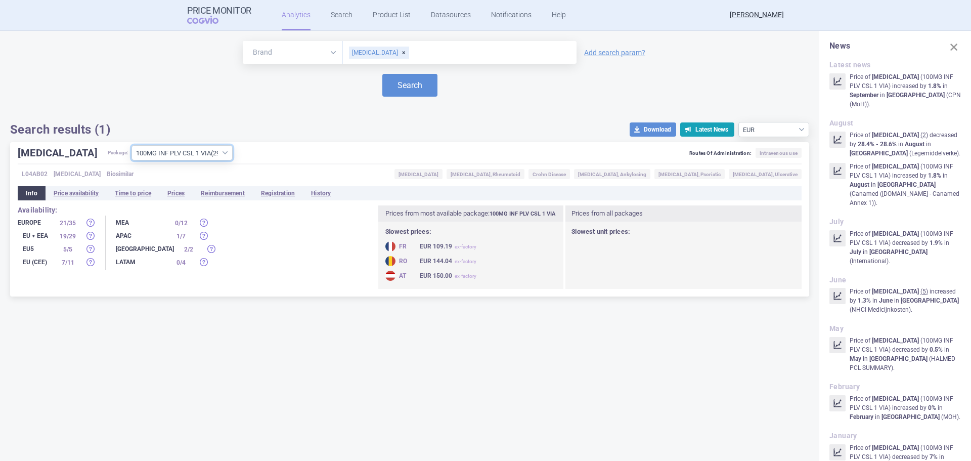
click at [132, 160] on select "All packages 100MG INF PLV CSL 1 VIA ( 29 ) 100MG INF PLV CSL 2 VIA ( 8 ) 100MG…" at bounding box center [182, 152] width 101 height 15
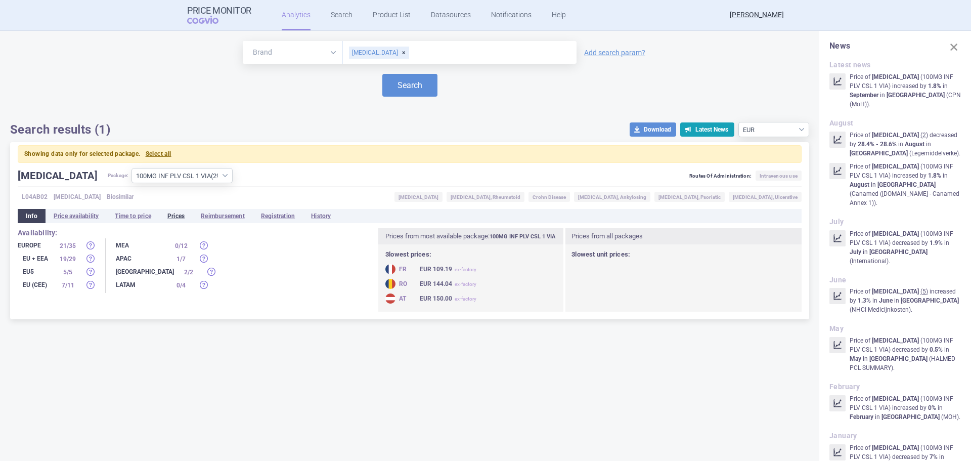
click at [175, 214] on li "Prices" at bounding box center [175, 216] width 33 height 14
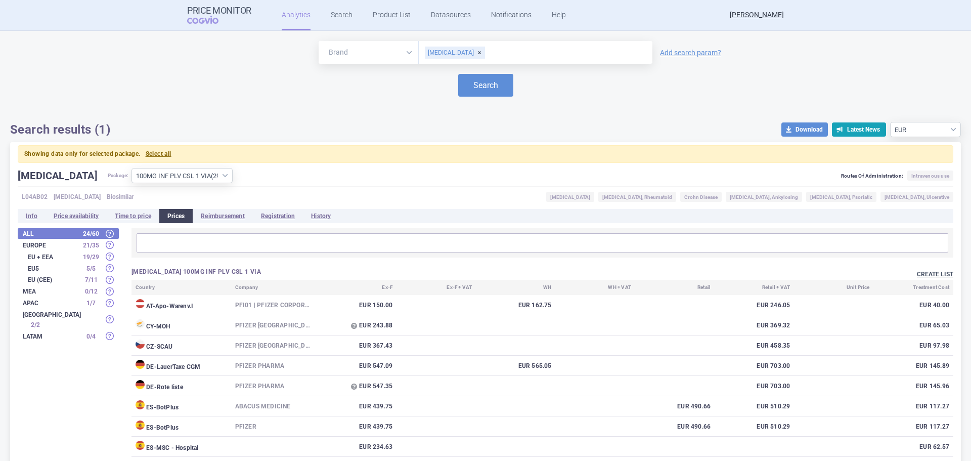
click at [917, 273] on button "Create list" at bounding box center [935, 274] width 36 height 9
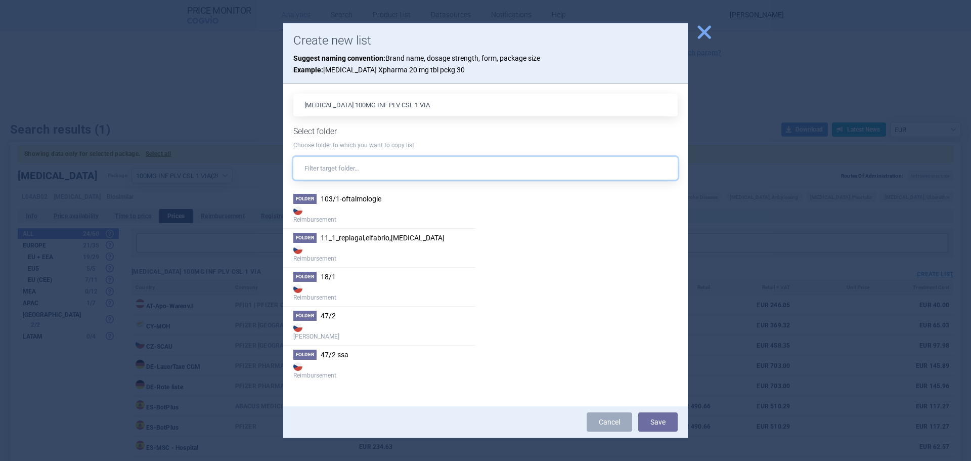
click at [361, 166] on input "text" at bounding box center [485, 168] width 384 height 23
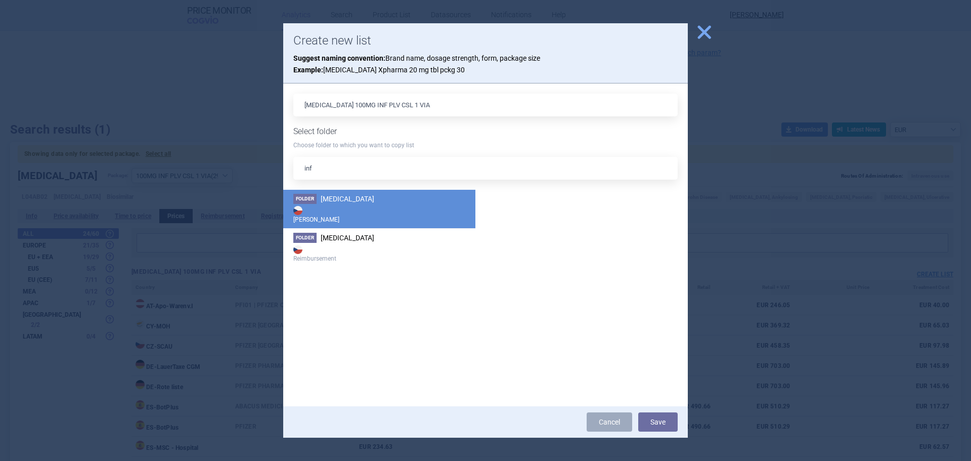
click at [389, 220] on strong "[PERSON_NAME]" at bounding box center [379, 214] width 172 height 20
click at [668, 421] on button "Save" at bounding box center [657, 421] width 39 height 19
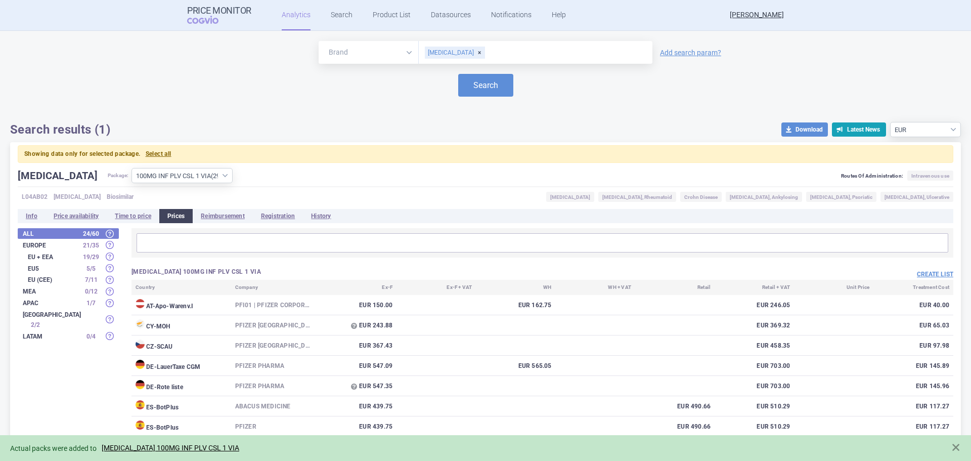
click at [184, 443] on div "Actual packs were added to [MEDICAL_DATA] 100MG INF PLV CSL 1 VIA" at bounding box center [475, 448] width 931 height 12
click at [185, 446] on link "[MEDICAL_DATA] 100MG INF PLV CSL 1 VIA" at bounding box center [171, 448] width 138 height 9
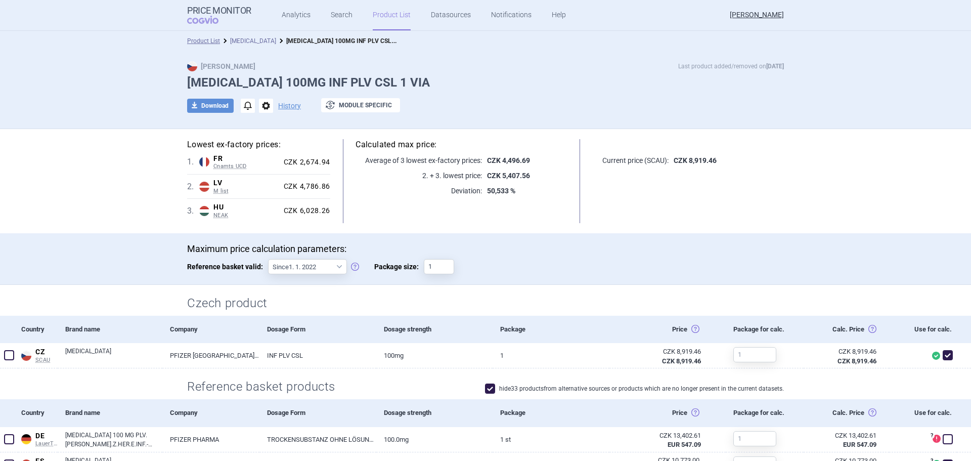
click at [242, 41] on link "[MEDICAL_DATA]" at bounding box center [253, 40] width 46 height 7
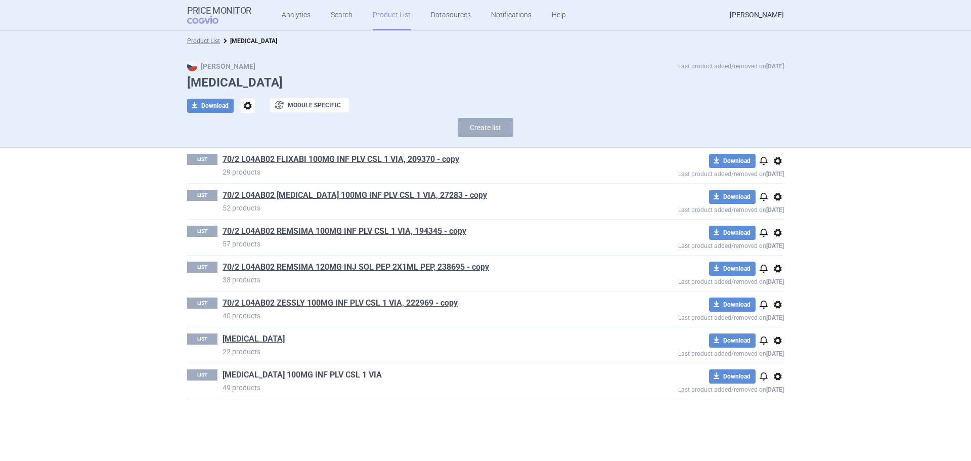
click at [266, 371] on link "[MEDICAL_DATA] 100MG INF PLV CSL 1 VIA" at bounding box center [302, 374] width 159 height 11
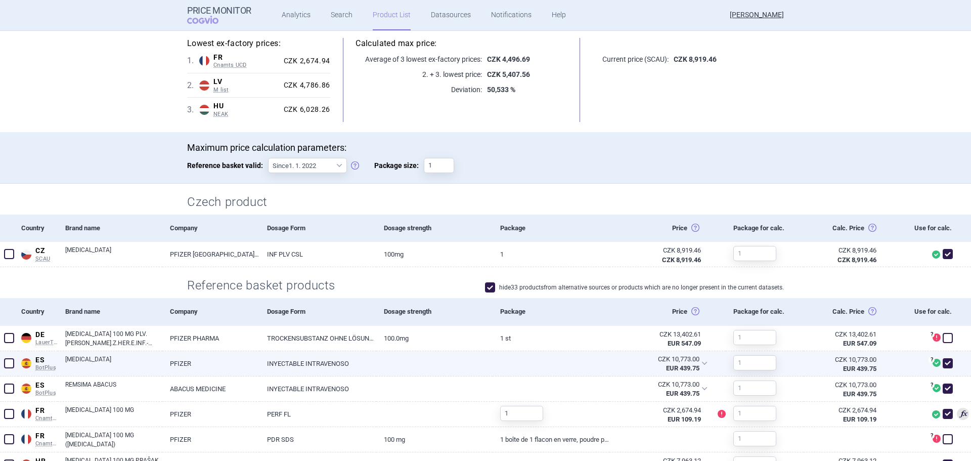
scroll to position [152, 0]
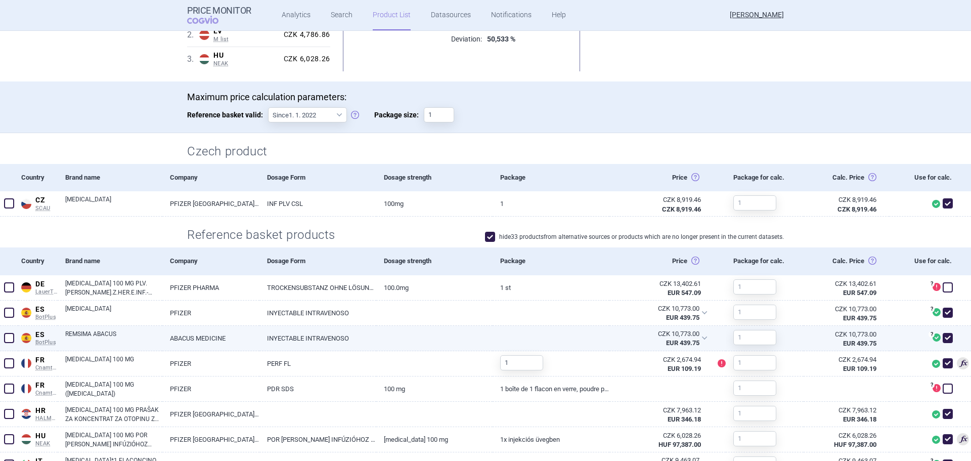
click at [11, 336] on span at bounding box center [9, 338] width 10 height 10
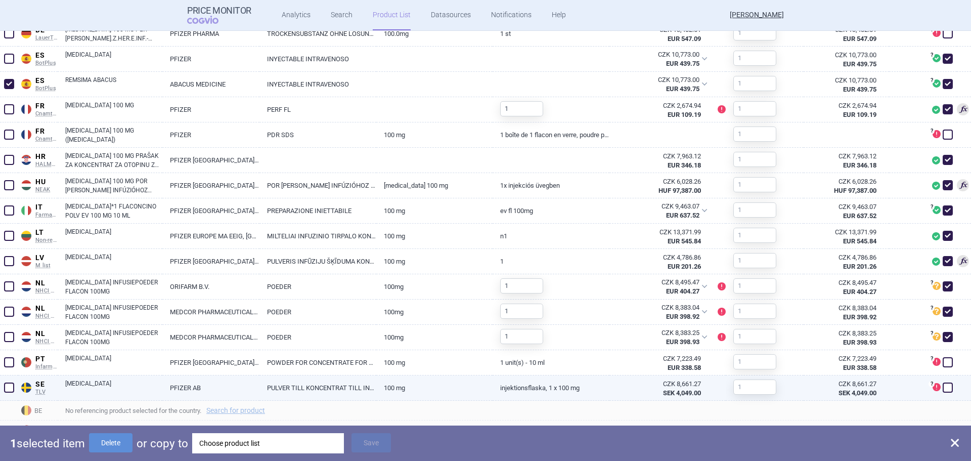
scroll to position [455, 0]
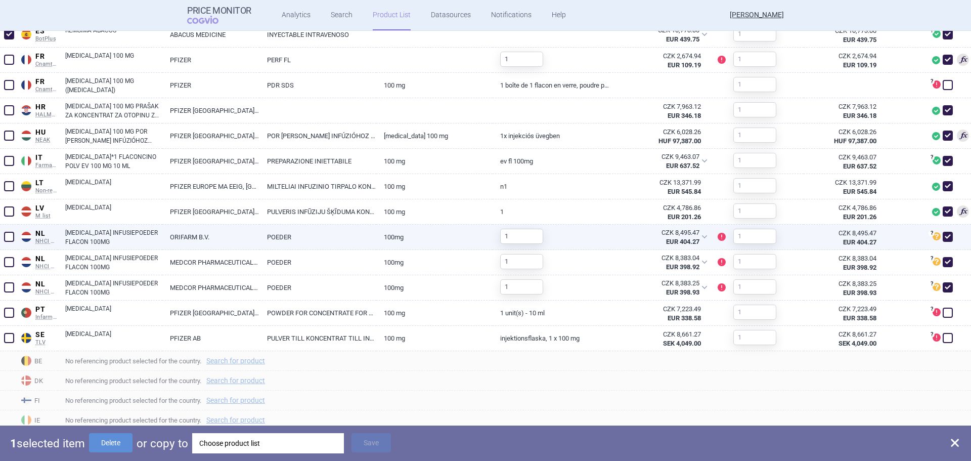
click at [8, 239] on span at bounding box center [9, 237] width 10 height 10
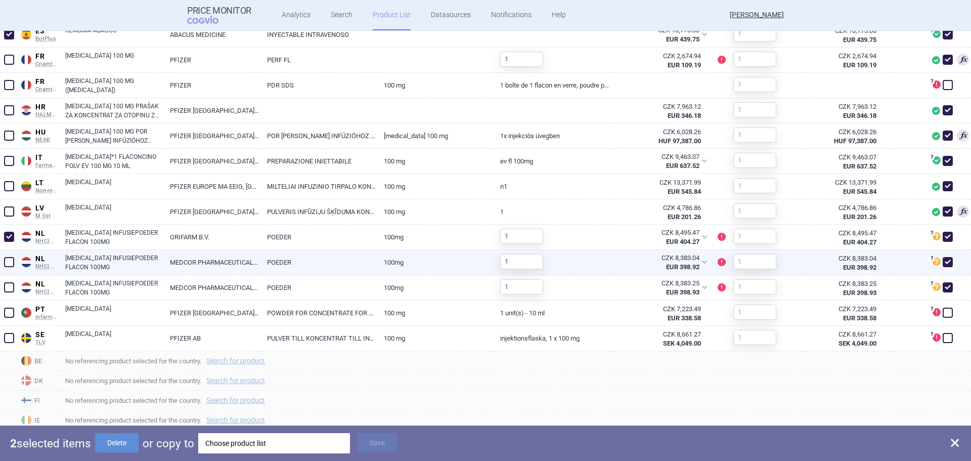
click at [9, 264] on span at bounding box center [9, 262] width 10 height 10
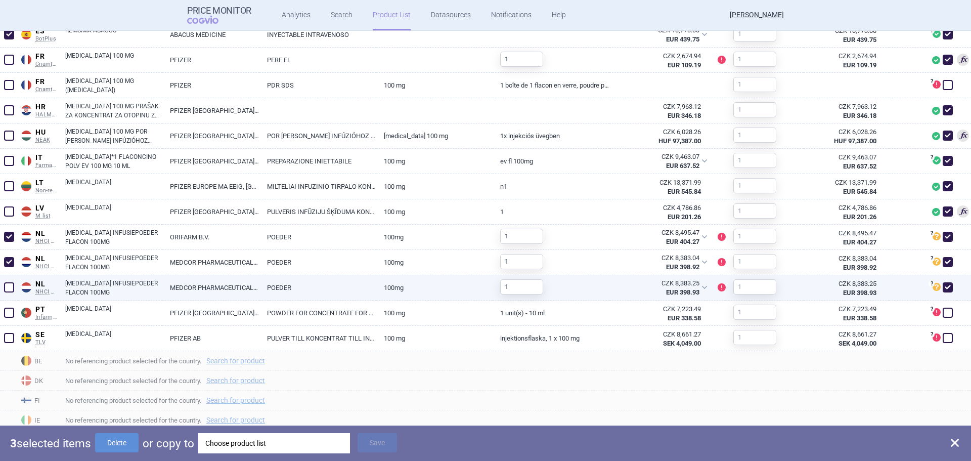
click at [6, 286] on span at bounding box center [9, 287] width 10 height 10
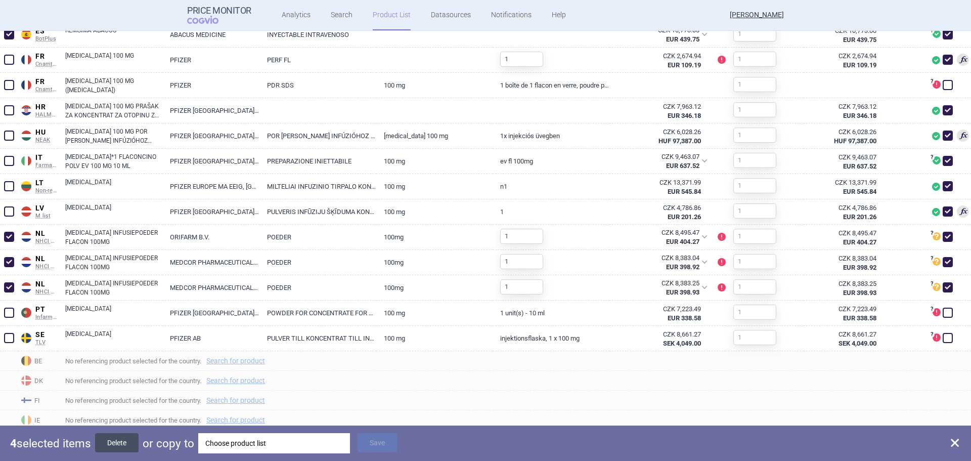
click at [115, 444] on button "Delete" at bounding box center [116, 442] width 43 height 19
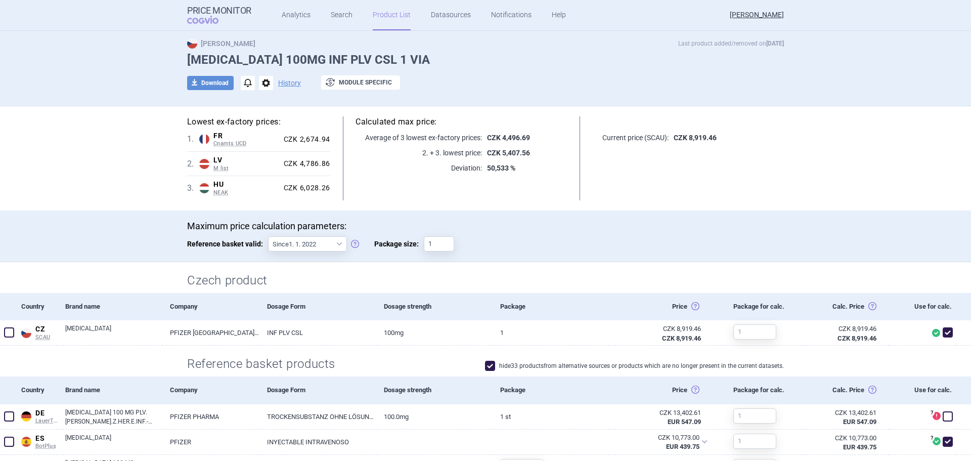
scroll to position [0, 0]
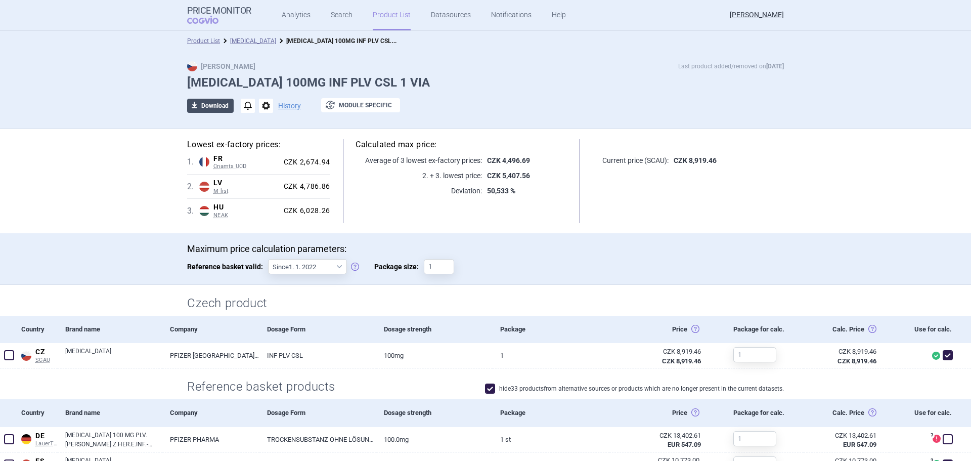
click at [217, 105] on button "download Download" at bounding box center [210, 106] width 47 height 14
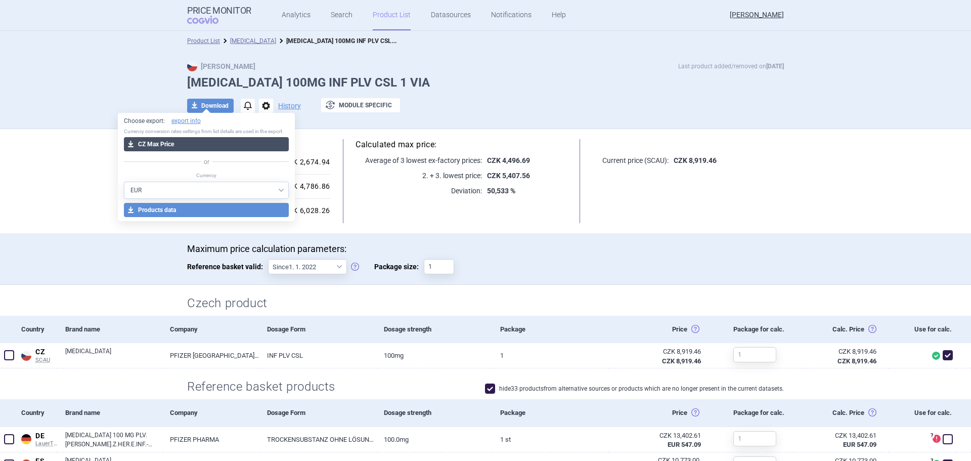
click at [197, 146] on button "download CZ Max Price" at bounding box center [206, 144] width 165 height 14
click at [190, 143] on button "download CZ Max Price" at bounding box center [206, 144] width 165 height 14
click at [252, 39] on link "[MEDICAL_DATA]" at bounding box center [253, 40] width 46 height 7
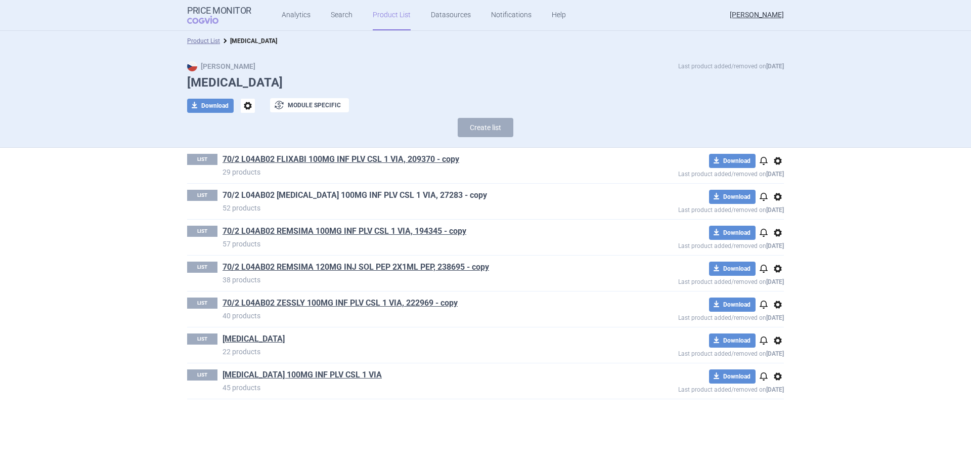
click at [373, 193] on link "70/2 L04AB02 [MEDICAL_DATA] 100MG INF PLV CSL 1 VIA, 27283 - copy" at bounding box center [355, 195] width 265 height 11
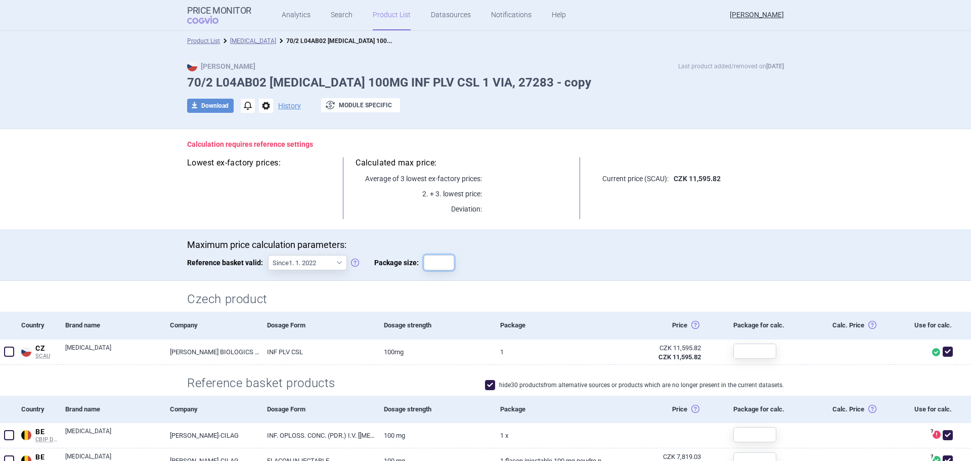
click at [434, 262] on input "Package size:" at bounding box center [439, 262] width 30 height 15
click at [597, 263] on div "Maximum price calculation parameters: Reference basket valid: Since 1. 1. 2022 …" at bounding box center [485, 259] width 597 height 41
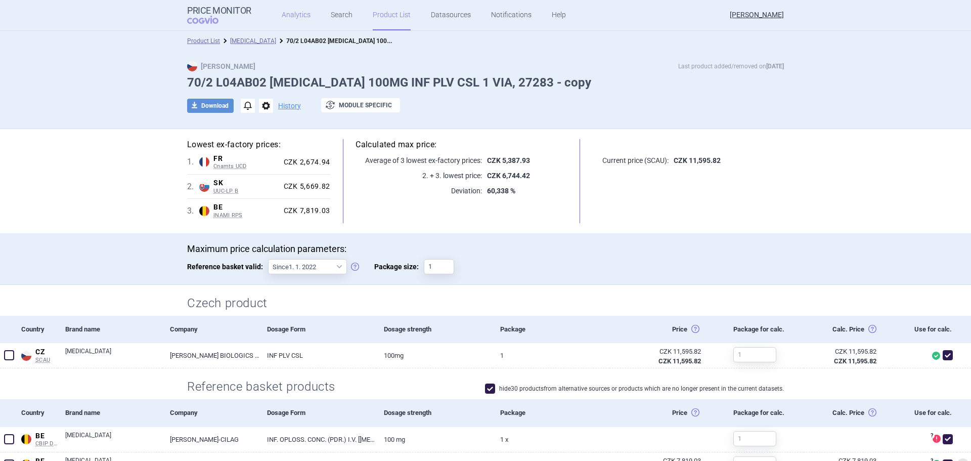
click at [294, 12] on link "Analytics" at bounding box center [296, 15] width 29 height 30
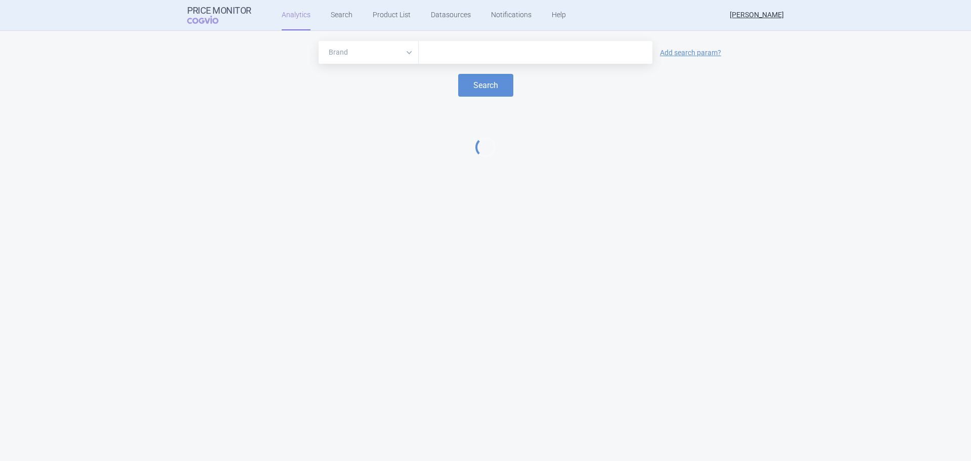
click at [454, 59] on input "text" at bounding box center [536, 52] width 224 height 13
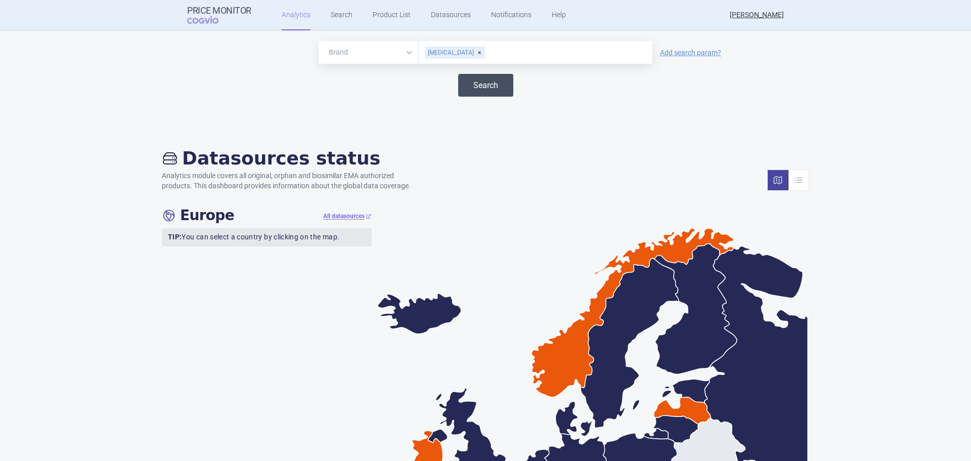
click at [465, 89] on button "Search" at bounding box center [485, 85] width 55 height 23
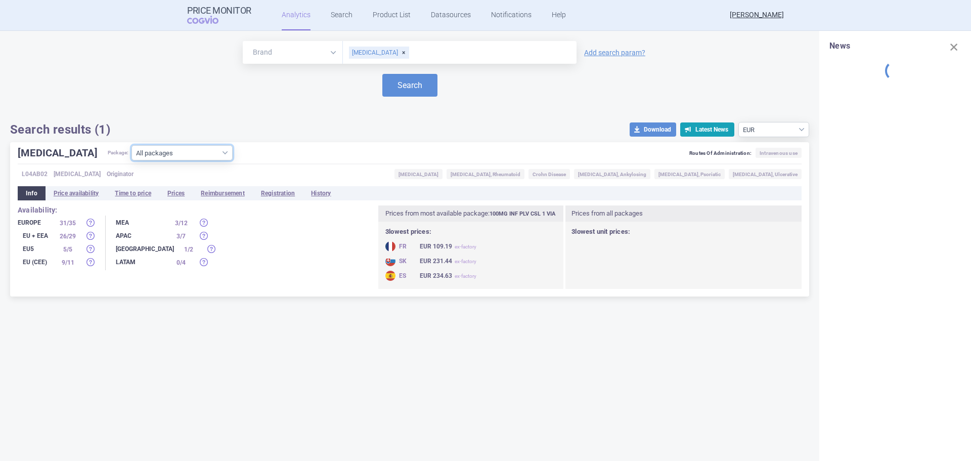
drag, startPoint x: 140, startPoint y: 155, endPoint x: 135, endPoint y: 150, distance: 7.2
click at [140, 155] on select "All packages 100MG INF PLV CSL 1 VIA ( 34 ) 100MG INF PLV CSL 2 VIA ( 15 ) 100M…" at bounding box center [182, 152] width 101 height 15
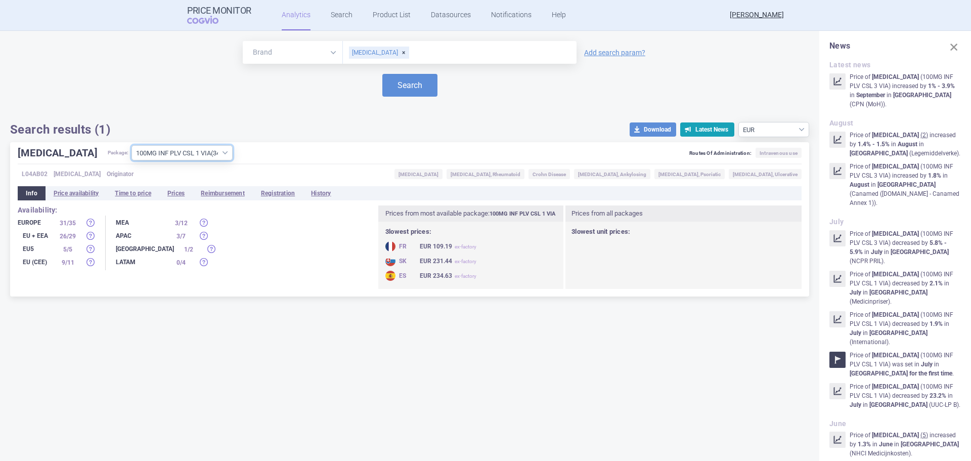
click at [132, 160] on select "All packages 100MG INF PLV CSL 1 VIA ( 34 ) 100MG INF PLV CSL 2 VIA ( 15 ) 100M…" at bounding box center [182, 152] width 101 height 15
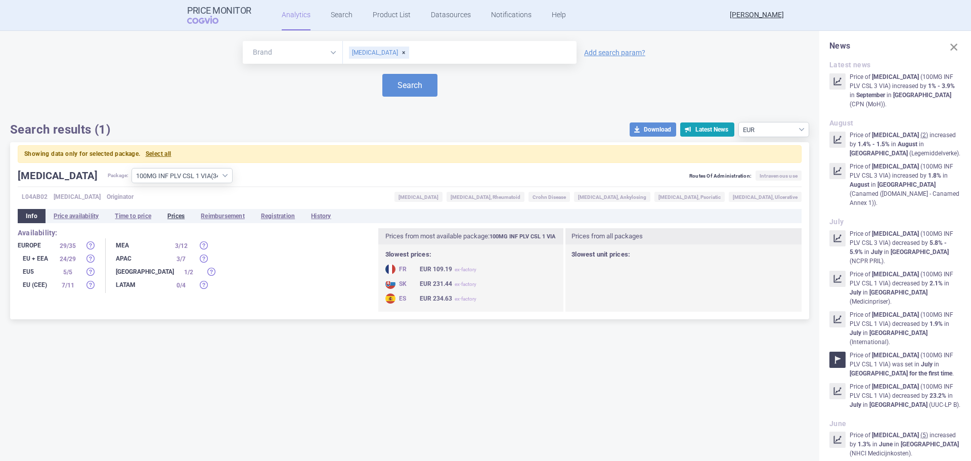
click at [176, 215] on li "Prices" at bounding box center [175, 216] width 33 height 14
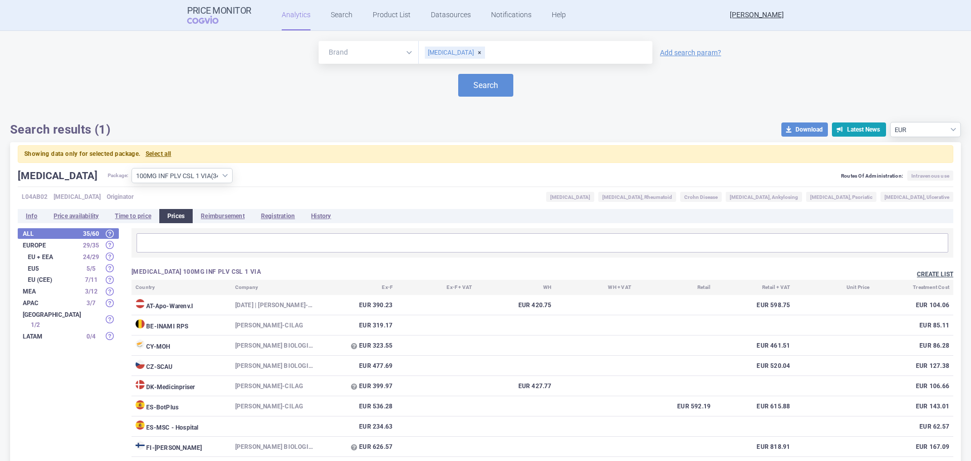
click at [917, 274] on button "Create list" at bounding box center [935, 274] width 36 height 9
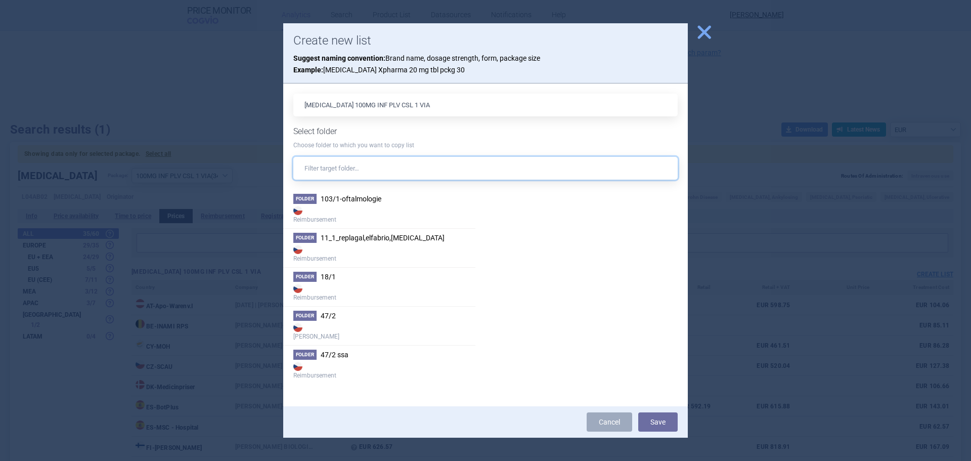
click at [413, 171] on input "text" at bounding box center [485, 168] width 384 height 23
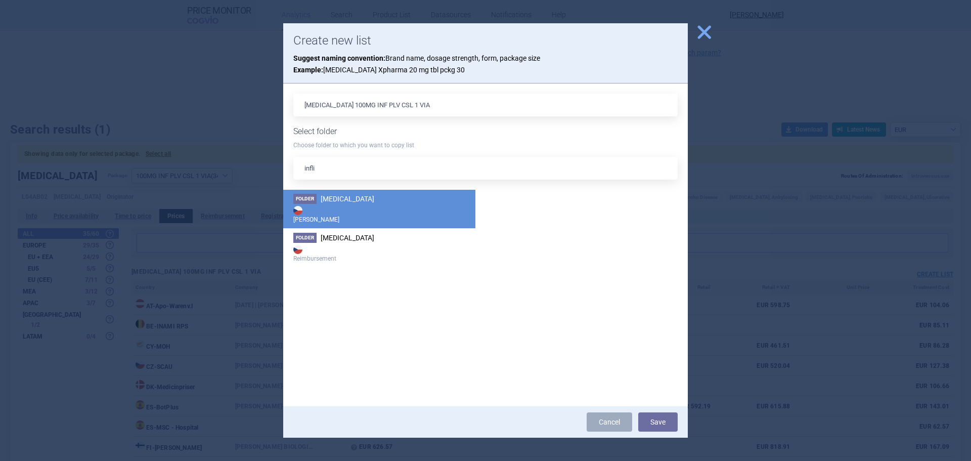
click at [361, 216] on strong "[PERSON_NAME]" at bounding box center [379, 214] width 172 height 20
click at [656, 418] on button "Save" at bounding box center [657, 421] width 39 height 19
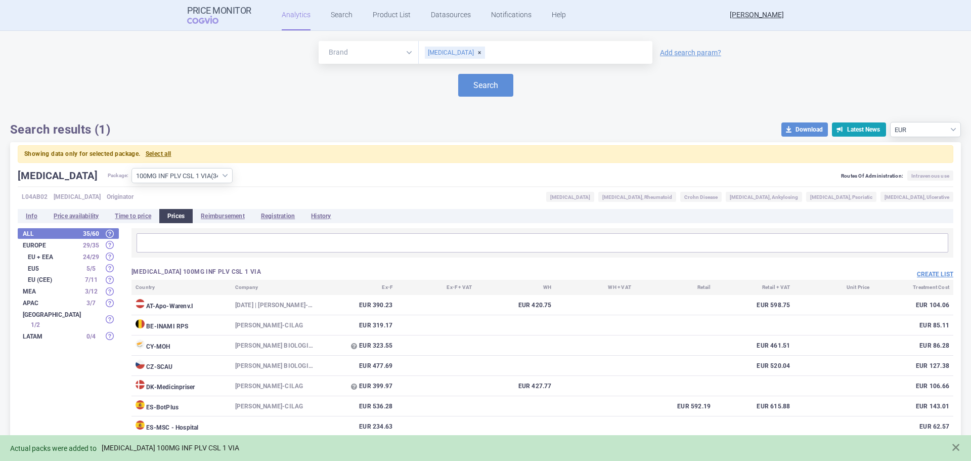
click at [174, 451] on link "[MEDICAL_DATA] 100MG INF PLV CSL 1 VIA" at bounding box center [171, 448] width 138 height 9
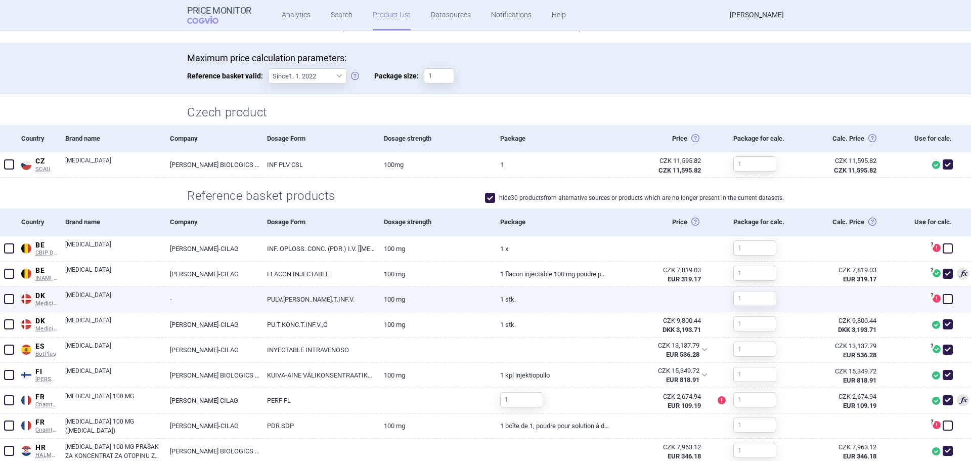
scroll to position [303, 0]
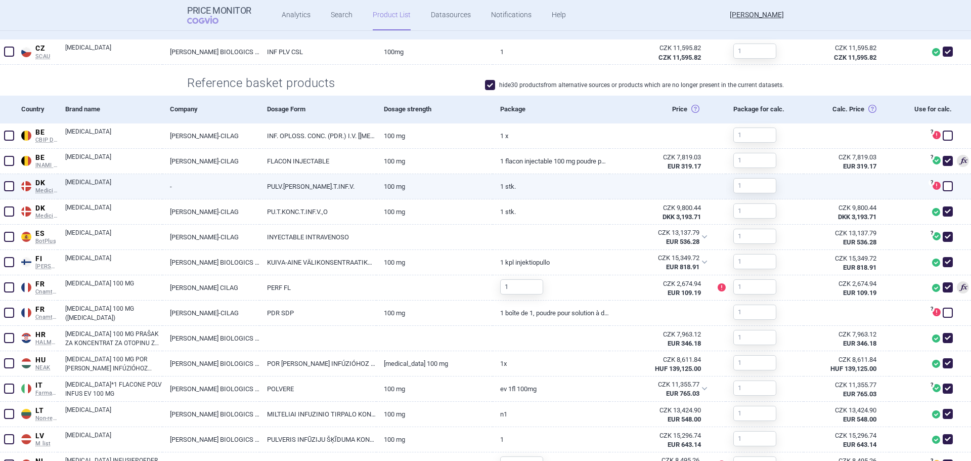
click at [6, 188] on span at bounding box center [9, 186] width 10 height 10
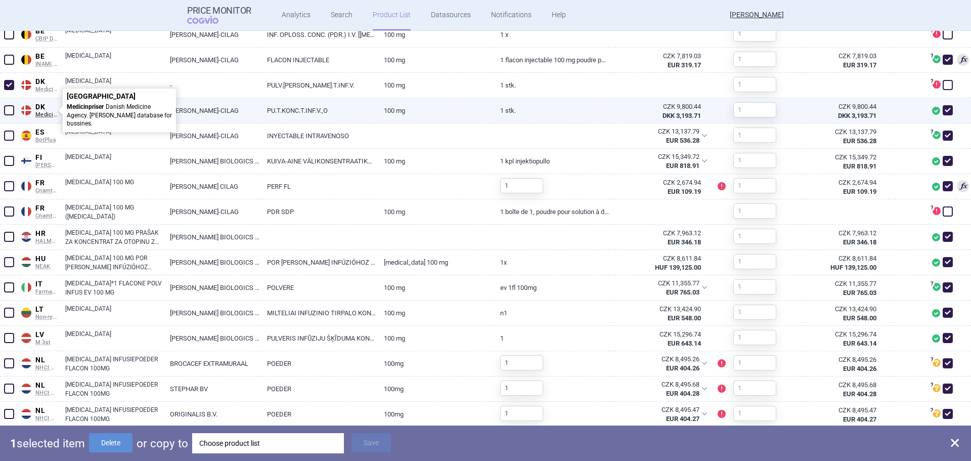
scroll to position [506, 0]
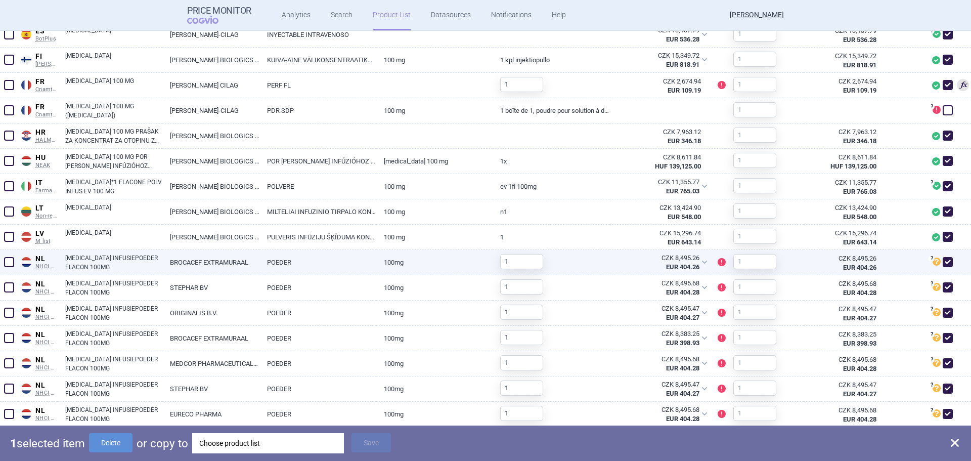
click at [5, 261] on span at bounding box center [9, 262] width 10 height 10
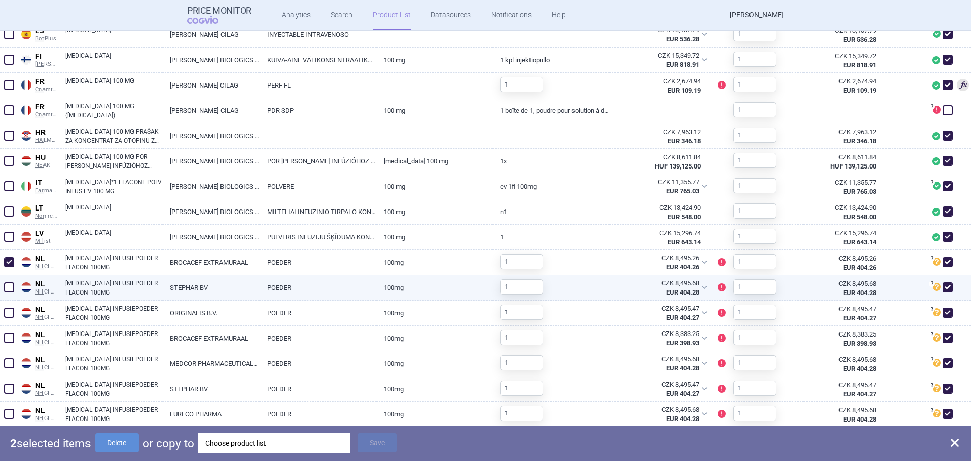
click at [7, 287] on span at bounding box center [9, 287] width 10 height 10
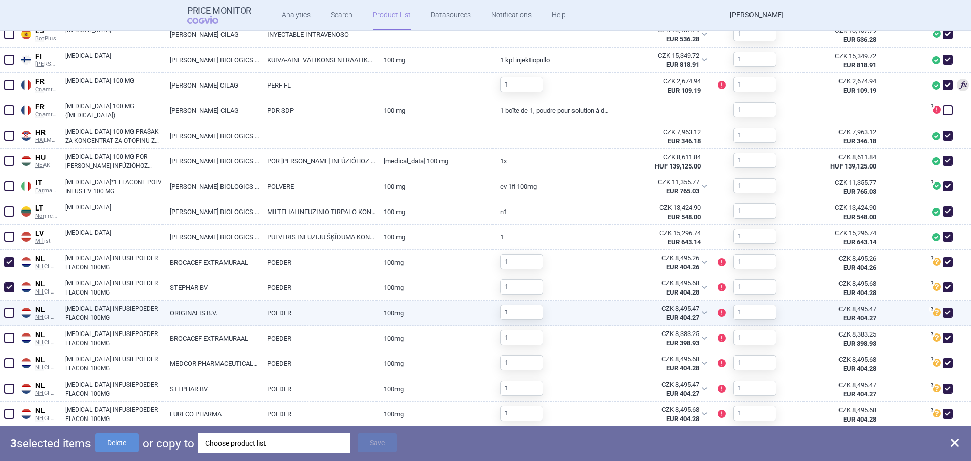
click at [10, 309] on span at bounding box center [9, 313] width 10 height 10
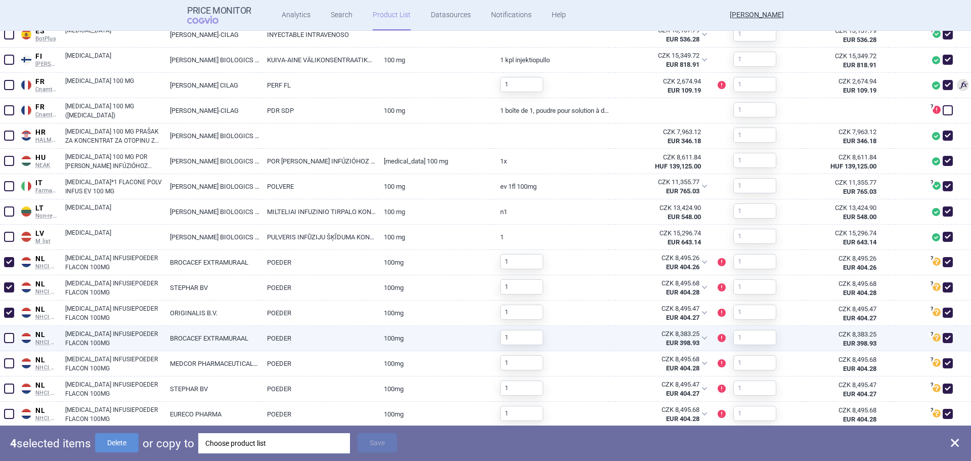
drag, startPoint x: 6, startPoint y: 335, endPoint x: 6, endPoint y: 346, distance: 11.1
click at [6, 336] on span at bounding box center [9, 338] width 10 height 10
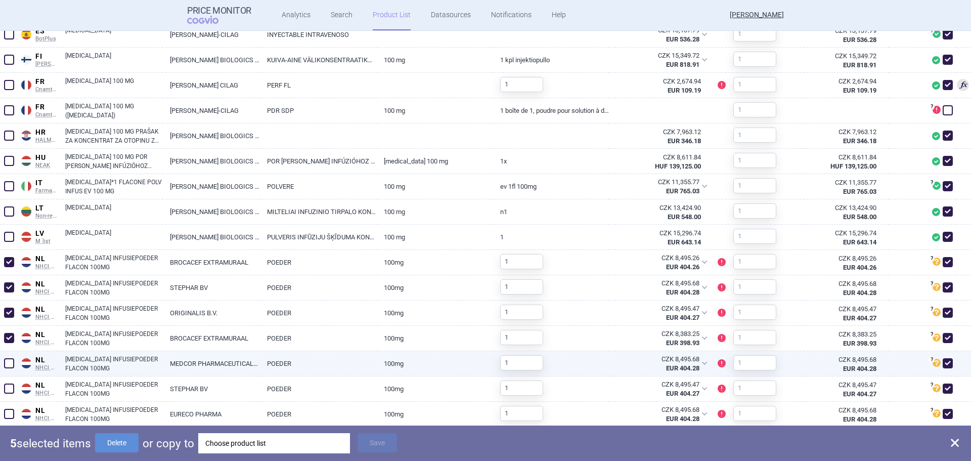
click at [8, 364] on span at bounding box center [9, 363] width 10 height 10
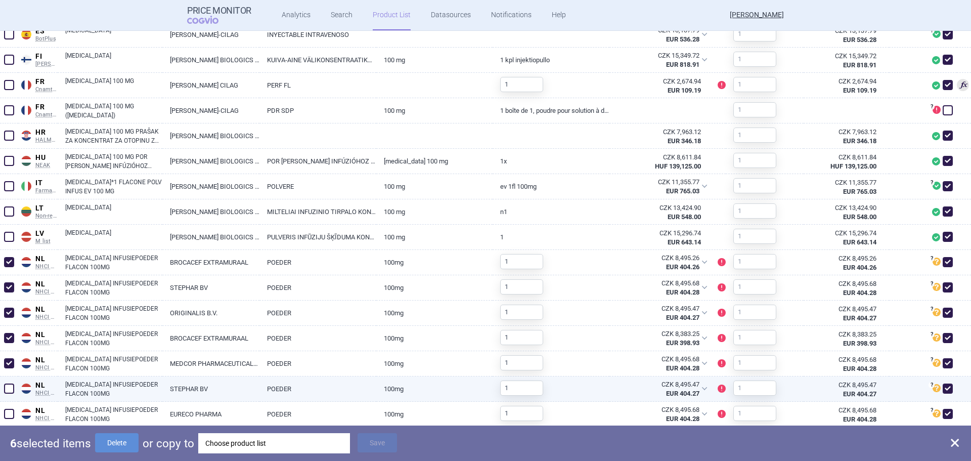
drag, startPoint x: 9, startPoint y: 386, endPoint x: 9, endPoint y: 402, distance: 15.7
click at [9, 387] on span at bounding box center [9, 388] width 10 height 10
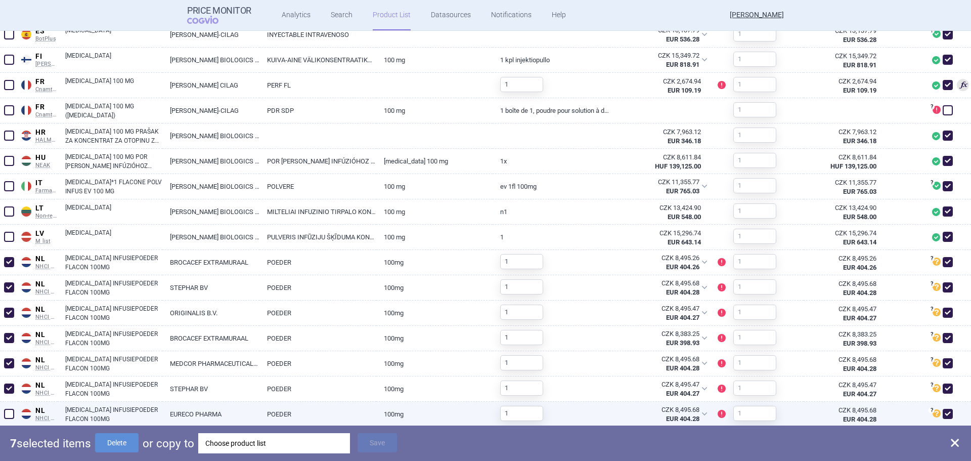
click at [10, 410] on span at bounding box center [9, 414] width 10 height 10
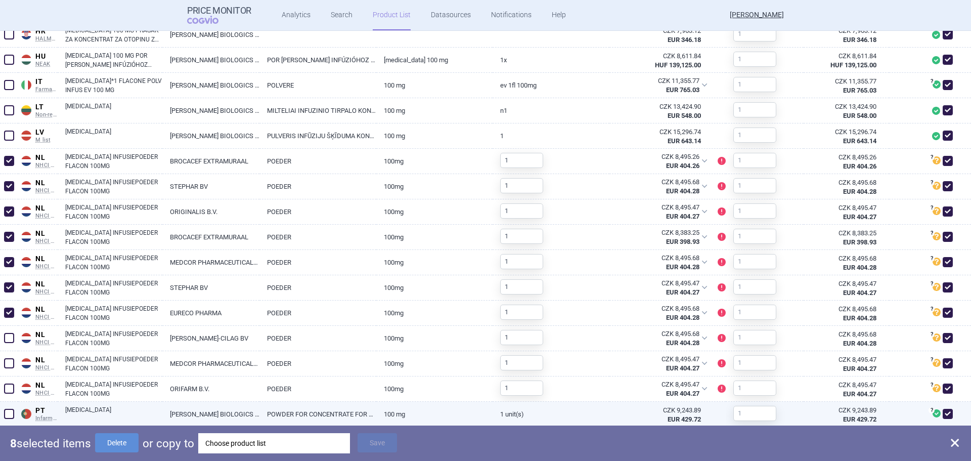
scroll to position [658, 0]
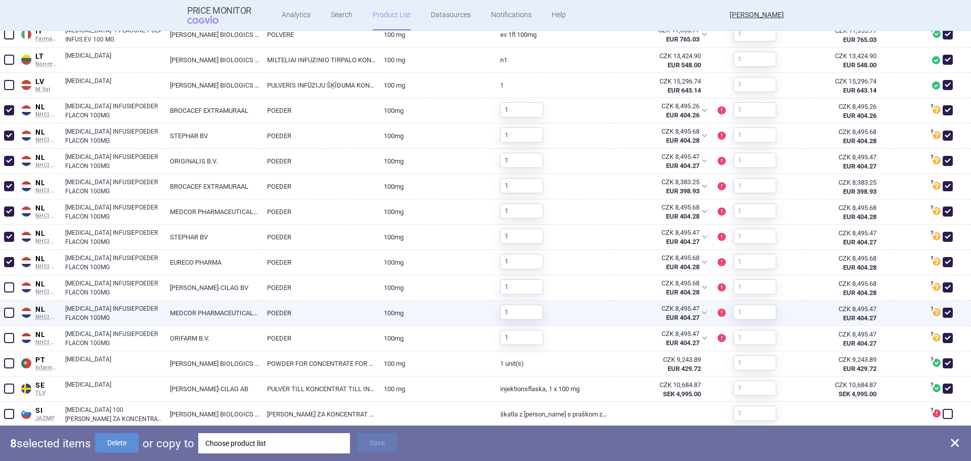
click at [8, 317] on span at bounding box center [9, 313] width 10 height 10
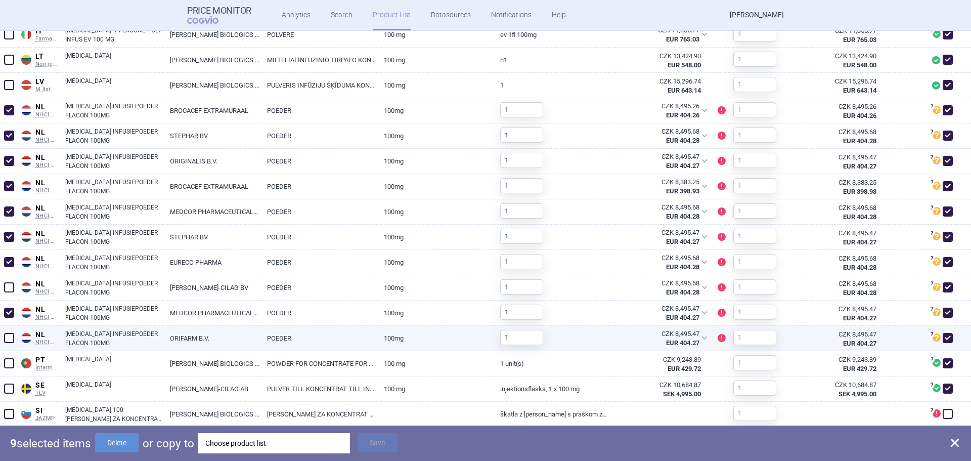
click at [8, 340] on span at bounding box center [9, 338] width 10 height 10
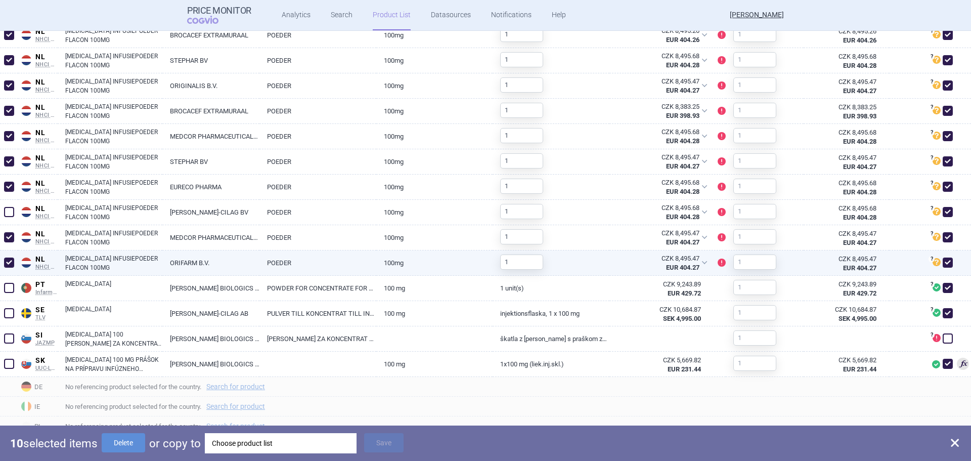
scroll to position [733, 0]
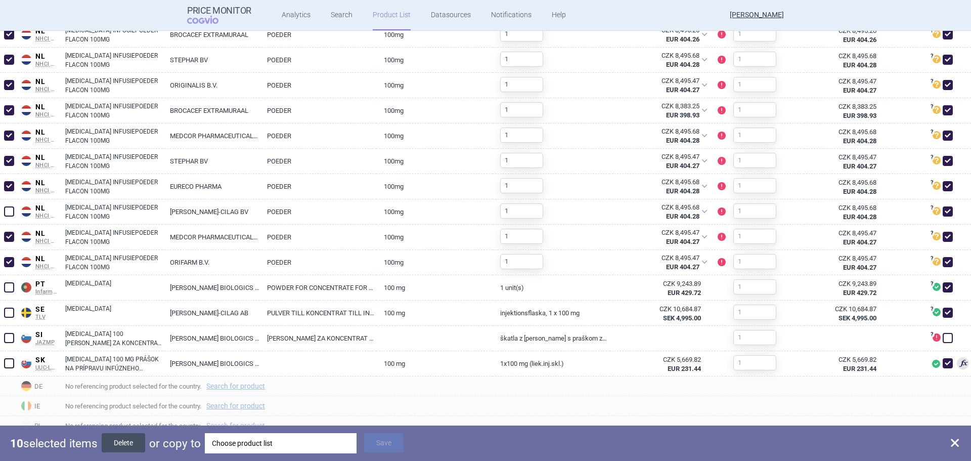
click at [115, 446] on button "Delete" at bounding box center [123, 442] width 43 height 19
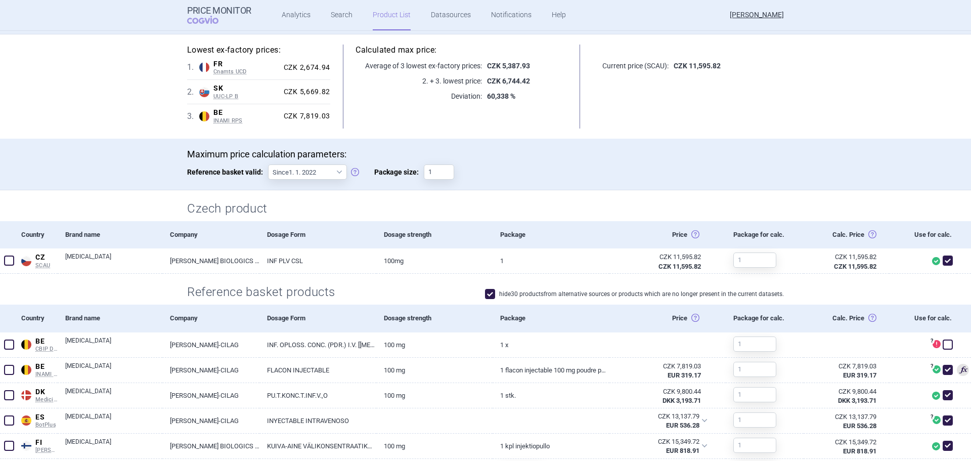
scroll to position [0, 0]
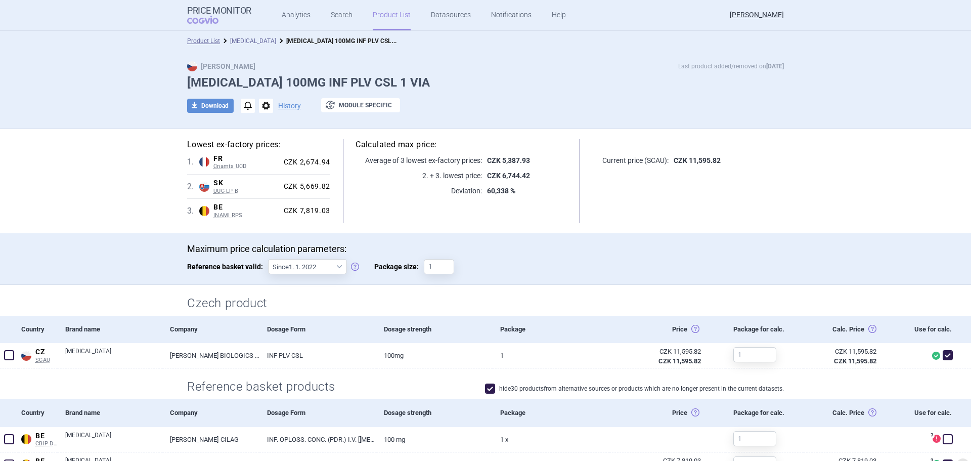
click at [248, 37] on link "[MEDICAL_DATA]" at bounding box center [253, 40] width 46 height 7
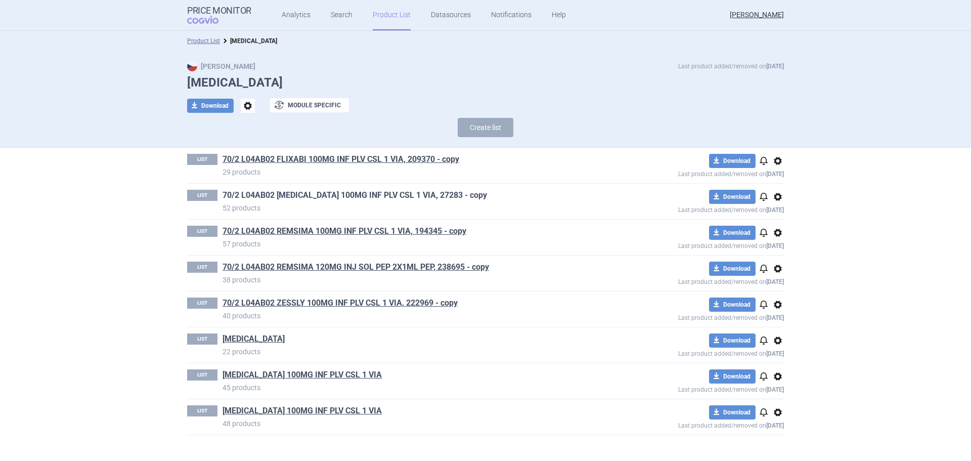
click at [287, 196] on link "70/2 L04AB02 [MEDICAL_DATA] 100MG INF PLV CSL 1 VIA, 27283 - copy" at bounding box center [355, 195] width 265 height 11
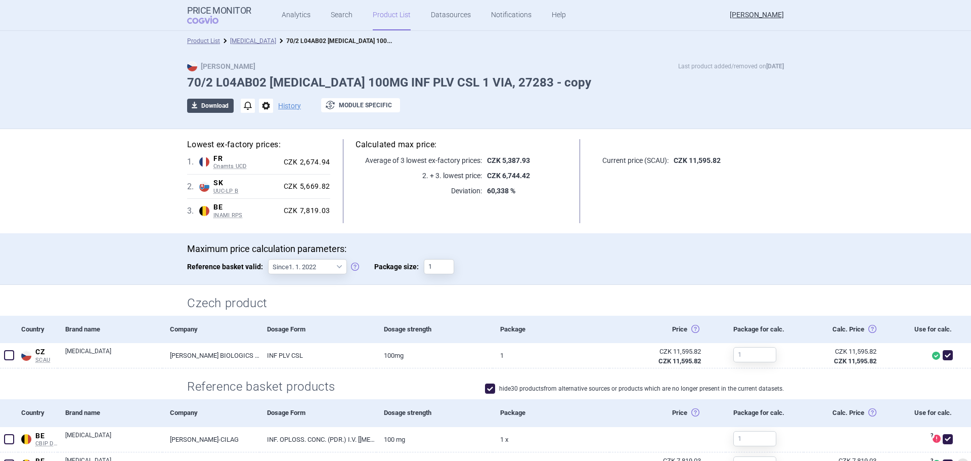
click at [214, 104] on button "download Download" at bounding box center [210, 106] width 47 height 14
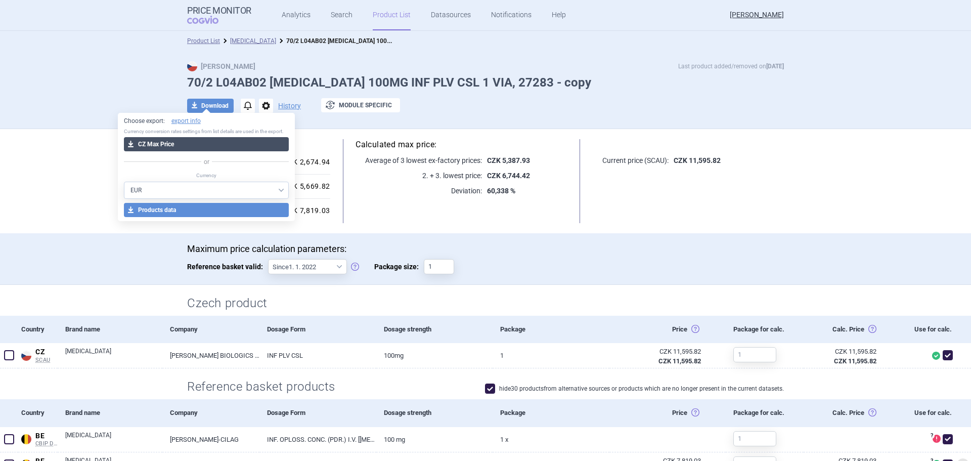
click at [199, 149] on button "download CZ Max Price" at bounding box center [206, 144] width 165 height 14
click at [641, 86] on h1 "70/2 L04AB02 [MEDICAL_DATA] 100MG INF PLV CSL 1 VIA, 27283 - copy" at bounding box center [485, 82] width 597 height 15
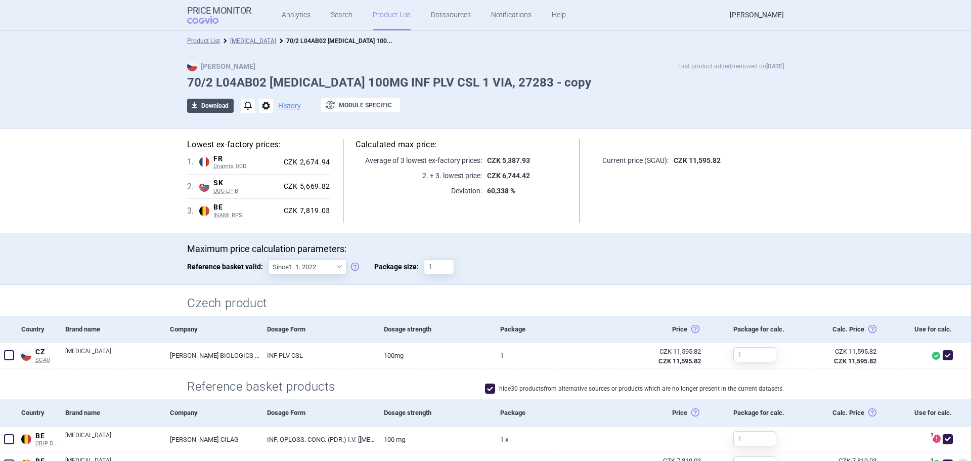
click at [207, 108] on button "download Download" at bounding box center [210, 106] width 47 height 14
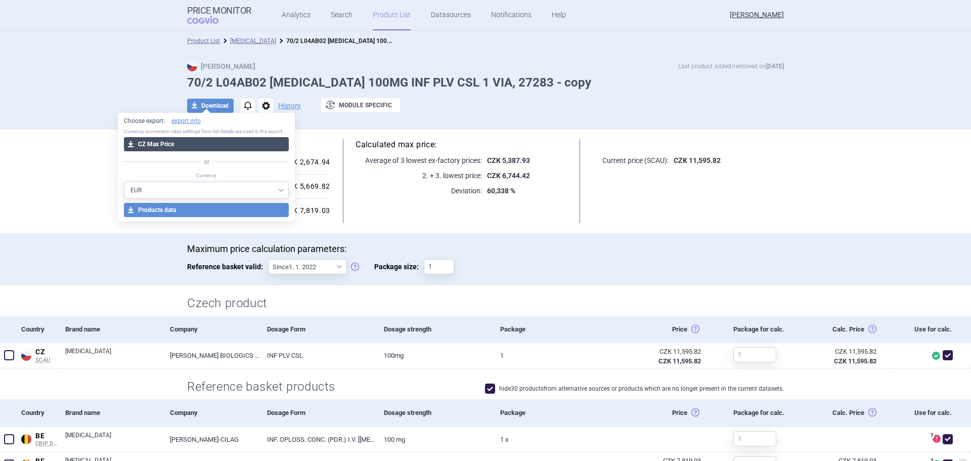
click at [202, 144] on button "download CZ Max Price" at bounding box center [206, 144] width 165 height 14
click at [252, 41] on link "[MEDICAL_DATA]" at bounding box center [253, 40] width 46 height 7
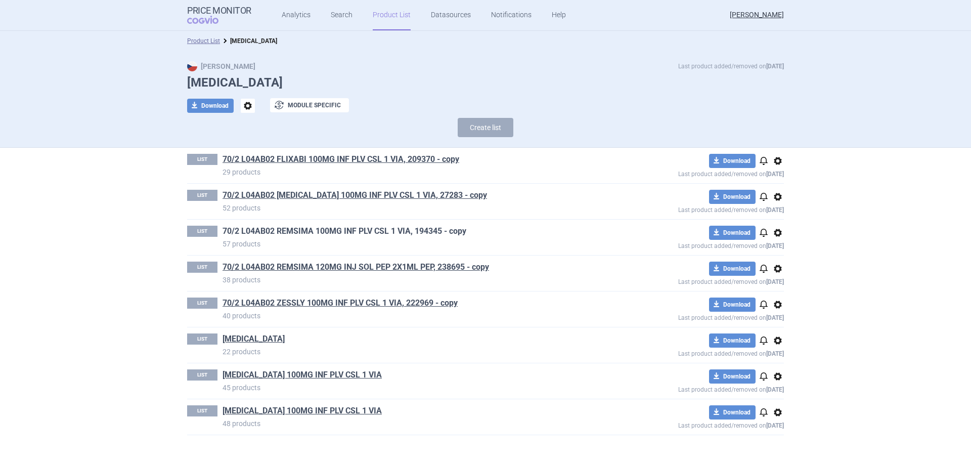
click at [372, 236] on link "70/2 L04AB02 REMSIMA 100MG INF PLV CSL 1 VIA, 194345 - copy" at bounding box center [345, 231] width 244 height 11
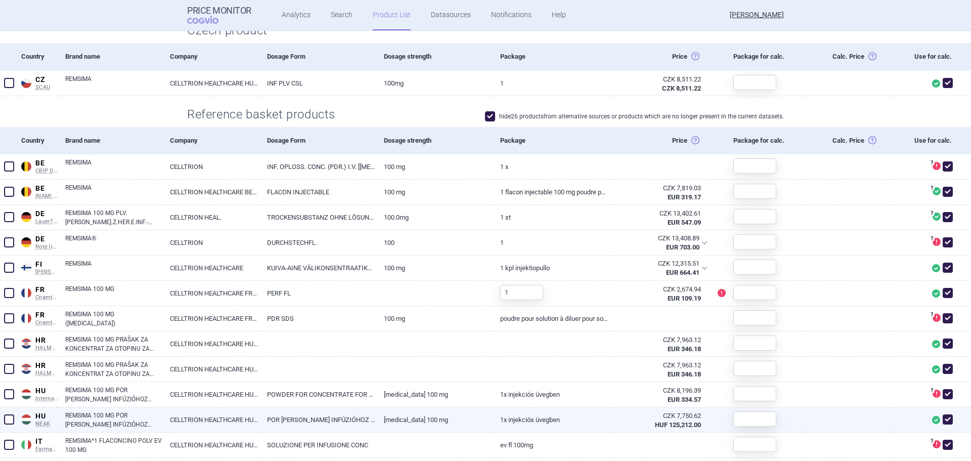
scroll to position [66, 0]
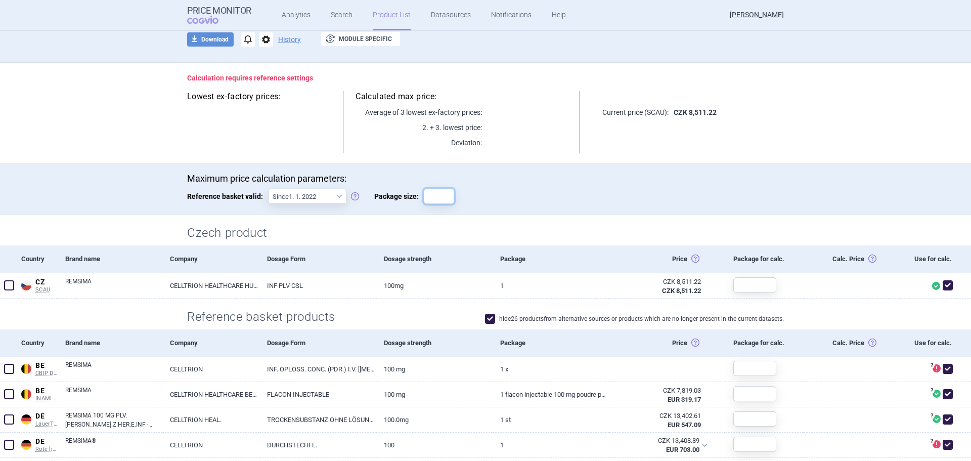
click at [431, 195] on input "Package size:" at bounding box center [439, 196] width 30 height 15
click at [518, 196] on div "Maximum price calculation parameters: Reference basket valid: Since 1. 1. 2022 …" at bounding box center [485, 193] width 597 height 41
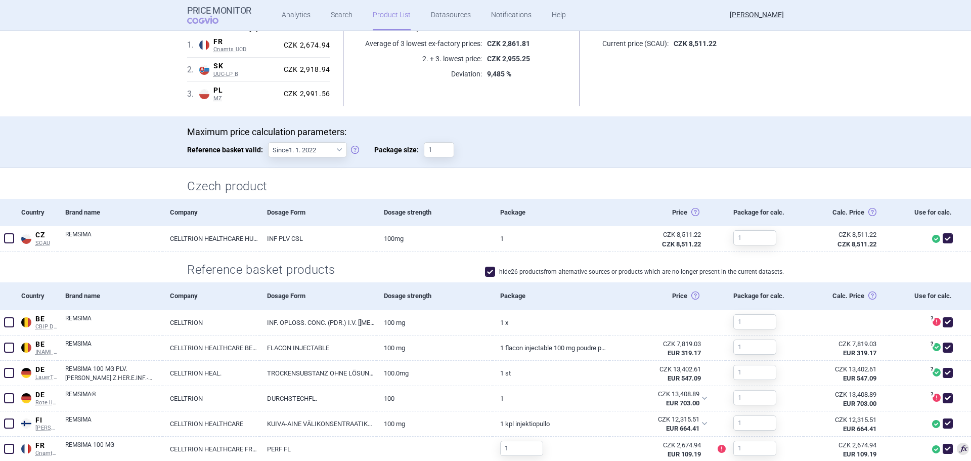
scroll to position [0, 0]
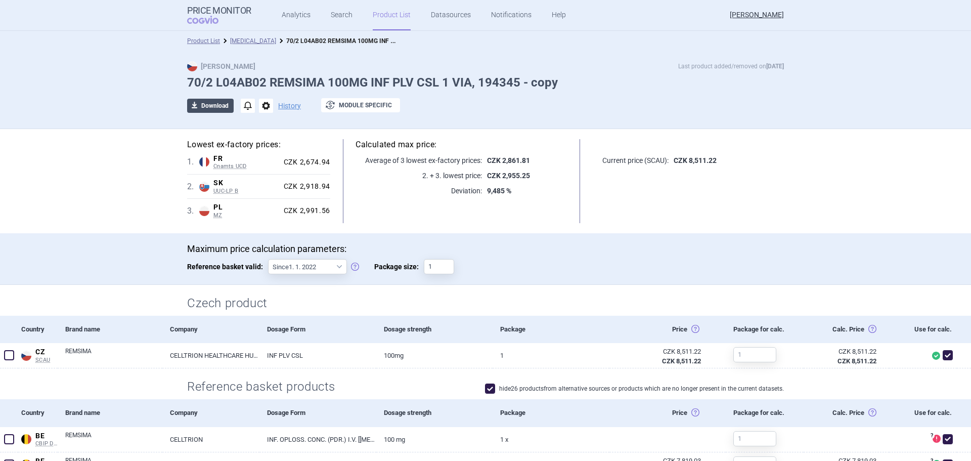
click at [193, 107] on span "download" at bounding box center [194, 106] width 14 height 14
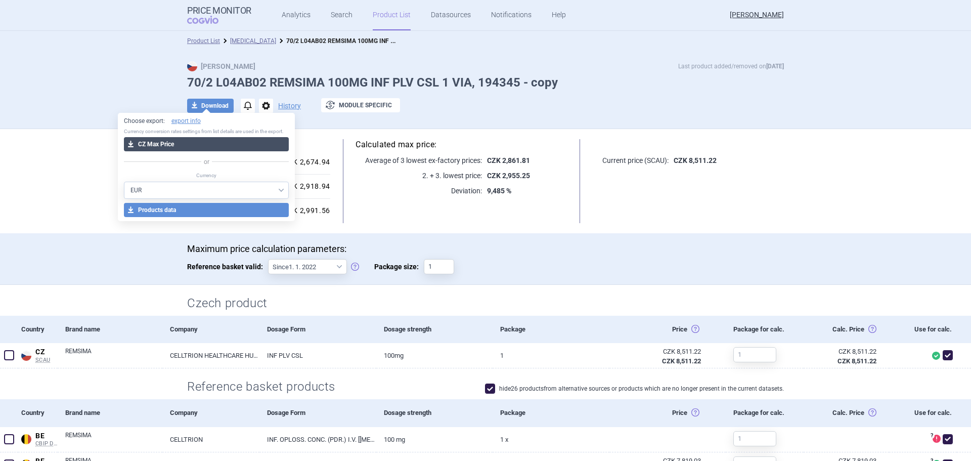
click at [182, 140] on button "download CZ Max Price" at bounding box center [206, 144] width 165 height 14
click at [228, 149] on button "download CZ Max Price" at bounding box center [206, 144] width 165 height 14
click at [301, 17] on link "Analytics" at bounding box center [296, 15] width 29 height 30
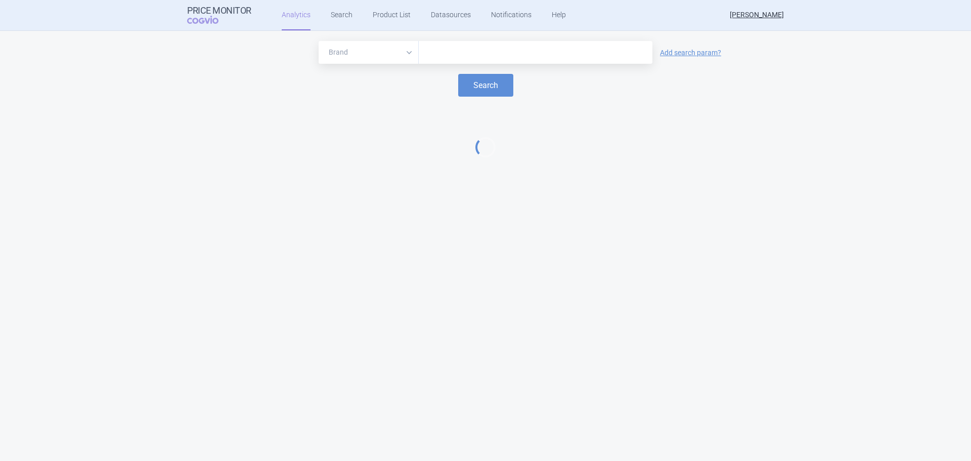
click at [439, 50] on input "text" at bounding box center [536, 52] width 224 height 13
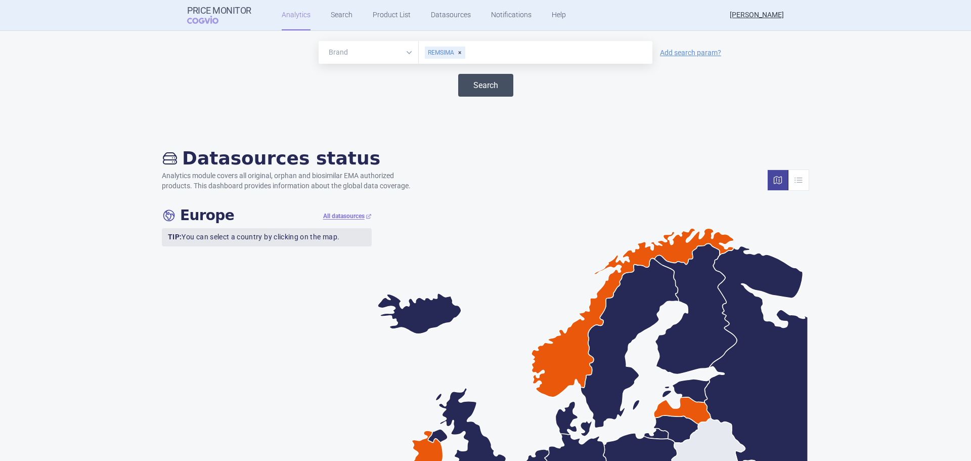
click at [471, 85] on button "Search" at bounding box center [485, 85] width 55 height 23
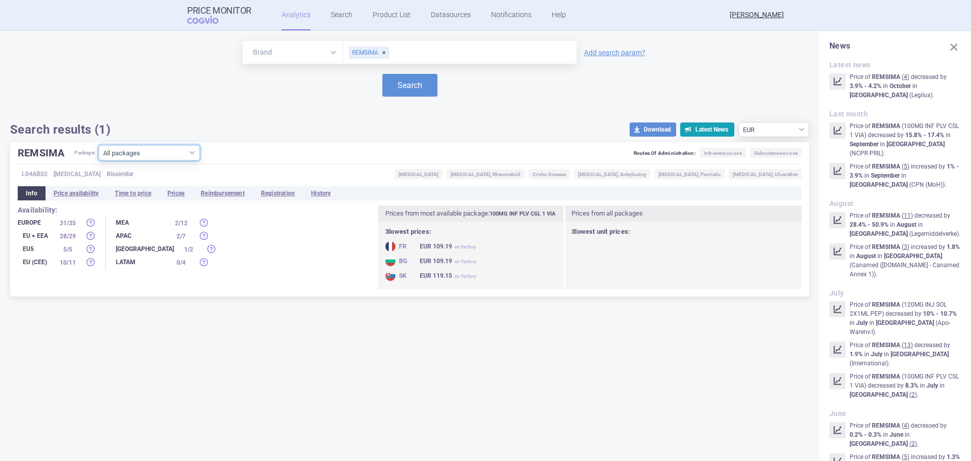
click at [147, 156] on select "All packages 100MG 10 VIA ( 0 ) 100MG INF PLV CSL 1 VIA ( 43 ) 100MG INF PLV CS…" at bounding box center [149, 152] width 101 height 15
click at [99, 160] on select "All packages 100MG 10 VIA ( 0 ) 100MG INF PLV CSL 1 VIA ( 43 ) 100MG INF PLV CS…" at bounding box center [149, 152] width 101 height 15
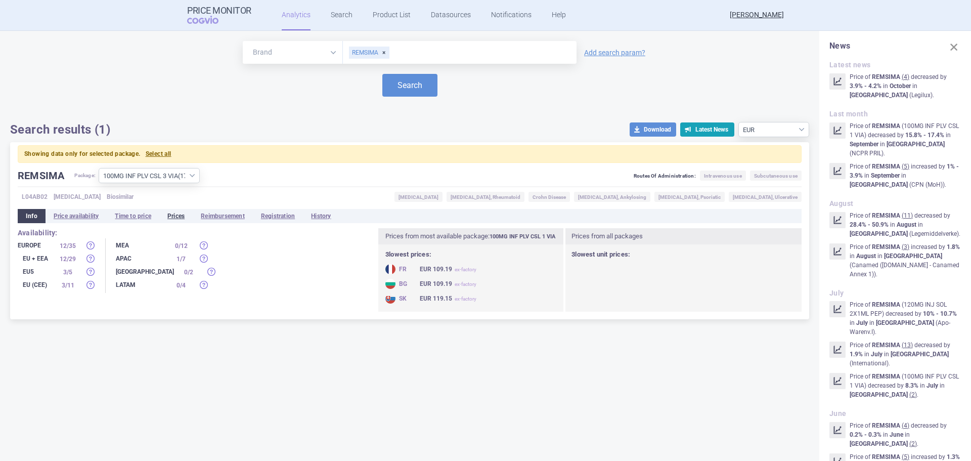
click at [189, 218] on li "Prices" at bounding box center [175, 216] width 33 height 14
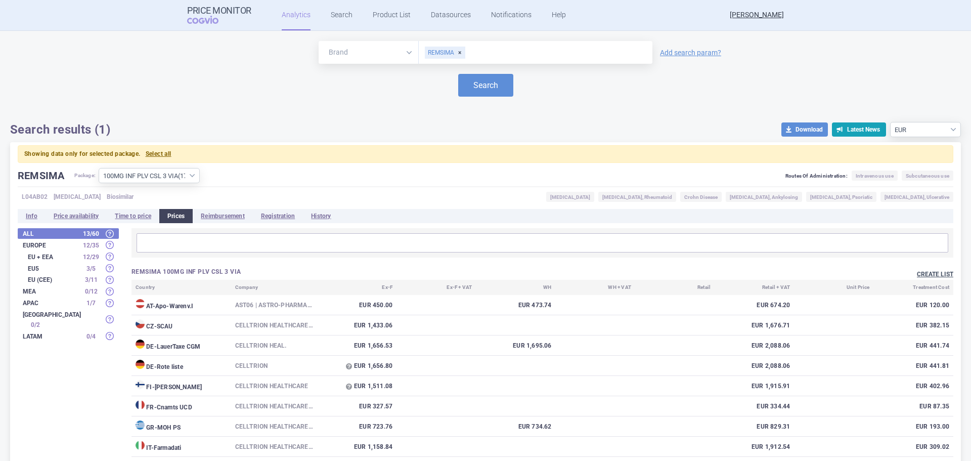
click at [917, 272] on button "Create list" at bounding box center [935, 274] width 36 height 9
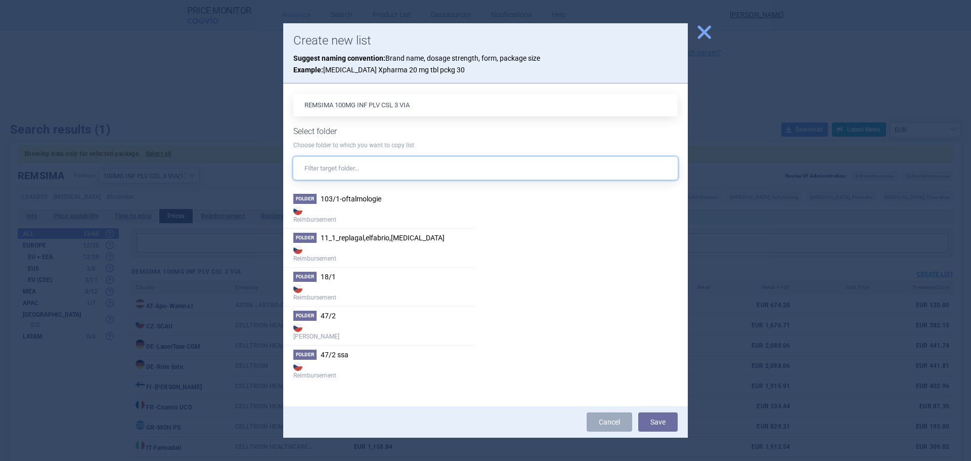
click at [333, 168] on input "text" at bounding box center [485, 168] width 384 height 23
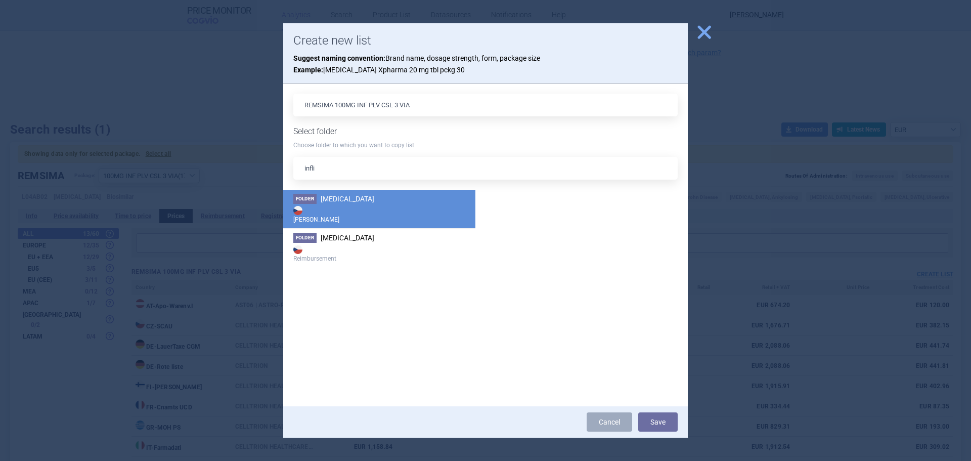
click at [373, 215] on strong "[PERSON_NAME]" at bounding box center [379, 214] width 172 height 20
click at [664, 424] on button "Save" at bounding box center [657, 421] width 39 height 19
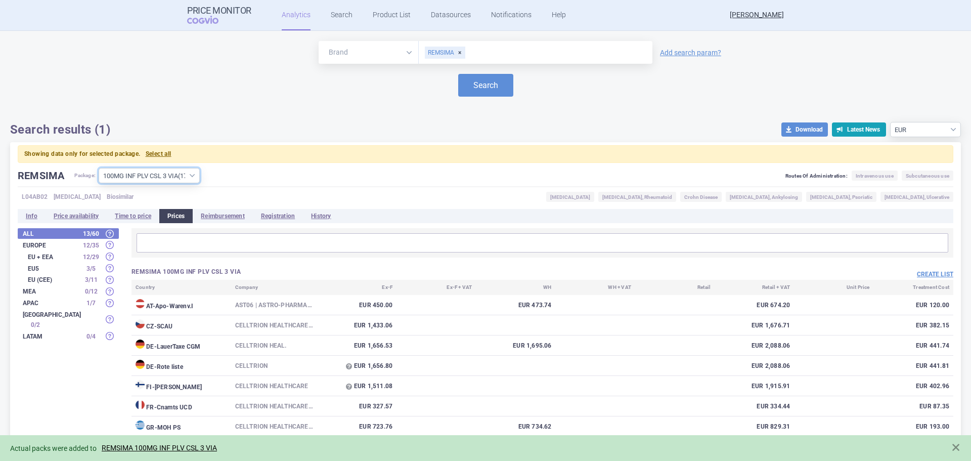
click at [184, 177] on select "All packages 100MG 10 VIA ( 0 ) 100MG INF PLV CSL 1 VIA ( 43 ) 100MG INF PLV CS…" at bounding box center [149, 175] width 101 height 15
click at [99, 168] on select "All packages 100MG 10 VIA ( 0 ) 100MG INF PLV CSL 1 VIA ( 43 ) 100MG INF PLV CS…" at bounding box center [149, 175] width 101 height 15
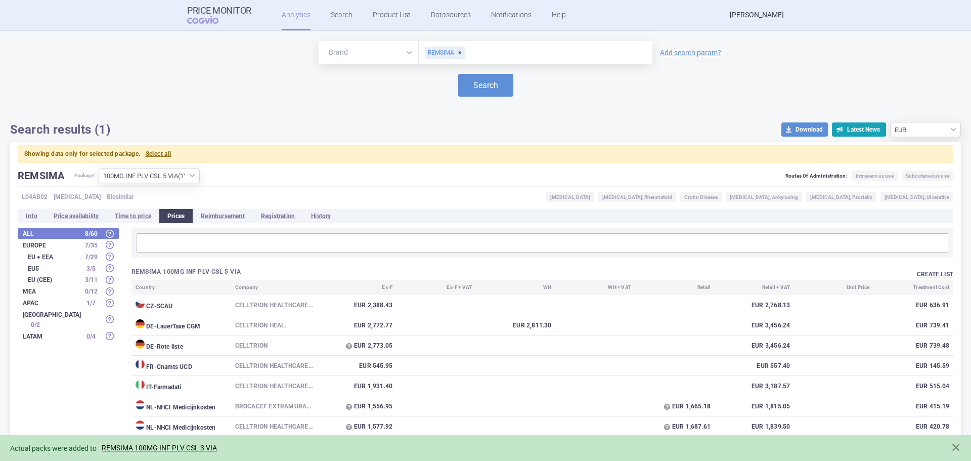
click at [923, 275] on button "Create list" at bounding box center [935, 274] width 36 height 9
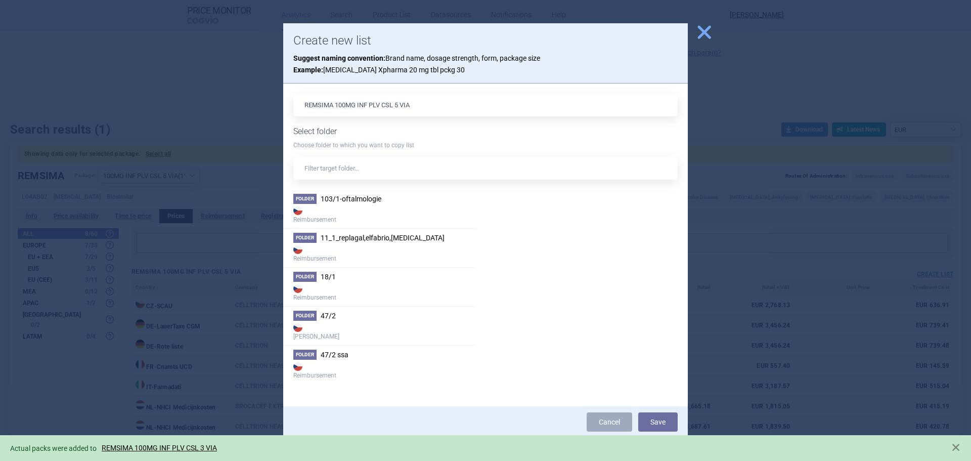
click at [385, 180] on div "REMSIMA 100MG INF PLV CSL 5 VIA Select folder Choose folder to which you want t…" at bounding box center [485, 245] width 384 height 302
click at [388, 173] on input "text" at bounding box center [485, 168] width 384 height 23
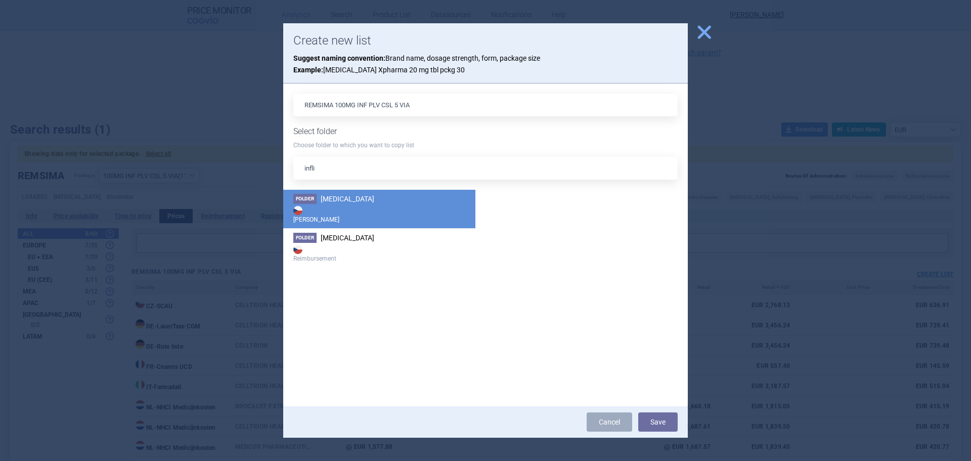
click at [348, 216] on strong "[PERSON_NAME]" at bounding box center [379, 214] width 172 height 20
click at [652, 425] on button "Save" at bounding box center [657, 421] width 39 height 19
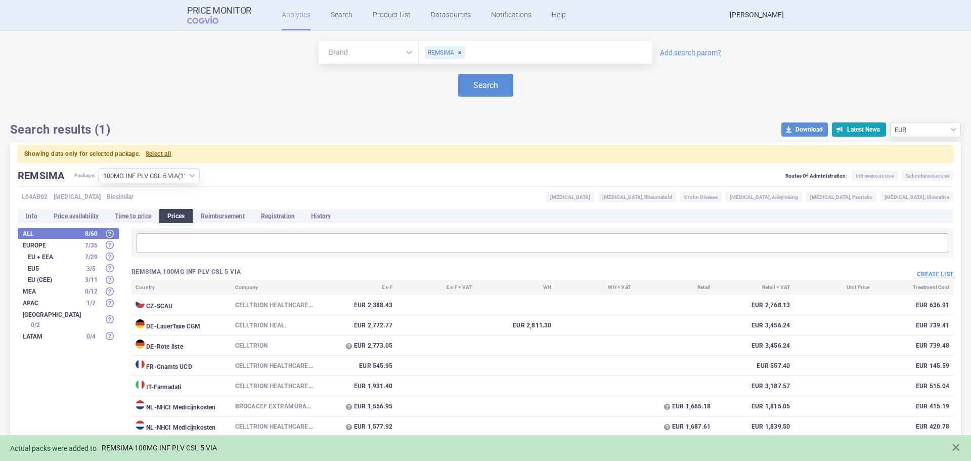
click at [182, 447] on link "REMSIMA 100MG INF PLV CSL 5 VIA" at bounding box center [159, 448] width 115 height 9
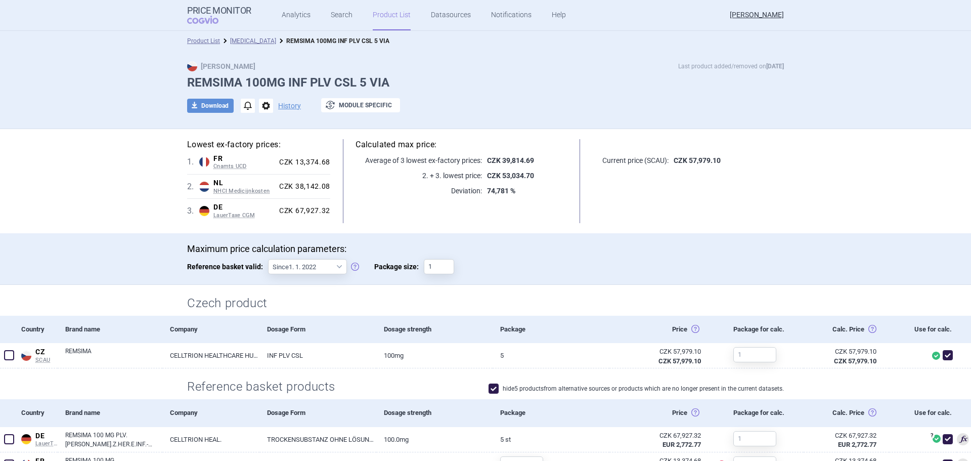
click at [247, 40] on link "[MEDICAL_DATA]" at bounding box center [253, 40] width 46 height 7
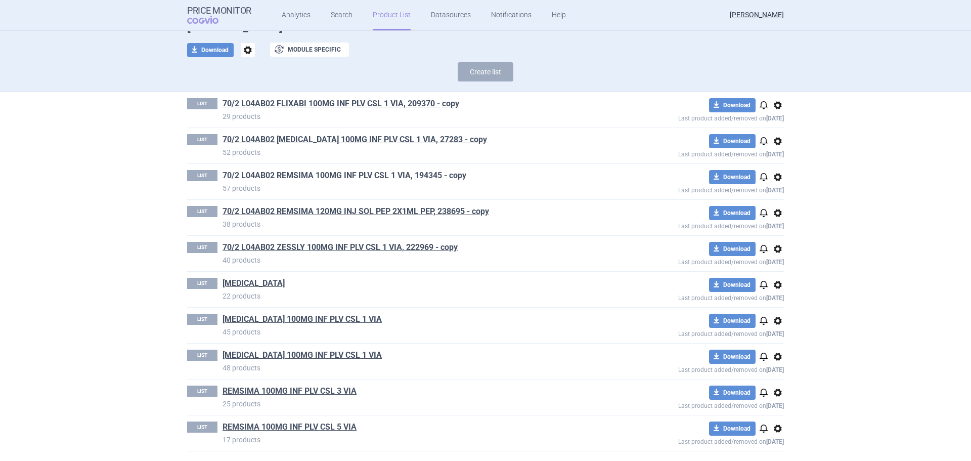
scroll to position [56, 0]
click at [336, 388] on link "REMSIMA 100MG INF PLV CSL 3 VIA" at bounding box center [290, 390] width 134 height 11
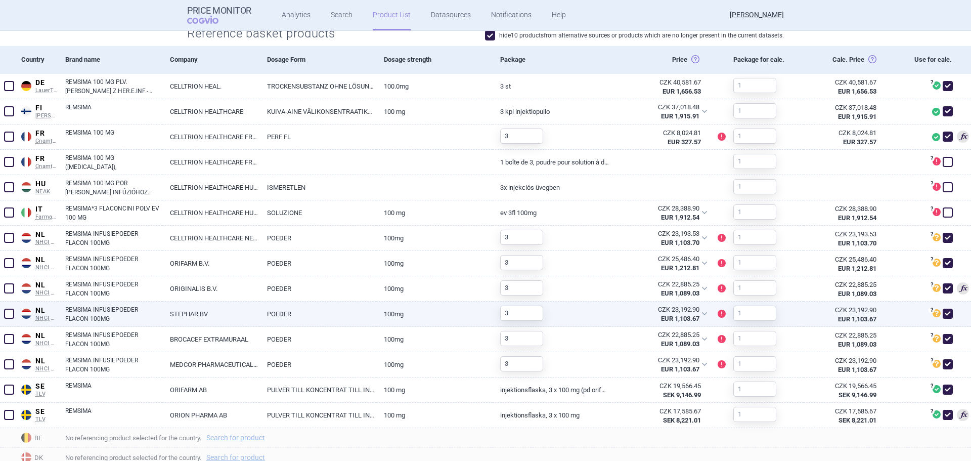
scroll to position [354, 0]
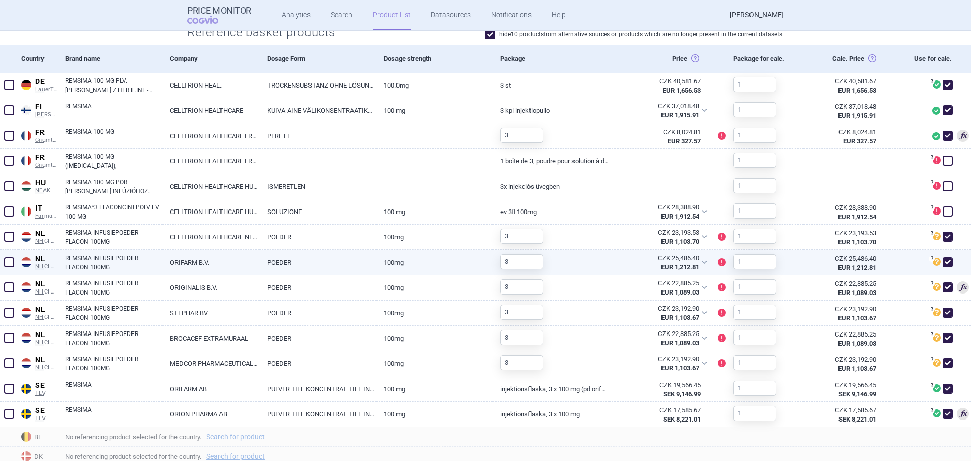
click at [10, 264] on span at bounding box center [9, 262] width 10 height 10
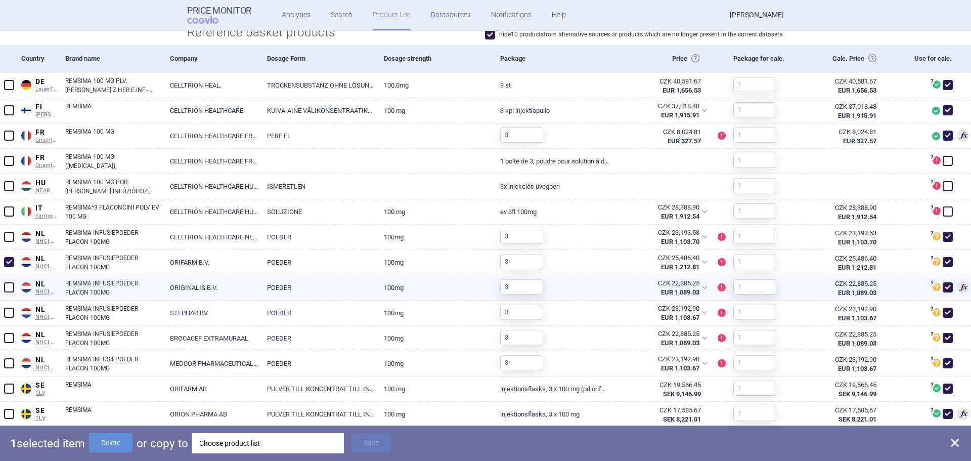
click at [10, 288] on span at bounding box center [9, 287] width 10 height 10
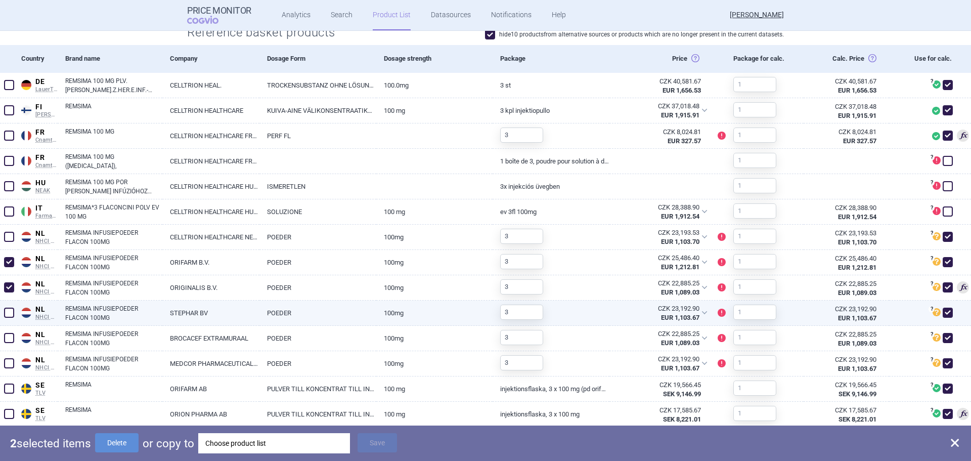
click at [7, 313] on span at bounding box center [9, 313] width 10 height 10
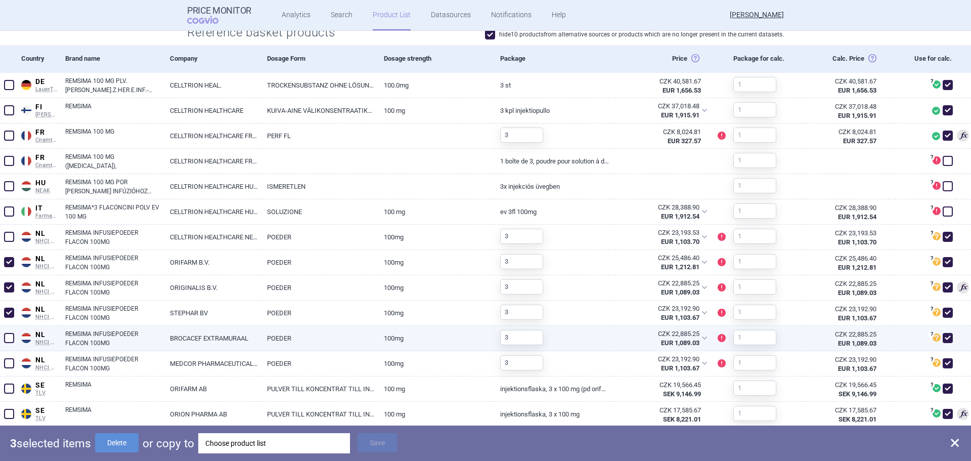
click at [12, 337] on span at bounding box center [9, 338] width 10 height 10
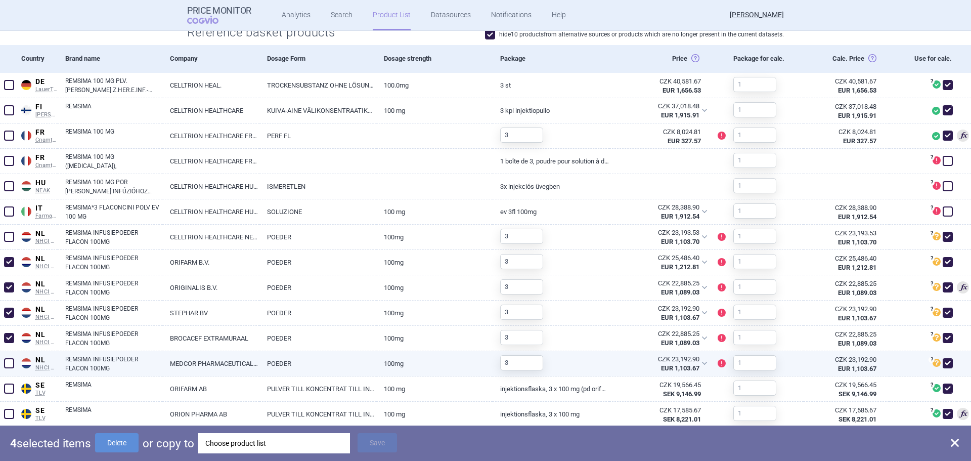
click at [9, 359] on span at bounding box center [9, 363] width 10 height 10
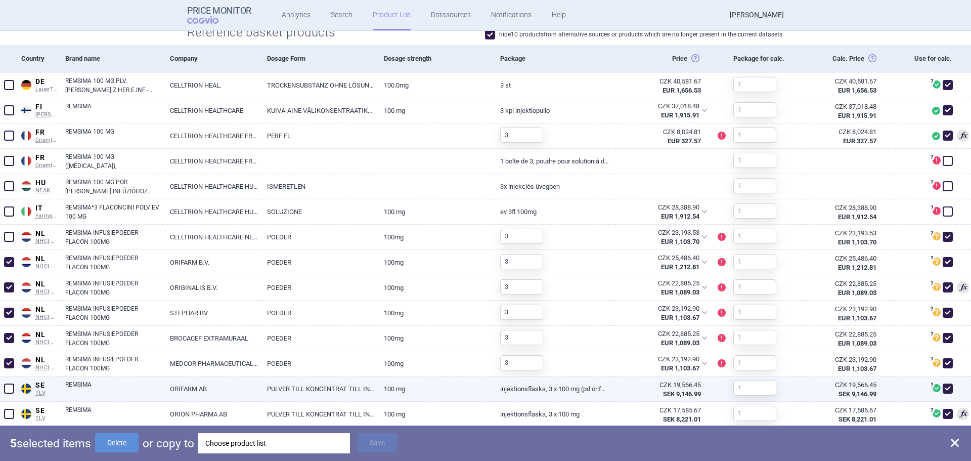
click at [12, 386] on span at bounding box center [9, 388] width 10 height 10
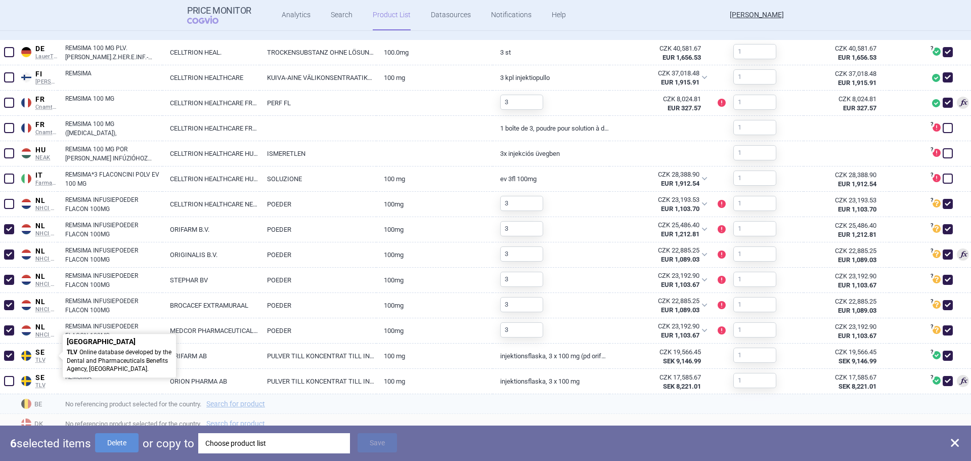
scroll to position [405, 0]
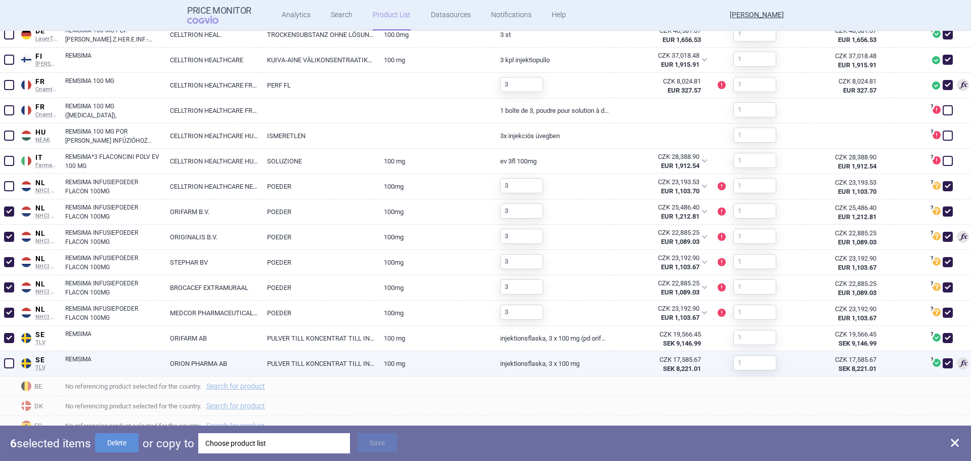
click at [13, 366] on span at bounding box center [9, 363] width 10 height 10
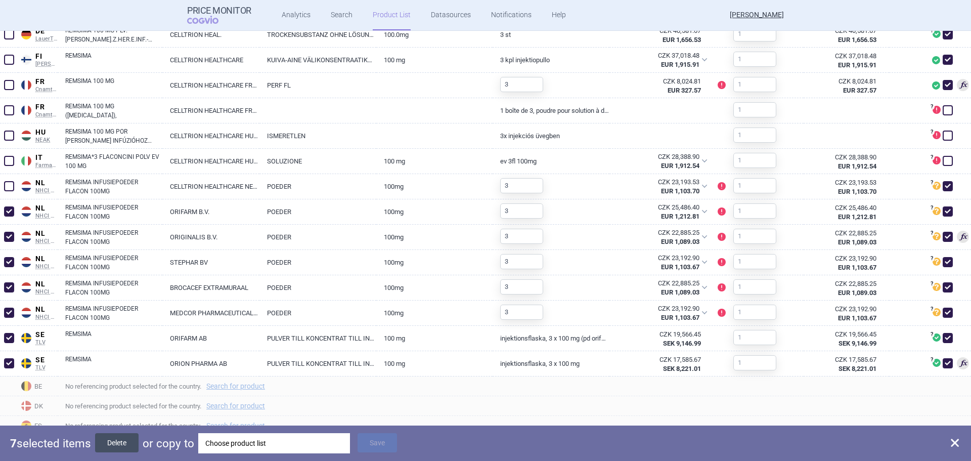
click at [114, 442] on button "Delete" at bounding box center [116, 442] width 43 height 19
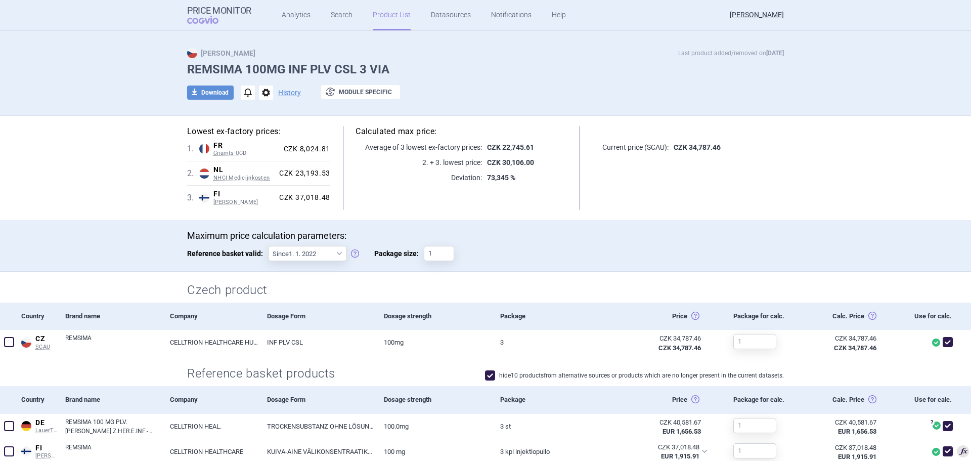
scroll to position [0, 0]
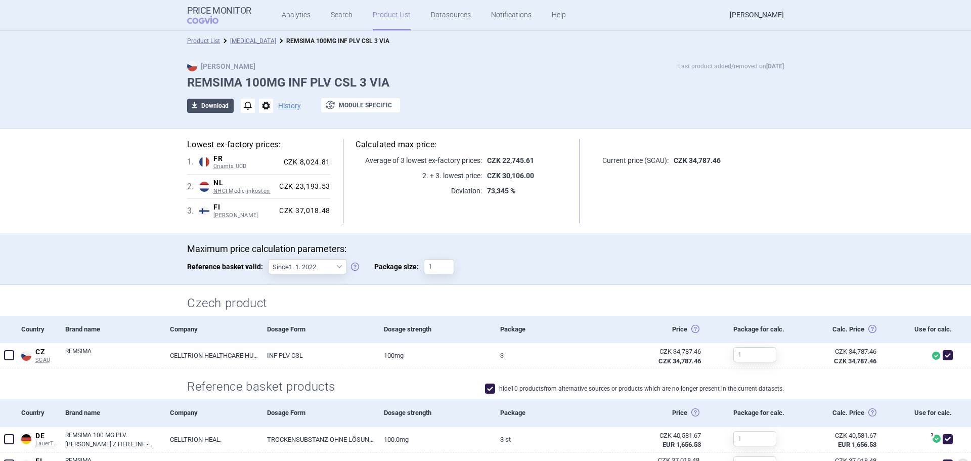
click at [205, 105] on button "download Download" at bounding box center [210, 106] width 47 height 14
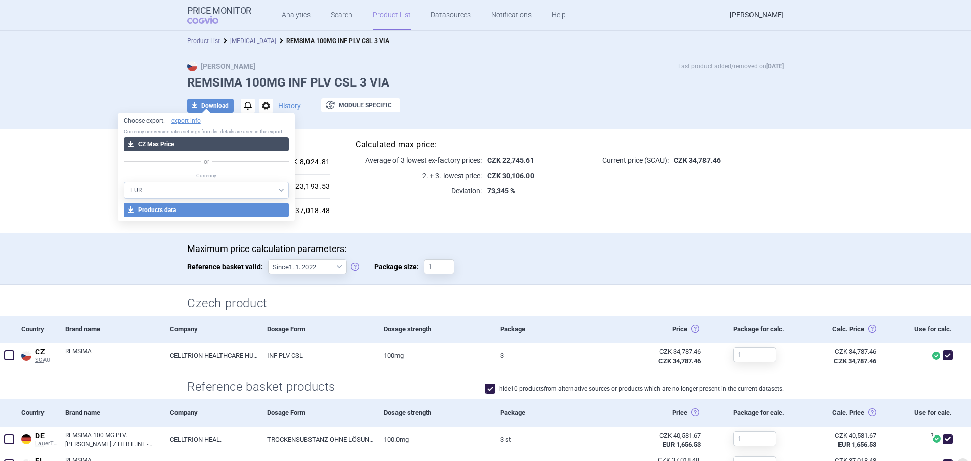
click at [177, 141] on button "download CZ Max Price" at bounding box center [206, 144] width 165 height 14
click at [249, 140] on button "download CZ Max Price" at bounding box center [206, 144] width 165 height 14
click at [547, 263] on div "Maximum price calculation parameters: Reference basket valid: Since 1. 1. 2022 …" at bounding box center [485, 263] width 597 height 41
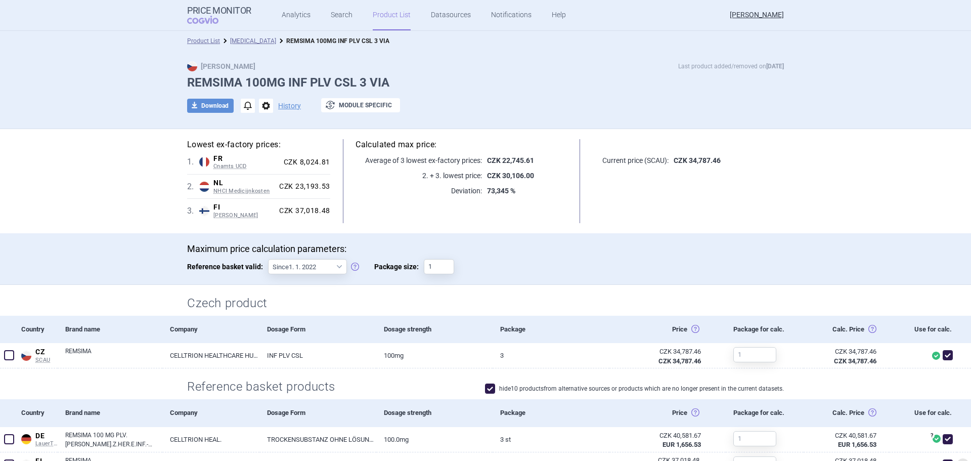
click at [243, 42] on link "[MEDICAL_DATA]" at bounding box center [253, 40] width 46 height 7
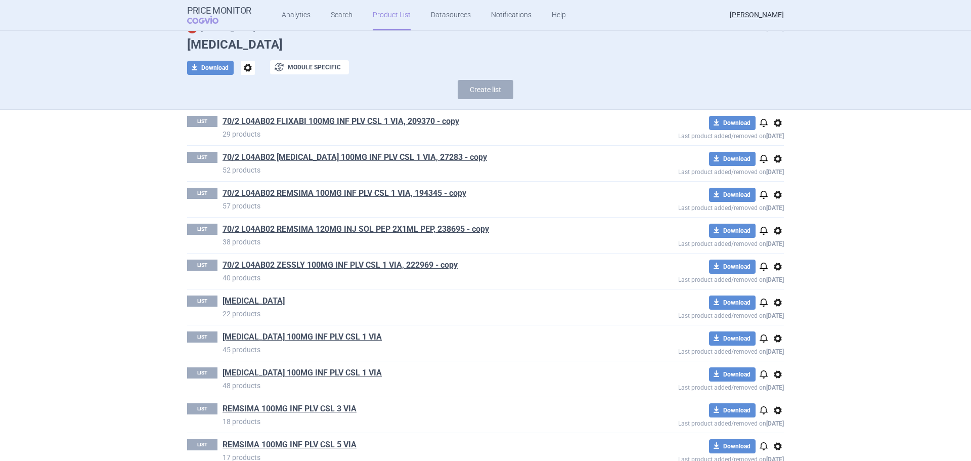
scroll to position [56, 0]
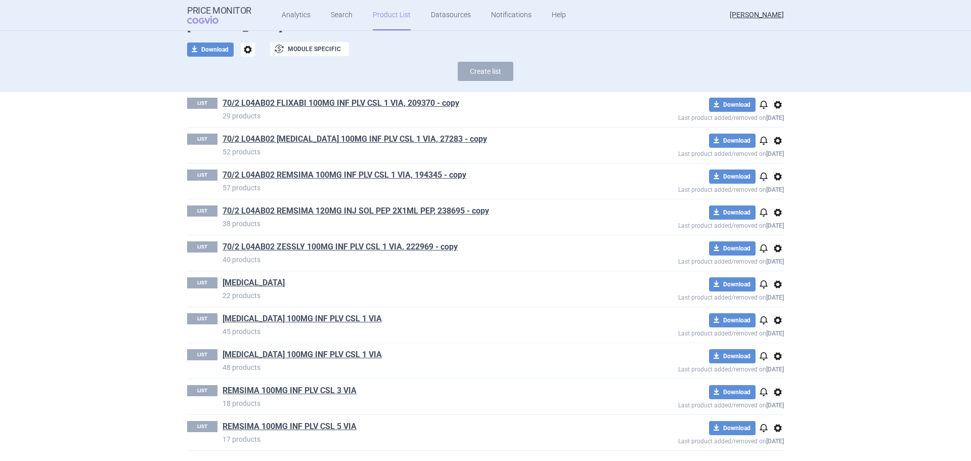
click at [329, 420] on div "LIST REMSIMA 100MG INF PLV CSL 5 VIA 17 products download Download notification…" at bounding box center [485, 432] width 597 height 35
click at [330, 424] on link "REMSIMA 100MG INF PLV CSL 5 VIA" at bounding box center [290, 426] width 134 height 11
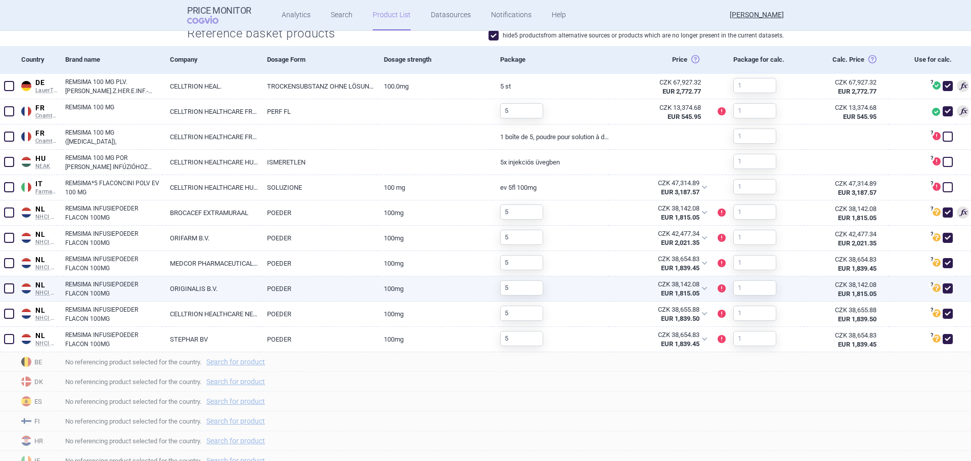
scroll to position [354, 0]
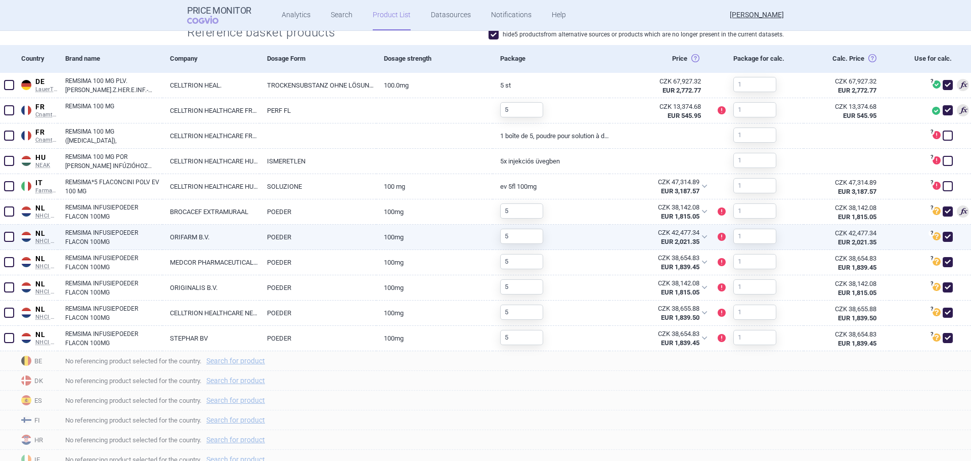
click at [9, 237] on span at bounding box center [9, 237] width 10 height 10
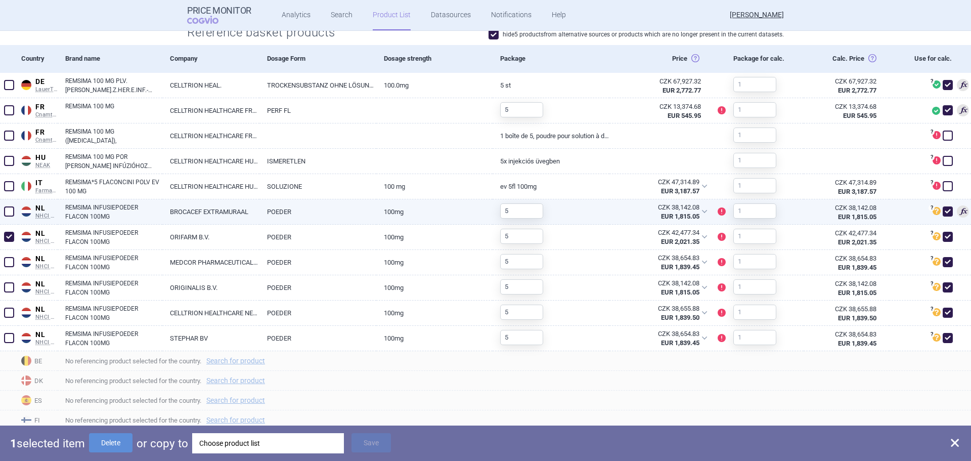
click at [10, 215] on span at bounding box center [9, 211] width 10 height 10
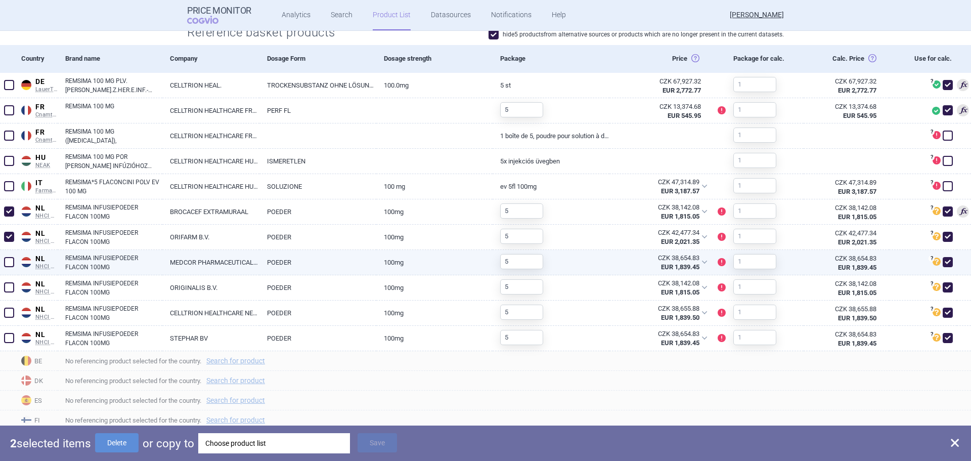
click at [10, 264] on span at bounding box center [9, 262] width 10 height 10
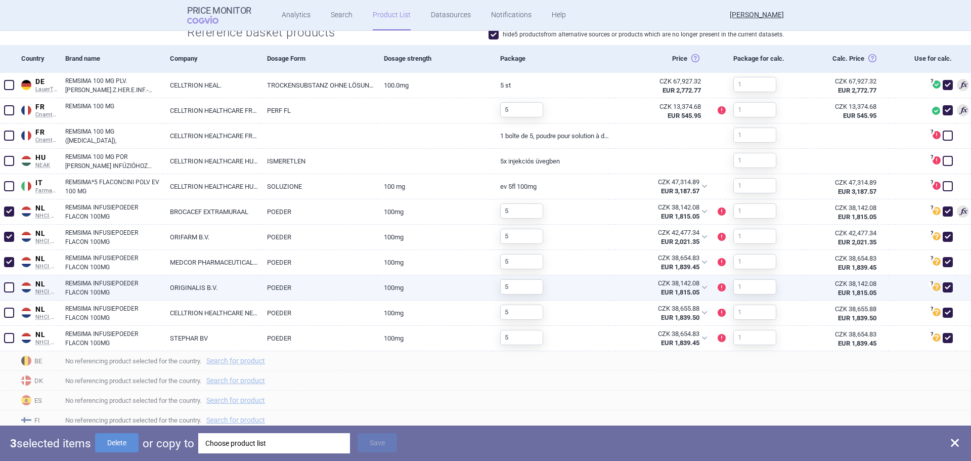
click at [6, 287] on span at bounding box center [9, 287] width 10 height 10
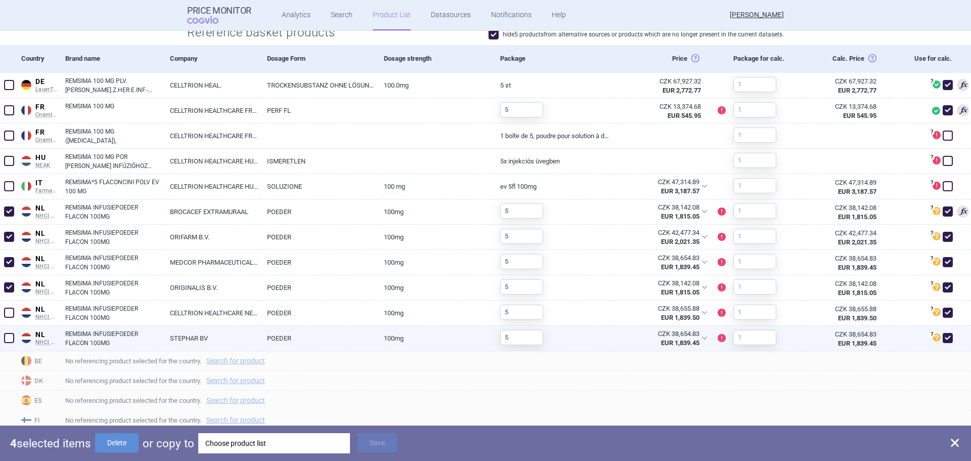
click at [10, 337] on span at bounding box center [9, 338] width 10 height 10
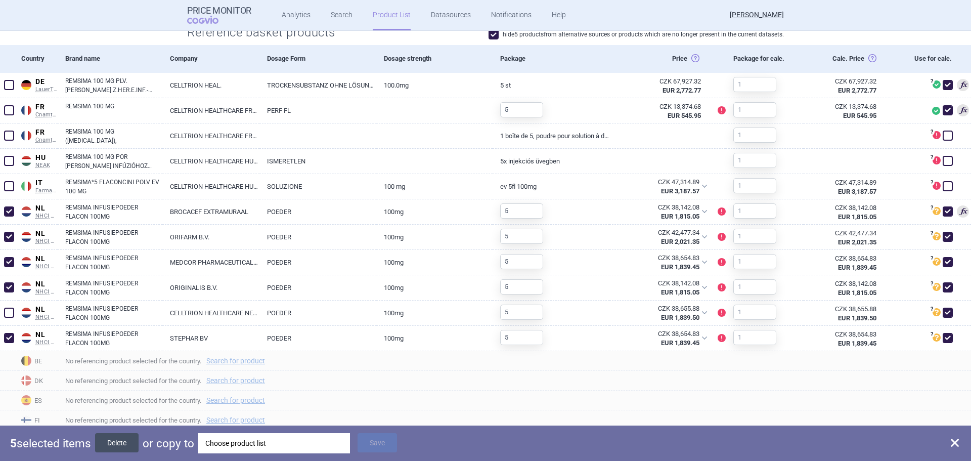
click at [102, 442] on button "Delete" at bounding box center [116, 442] width 43 height 19
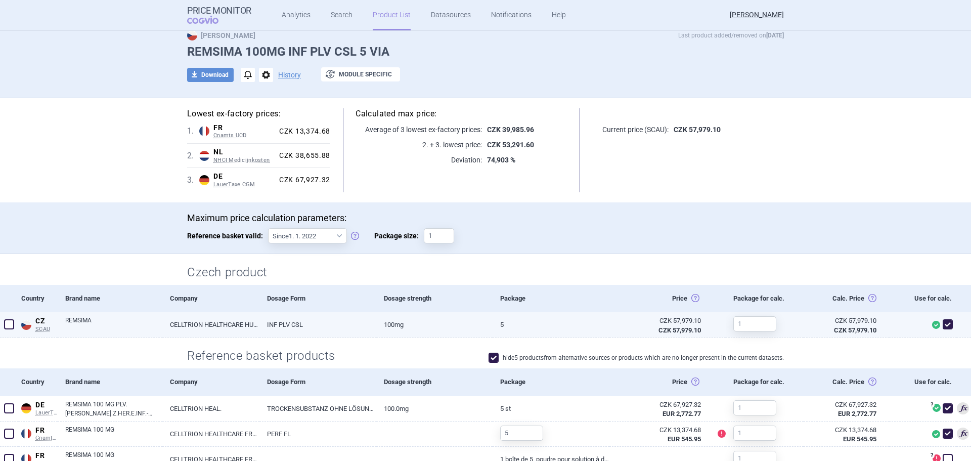
scroll to position [0, 0]
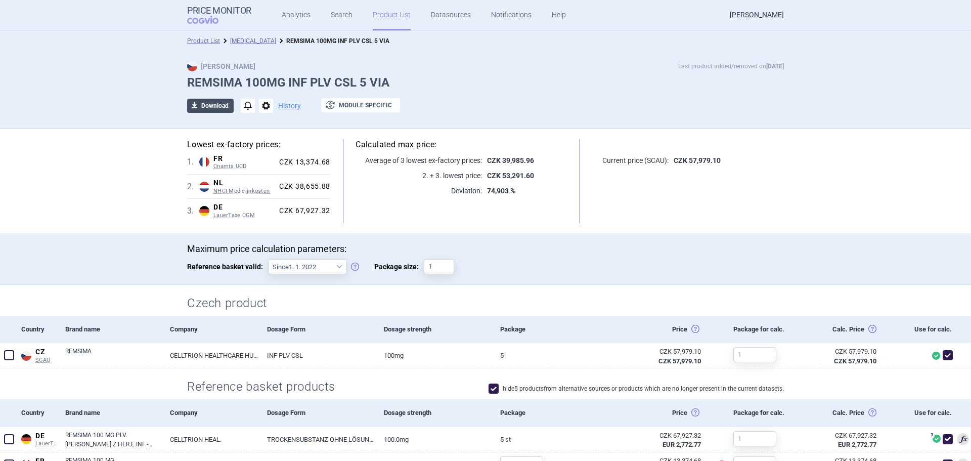
click at [203, 104] on button "download Download" at bounding box center [210, 106] width 47 height 14
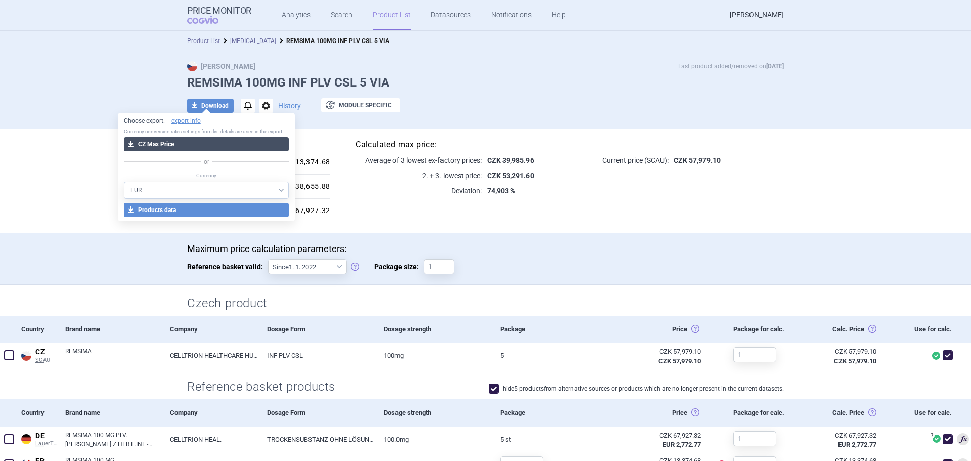
click at [200, 141] on button "download CZ Max Price" at bounding box center [206, 144] width 165 height 14
click at [239, 38] on link "[MEDICAL_DATA]" at bounding box center [253, 40] width 46 height 7
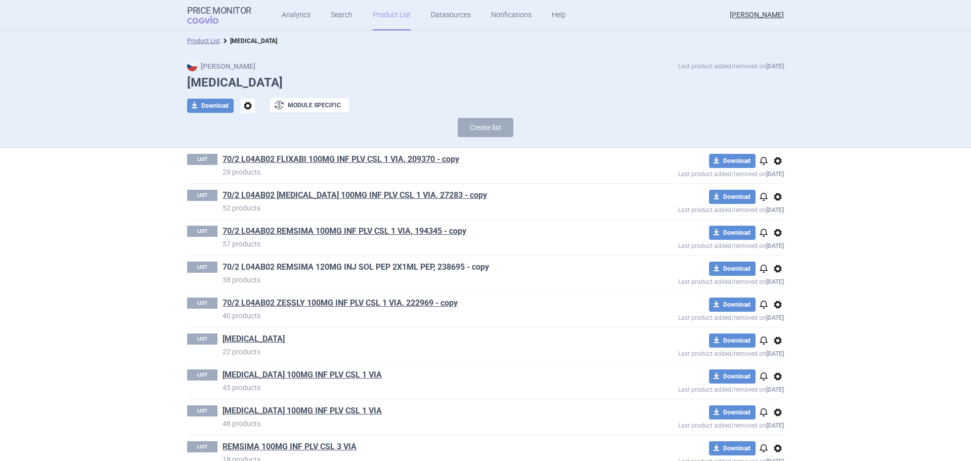
click at [397, 269] on link "70/2 L04AB02 REMSIMA 120MG INJ SOL PEP 2X1ML PEP, 238695 - copy" at bounding box center [356, 266] width 267 height 11
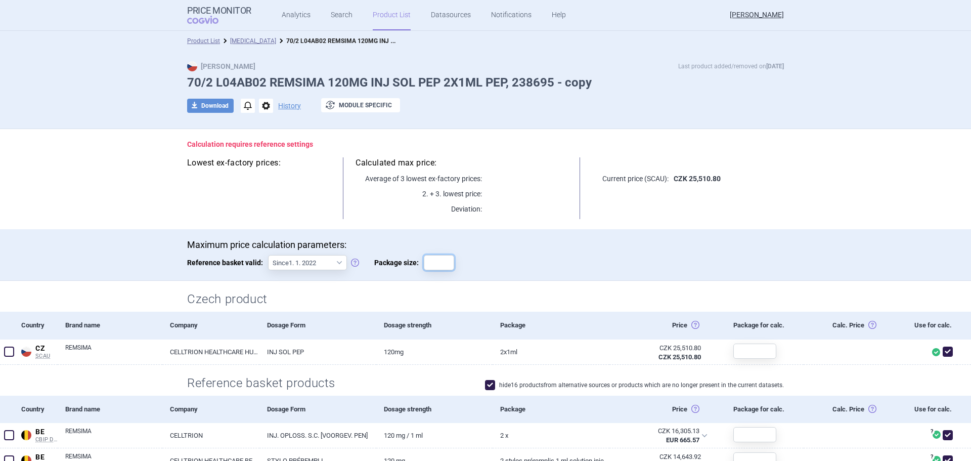
click at [430, 264] on input "Package size:" at bounding box center [439, 262] width 30 height 15
click at [575, 274] on div "Maximum price calculation parameters: Reference basket valid: Since 1. 1. 2022 …" at bounding box center [485, 259] width 597 height 41
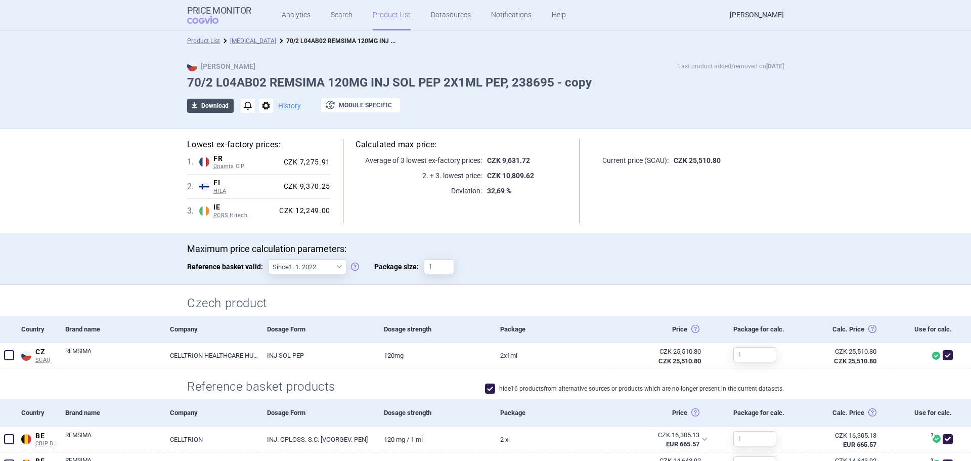
click at [209, 100] on button "download Download" at bounding box center [210, 106] width 47 height 14
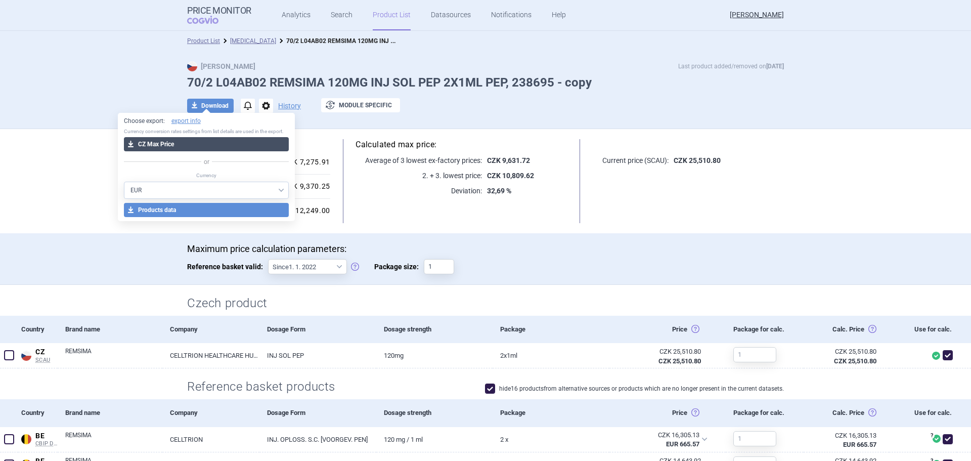
click at [206, 145] on button "download CZ Max Price" at bounding box center [206, 144] width 165 height 14
click at [207, 140] on button "download CZ Max Price" at bounding box center [206, 144] width 165 height 14
click at [388, 17] on link "Product List" at bounding box center [392, 15] width 38 height 30
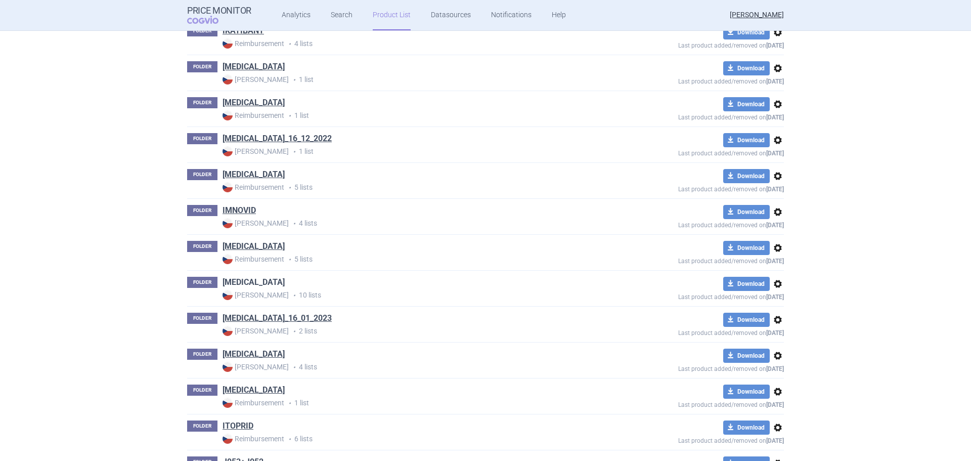
click at [250, 281] on link "[MEDICAL_DATA]" at bounding box center [254, 282] width 62 height 11
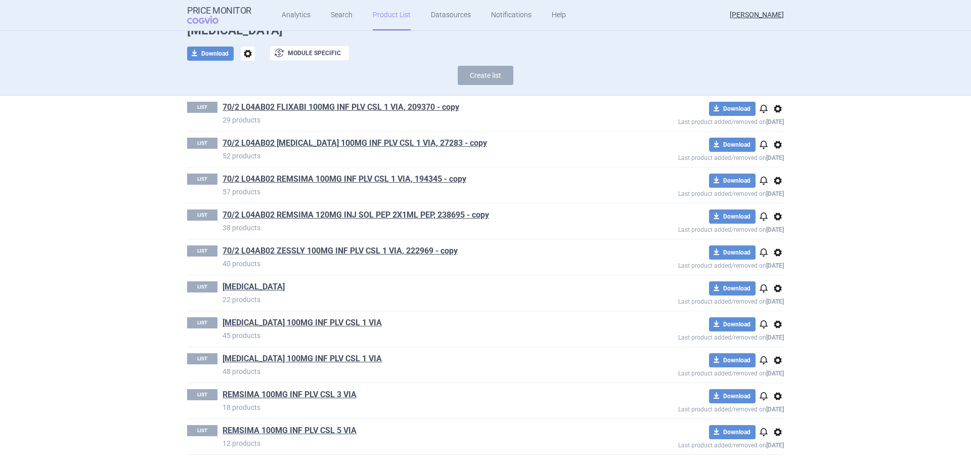
scroll to position [56, 0]
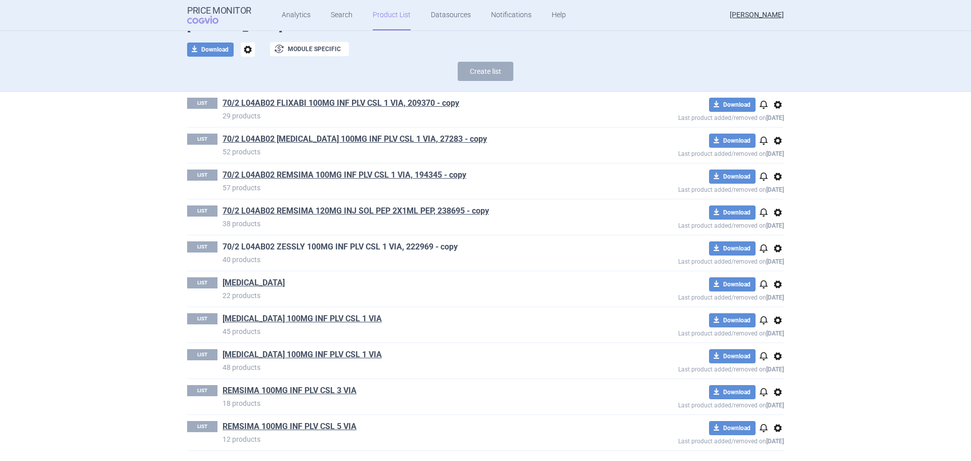
click at [343, 244] on link "70/2 L04AB02 ZESSLY 100MG INF PLV CSL 1 VIA, 222969 - copy" at bounding box center [340, 246] width 235 height 11
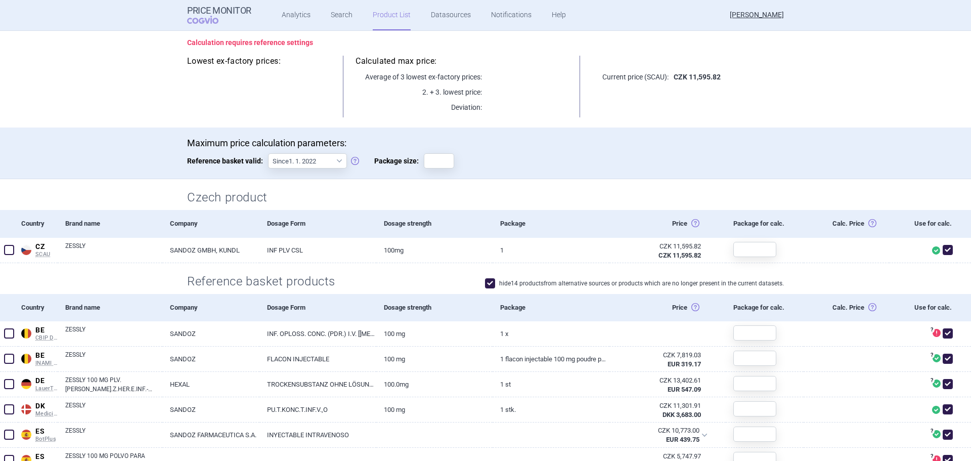
scroll to position [101, 0]
drag, startPoint x: 443, startPoint y: 157, endPoint x: 443, endPoint y: 142, distance: 15.7
click at [443, 157] on input "Package size:" at bounding box center [439, 161] width 30 height 15
click at [584, 153] on div "Maximum price calculation parameters: Reference basket valid: Since 1. 1. 2022 …" at bounding box center [485, 158] width 597 height 41
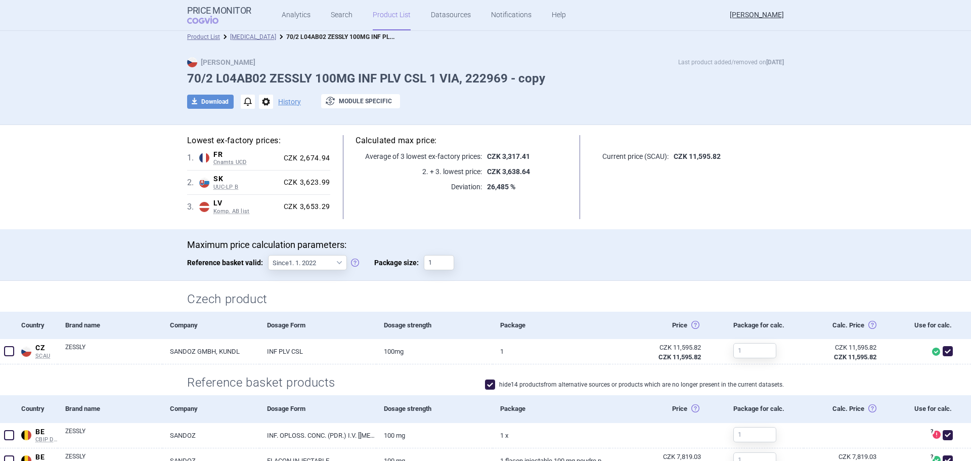
scroll to position [0, 0]
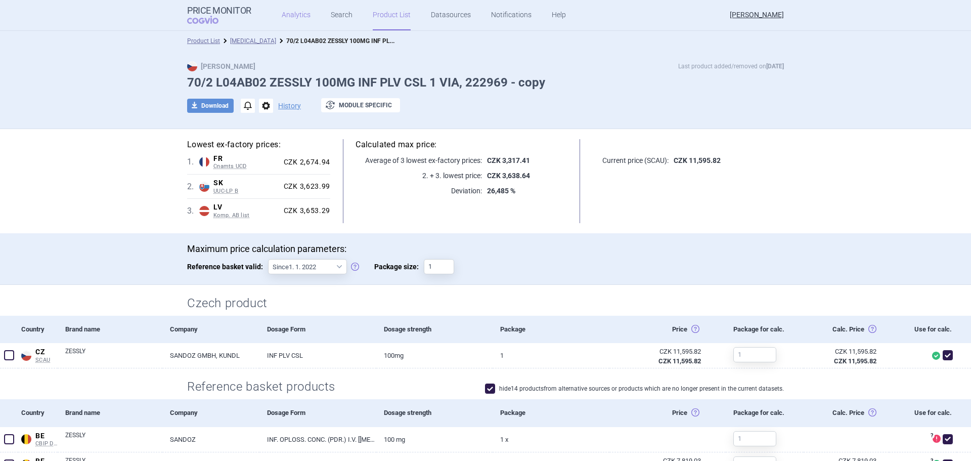
click at [300, 11] on link "Analytics" at bounding box center [296, 15] width 29 height 30
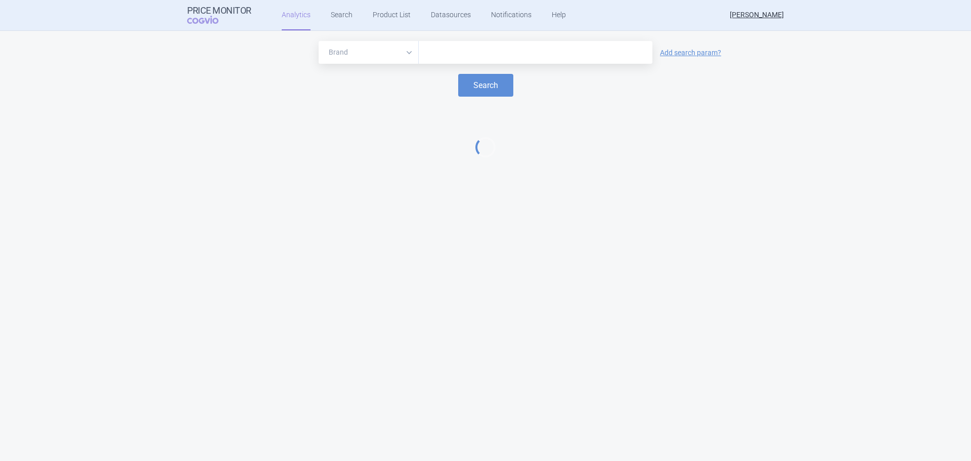
click at [435, 58] on input "text" at bounding box center [536, 52] width 224 height 13
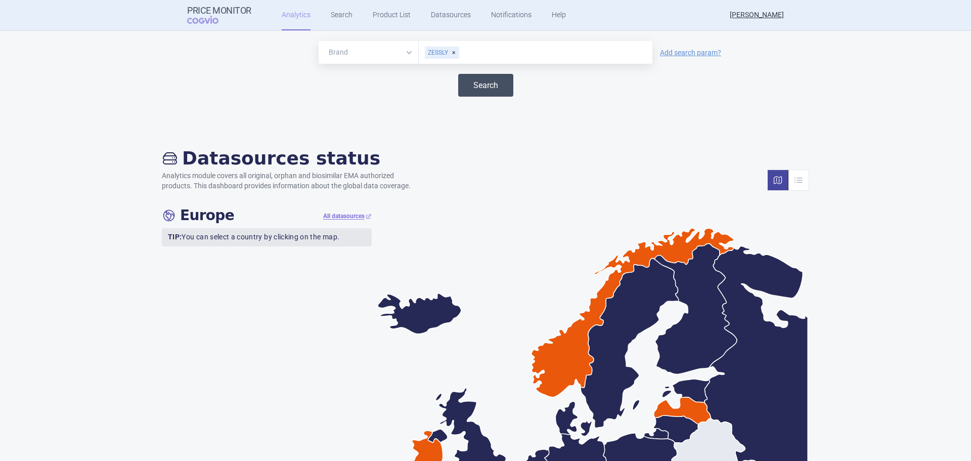
click at [475, 79] on button "Search" at bounding box center [485, 85] width 55 height 23
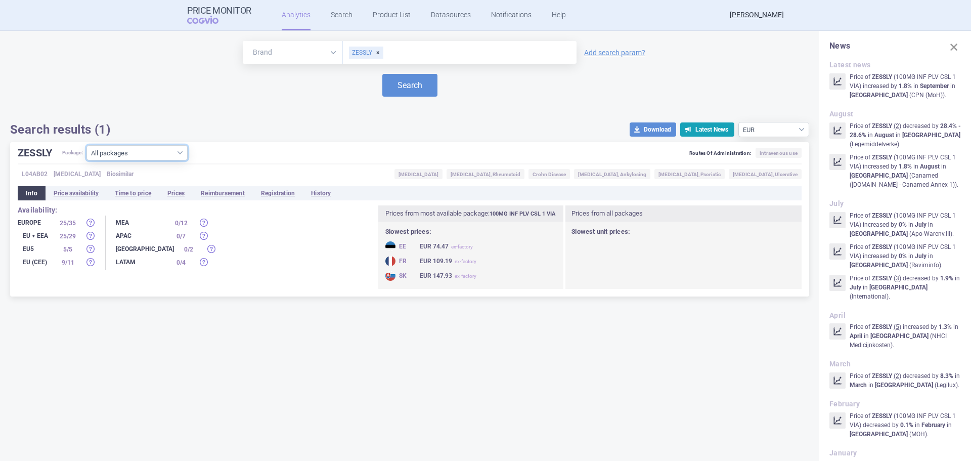
click at [132, 151] on select "All packages 100MG INF PLV CSL 1 VIA ( 29 ) 100MG INF PLV CSL 2 VIA ( 7 ) 100MG…" at bounding box center [136, 152] width 101 height 15
click at [88, 160] on select "All packages 100MG INF PLV CSL 1 VIA ( 29 ) 100MG INF PLV CSL 2 VIA ( 7 ) 100MG…" at bounding box center [136, 152] width 101 height 15
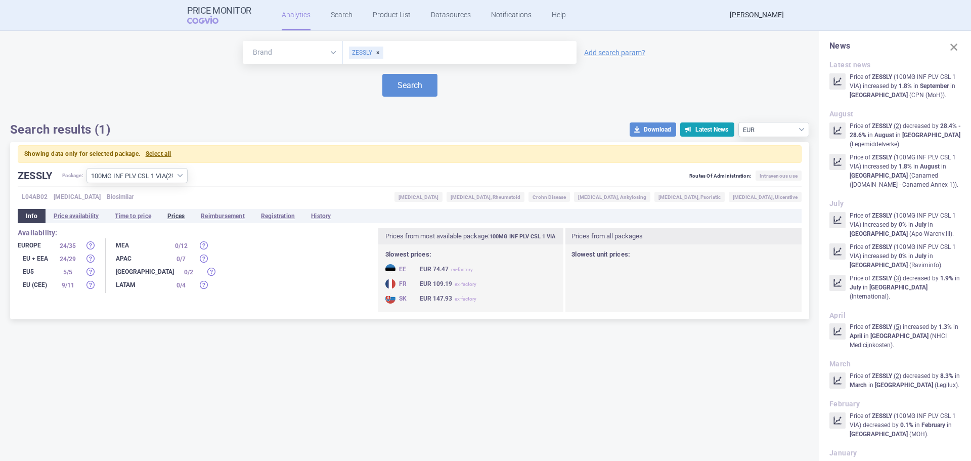
click at [175, 218] on li "Prices" at bounding box center [175, 216] width 33 height 14
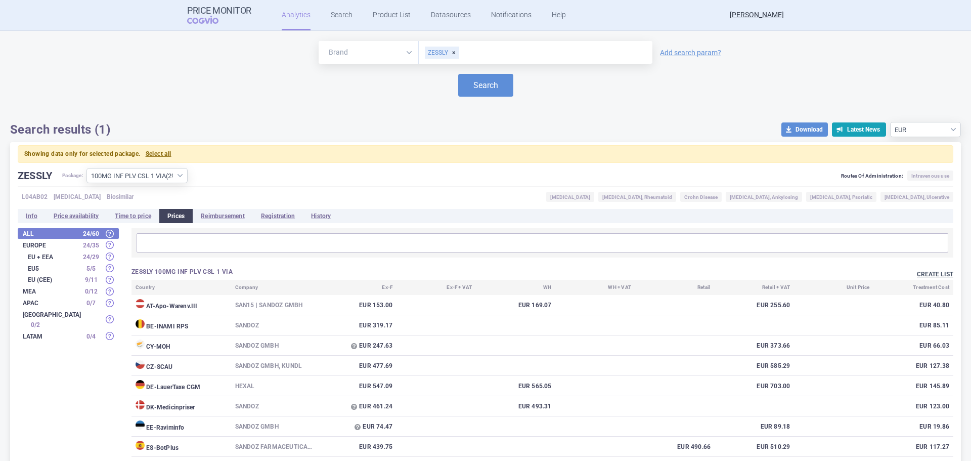
click at [920, 271] on button "Create list" at bounding box center [935, 274] width 36 height 9
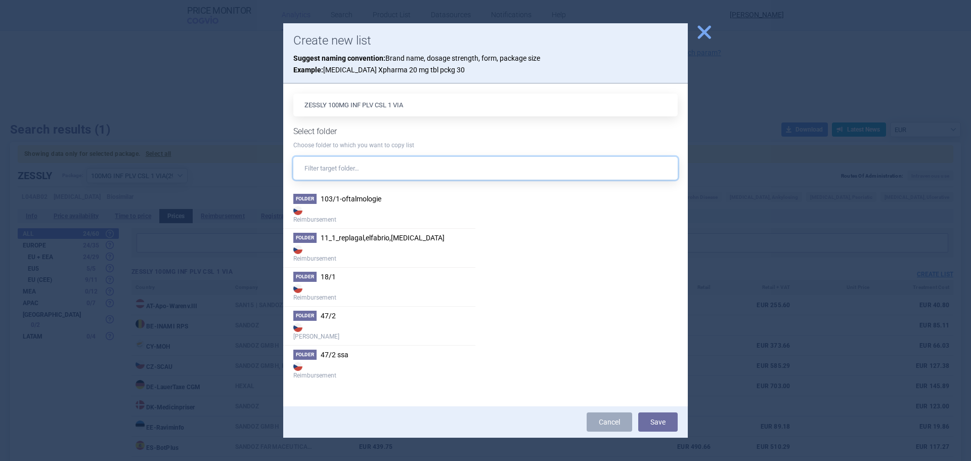
click at [343, 160] on input "text" at bounding box center [485, 168] width 384 height 23
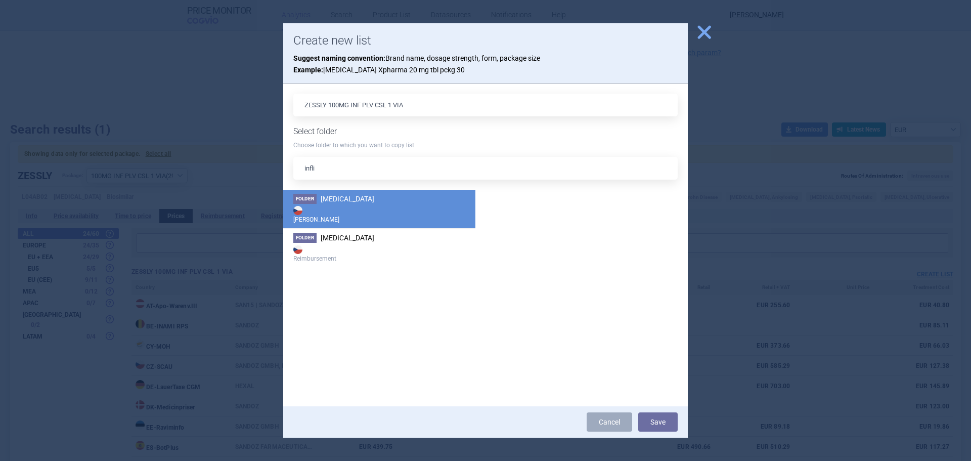
click at [373, 216] on strong "[PERSON_NAME]" at bounding box center [379, 214] width 172 height 20
click at [663, 430] on button "Save" at bounding box center [657, 421] width 39 height 19
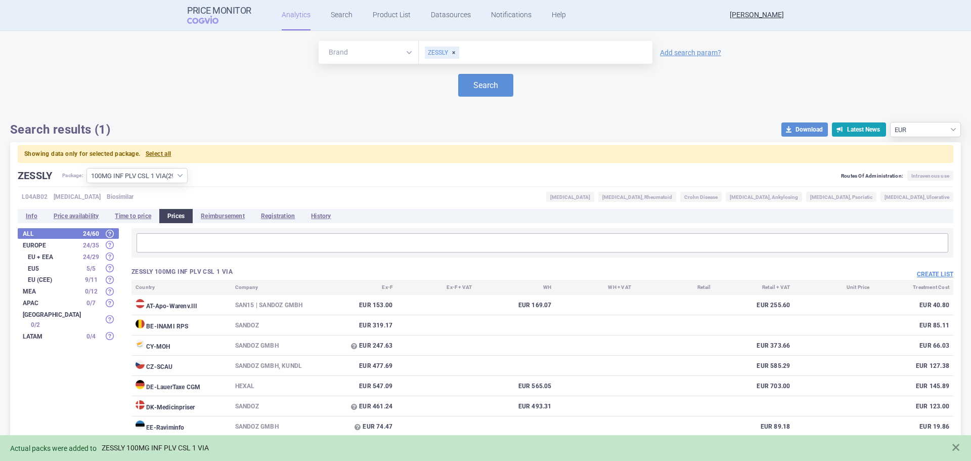
click at [157, 450] on link "ZESSLY 100MG INF PLV CSL 1 VIA" at bounding box center [155, 448] width 107 height 9
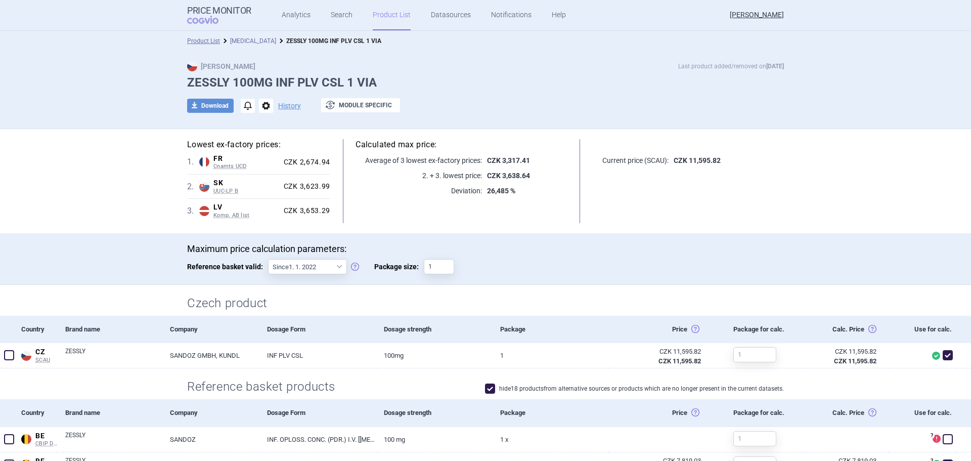
click at [239, 39] on link "[MEDICAL_DATA]" at bounding box center [253, 40] width 46 height 7
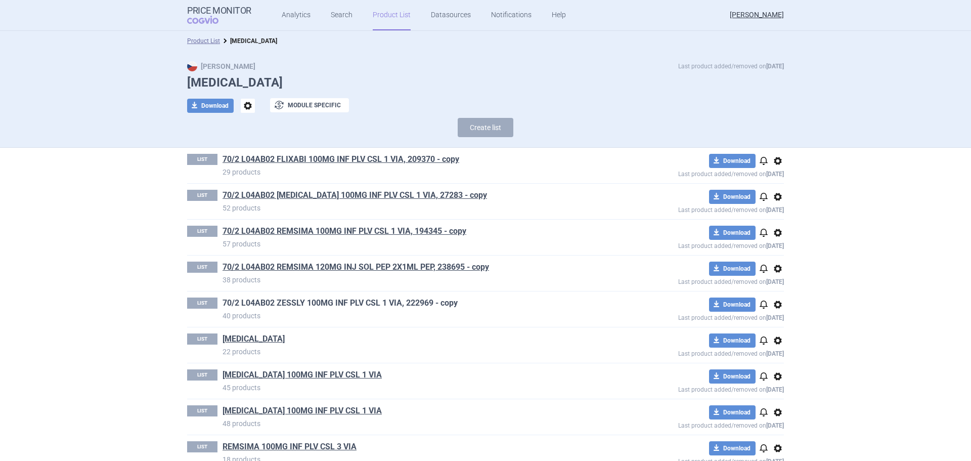
click at [391, 301] on link "70/2 L04AB02 ZESSLY 100MG INF PLV CSL 1 VIA, 222969 - copy" at bounding box center [340, 302] width 235 height 11
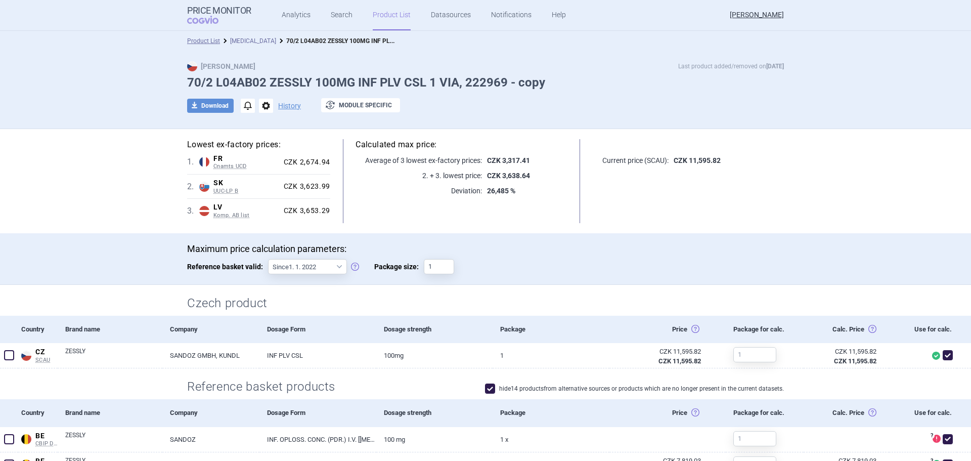
click at [235, 39] on link "[MEDICAL_DATA]" at bounding box center [253, 40] width 46 height 7
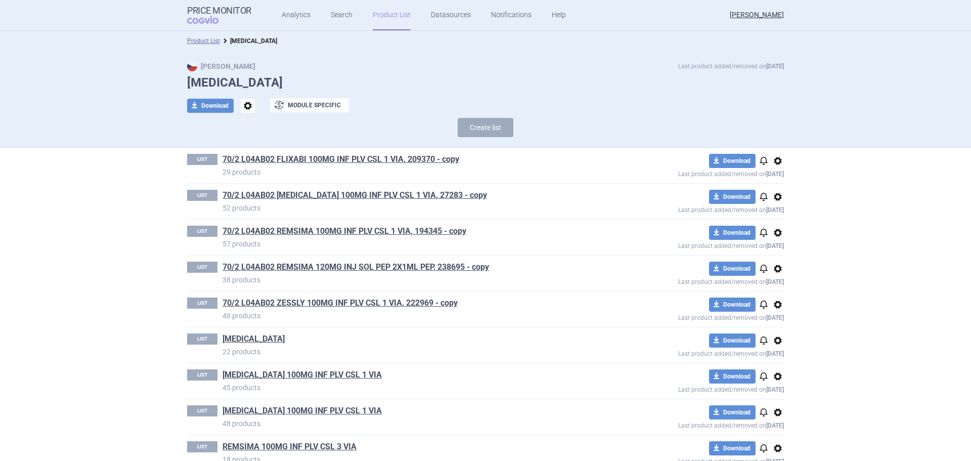
scroll to position [92, 0]
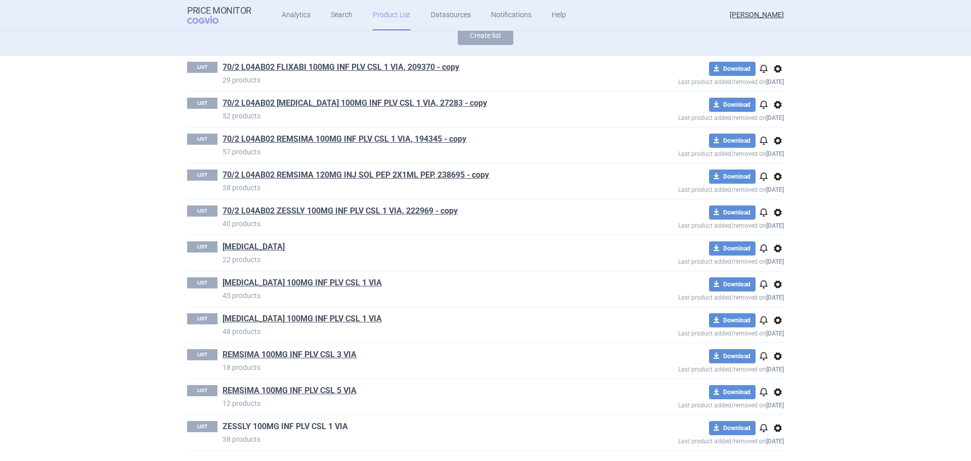
click at [328, 428] on link "ZESSLY 100MG INF PLV CSL 1 VIA" at bounding box center [285, 426] width 125 height 11
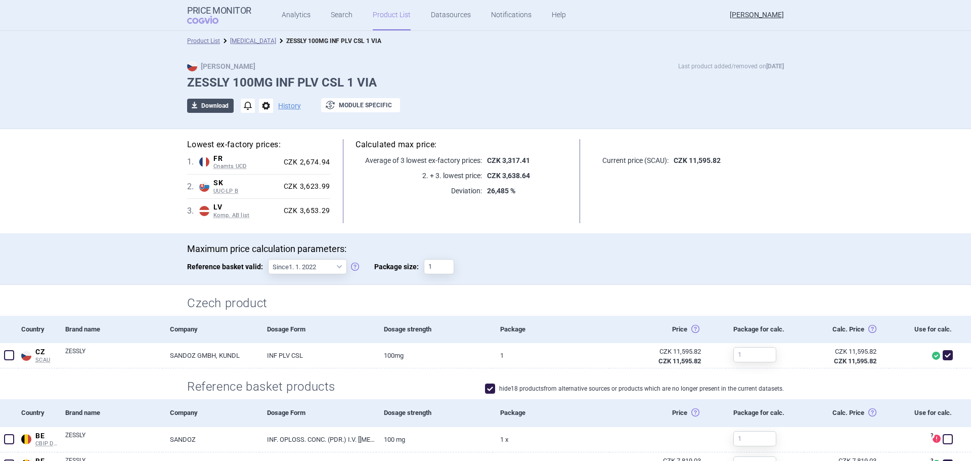
click at [209, 107] on button "download Download" at bounding box center [210, 106] width 47 height 14
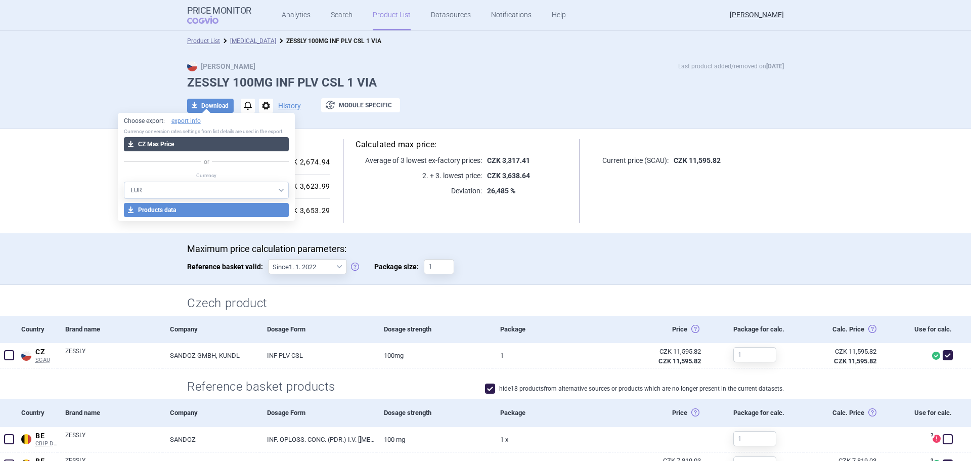
click at [192, 143] on button "download CZ Max Price" at bounding box center [206, 144] width 165 height 14
click at [192, 139] on button "download CZ Max Price" at bounding box center [206, 144] width 165 height 14
